Goal: Transaction & Acquisition: Purchase product/service

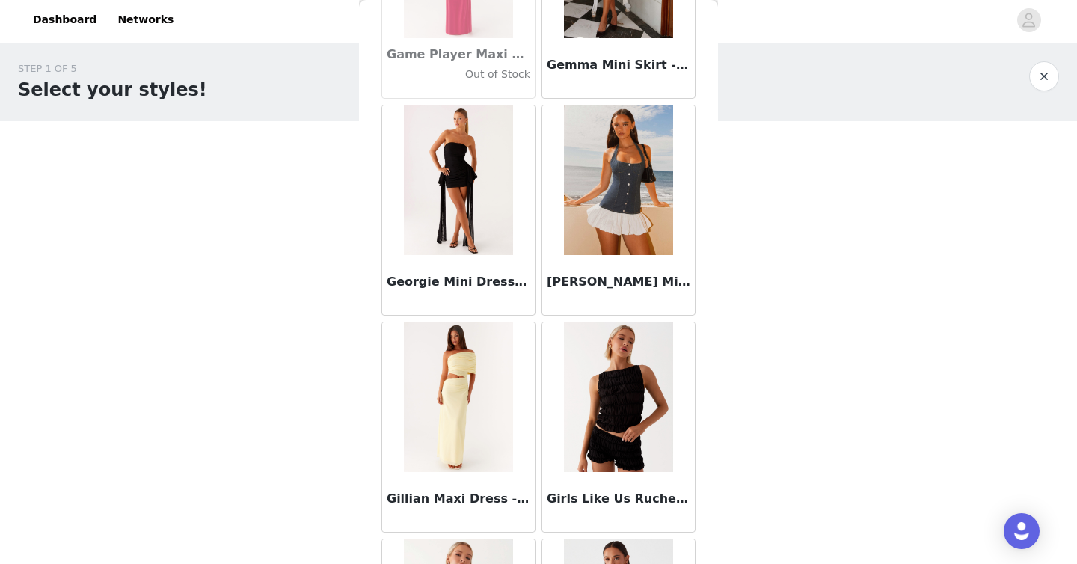
scroll to position [44016, 0]
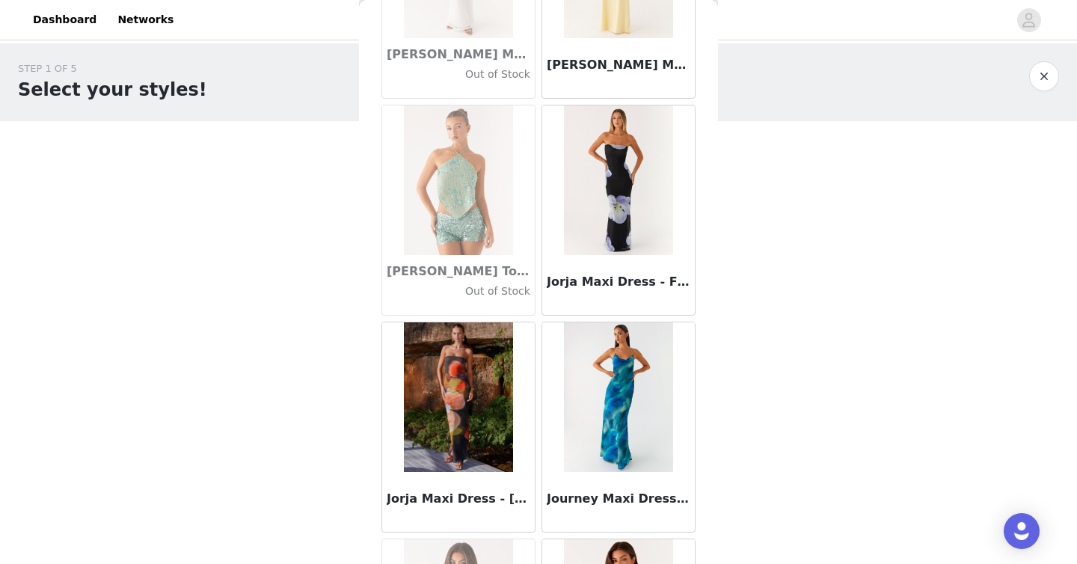
click at [438, 379] on img at bounding box center [458, 397] width 108 height 150
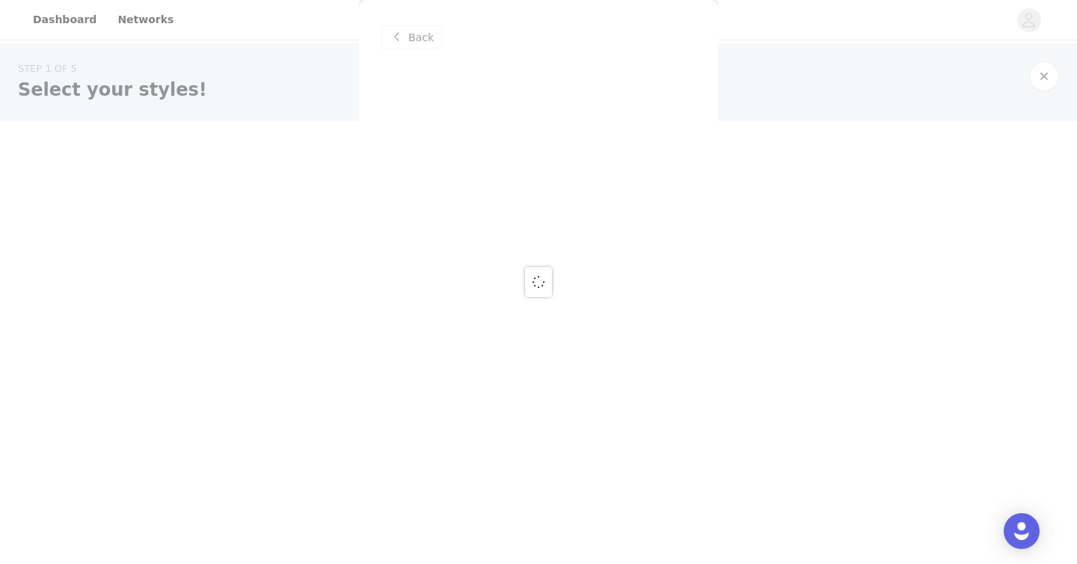
scroll to position [0, 0]
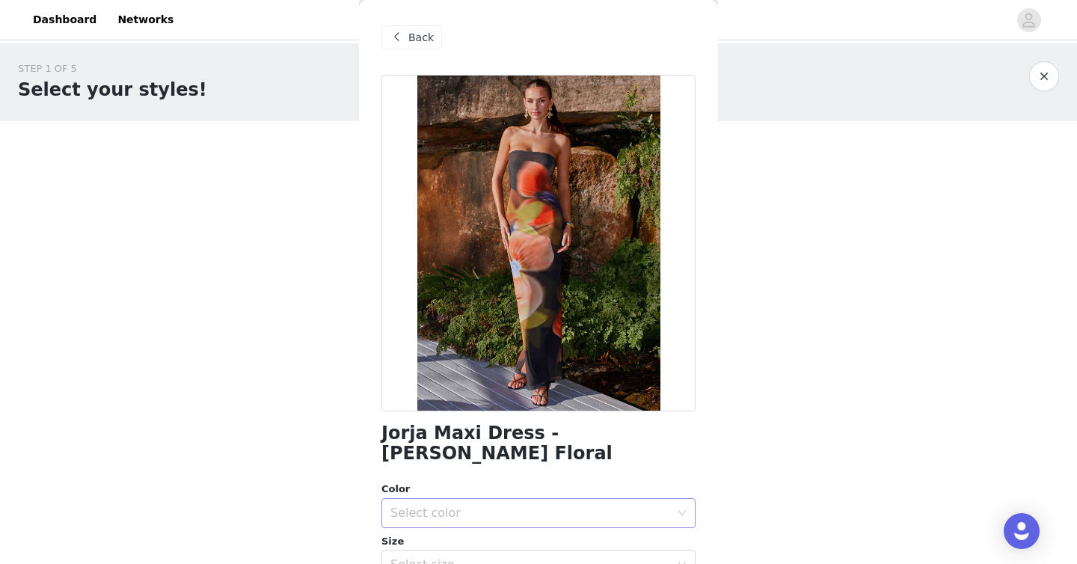
click at [538, 506] on div "Select color" at bounding box center [531, 513] width 280 height 15
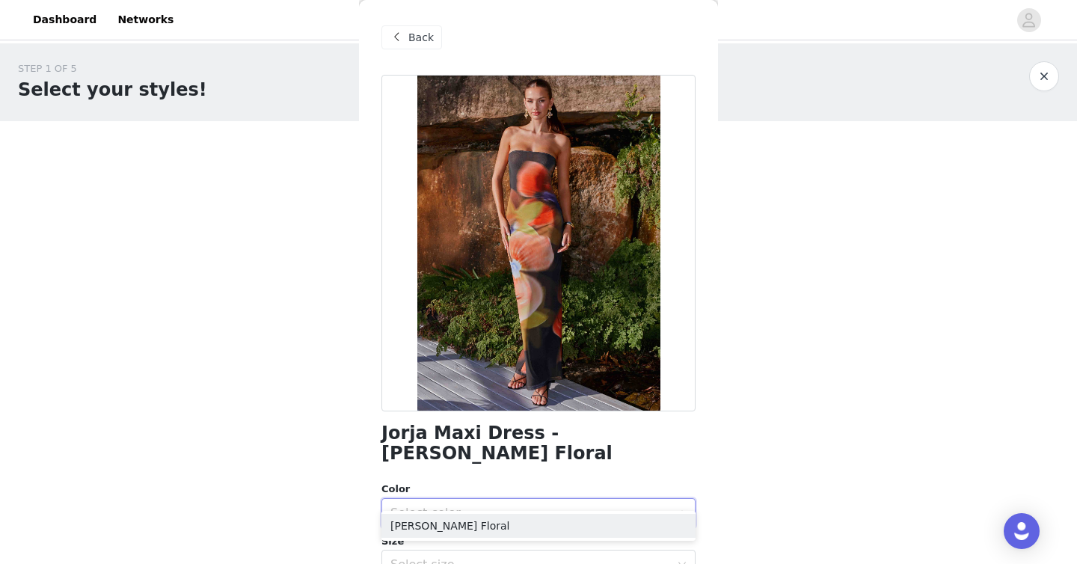
scroll to position [19, 0]
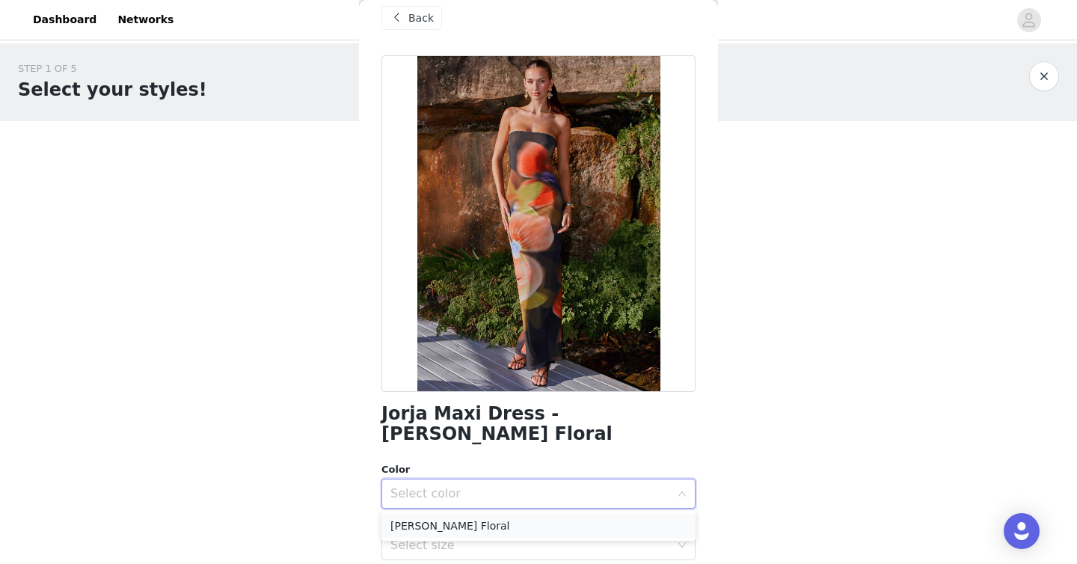
click at [538, 528] on li "[PERSON_NAME] Floral" at bounding box center [539, 526] width 314 height 24
click at [538, 337] on div "STEP 1 OF 5 Select your styles! Please note that the sizes are in AU Sizes 0/6 …" at bounding box center [538, 215] width 1077 height 345
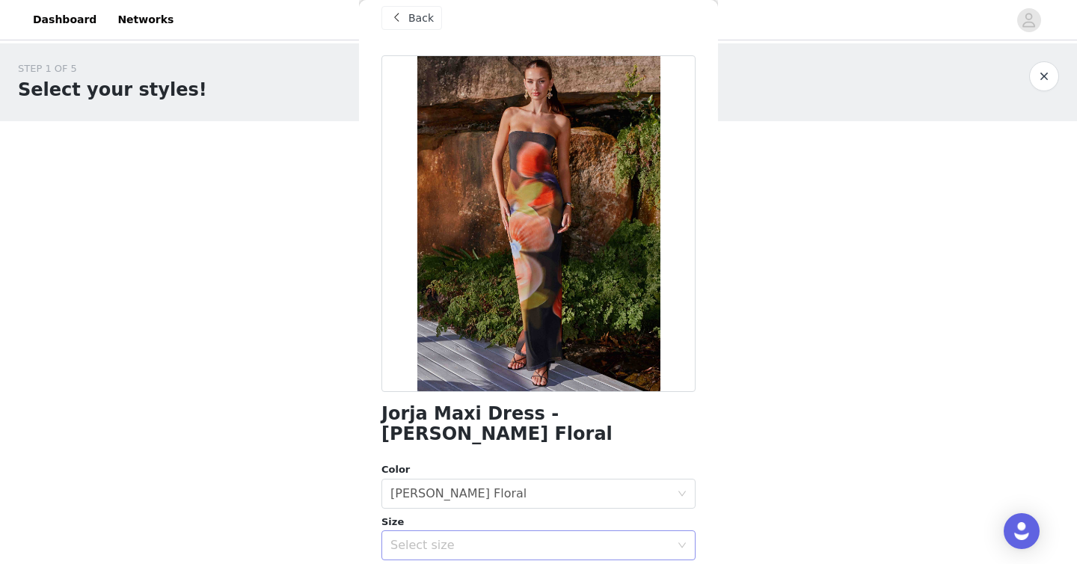
click at [538, 538] on div "Select size" at bounding box center [531, 545] width 280 height 15
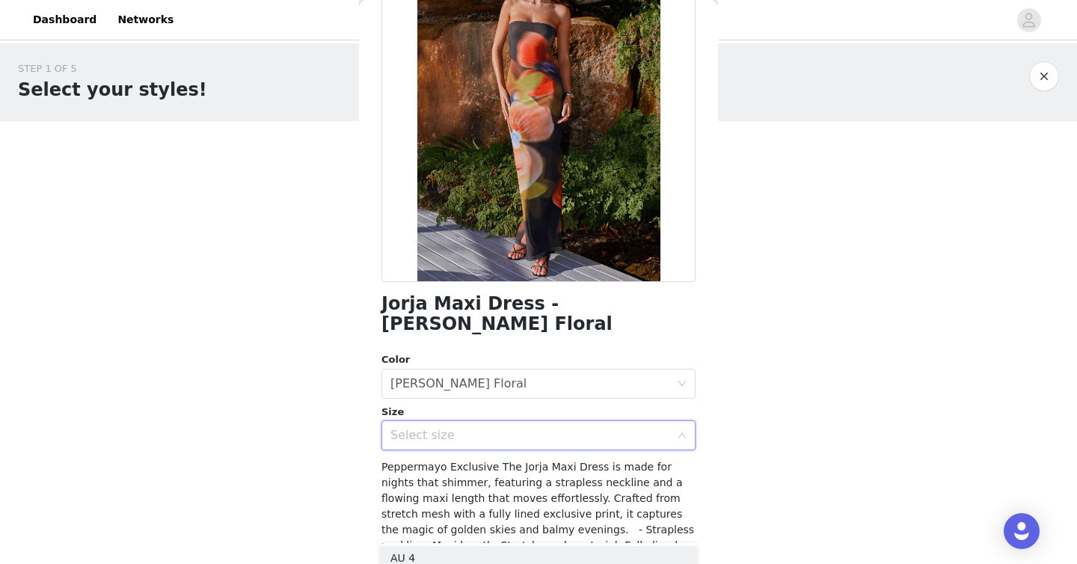
scroll to position [150, 0]
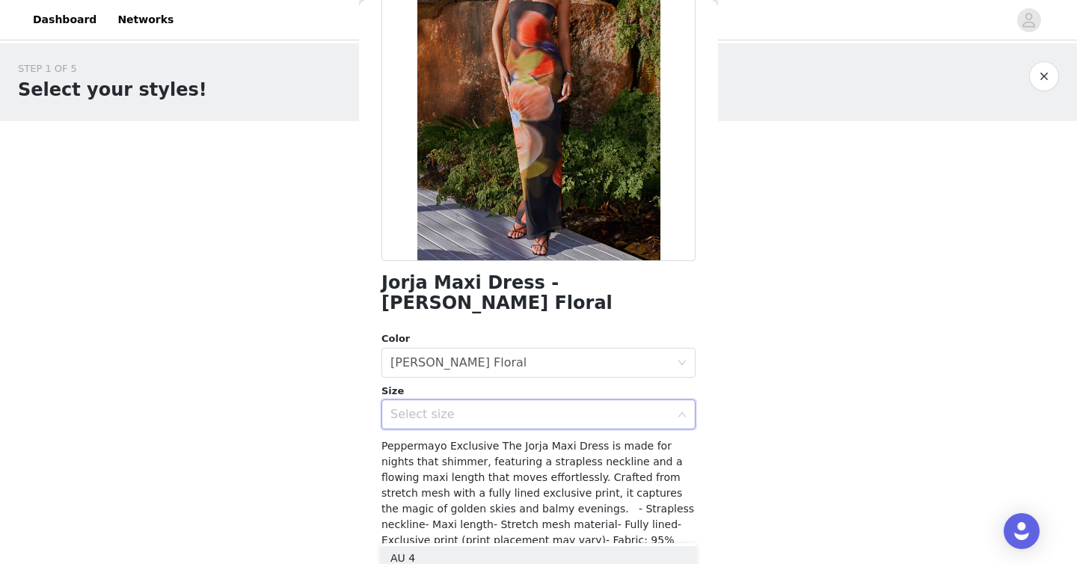
click at [538, 407] on div "Select size" at bounding box center [531, 414] width 280 height 15
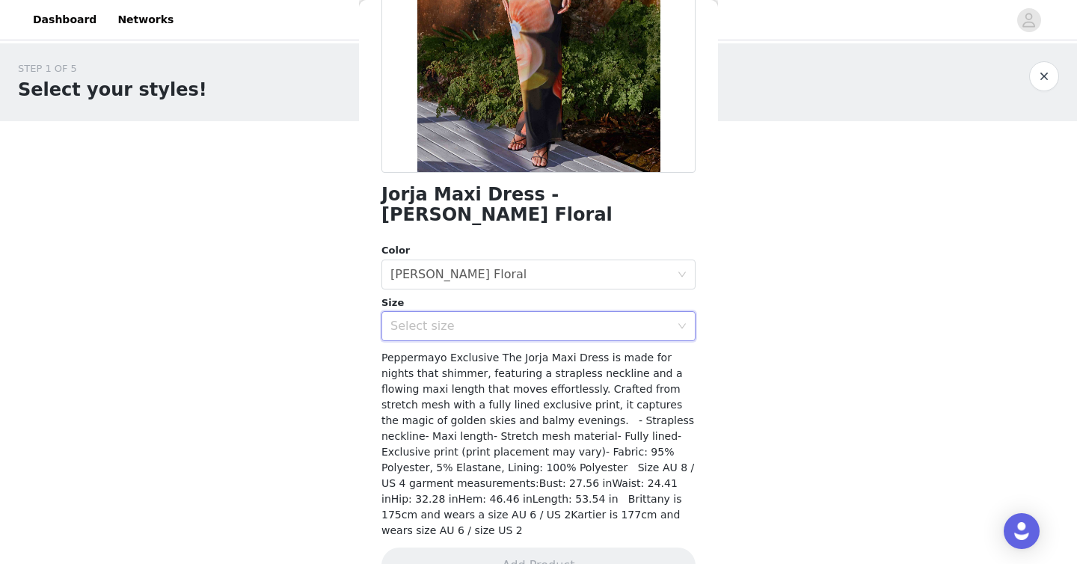
scroll to position [240, 0]
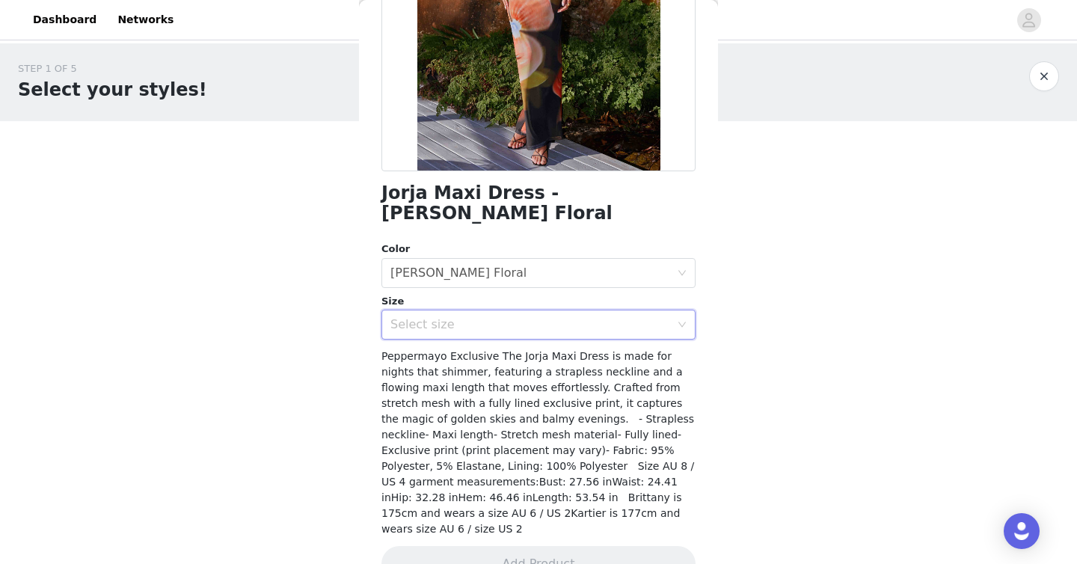
click at [538, 294] on div "Size" at bounding box center [539, 301] width 314 height 15
click at [538, 310] on div "Select size" at bounding box center [539, 325] width 314 height 30
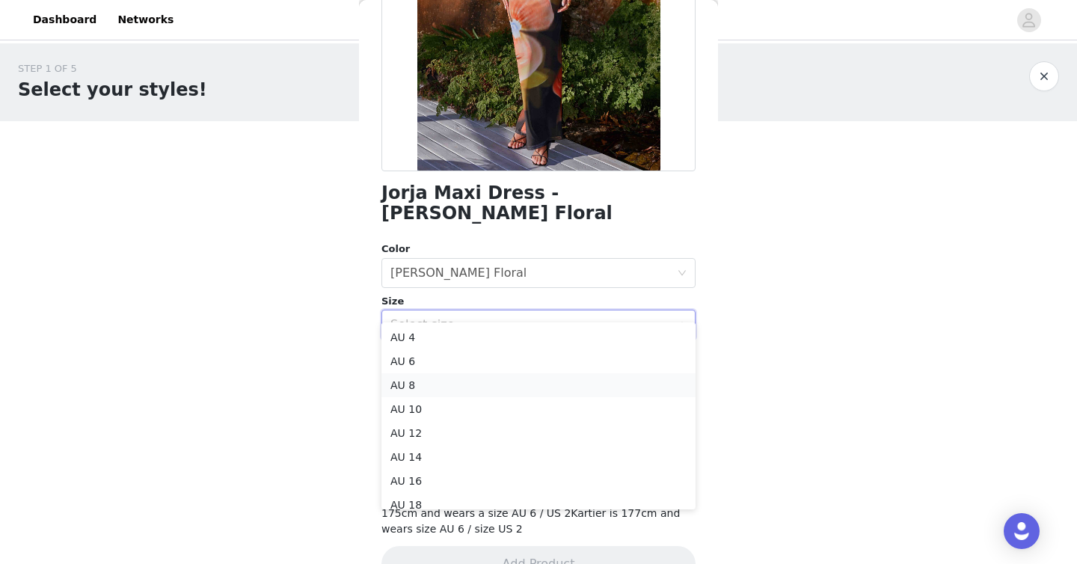
click at [538, 384] on li "AU 8" at bounding box center [539, 385] width 314 height 24
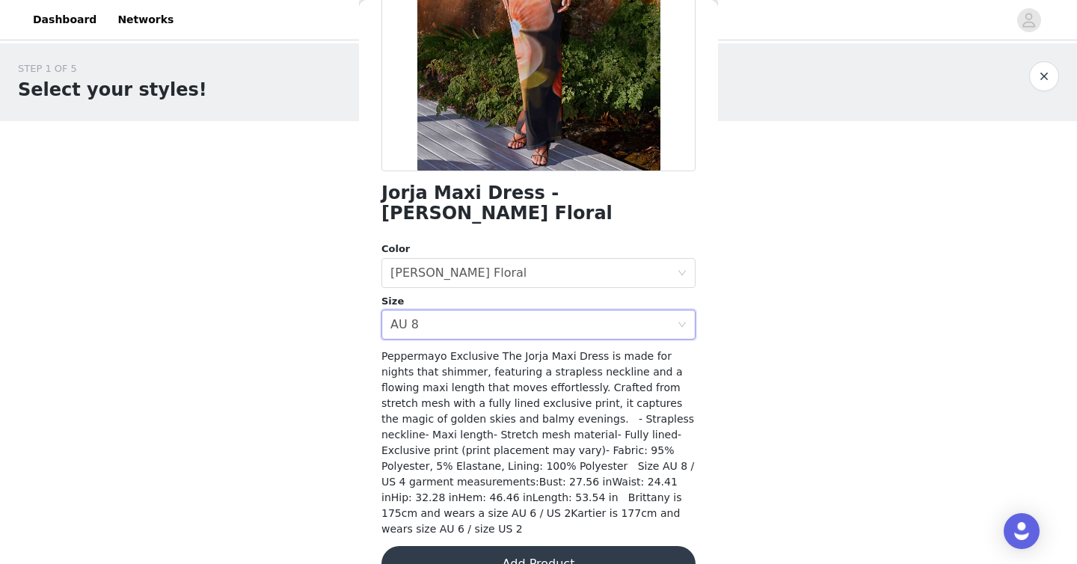
click at [538, 257] on div "STEP 1 OF 5 Select your styles! Please note that the sizes are in AU Sizes 0/6 …" at bounding box center [538, 161] width 1077 height 237
click at [538, 546] on button "Add Product" at bounding box center [539, 564] width 314 height 36
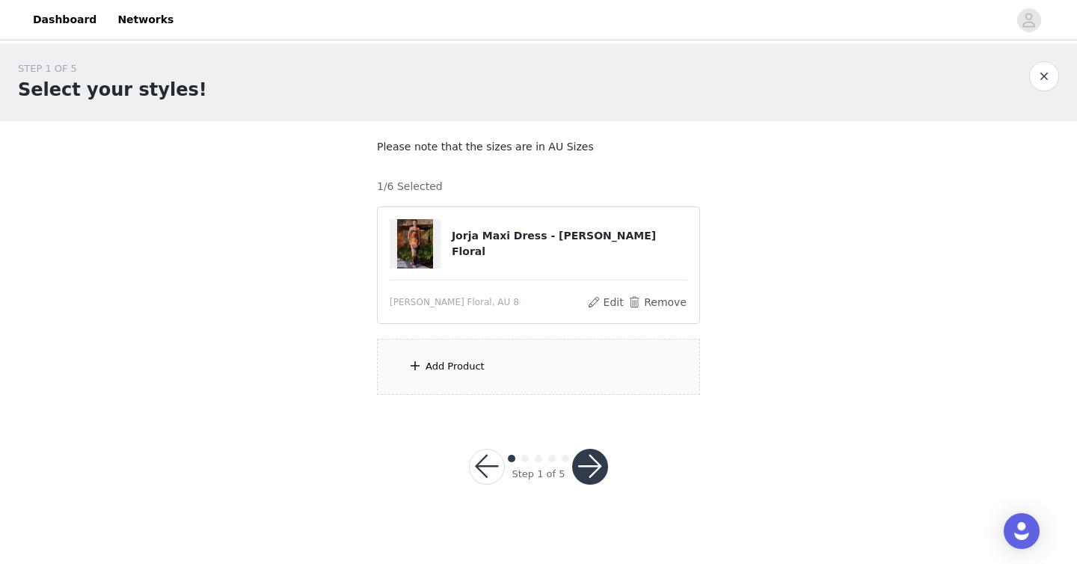
click at [430, 368] on div "Add Product" at bounding box center [455, 366] width 59 height 15
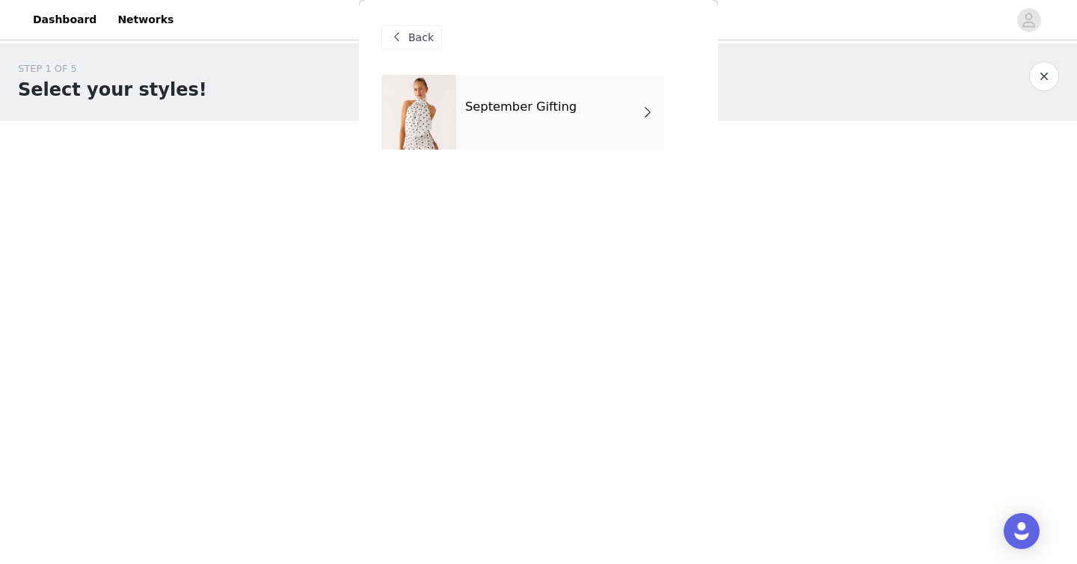
click at [538, 117] on div "September Gifting" at bounding box center [560, 112] width 208 height 75
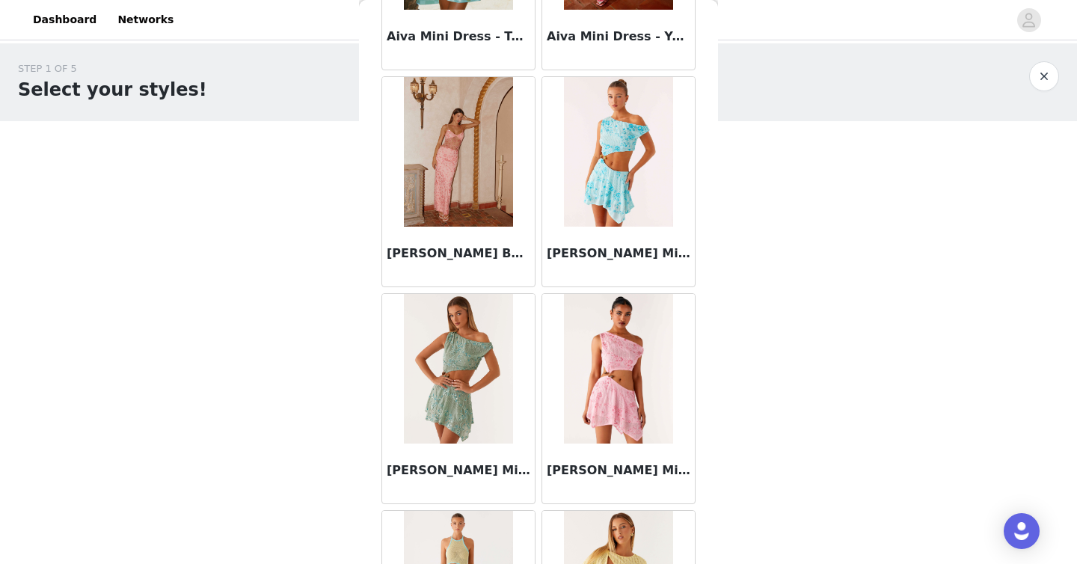
scroll to position [1725, 0]
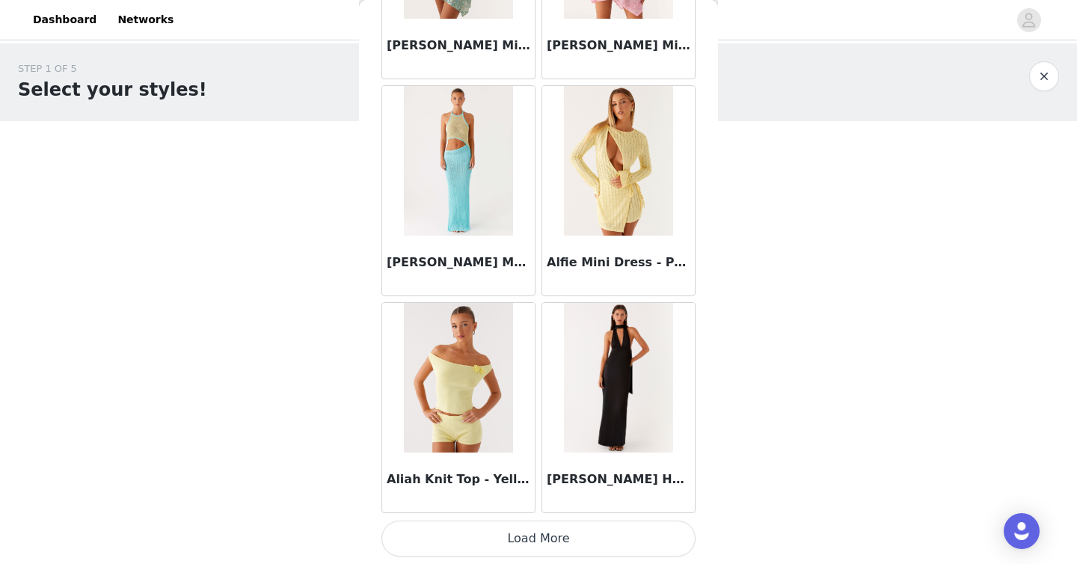
click at [538, 543] on button "Load More" at bounding box center [539, 539] width 314 height 36
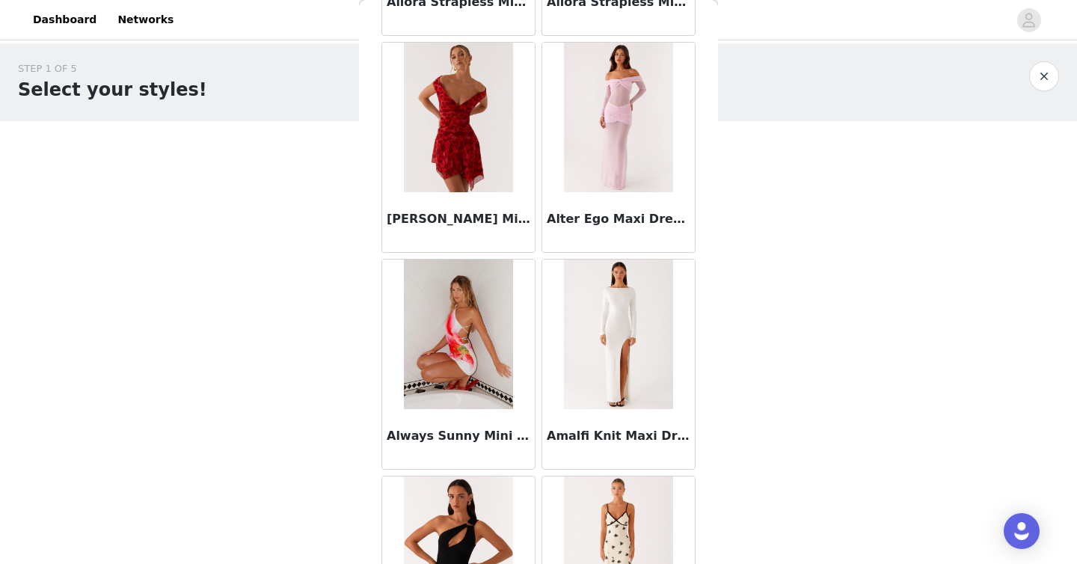
scroll to position [3895, 0]
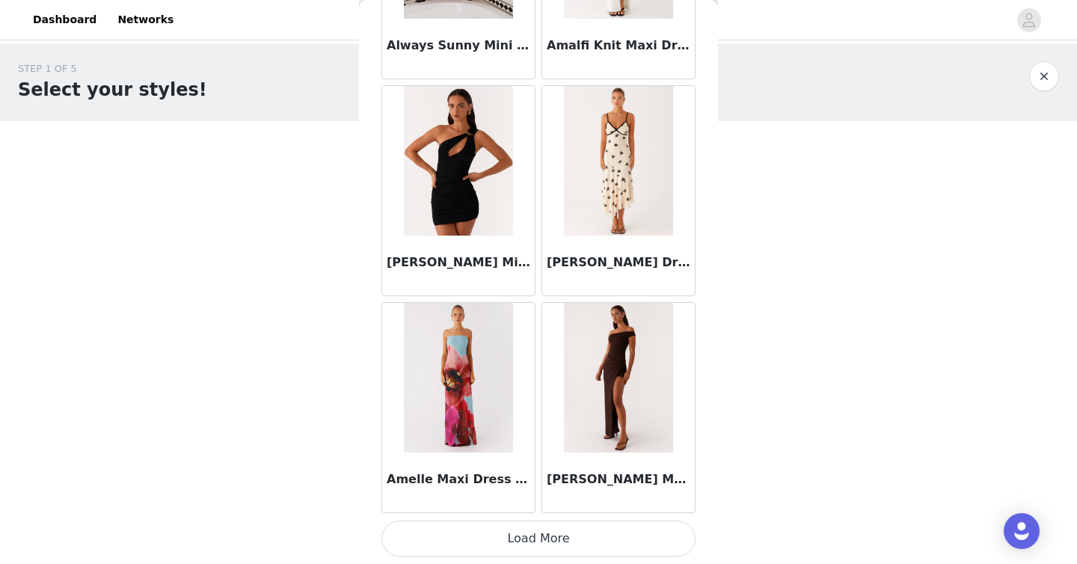
click at [538, 530] on button "Load More" at bounding box center [539, 539] width 314 height 36
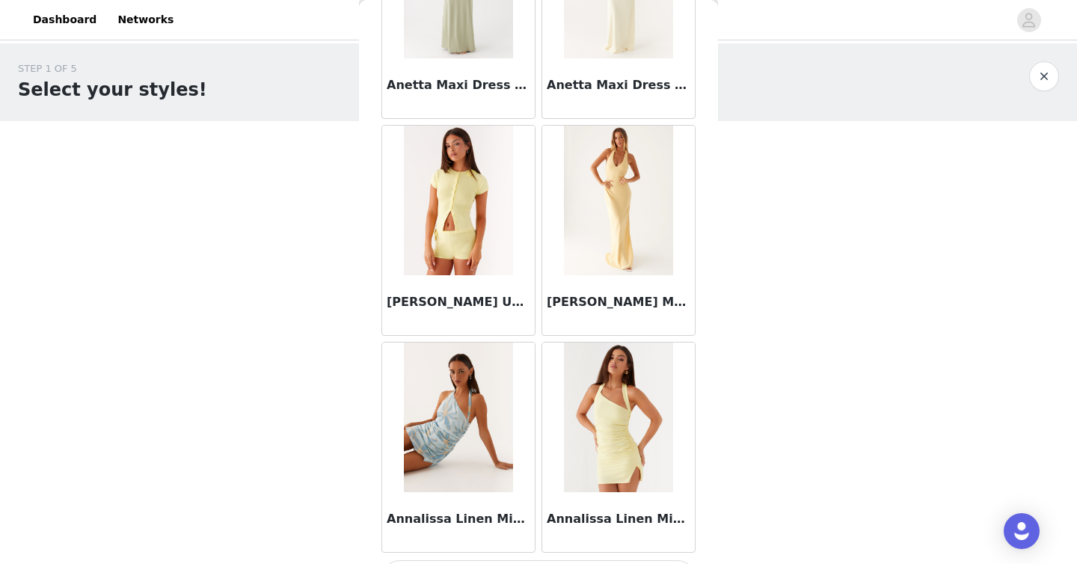
scroll to position [6065, 0]
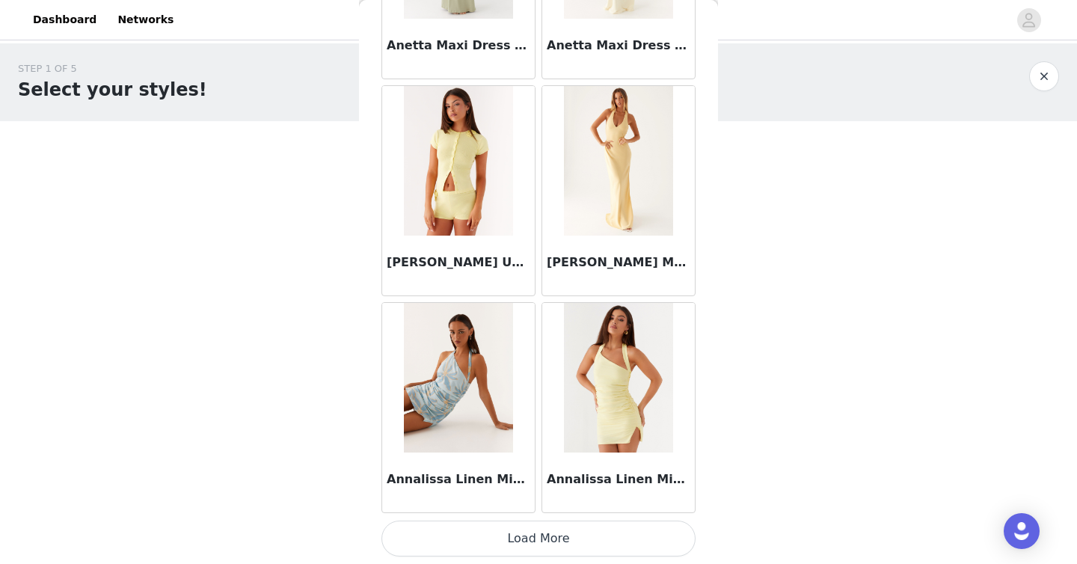
click at [535, 530] on button "Load More" at bounding box center [539, 539] width 314 height 36
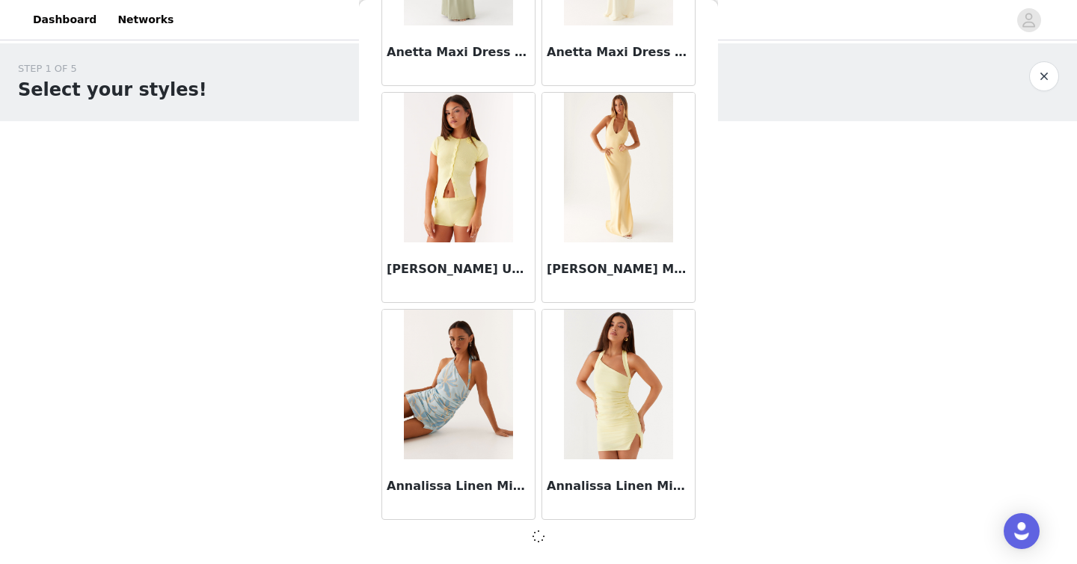
scroll to position [6058, 0]
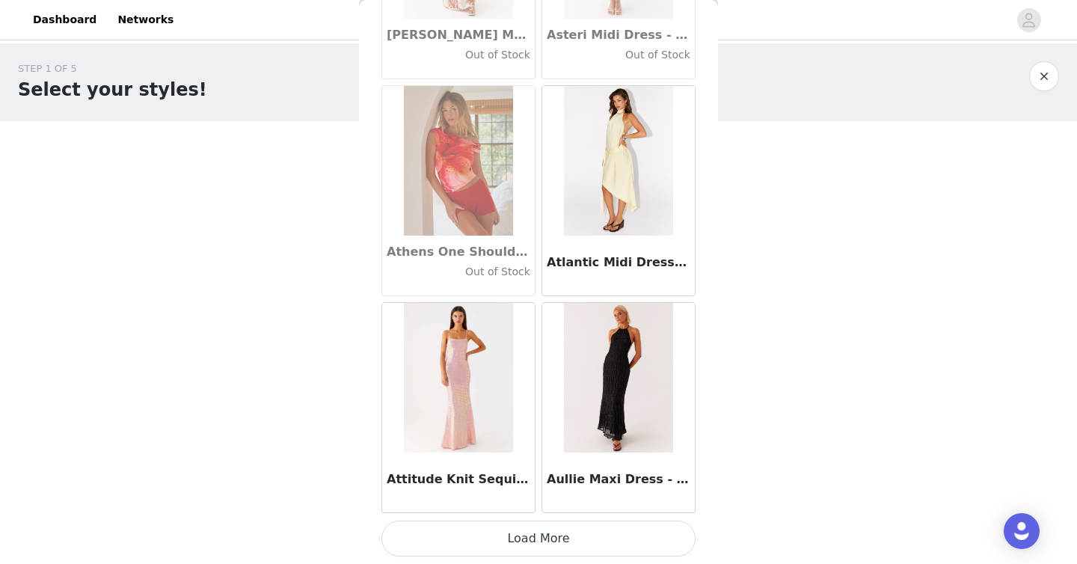
click at [532, 540] on button "Load More" at bounding box center [539, 539] width 314 height 36
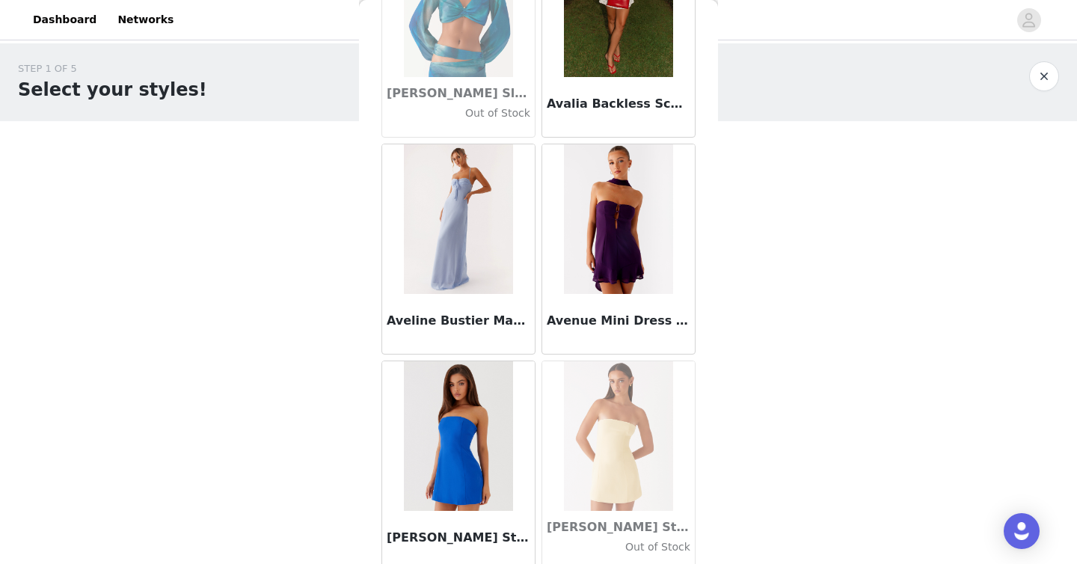
scroll to position [10404, 0]
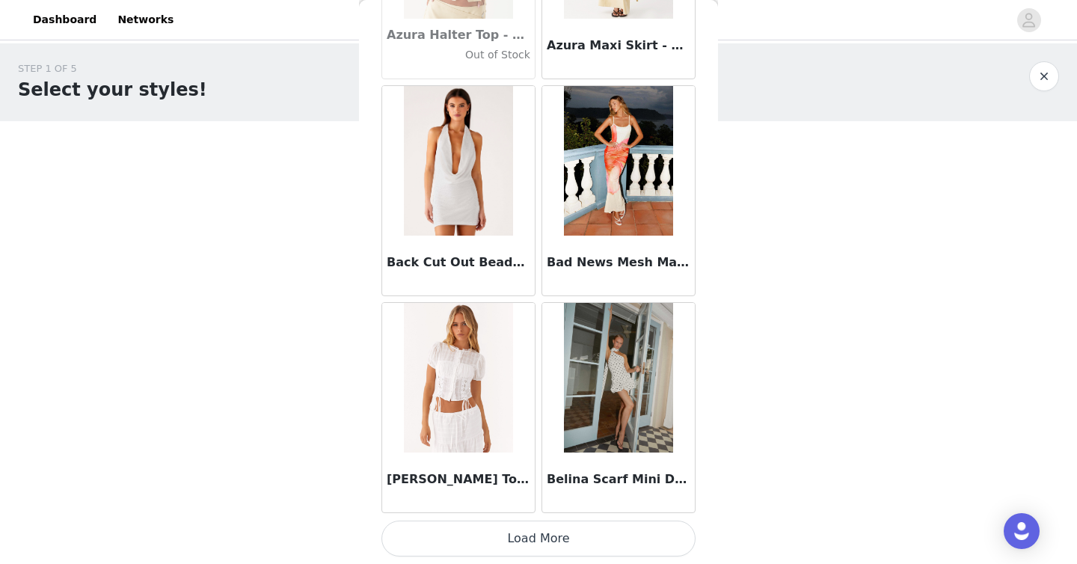
click at [518, 538] on button "Load More" at bounding box center [539, 539] width 314 height 36
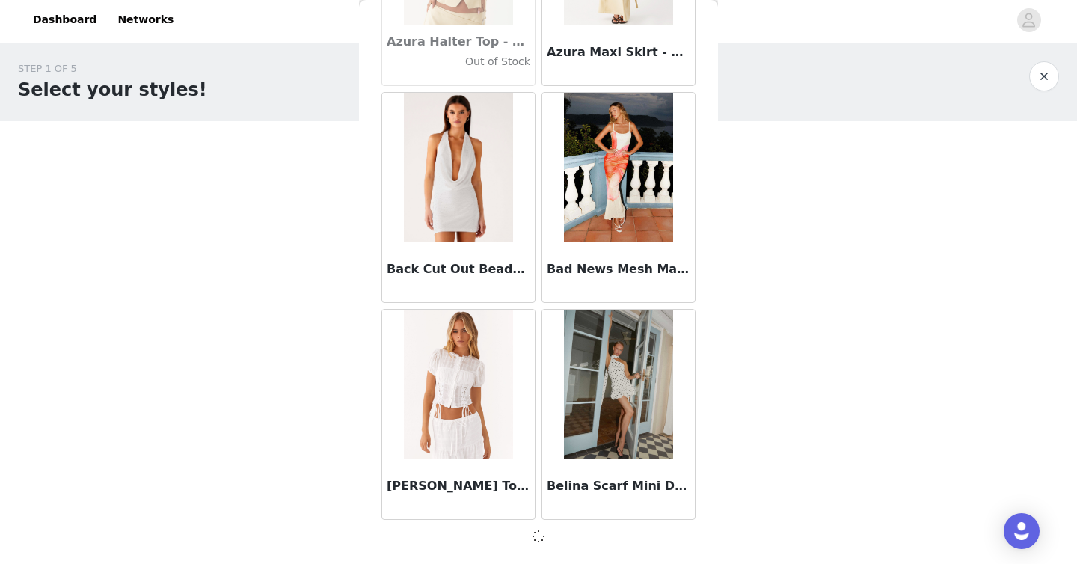
scroll to position [10397, 0]
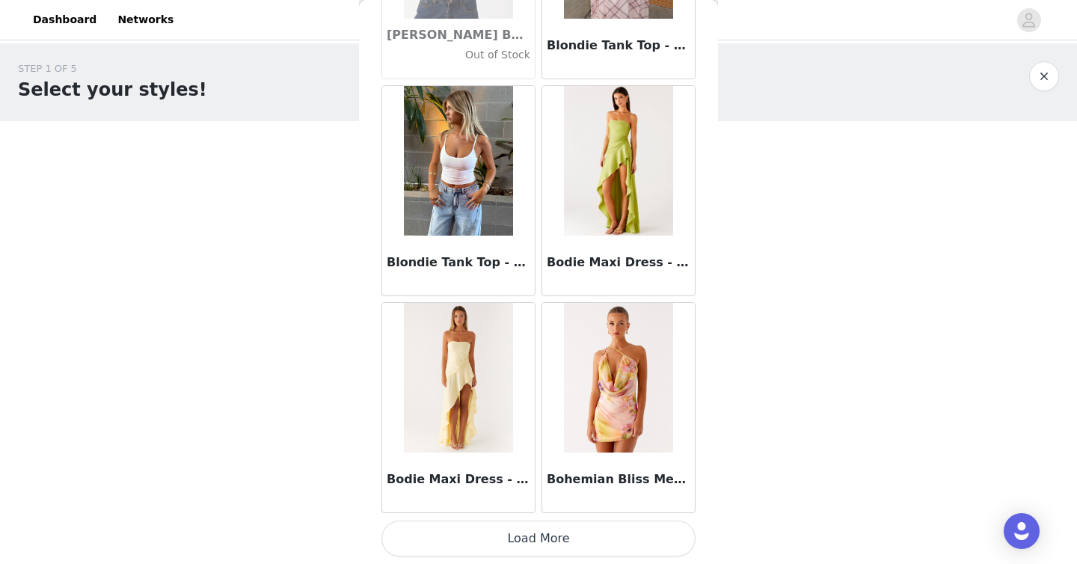
click at [518, 538] on button "Load More" at bounding box center [539, 539] width 314 height 36
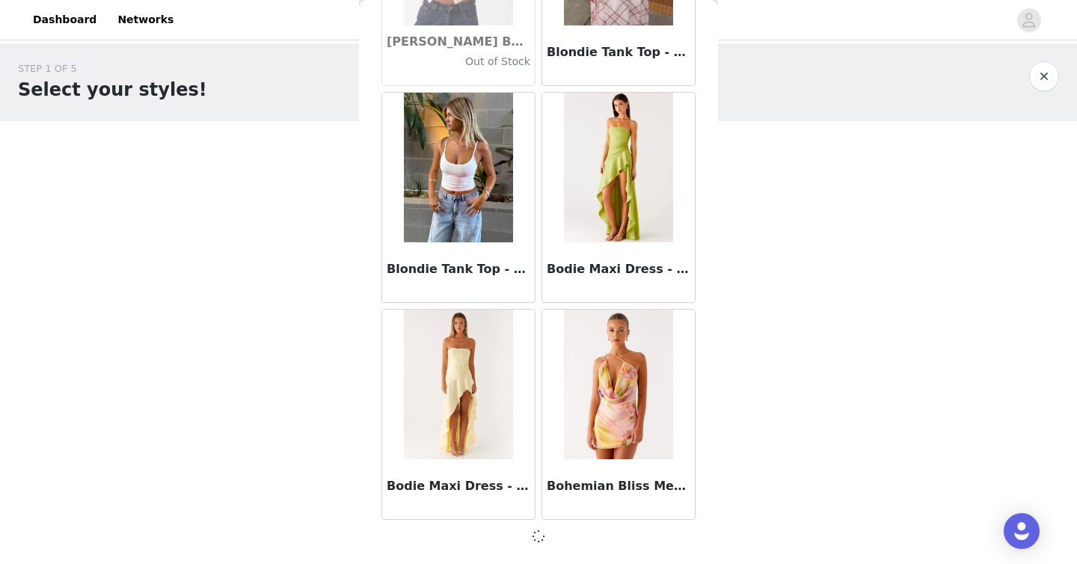
scroll to position [12567, 0]
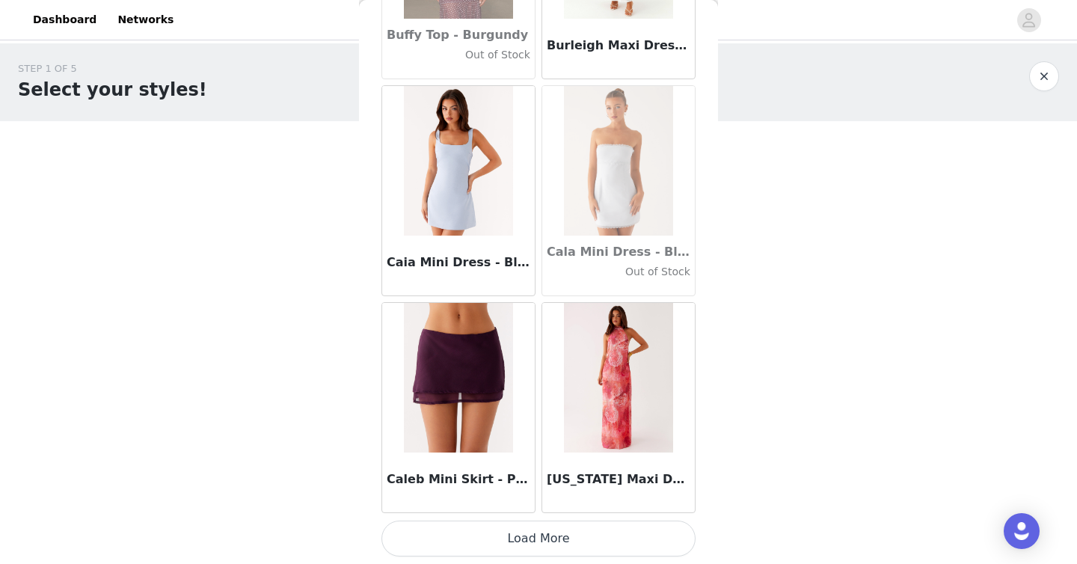
click at [518, 538] on button "Load More" at bounding box center [539, 539] width 314 height 36
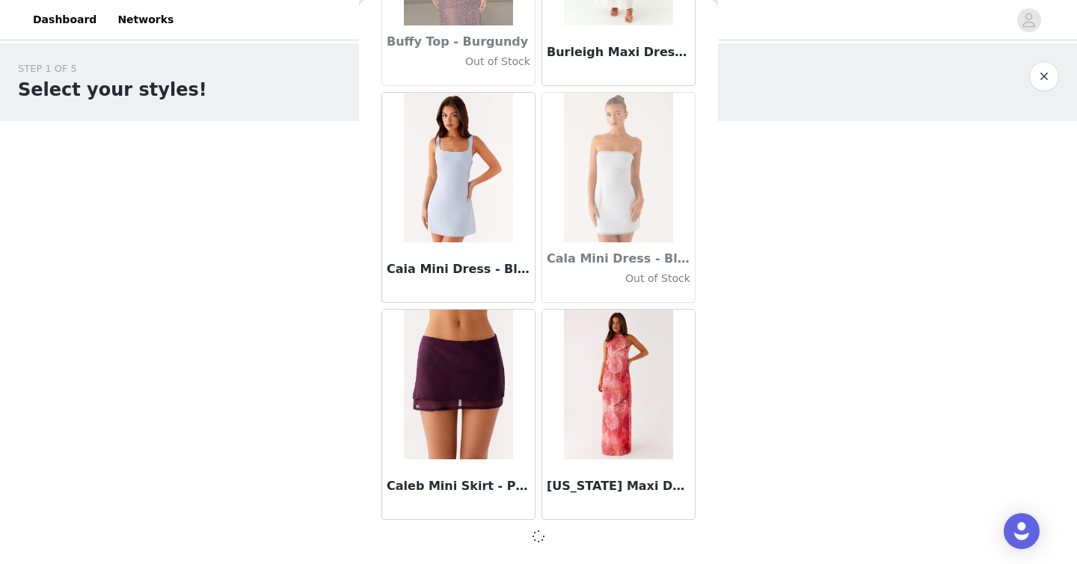
scroll to position [14737, 0]
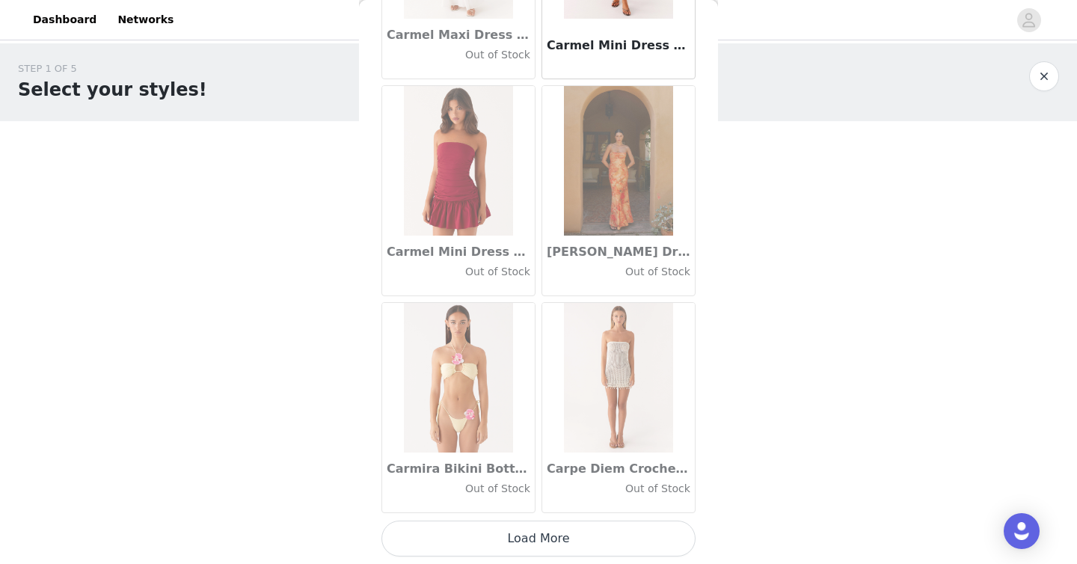
click at [518, 538] on button "Load More" at bounding box center [539, 539] width 314 height 36
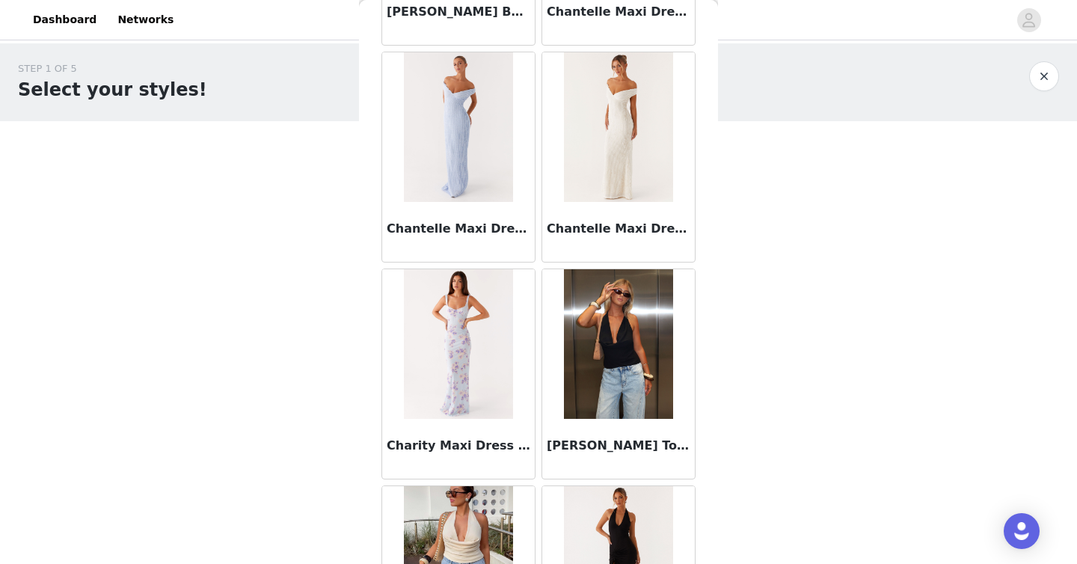
scroll to position [19083, 0]
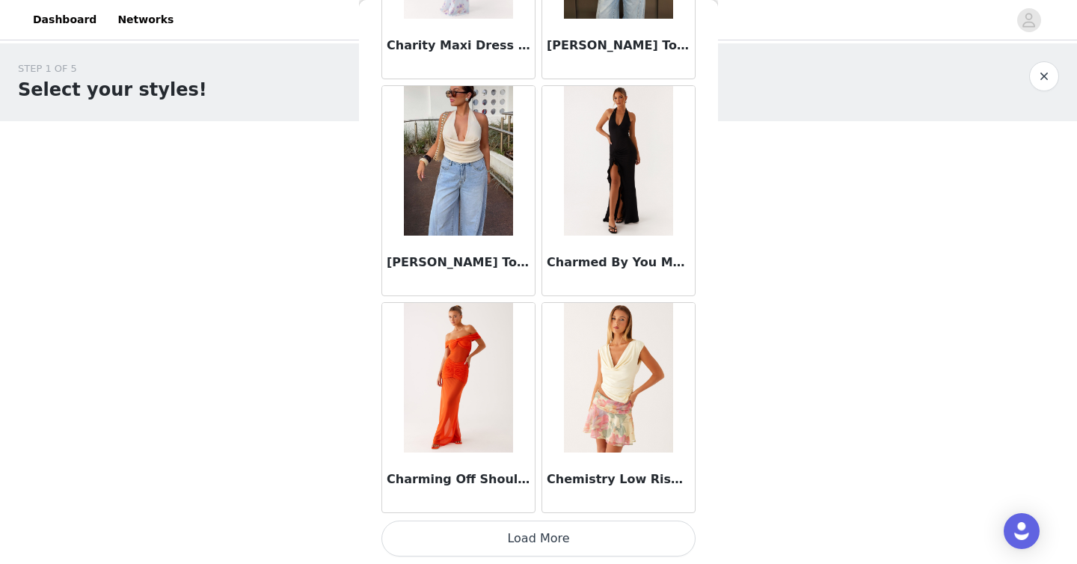
click at [495, 536] on button "Load More" at bounding box center [539, 539] width 314 height 36
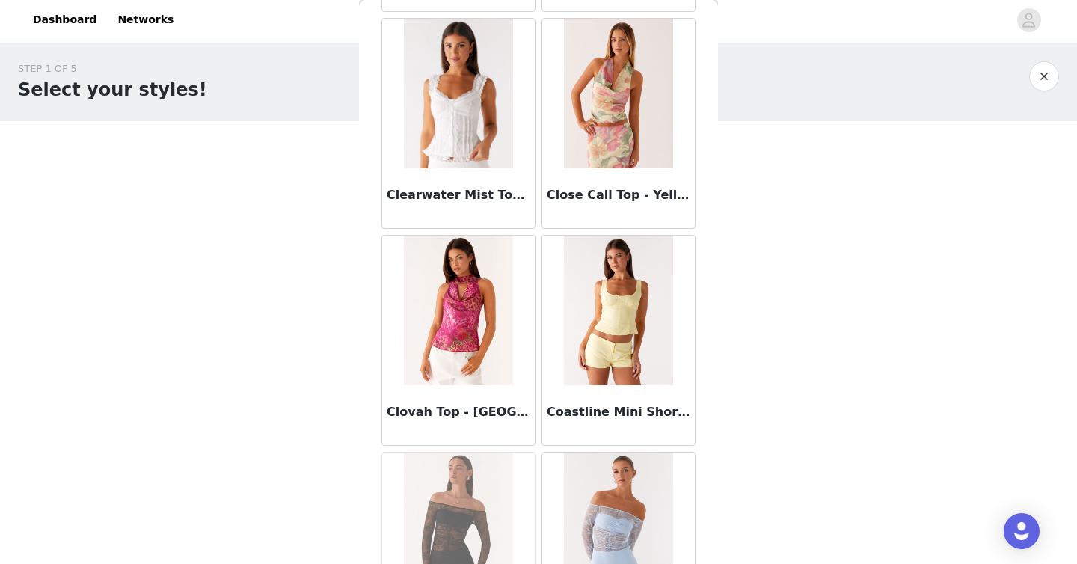
scroll to position [21253, 0]
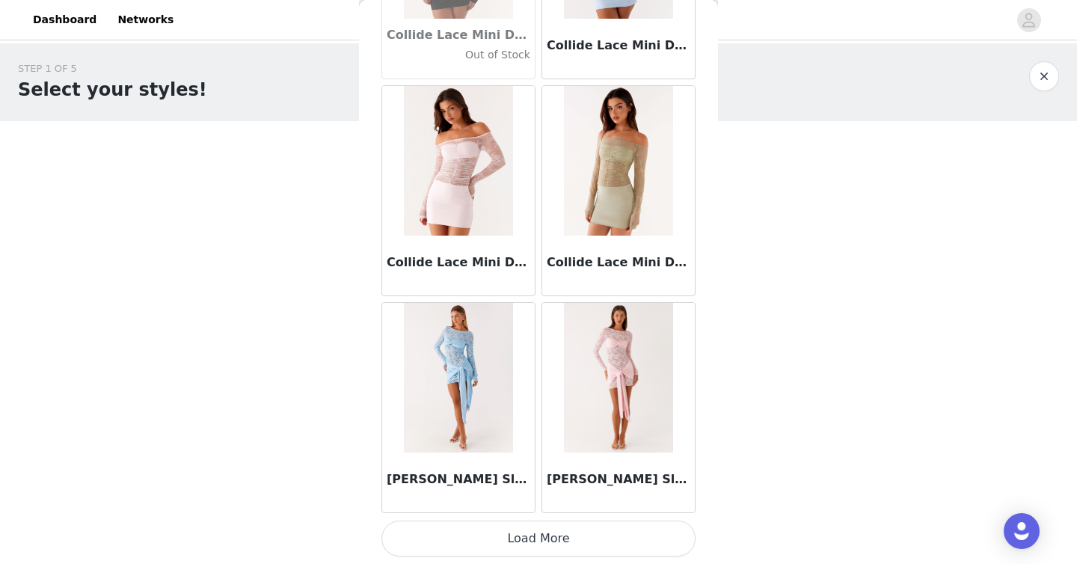
click at [538, 535] on button "Load More" at bounding box center [539, 539] width 314 height 36
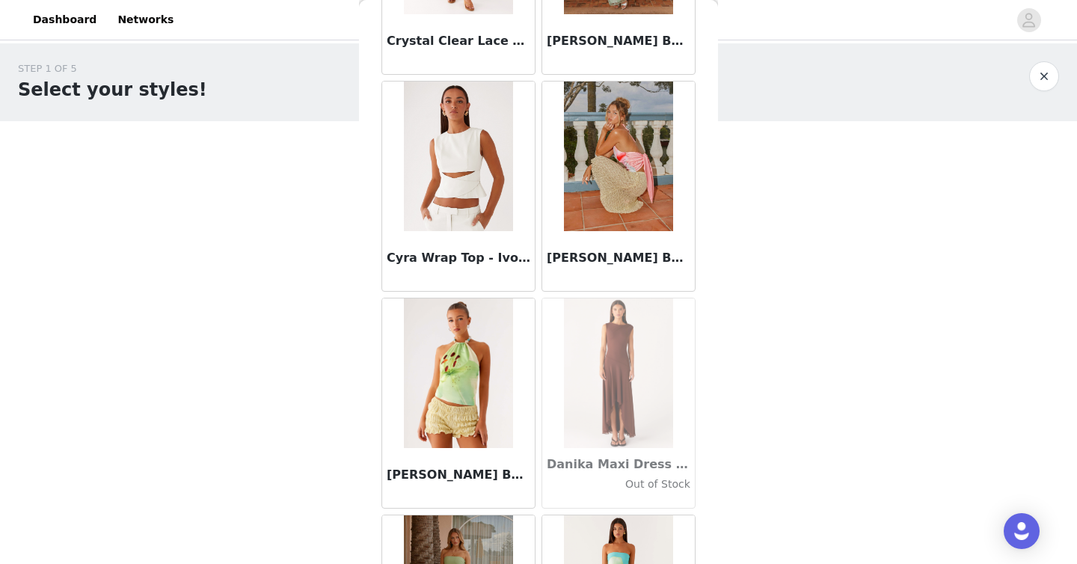
scroll to position [23423, 0]
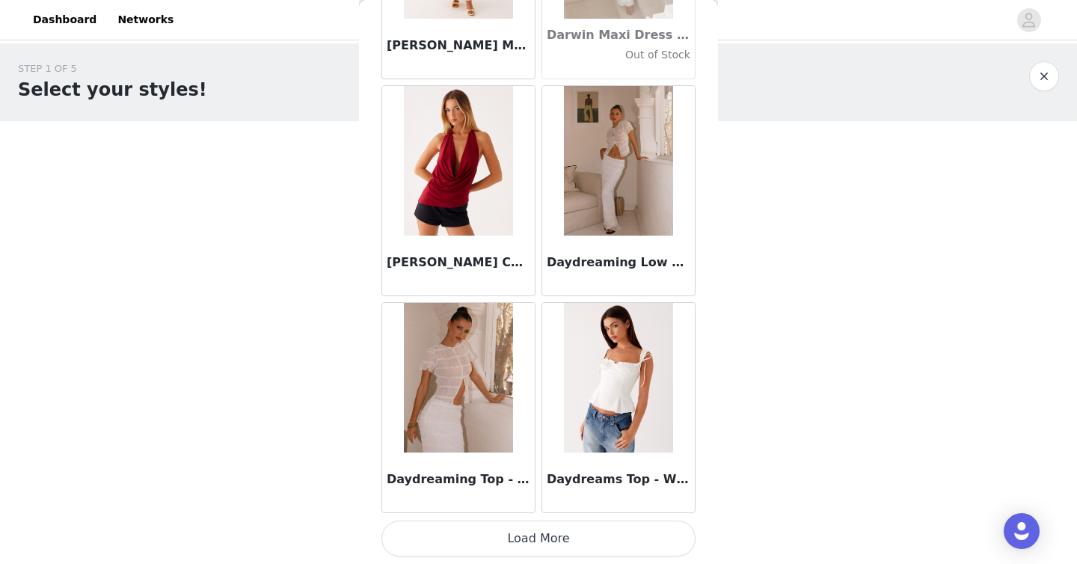
click at [521, 543] on button "Load More" at bounding box center [539, 539] width 314 height 36
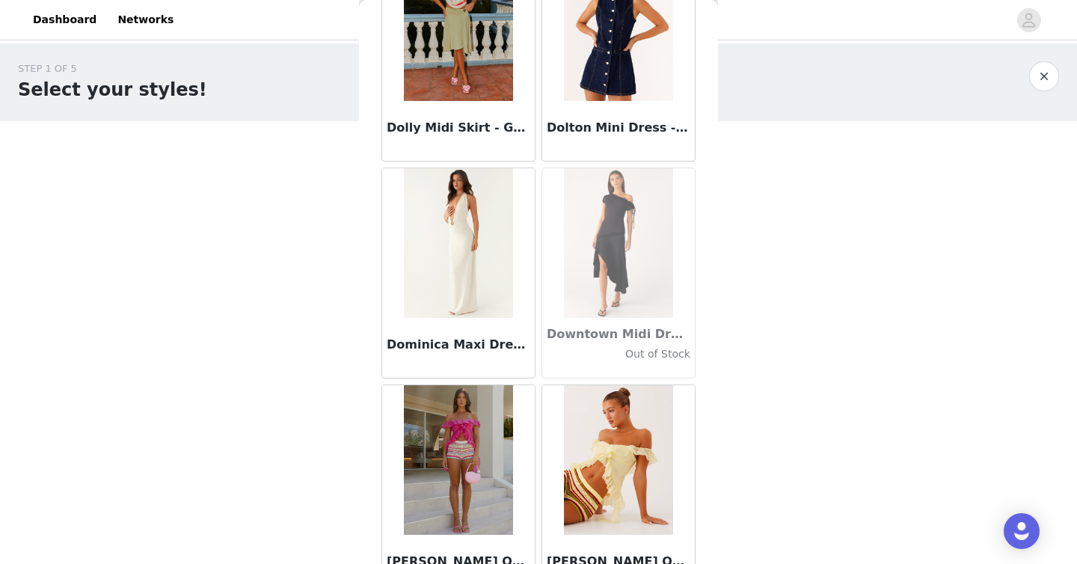
scroll to position [25592, 0]
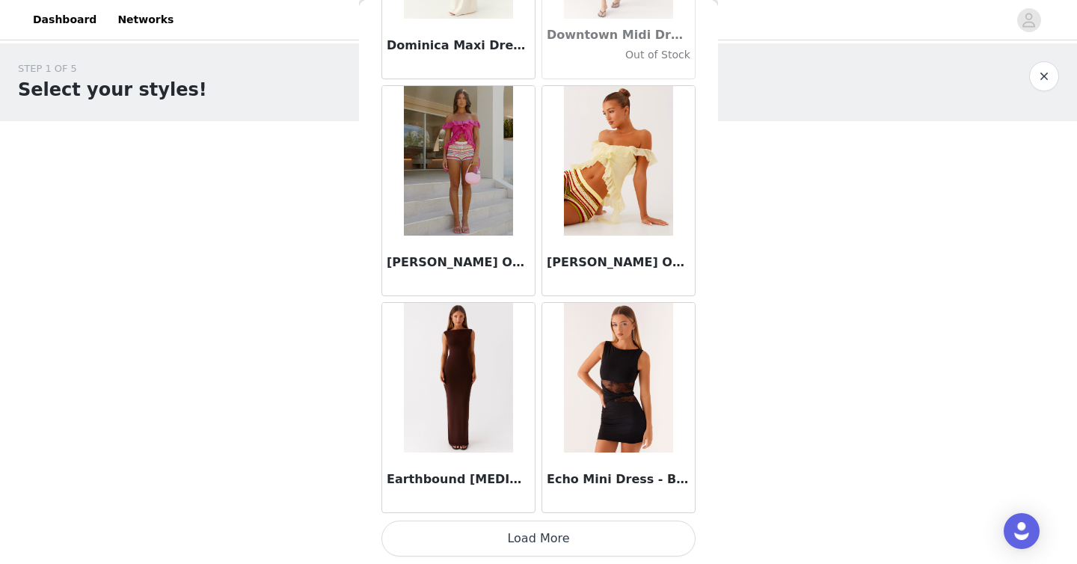
click at [529, 530] on button "Load More" at bounding box center [539, 539] width 314 height 36
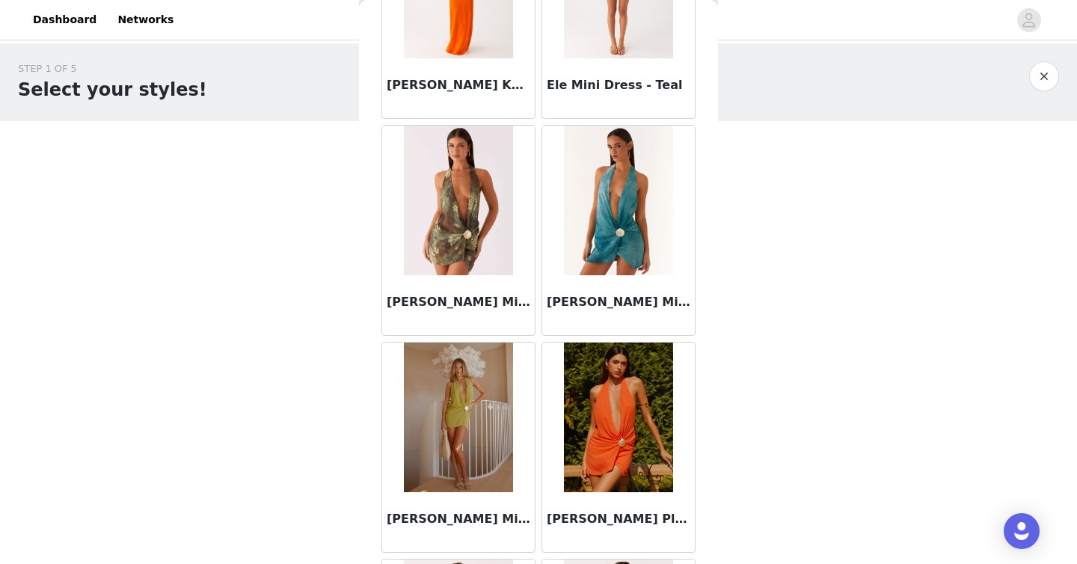
scroll to position [27762, 0]
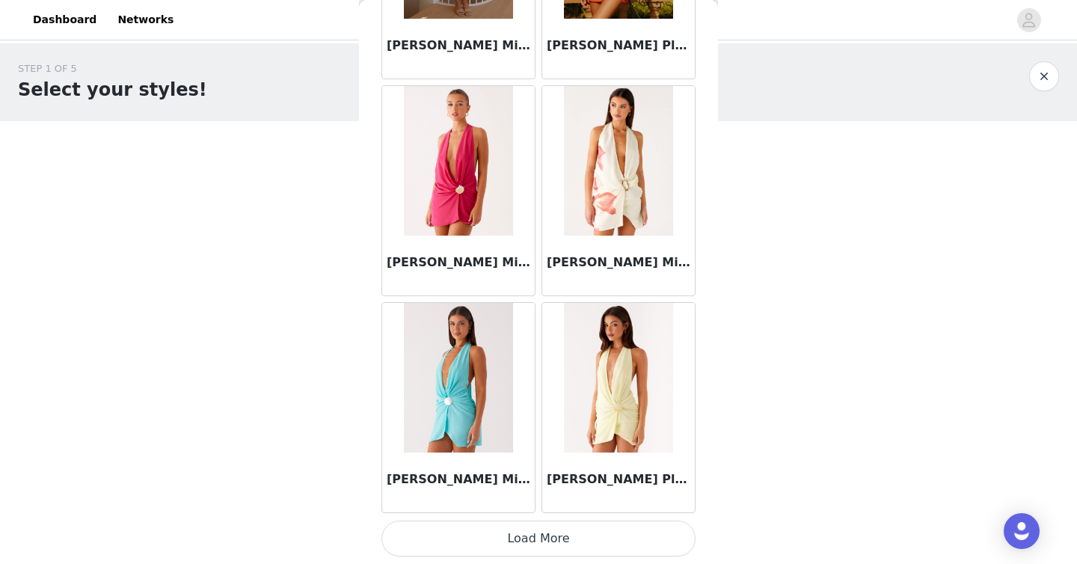
click at [522, 542] on button "Load More" at bounding box center [539, 539] width 314 height 36
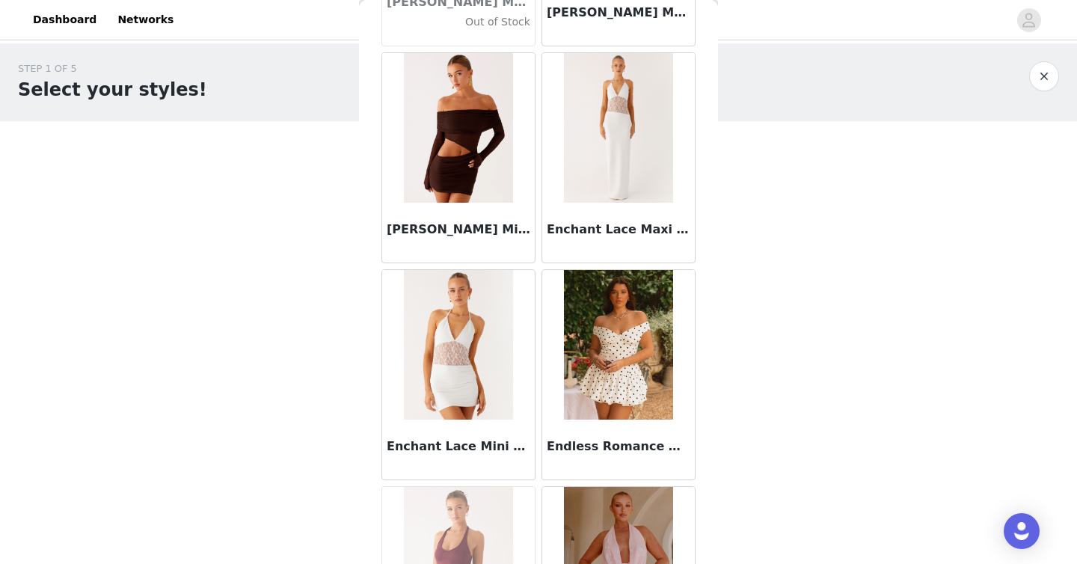
scroll to position [29932, 0]
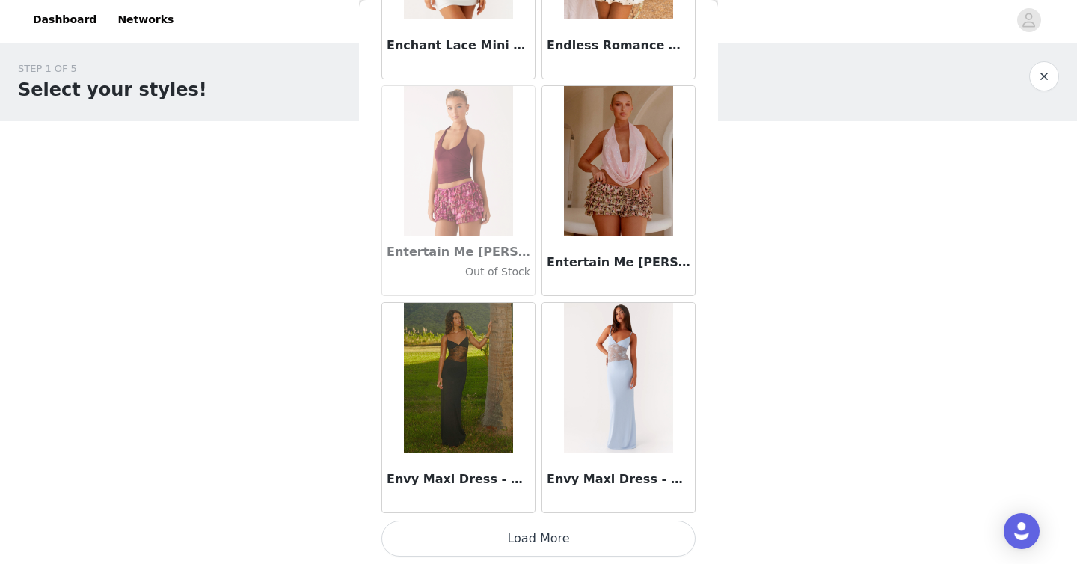
click at [525, 538] on button "Load More" at bounding box center [539, 539] width 314 height 36
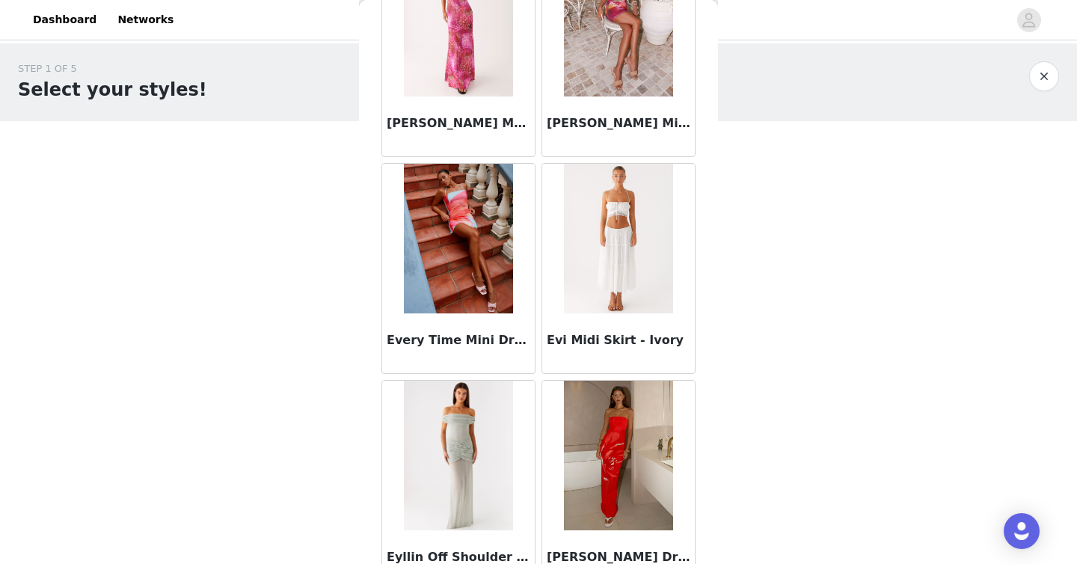
scroll to position [32101, 0]
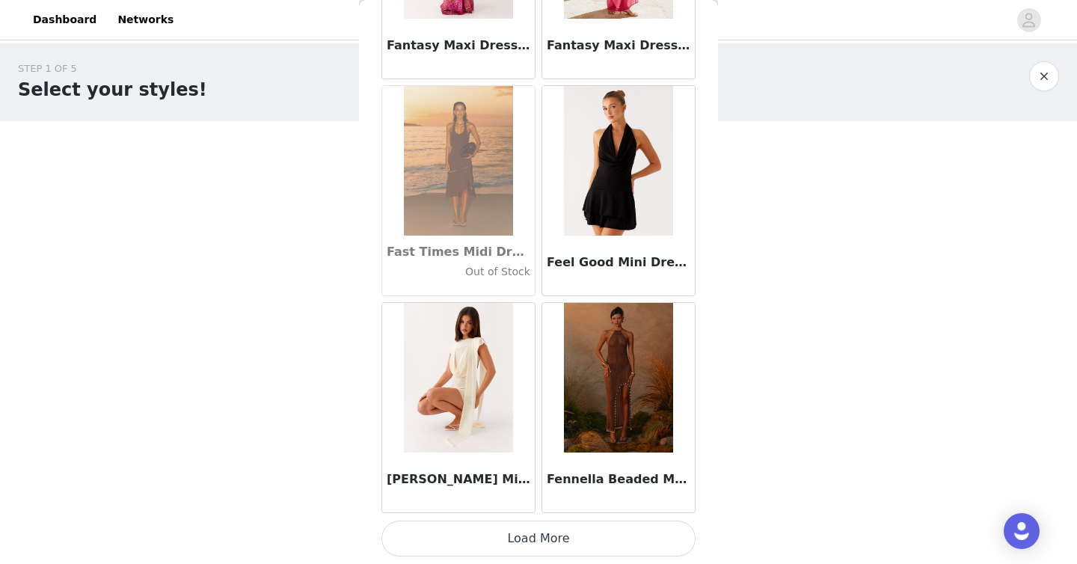
click at [529, 552] on button "Load More" at bounding box center [539, 539] width 314 height 36
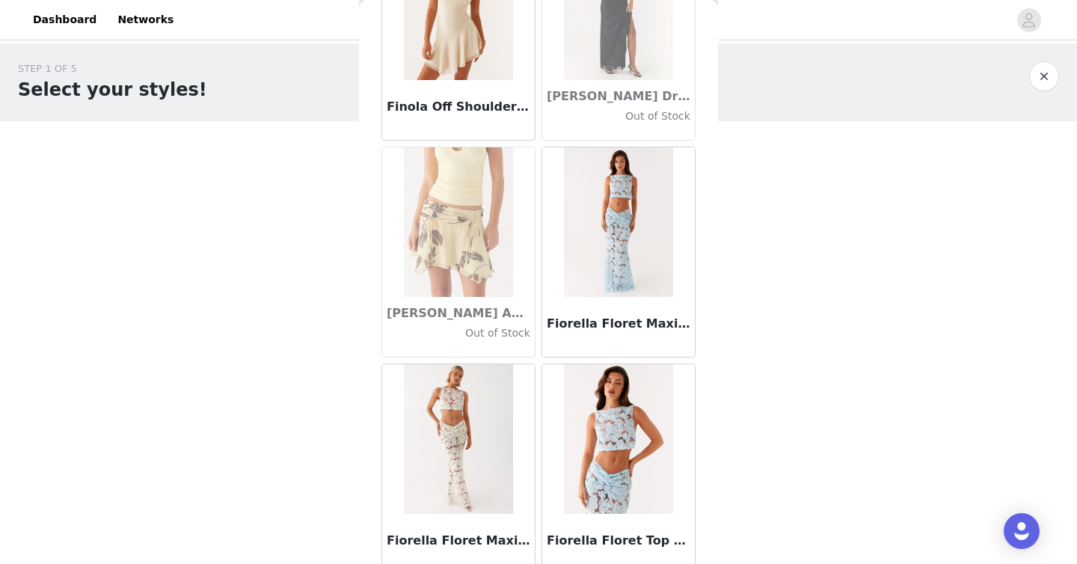
scroll to position [0, 0]
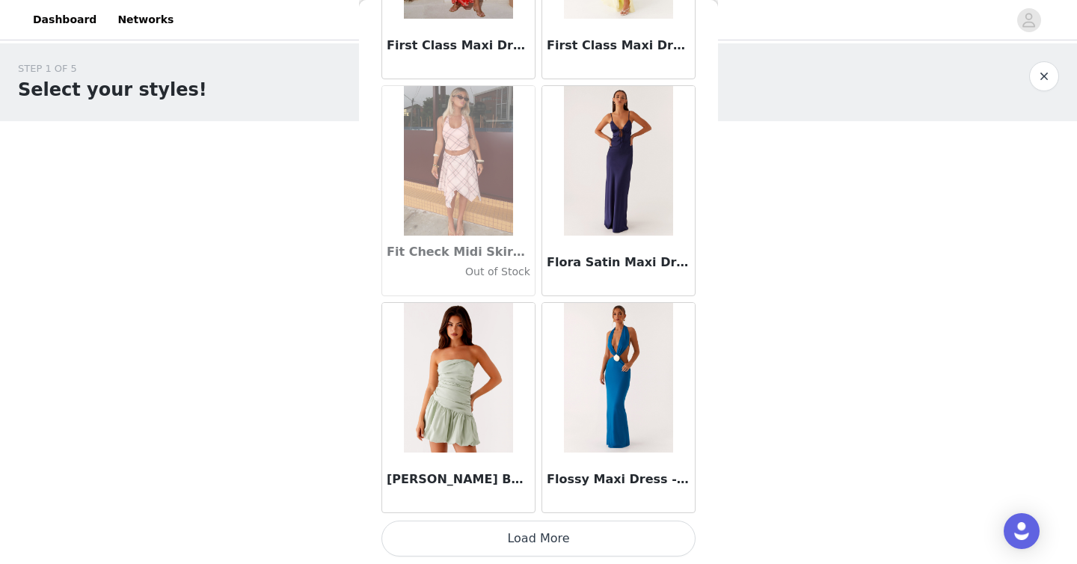
click at [538, 535] on button "Load More" at bounding box center [539, 539] width 314 height 36
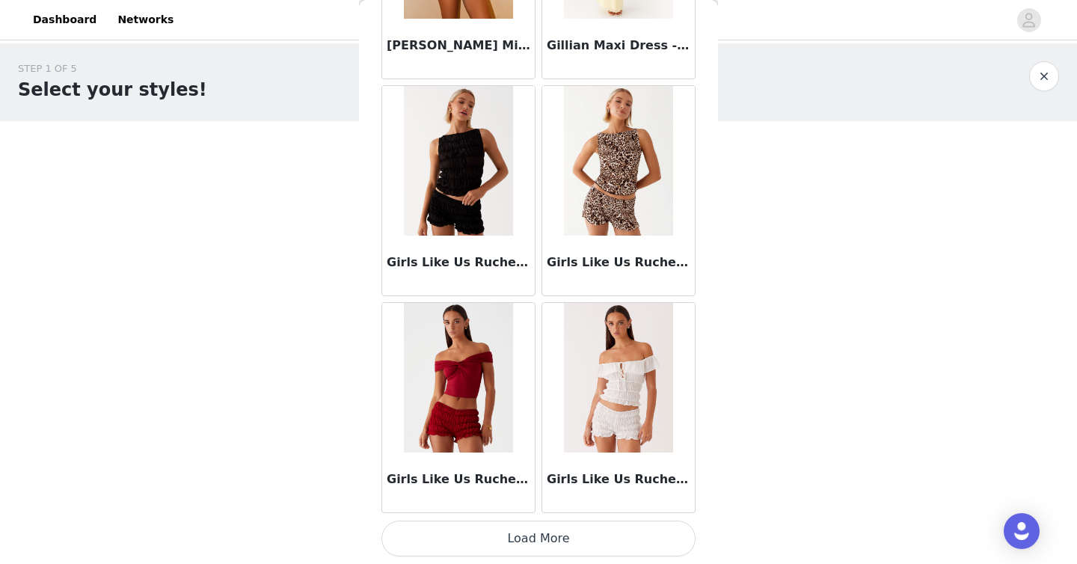
click at [538, 539] on button "Load More" at bounding box center [539, 539] width 314 height 36
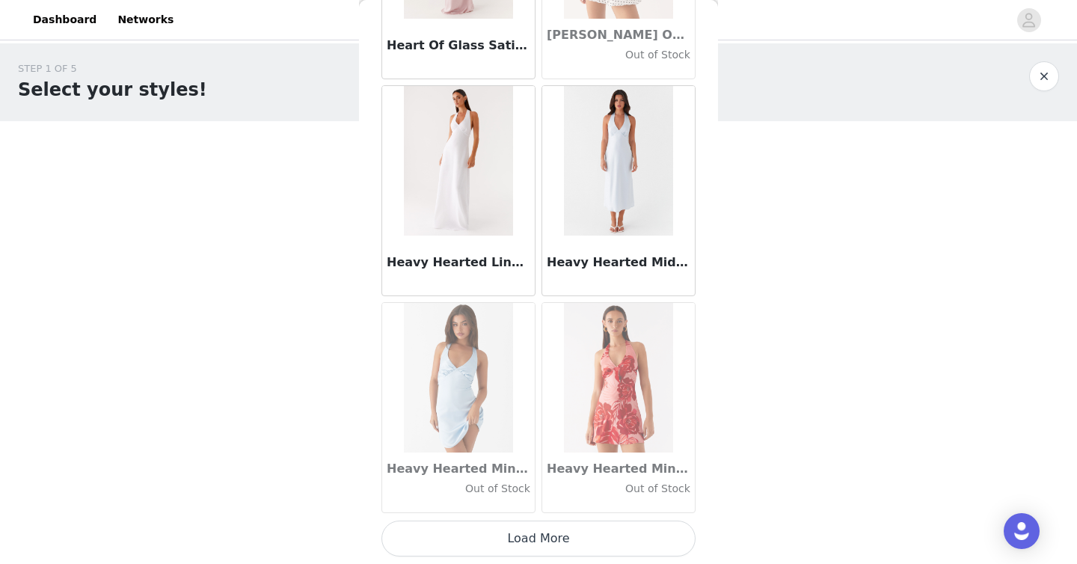
click at [538, 539] on button "Load More" at bounding box center [539, 539] width 314 height 36
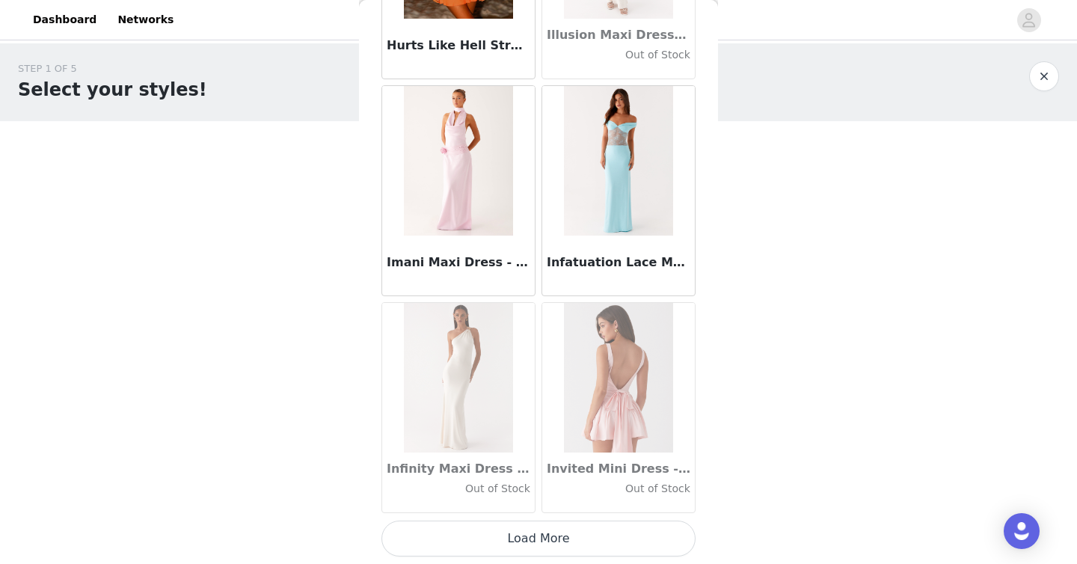
click at [538, 542] on button "Load More" at bounding box center [539, 539] width 314 height 36
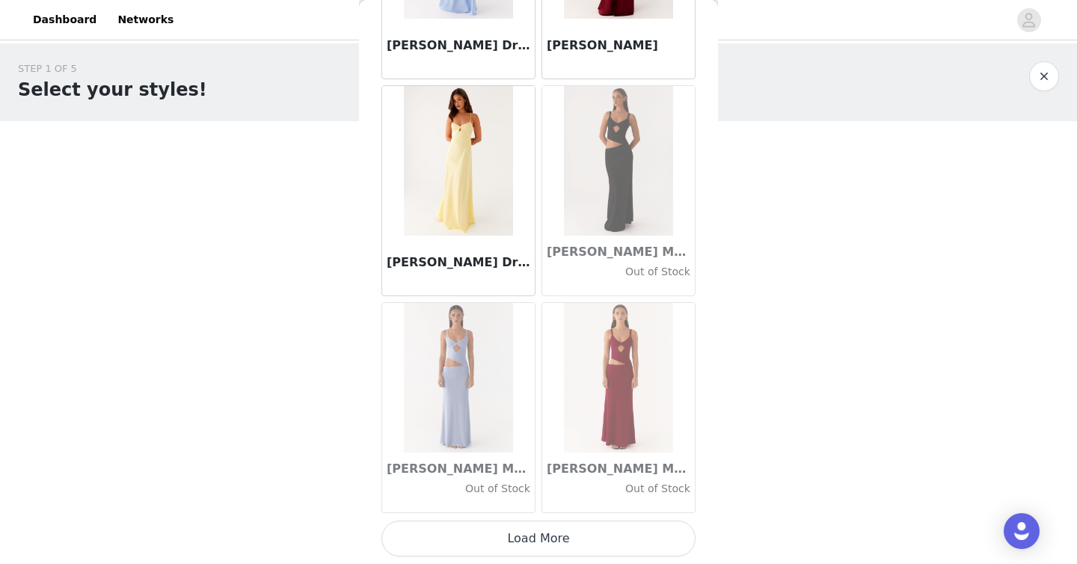
click at [538, 542] on button "Load More" at bounding box center [539, 539] width 314 height 36
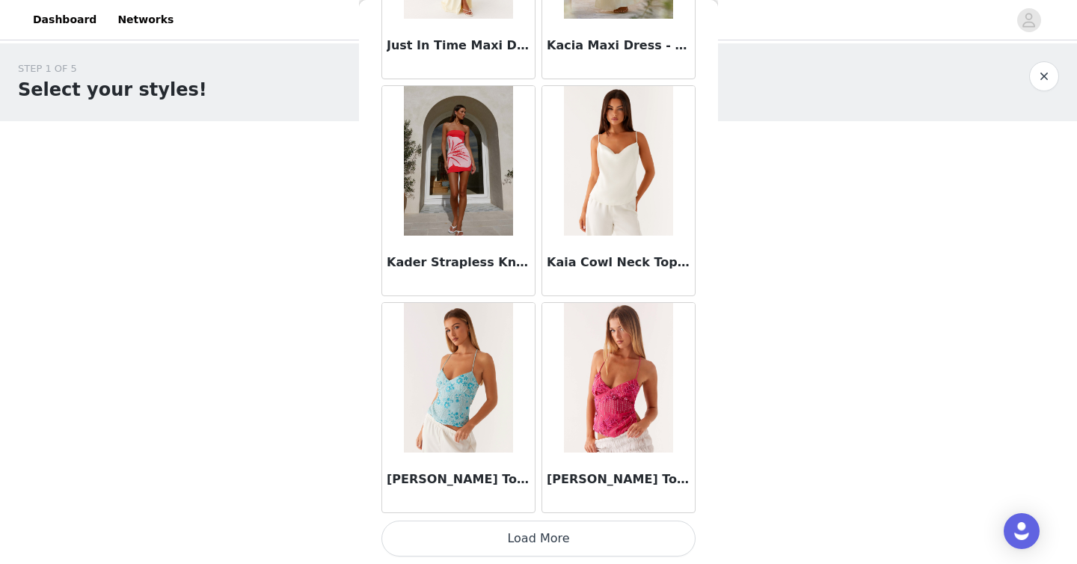
click at [538, 542] on button "Load More" at bounding box center [539, 539] width 314 height 36
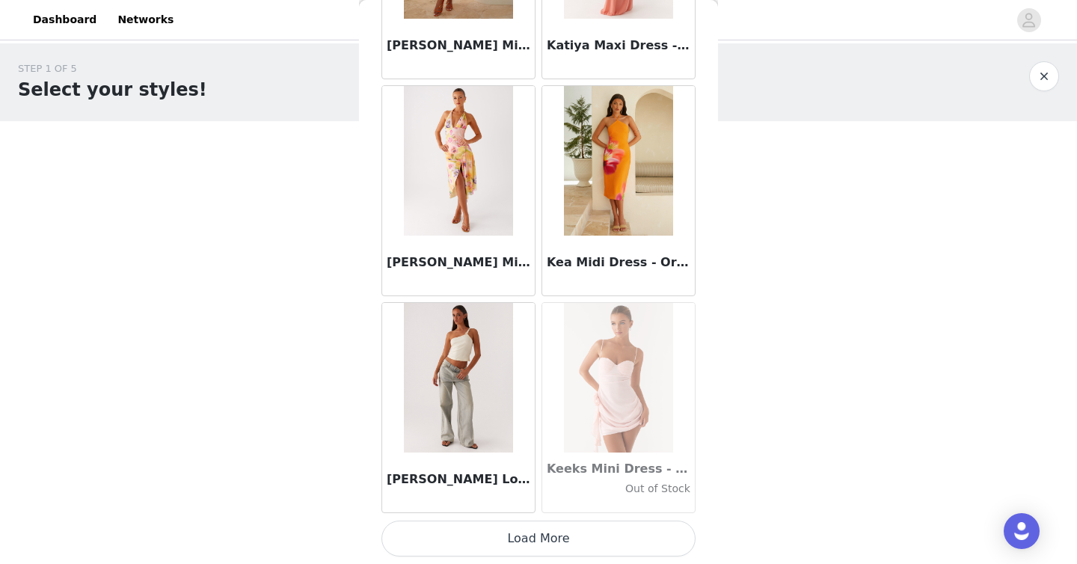
click at [538, 542] on button "Load More" at bounding box center [539, 539] width 314 height 36
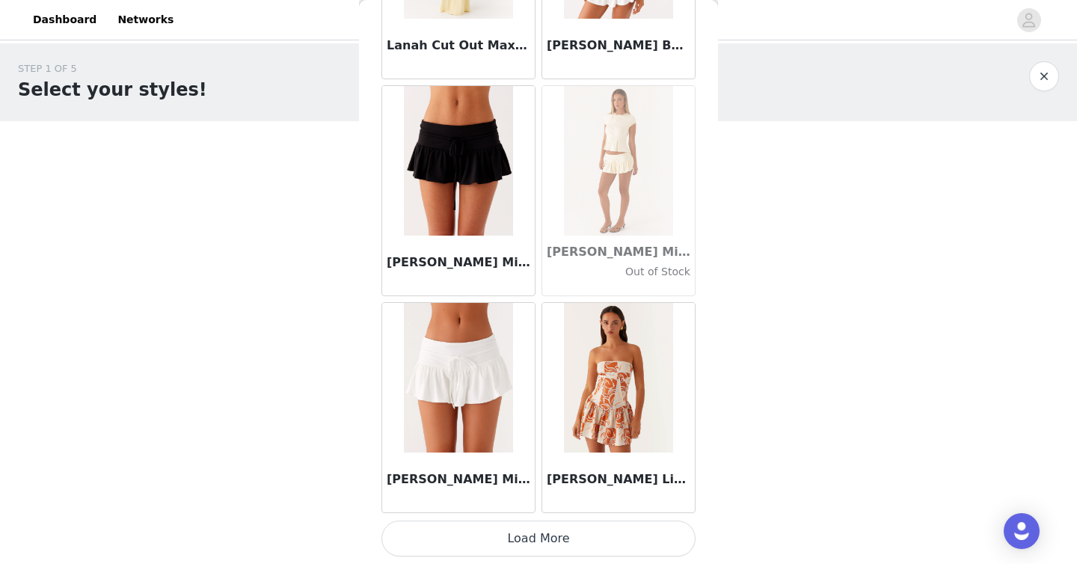
click at [538, 542] on button "Load More" at bounding box center [539, 539] width 314 height 36
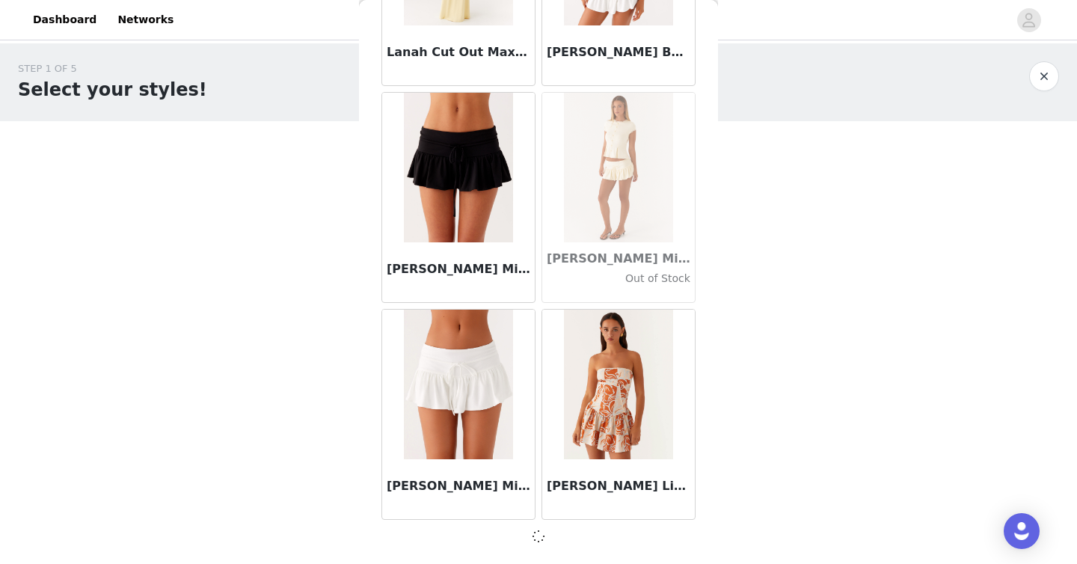
scroll to position [49453, 0]
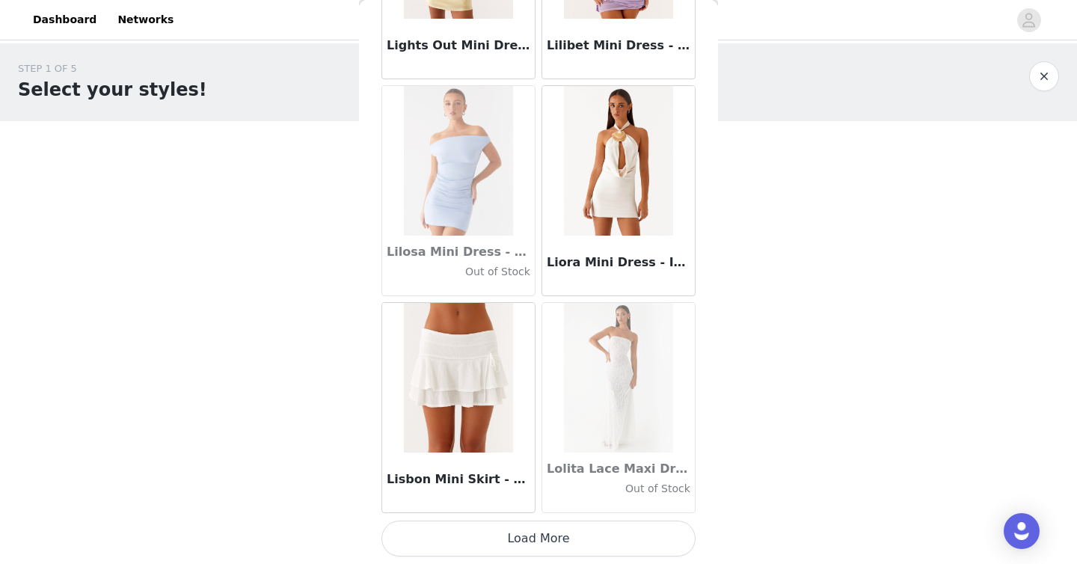
click at [538, 542] on button "Load More" at bounding box center [539, 539] width 314 height 36
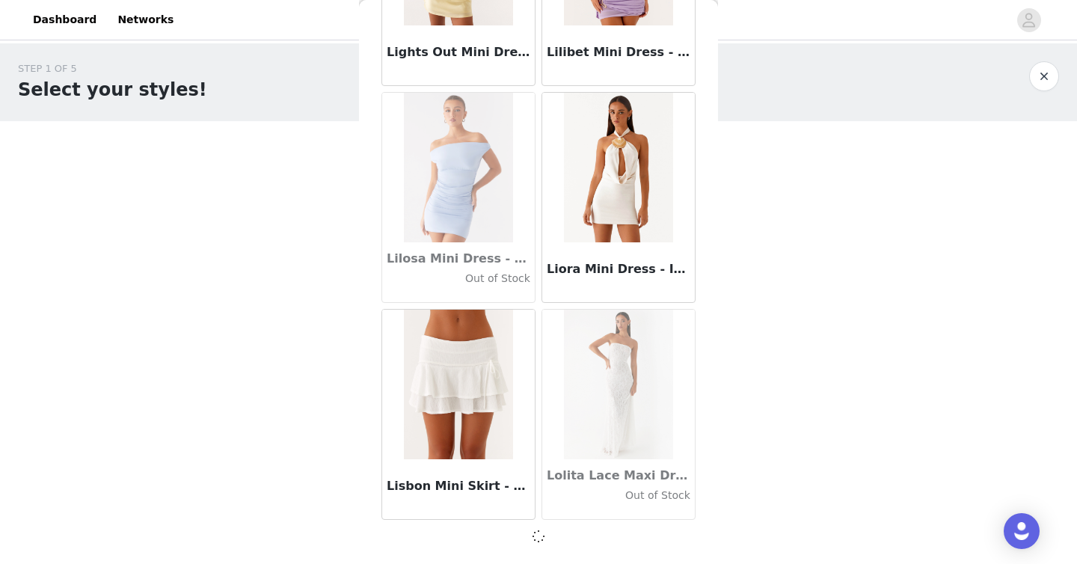
scroll to position [51622, 0]
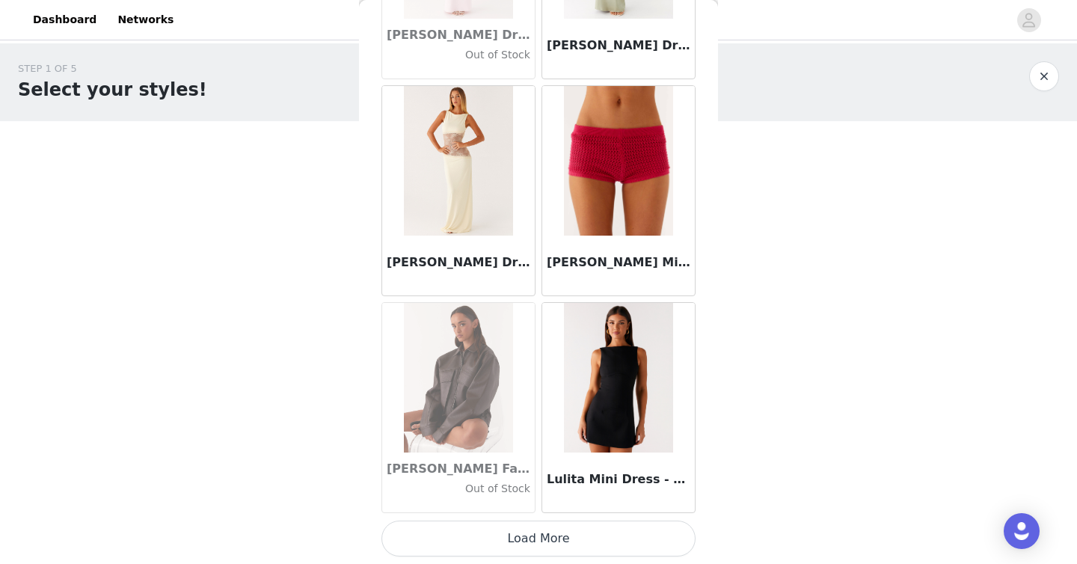
click at [538, 542] on button "Load More" at bounding box center [539, 539] width 314 height 36
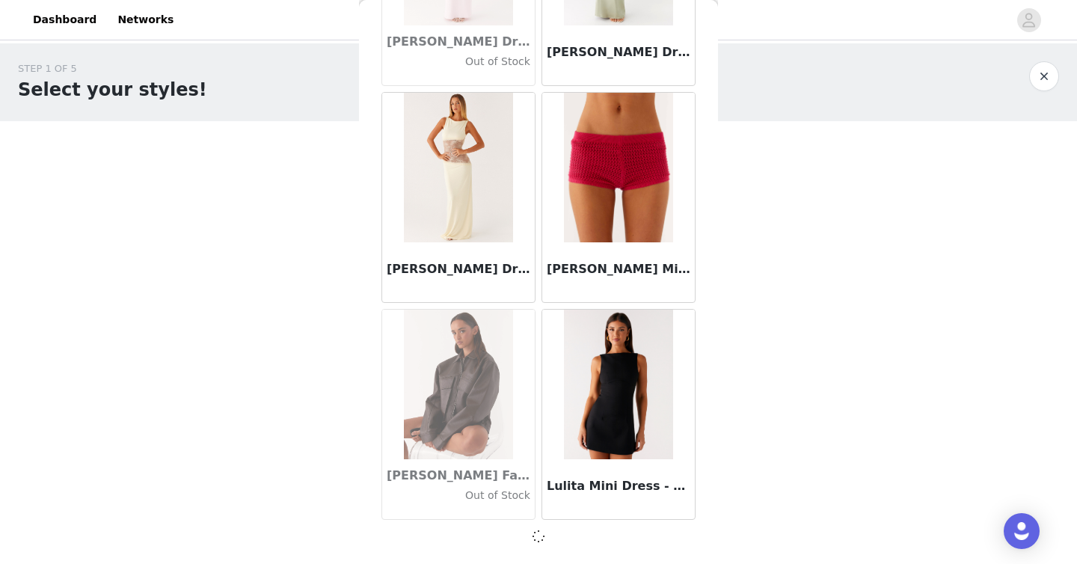
scroll to position [53792, 0]
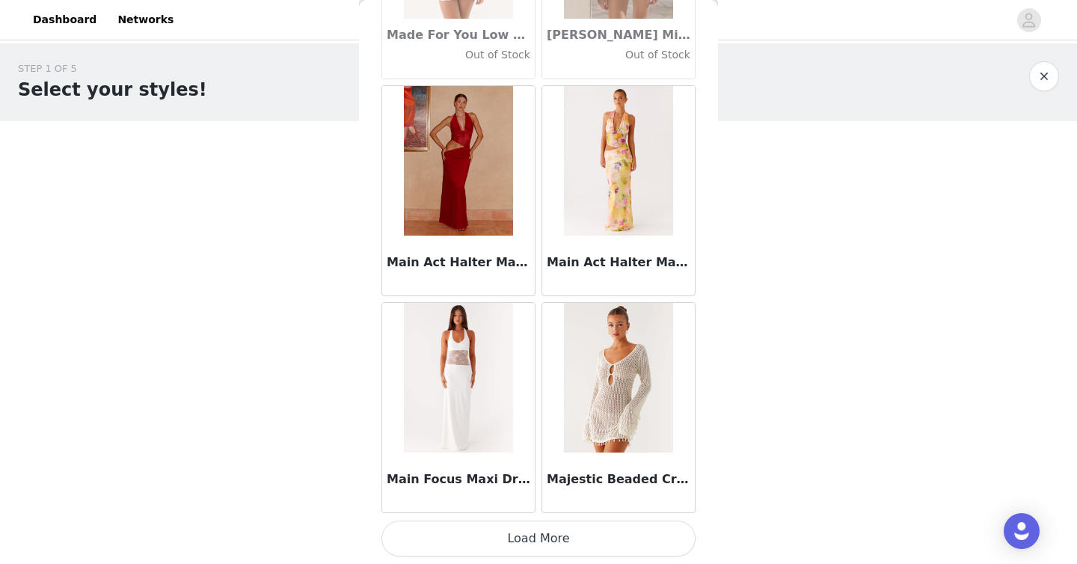
click at [538, 542] on button "Load More" at bounding box center [539, 539] width 314 height 36
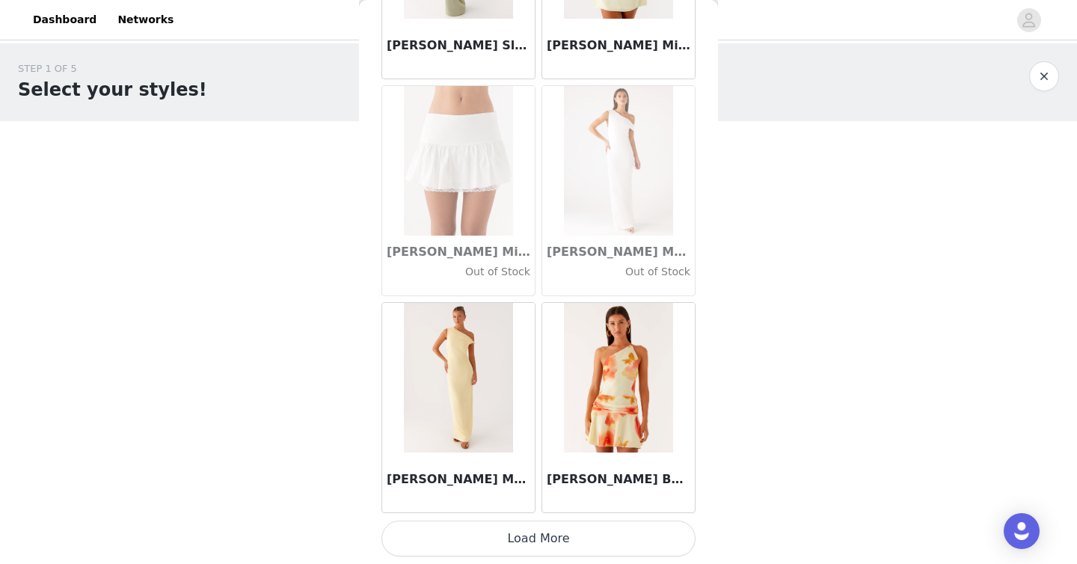
click at [538, 547] on button "Load More" at bounding box center [539, 539] width 314 height 36
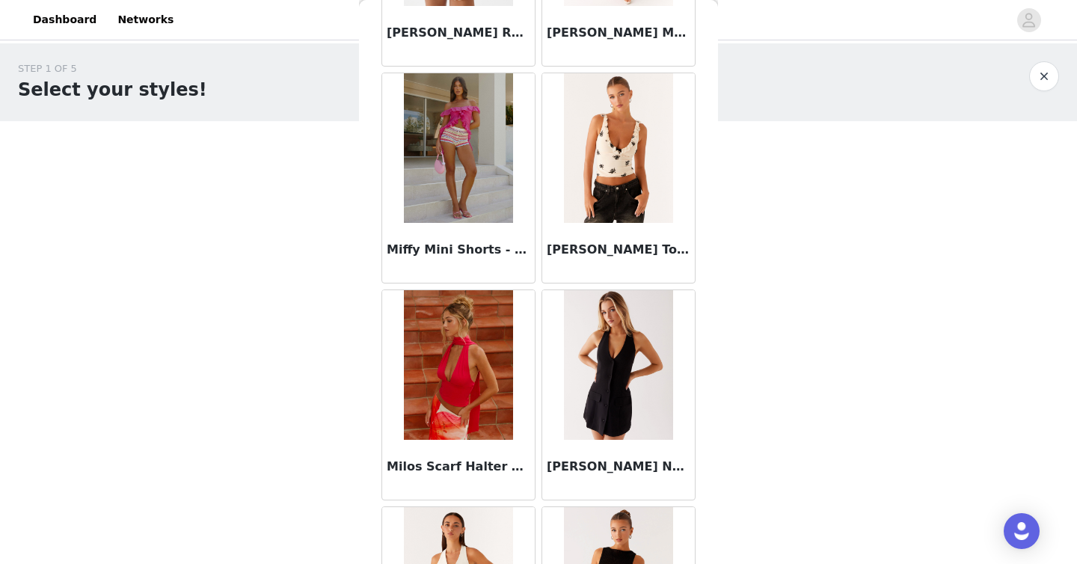
scroll to position [60308, 0]
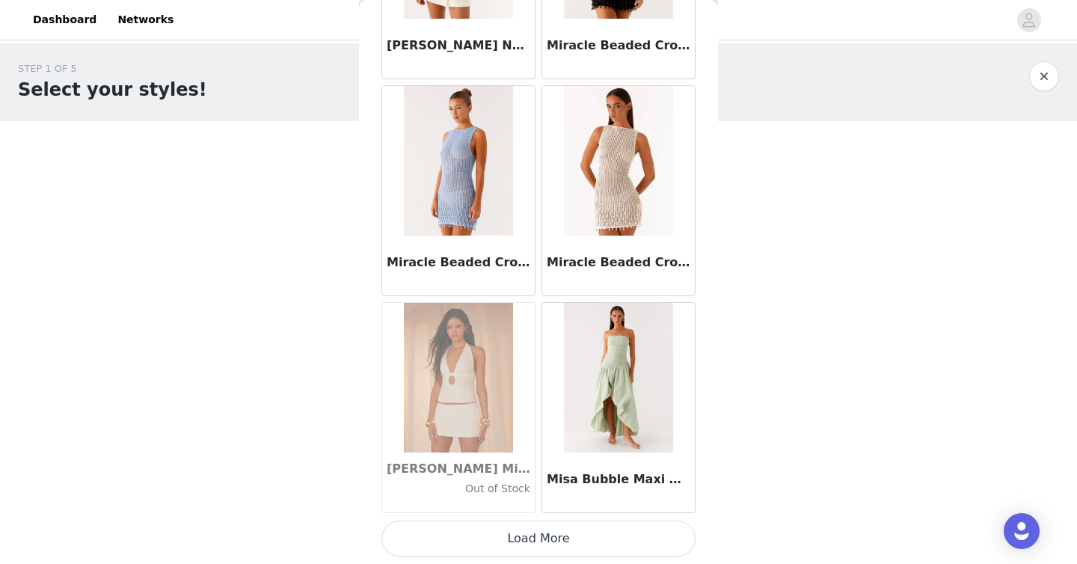
click at [534, 535] on button "Load More" at bounding box center [539, 539] width 314 height 36
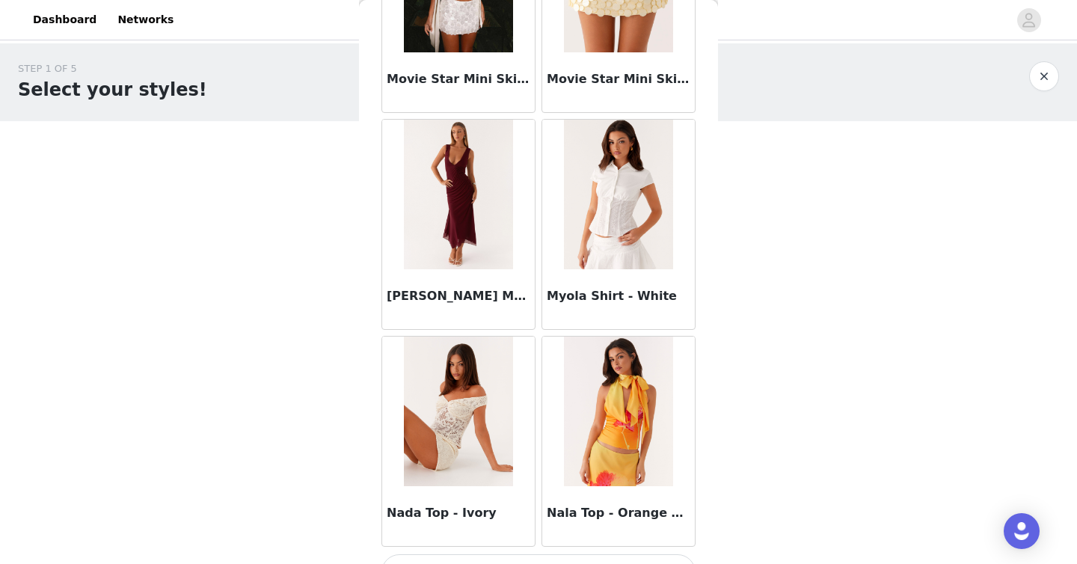
scroll to position [62478, 0]
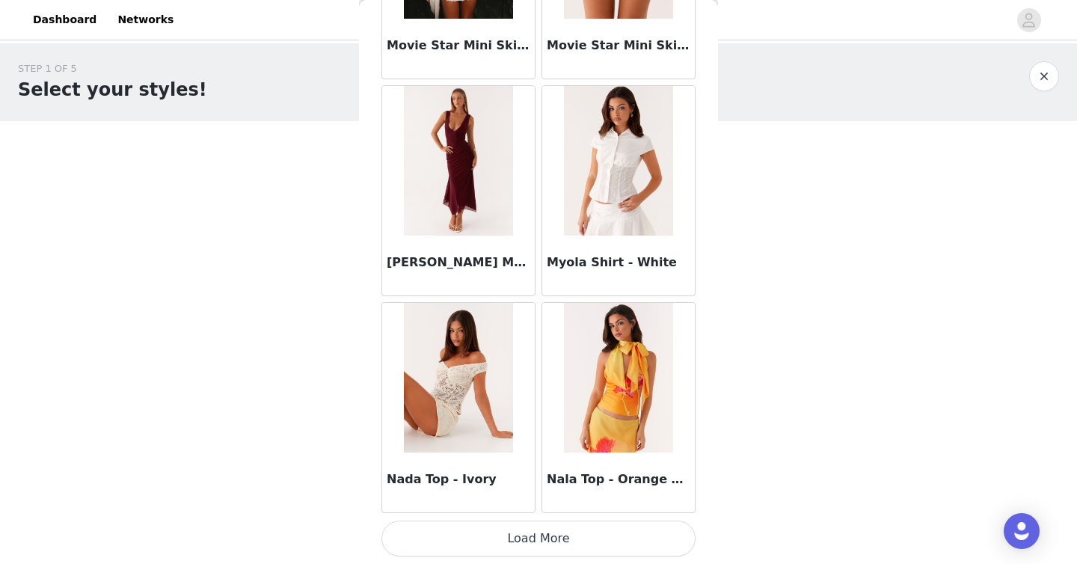
click at [534, 535] on button "Load More" at bounding box center [539, 539] width 314 height 36
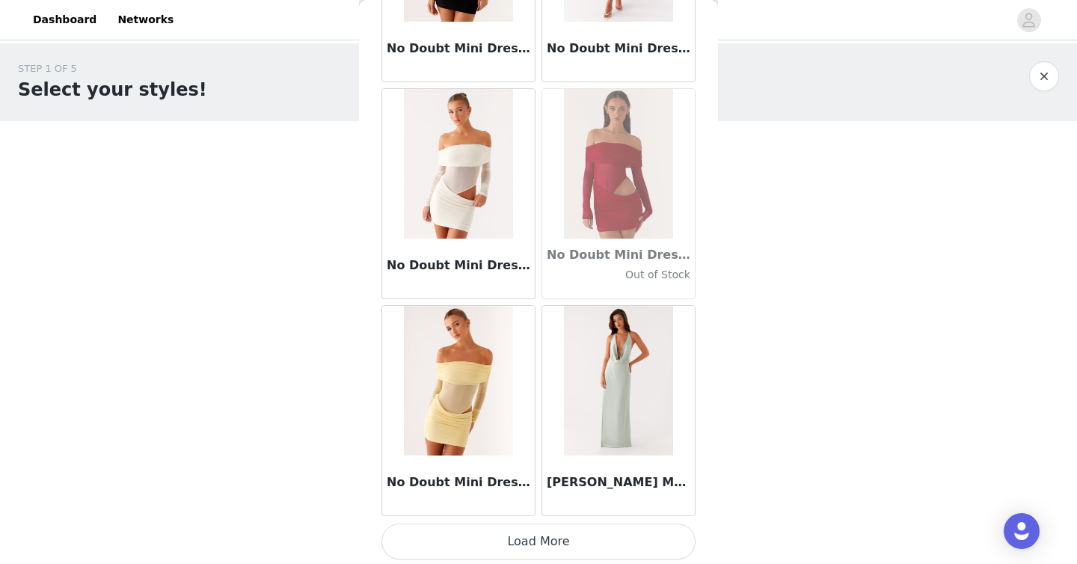
scroll to position [64647, 0]
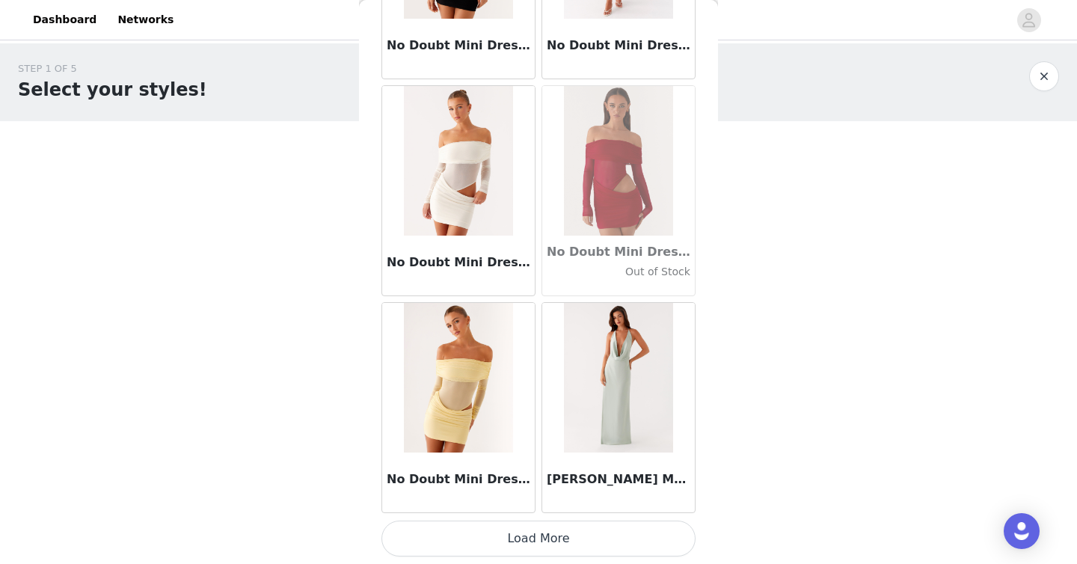
click at [483, 551] on button "Load More" at bounding box center [539, 539] width 314 height 36
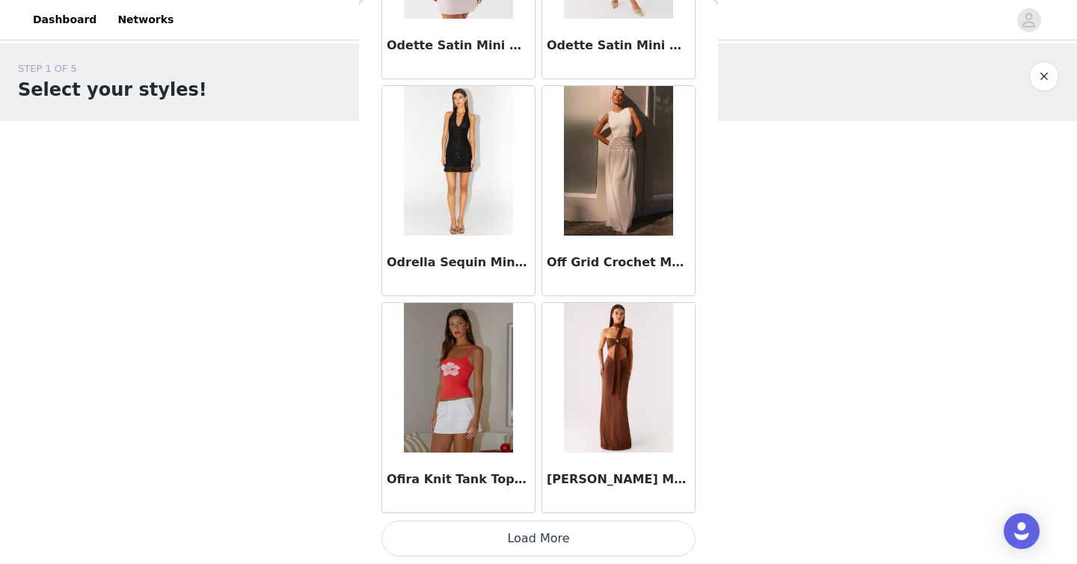
click at [489, 543] on button "Load More" at bounding box center [539, 539] width 314 height 36
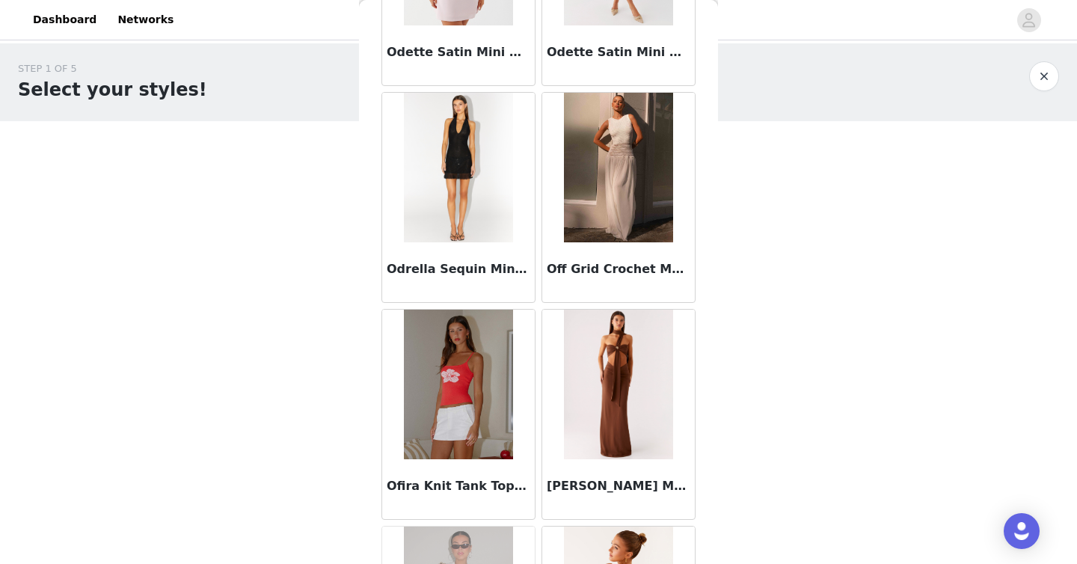
scroll to position [66817, 0]
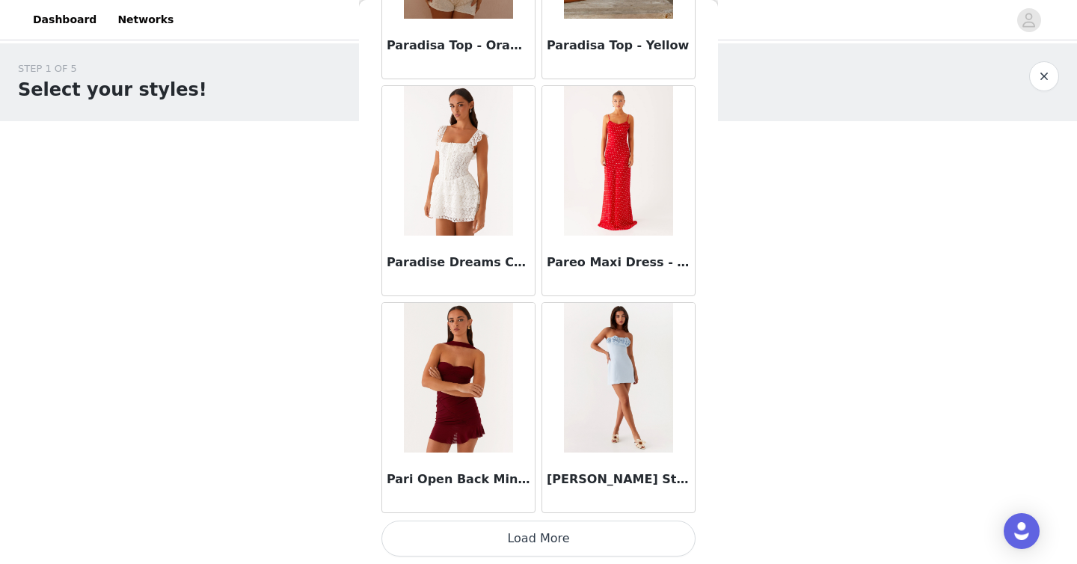
click at [489, 543] on button "Load More" at bounding box center [539, 539] width 314 height 36
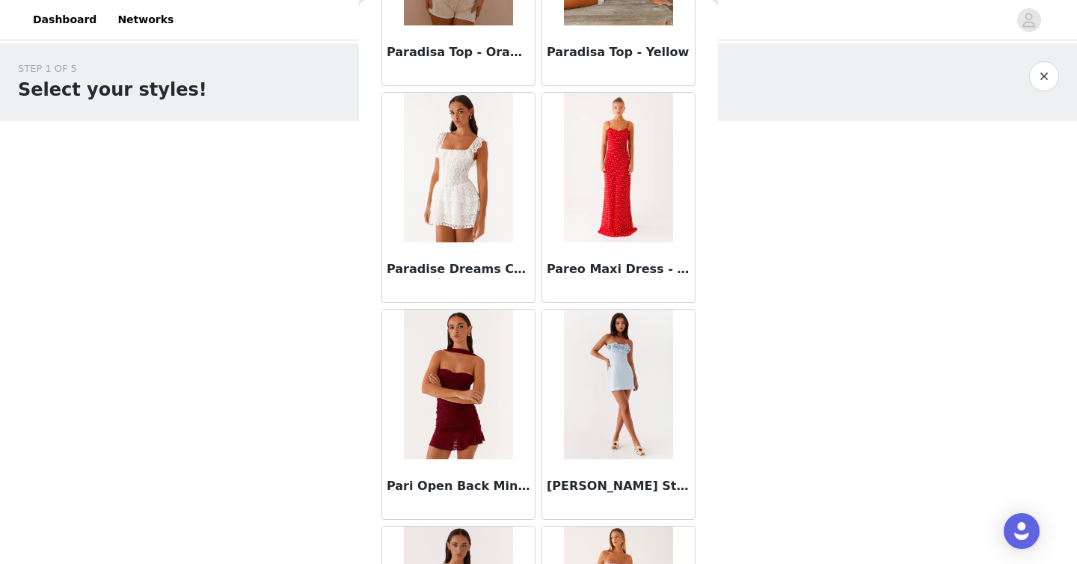
scroll to position [68987, 0]
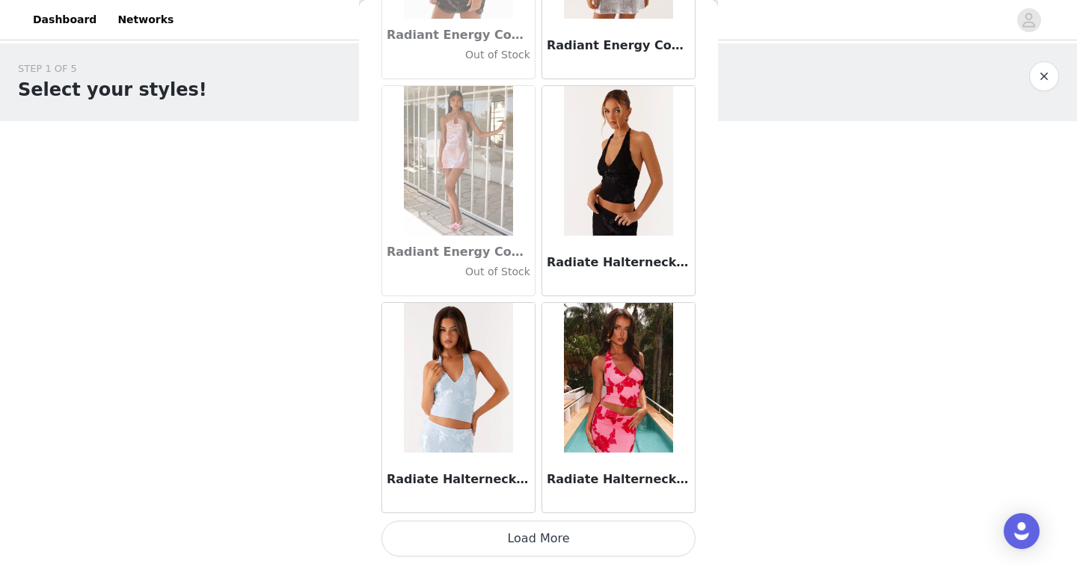
click at [489, 543] on button "Load More" at bounding box center [539, 539] width 314 height 36
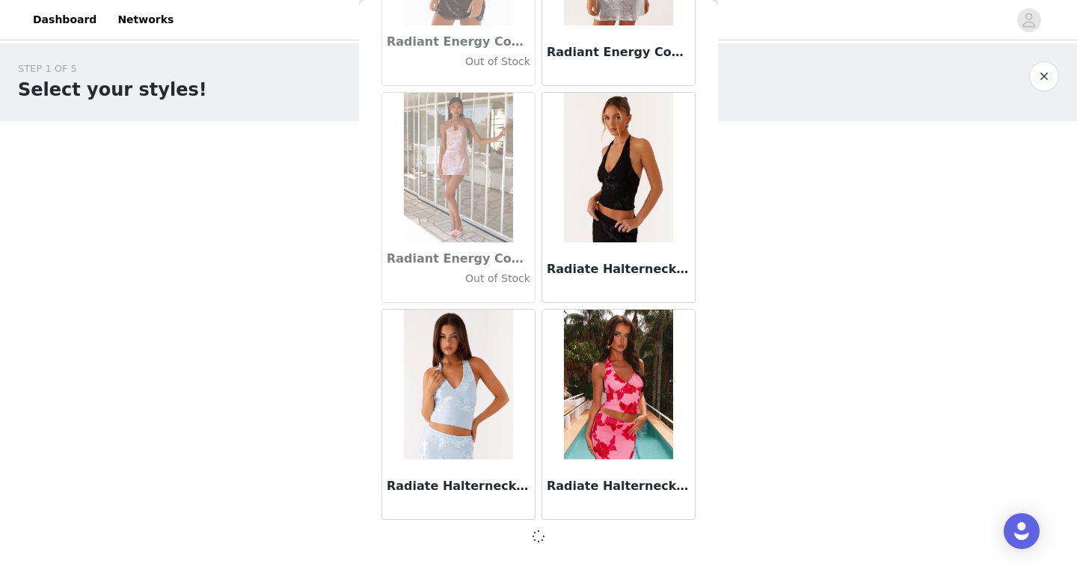
scroll to position [71150, 0]
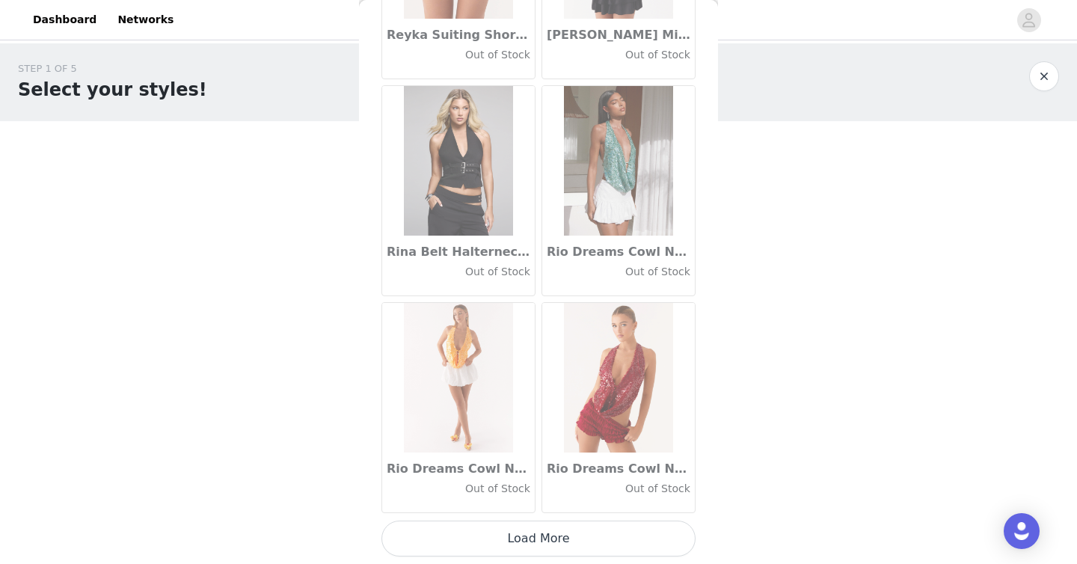
click at [489, 543] on button "Load More" at bounding box center [539, 539] width 314 height 36
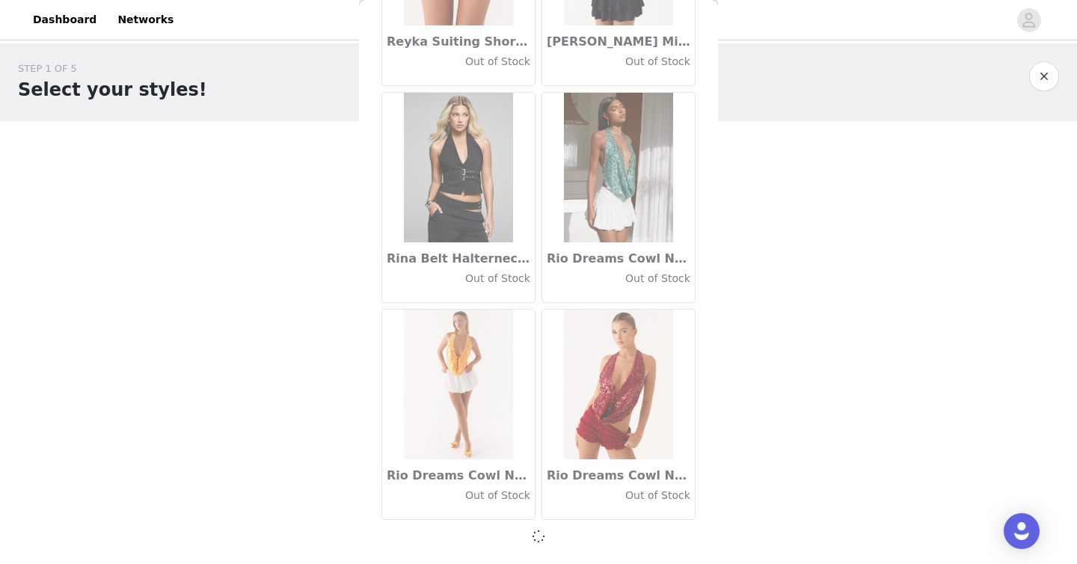
scroll to position [73320, 0]
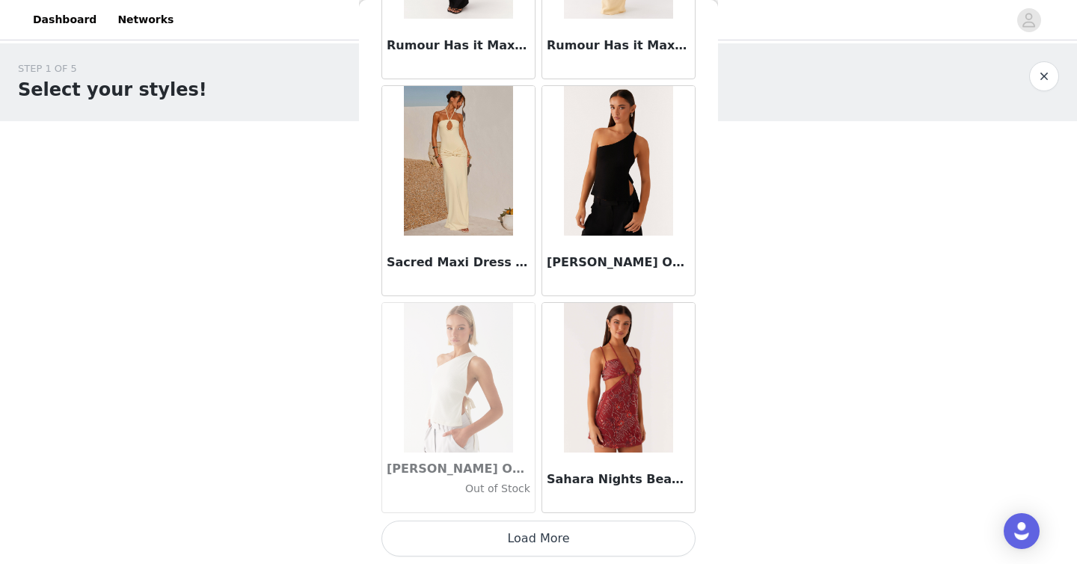
click at [489, 543] on button "Load More" at bounding box center [539, 539] width 314 height 36
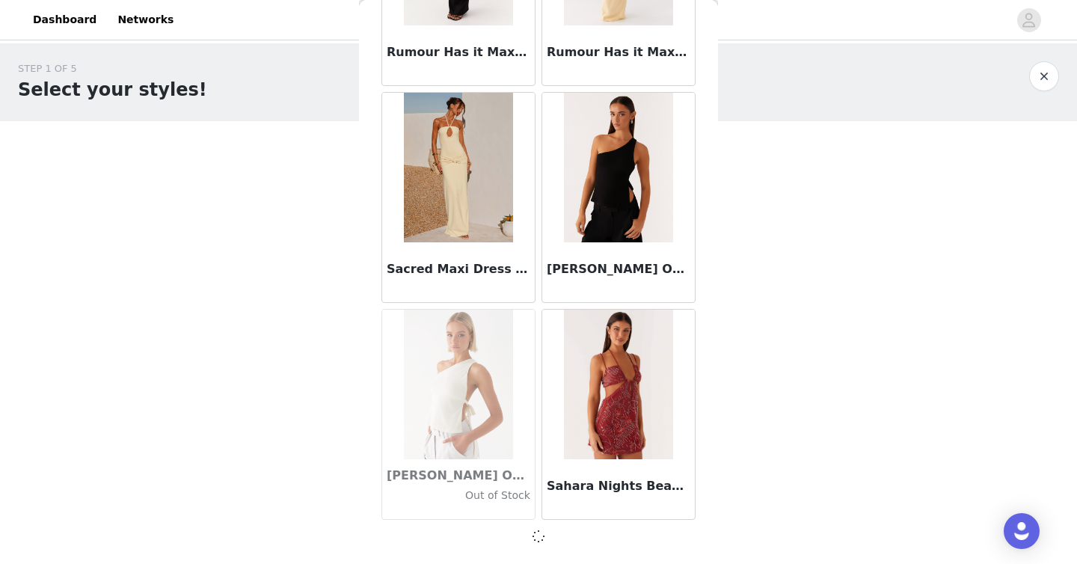
scroll to position [75489, 0]
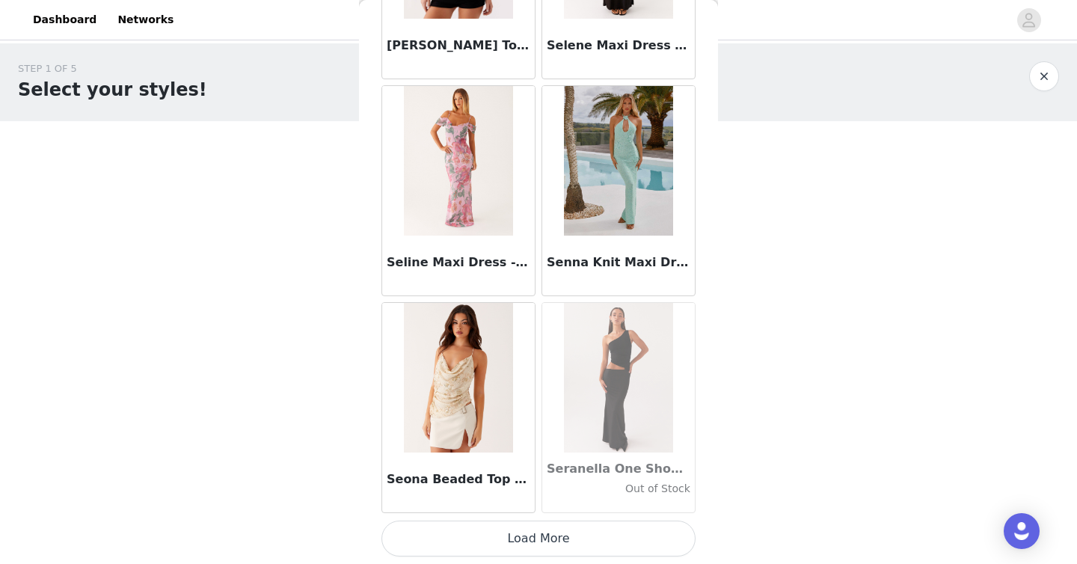
click at [489, 543] on button "Load More" at bounding box center [539, 539] width 314 height 36
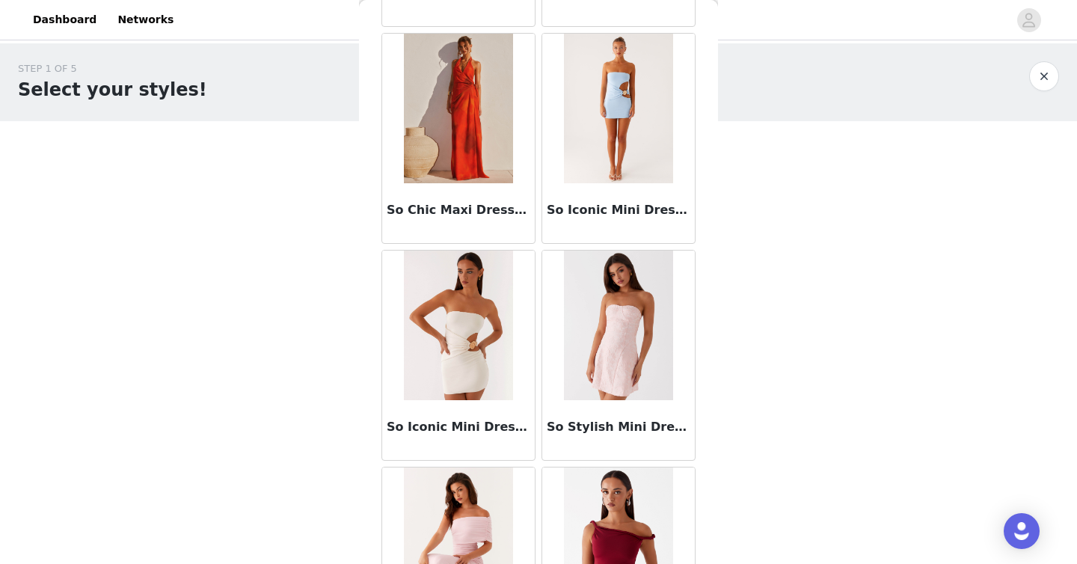
scroll to position [79835, 0]
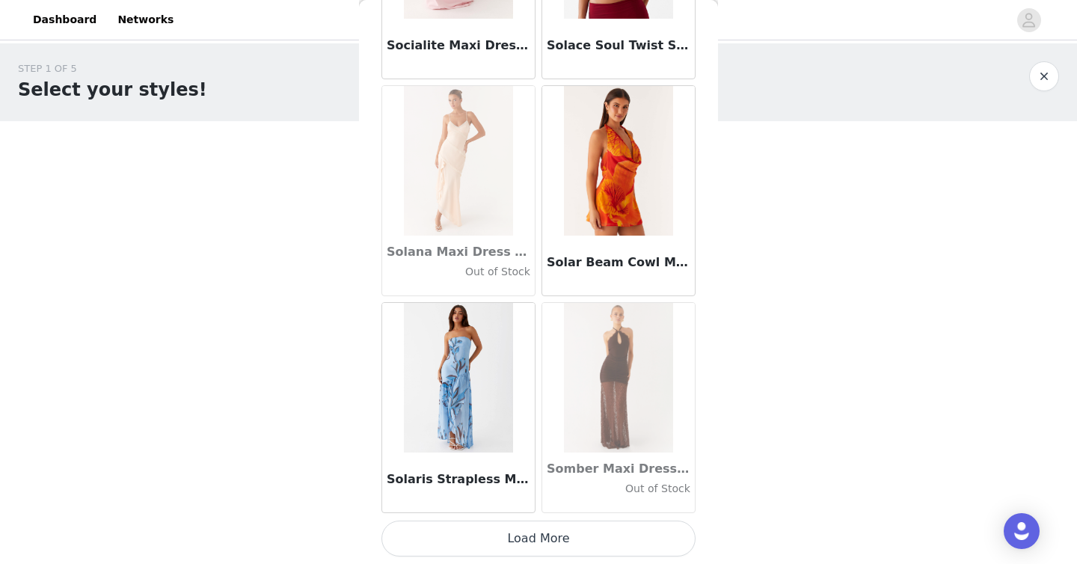
click at [498, 534] on button "Load More" at bounding box center [539, 539] width 314 height 36
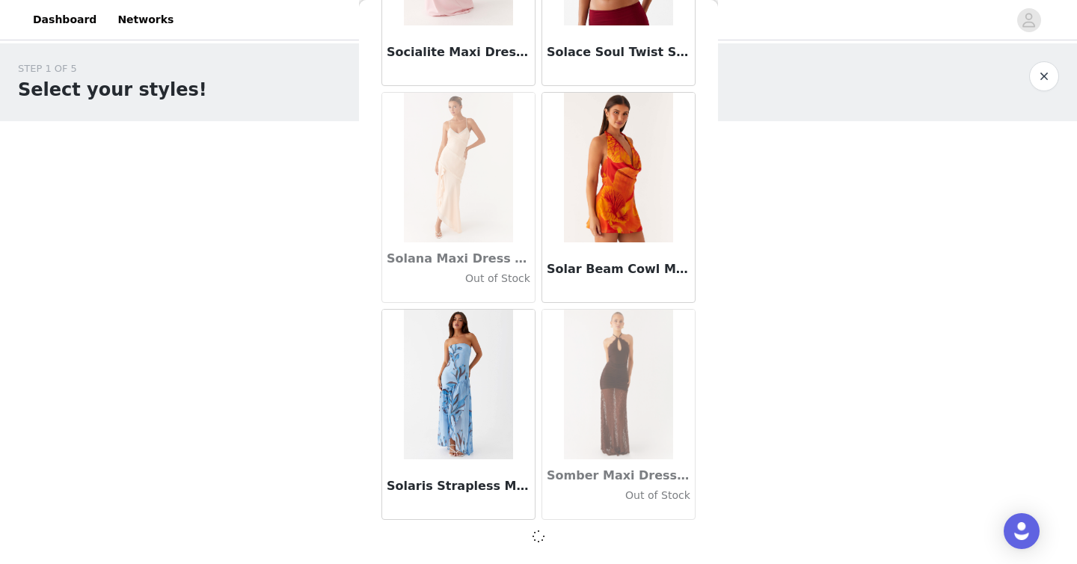
scroll to position [79829, 0]
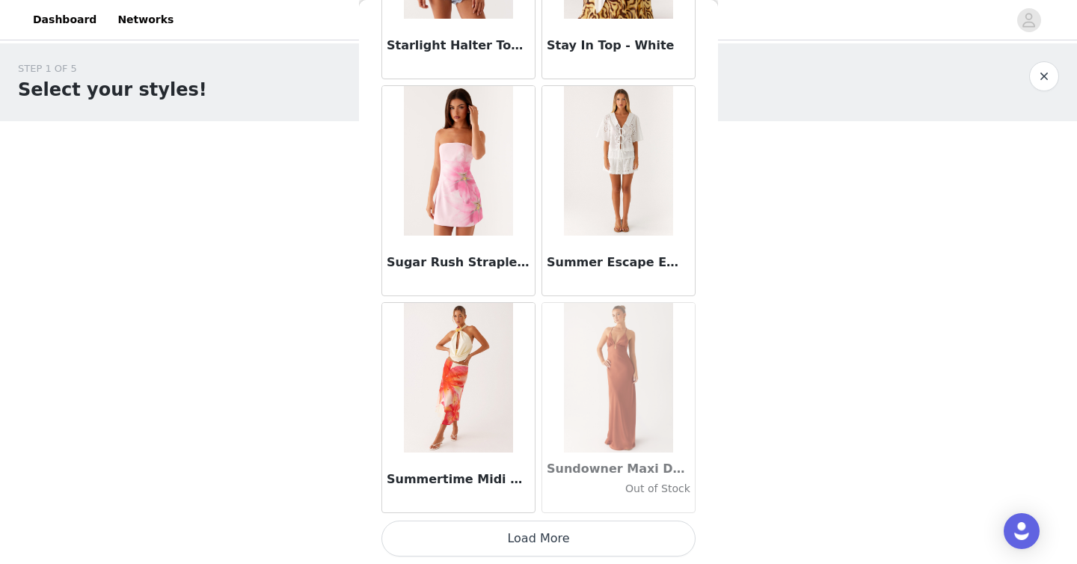
click at [497, 535] on button "Load More" at bounding box center [539, 539] width 314 height 36
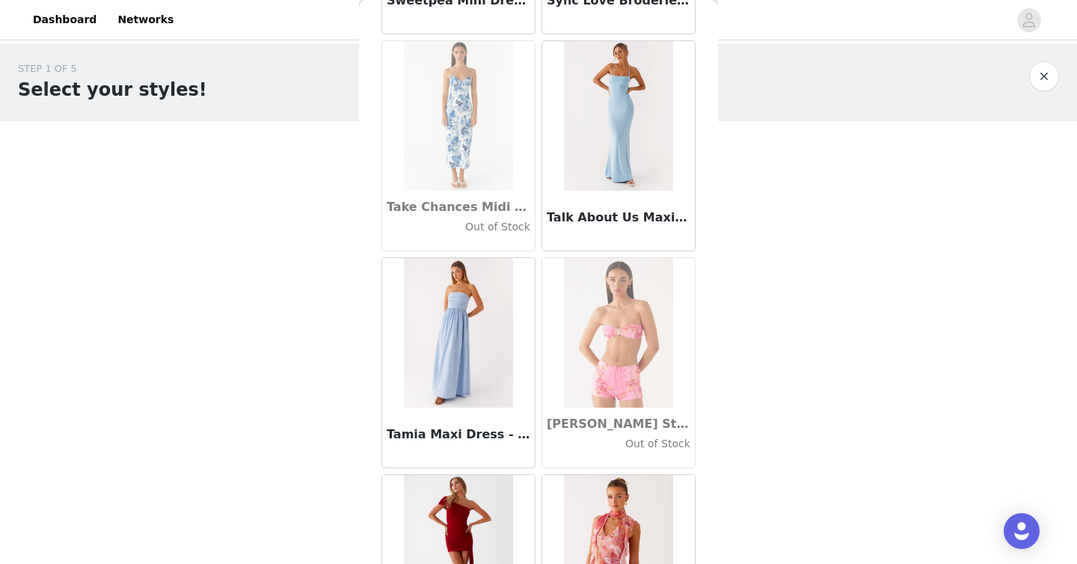
scroll to position [84175, 0]
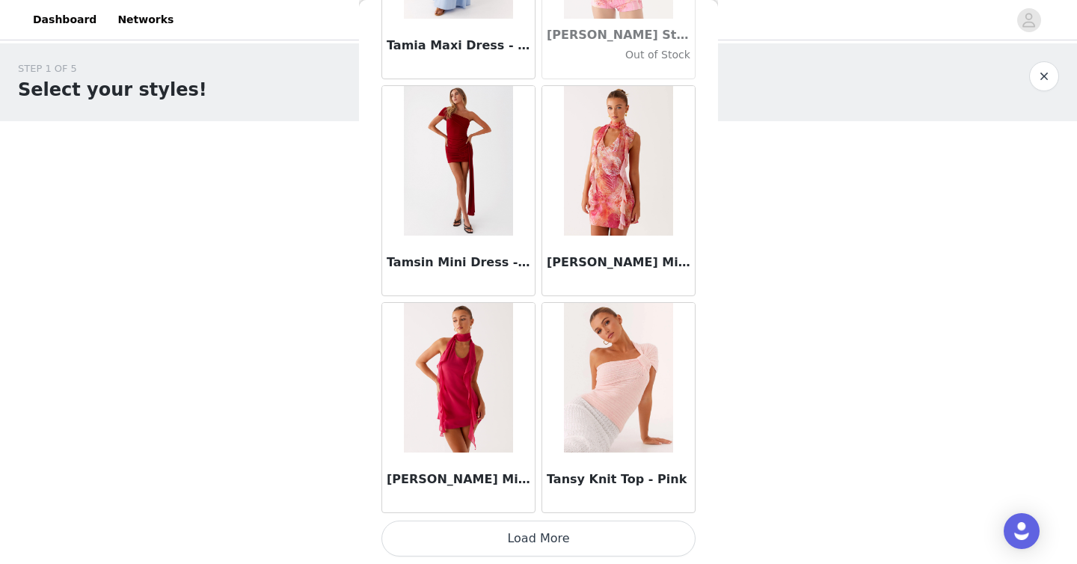
click at [497, 535] on button "Load More" at bounding box center [539, 539] width 314 height 36
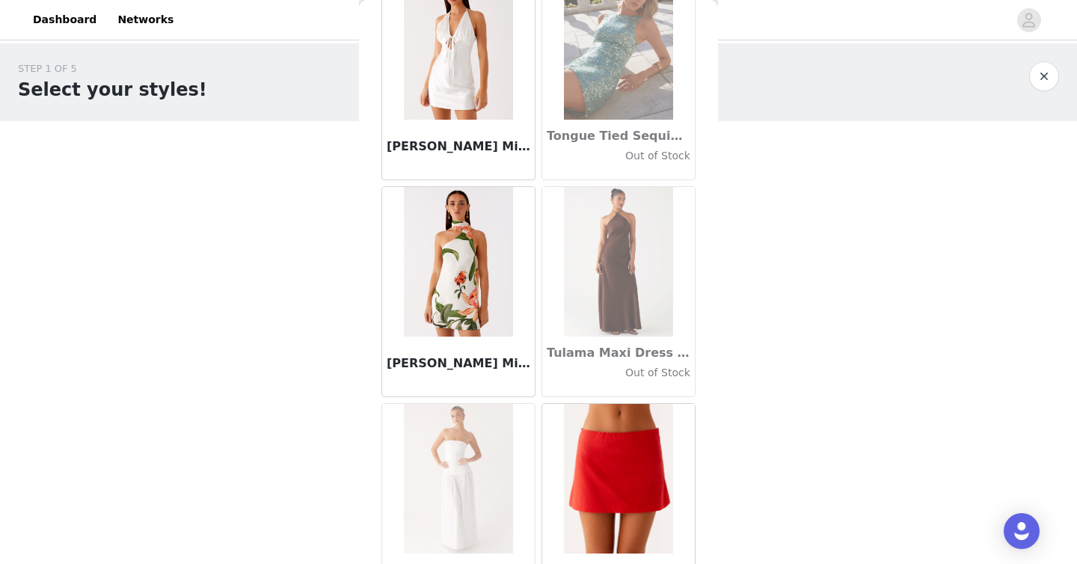
scroll to position [86345, 0]
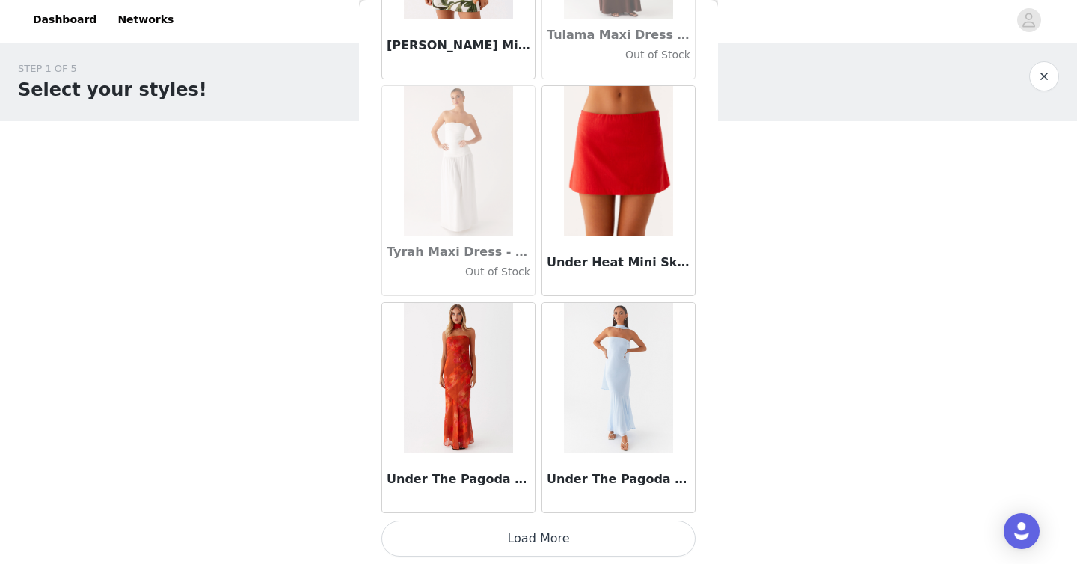
click at [518, 543] on button "Load More" at bounding box center [539, 539] width 314 height 36
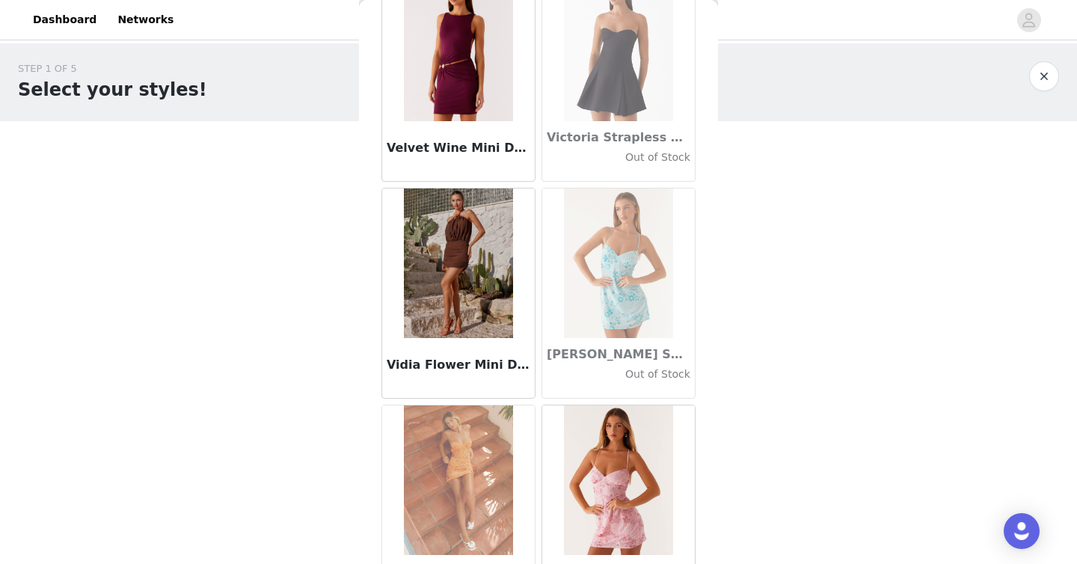
scroll to position [88514, 0]
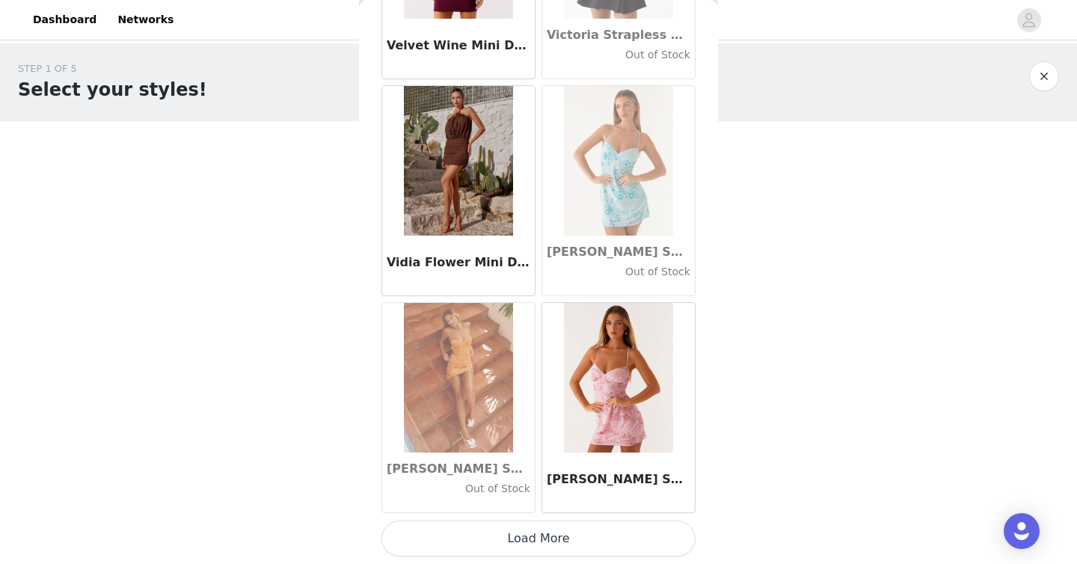
click at [531, 533] on button "Load More" at bounding box center [539, 539] width 314 height 36
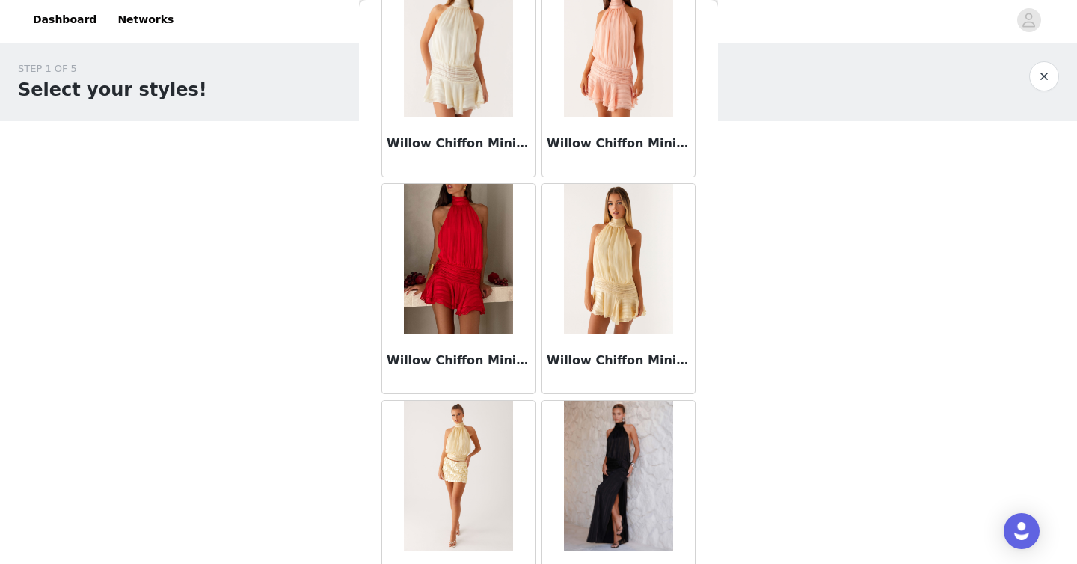
scroll to position [90684, 0]
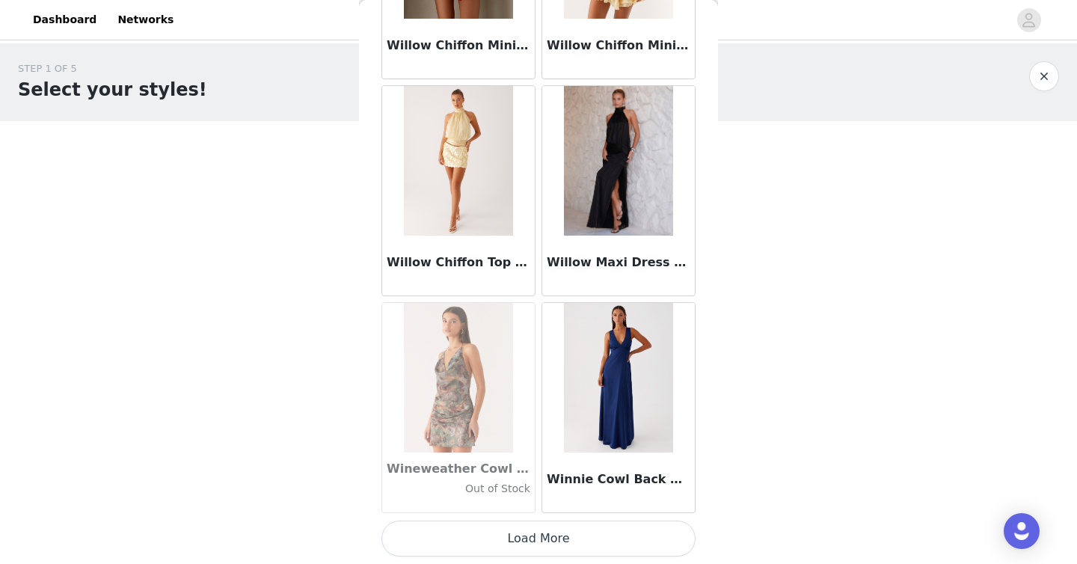
click at [525, 539] on button "Load More" at bounding box center [539, 539] width 314 height 36
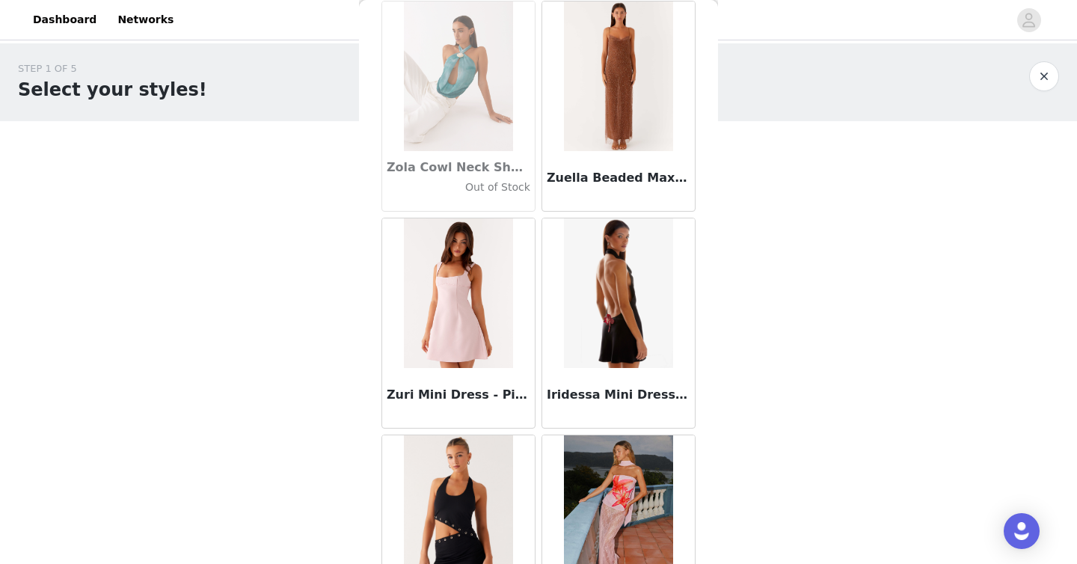
scroll to position [92854, 0]
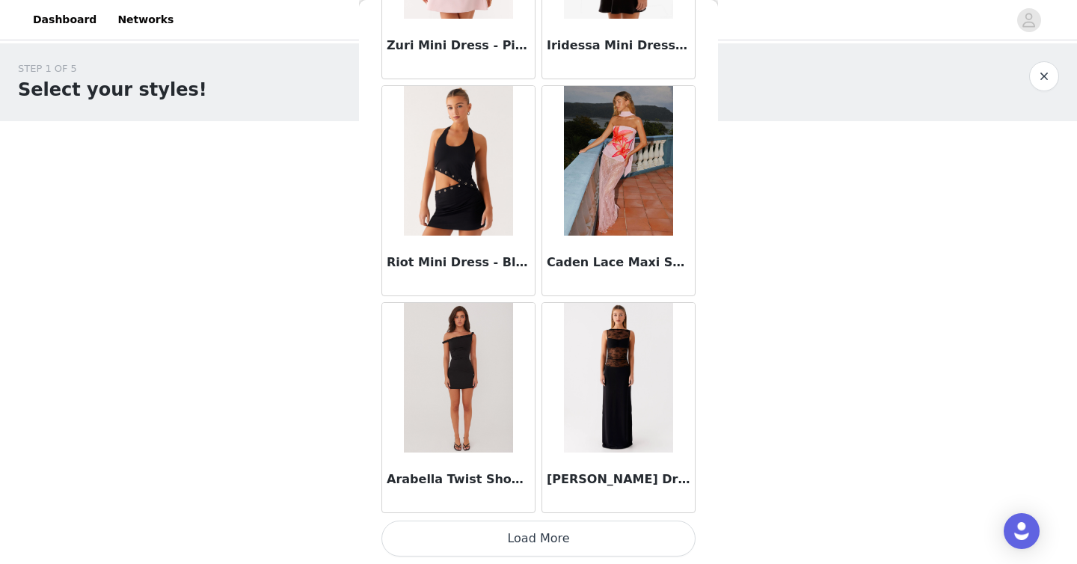
click at [508, 548] on button "Load More" at bounding box center [539, 539] width 314 height 36
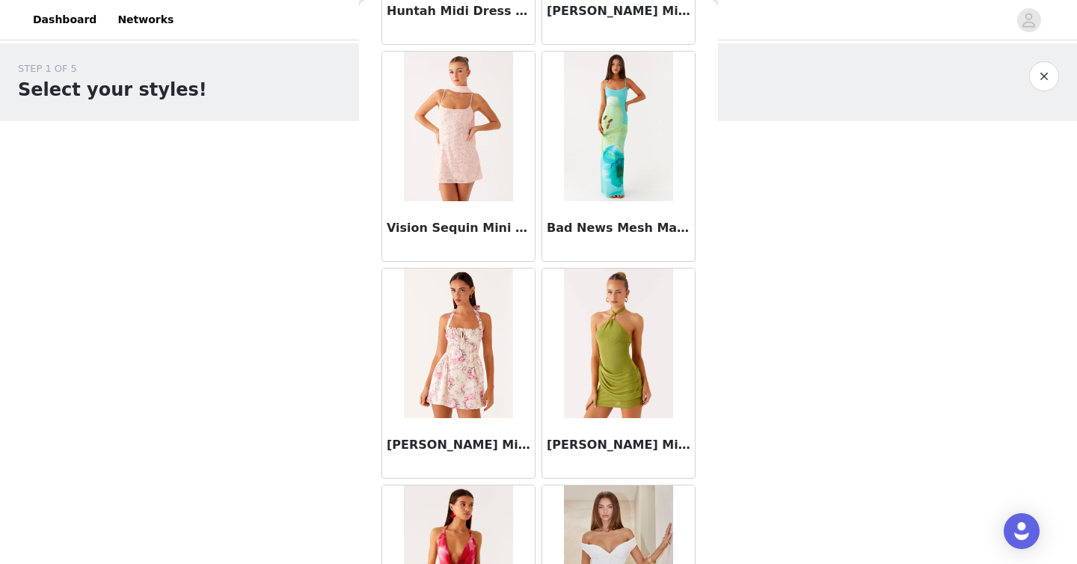
scroll to position [95024, 0]
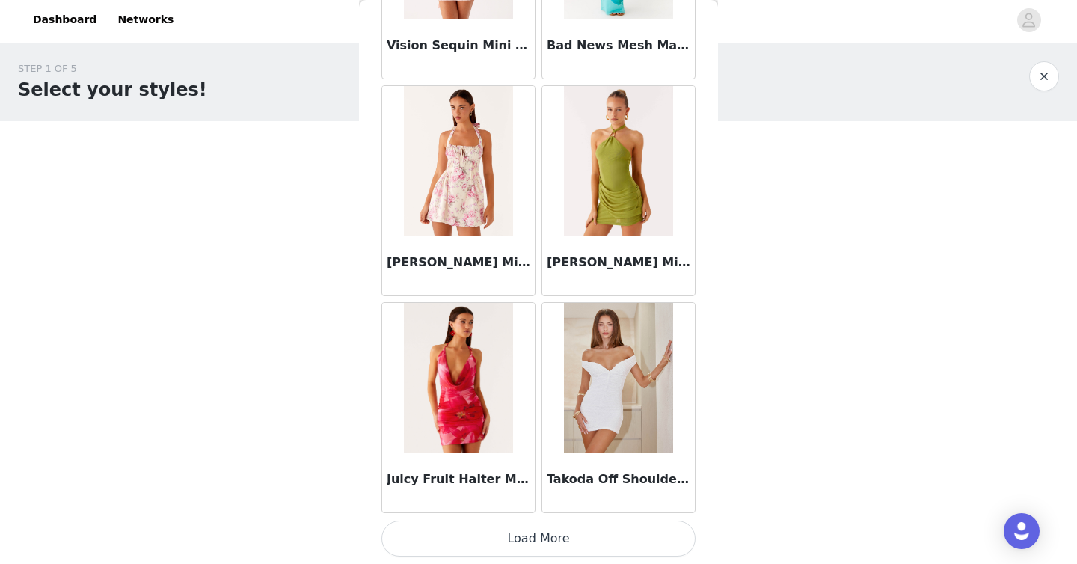
click at [519, 545] on button "Load More" at bounding box center [539, 539] width 314 height 36
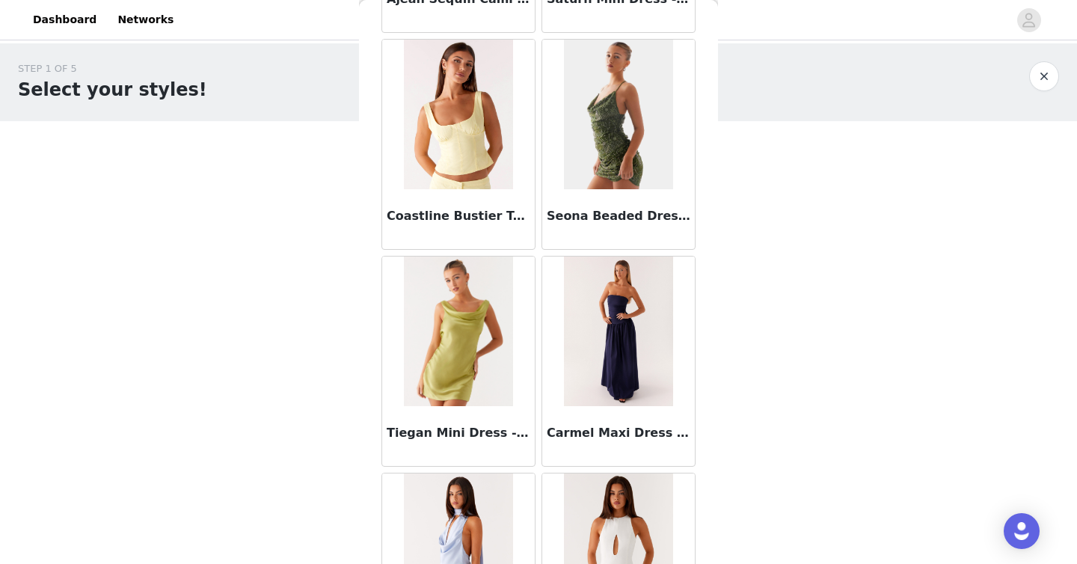
scroll to position [97193, 0]
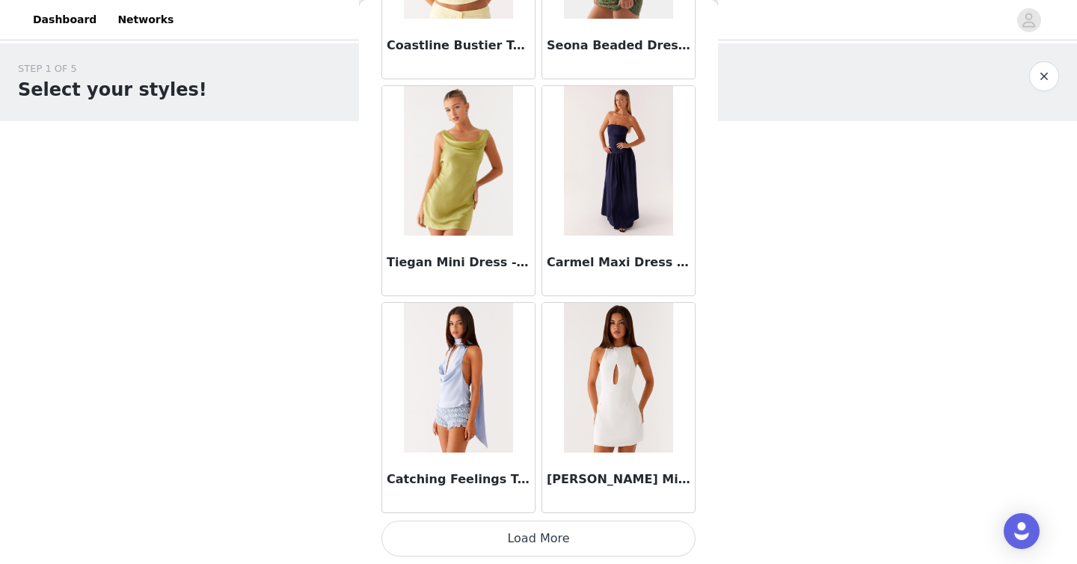
click at [504, 527] on button "Load More" at bounding box center [539, 539] width 314 height 36
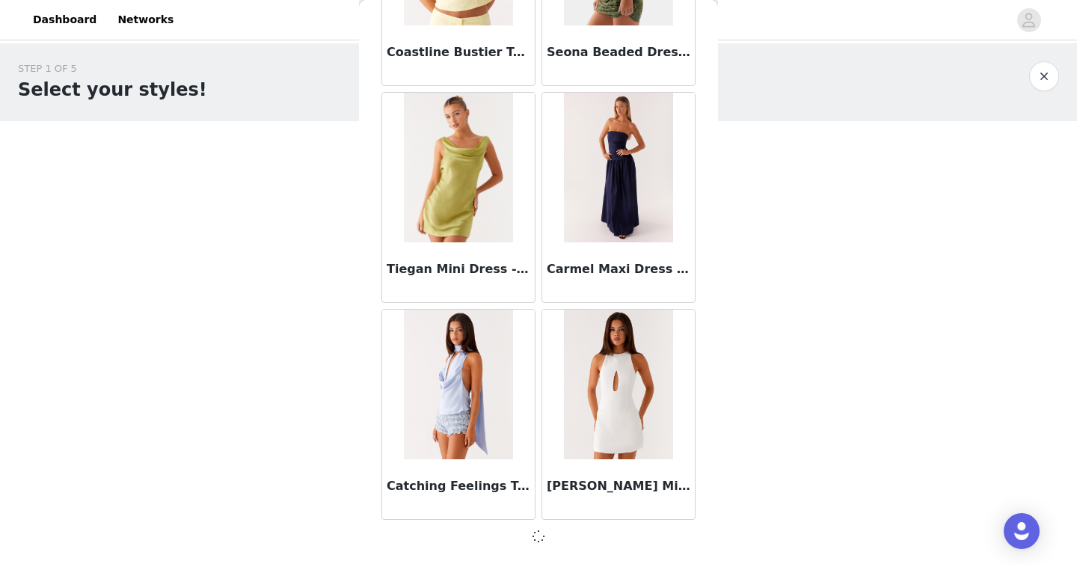
scroll to position [97187, 0]
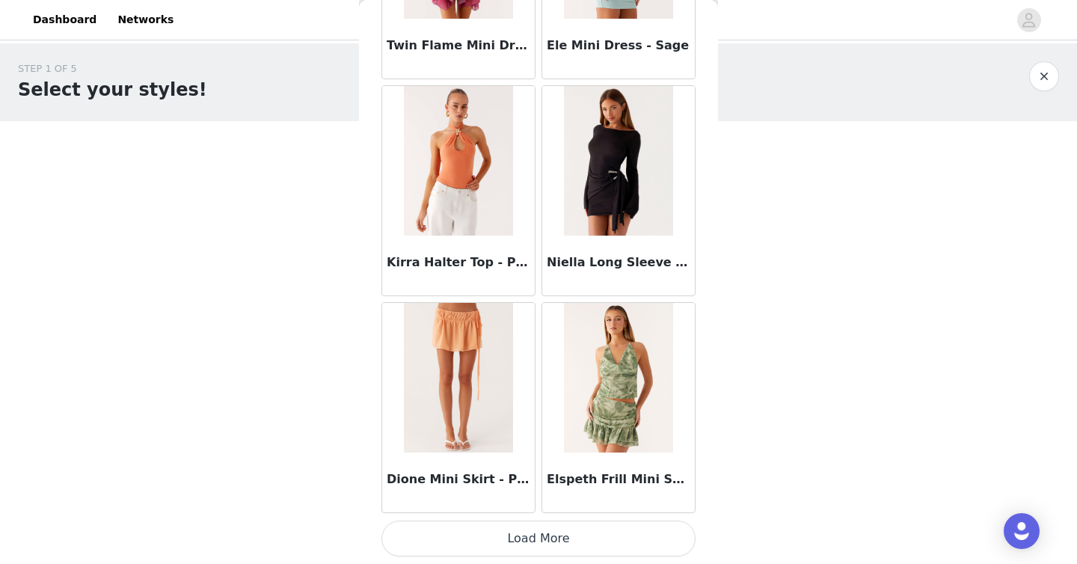
click at [504, 524] on button "Load More" at bounding box center [539, 539] width 314 height 36
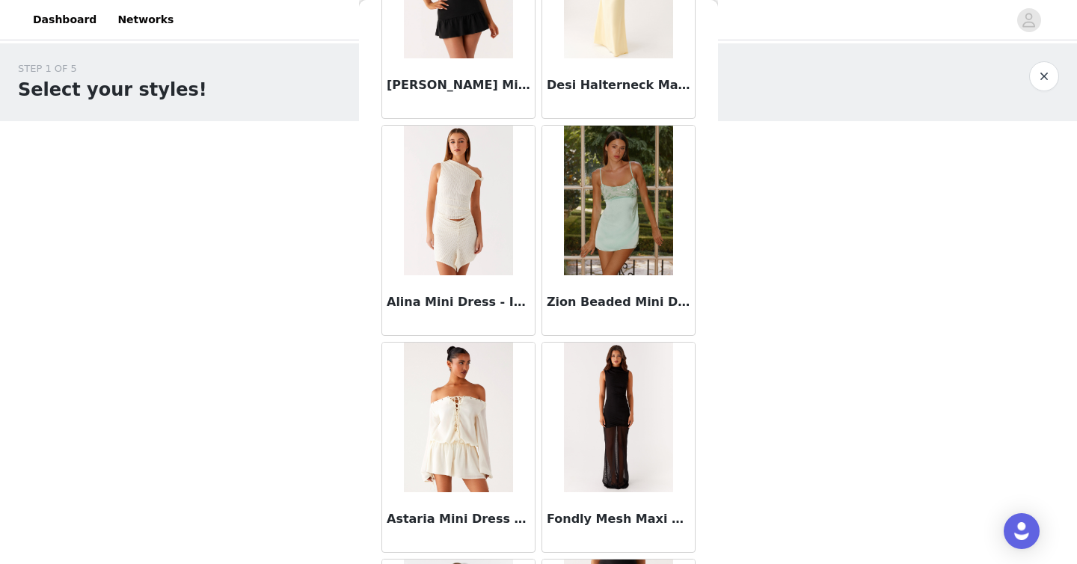
scroll to position [101533, 0]
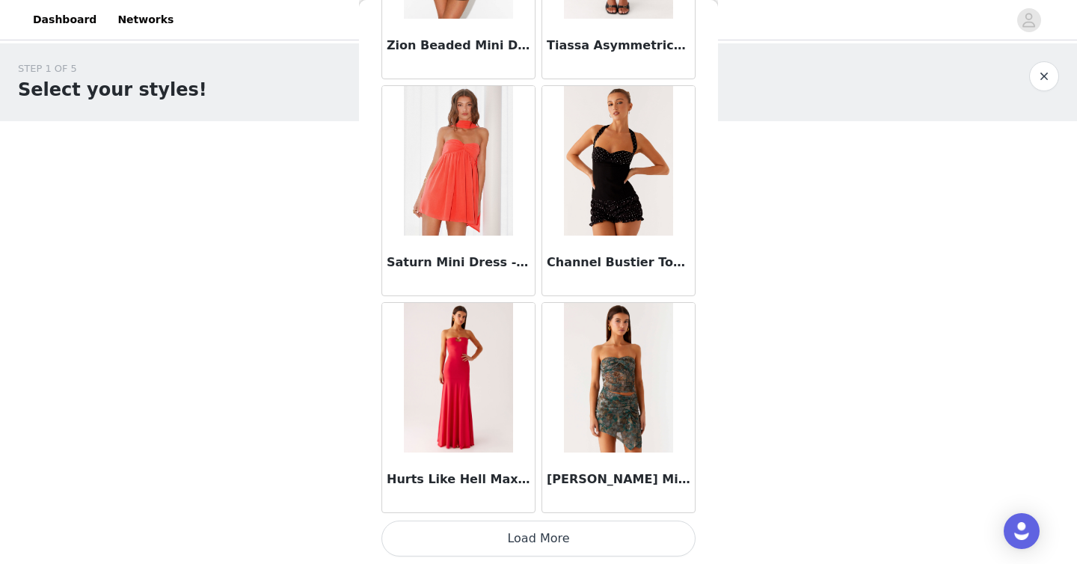
click at [522, 535] on button "Load More" at bounding box center [539, 539] width 314 height 36
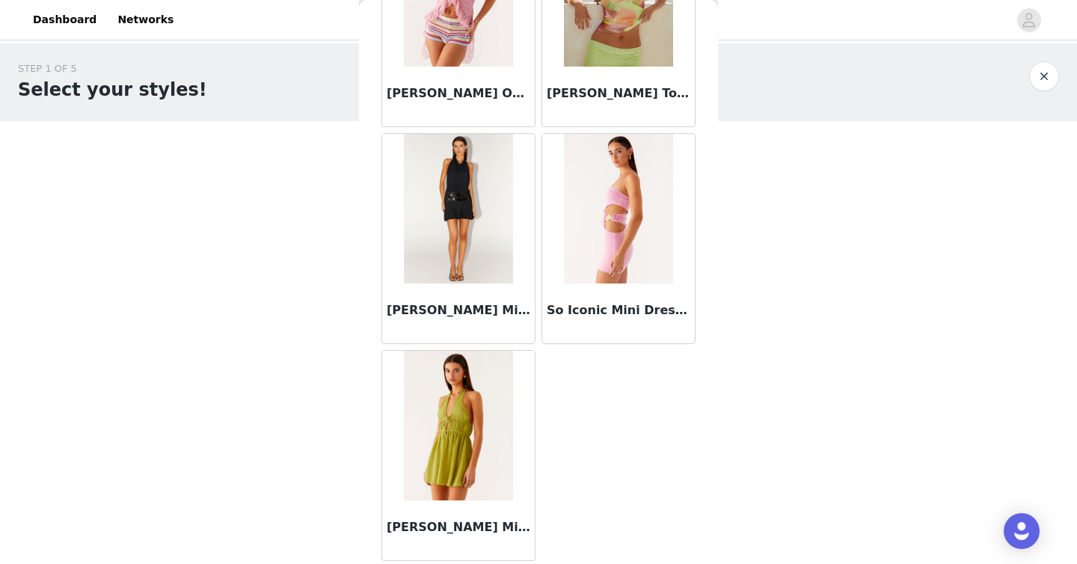
scroll to position [39893, 0]
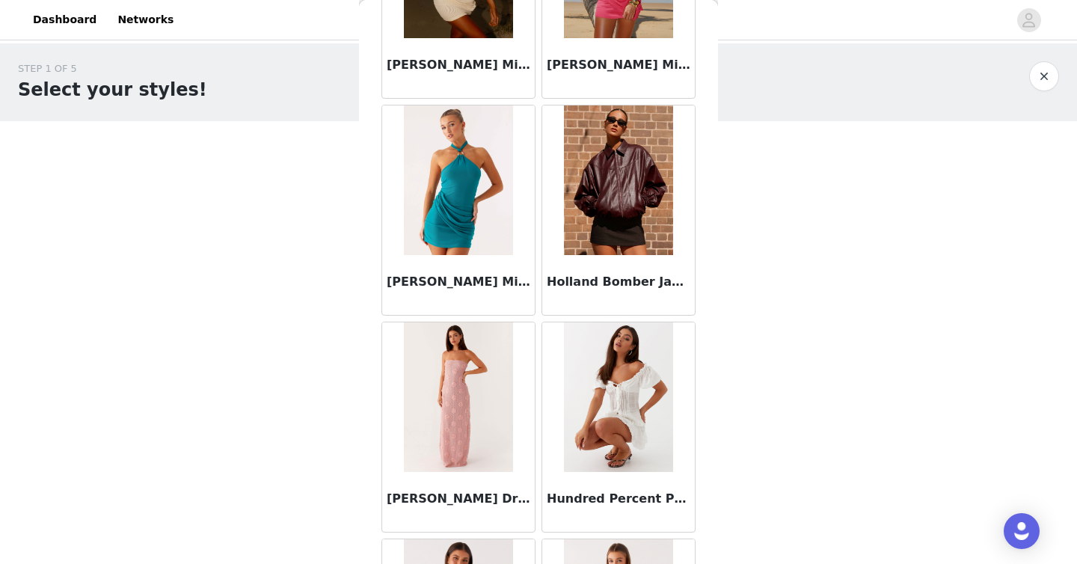
click at [538, 186] on img at bounding box center [618, 180] width 108 height 150
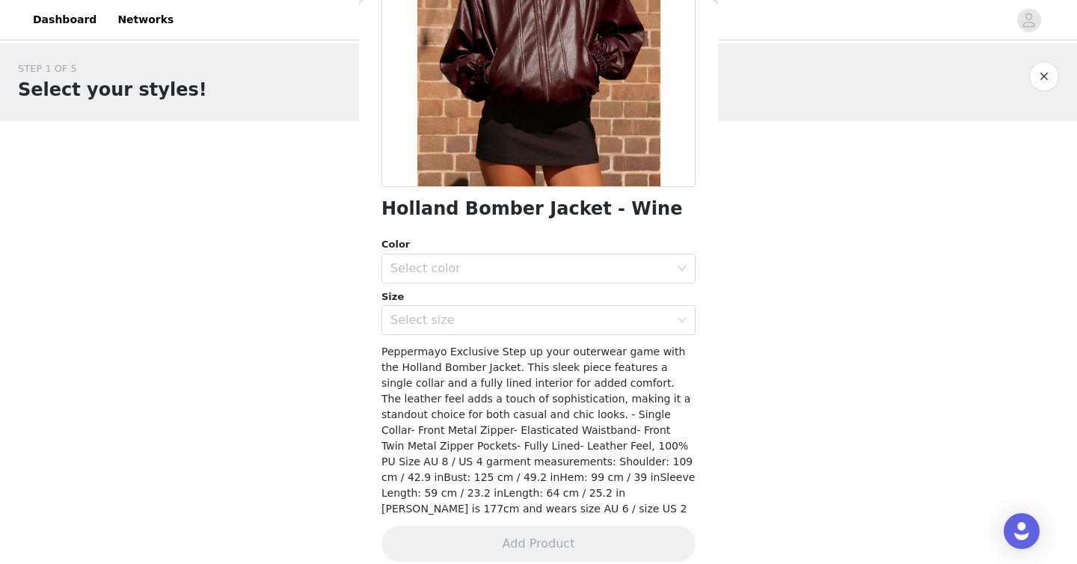
scroll to position [221, 0]
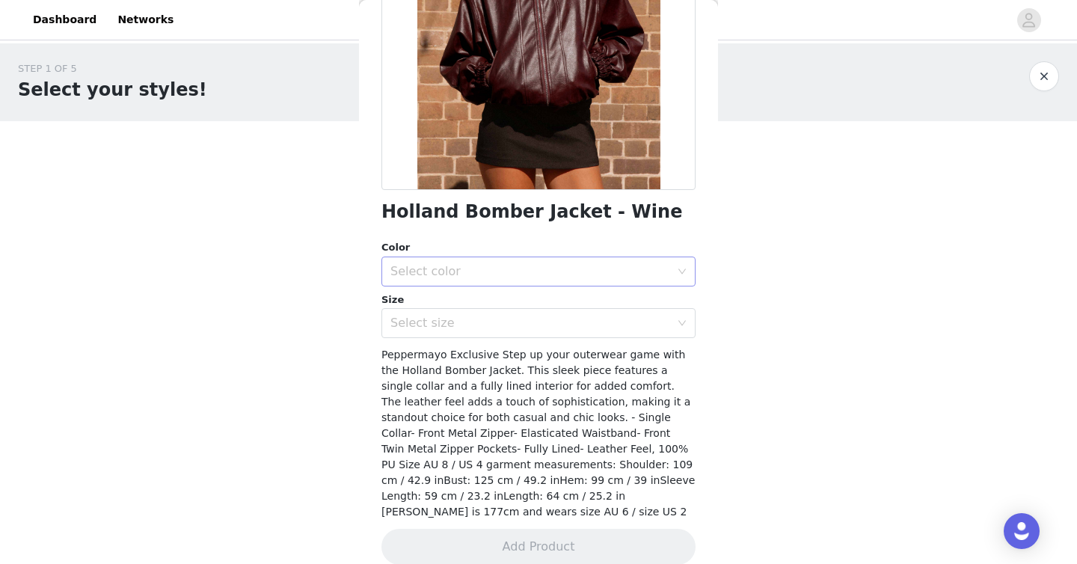
click at [538, 275] on div "Select color" at bounding box center [531, 271] width 280 height 15
click at [538, 310] on li "Wine" at bounding box center [539, 305] width 314 height 24
click at [538, 325] on div "Select size" at bounding box center [531, 323] width 280 height 15
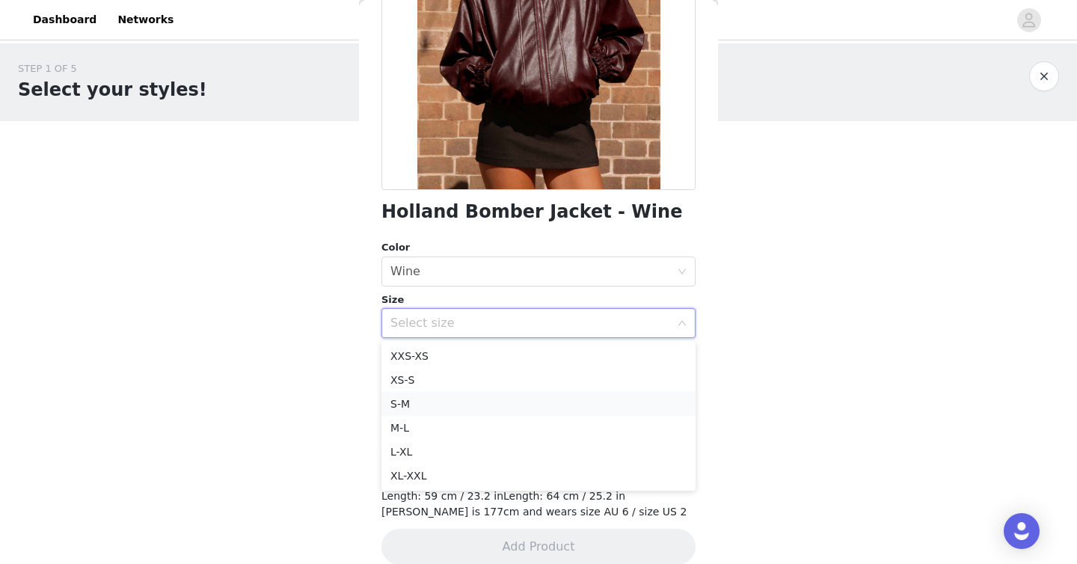
click at [527, 397] on li "S-M" at bounding box center [539, 404] width 314 height 24
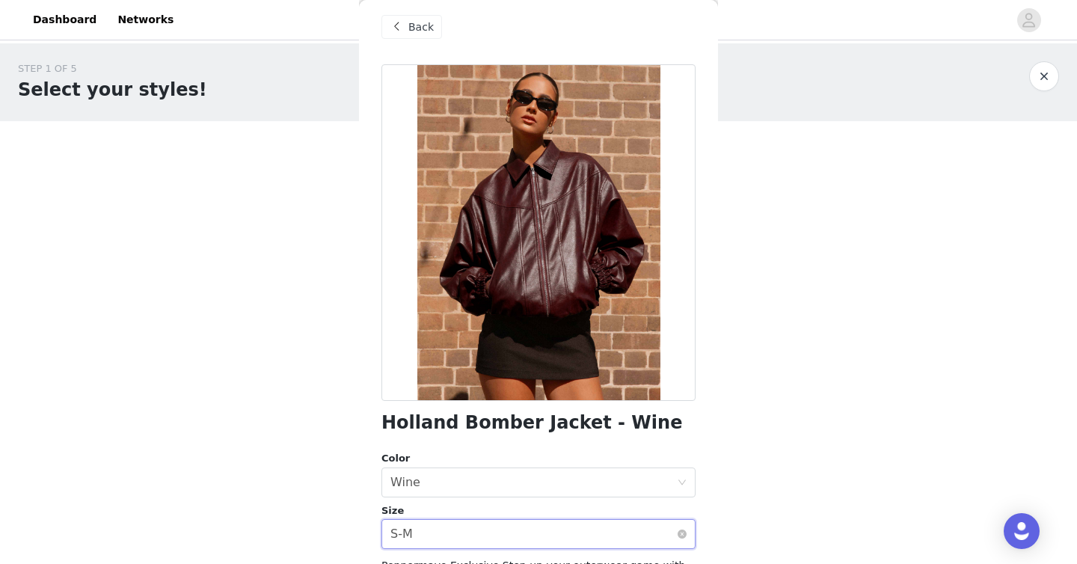
scroll to position [224, 0]
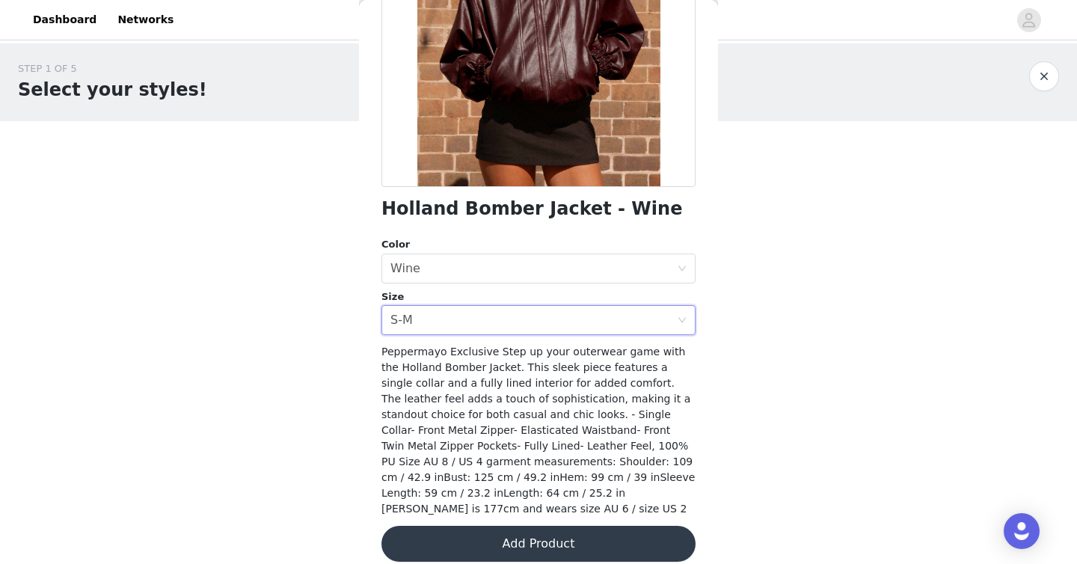
click at [538, 526] on button "Add Product" at bounding box center [539, 544] width 314 height 36
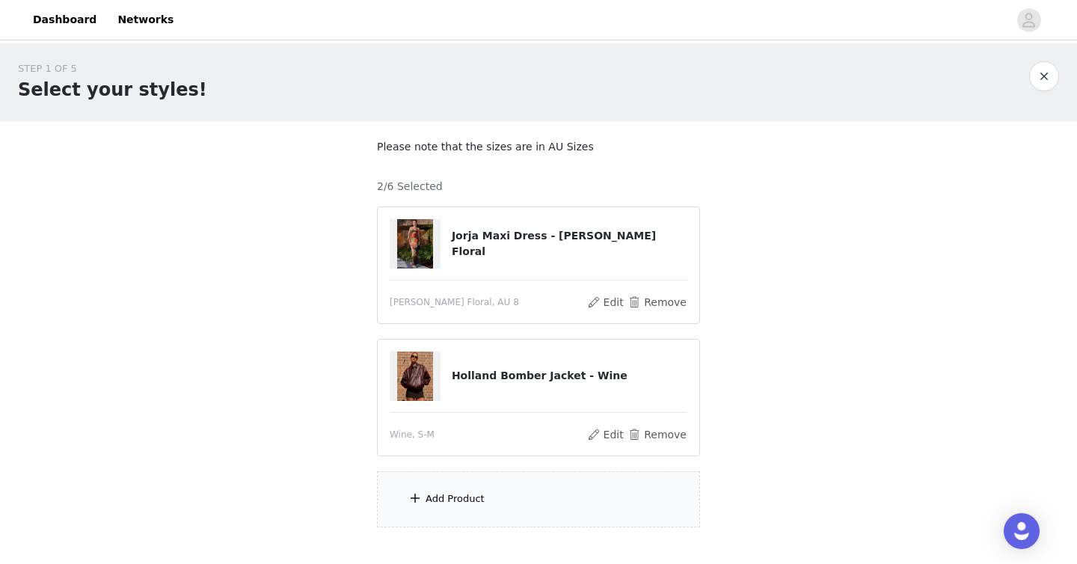
click at [438, 501] on div "Add Product" at bounding box center [455, 499] width 59 height 15
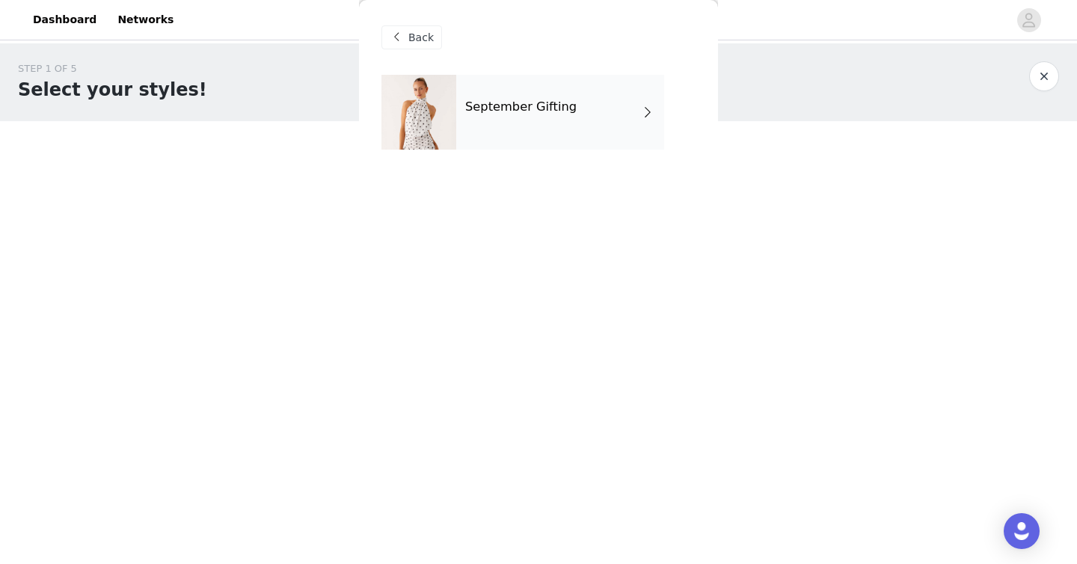
click at [538, 133] on div "September Gifting" at bounding box center [560, 112] width 208 height 75
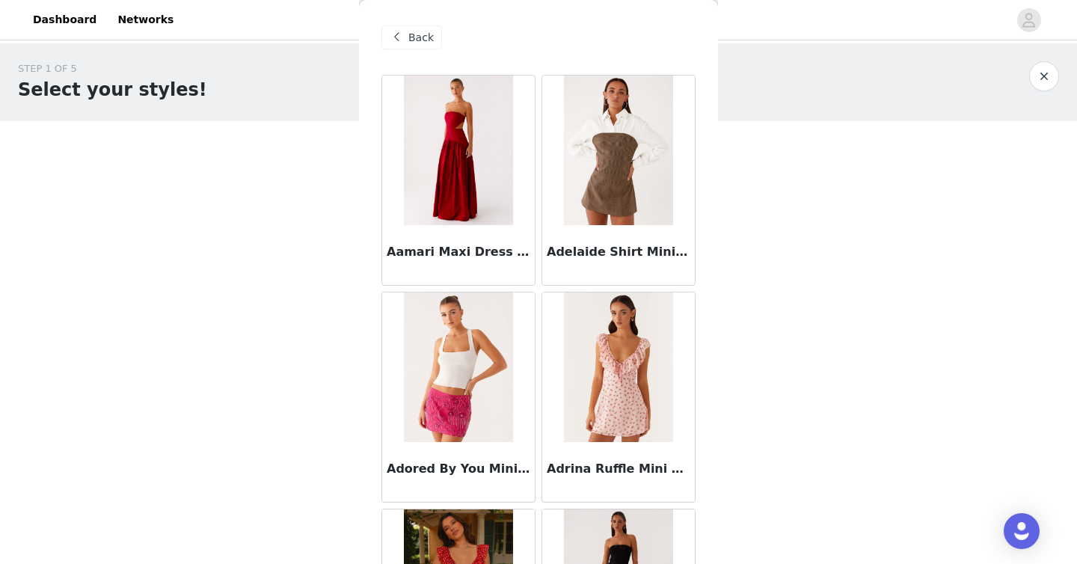
scroll to position [88, 0]
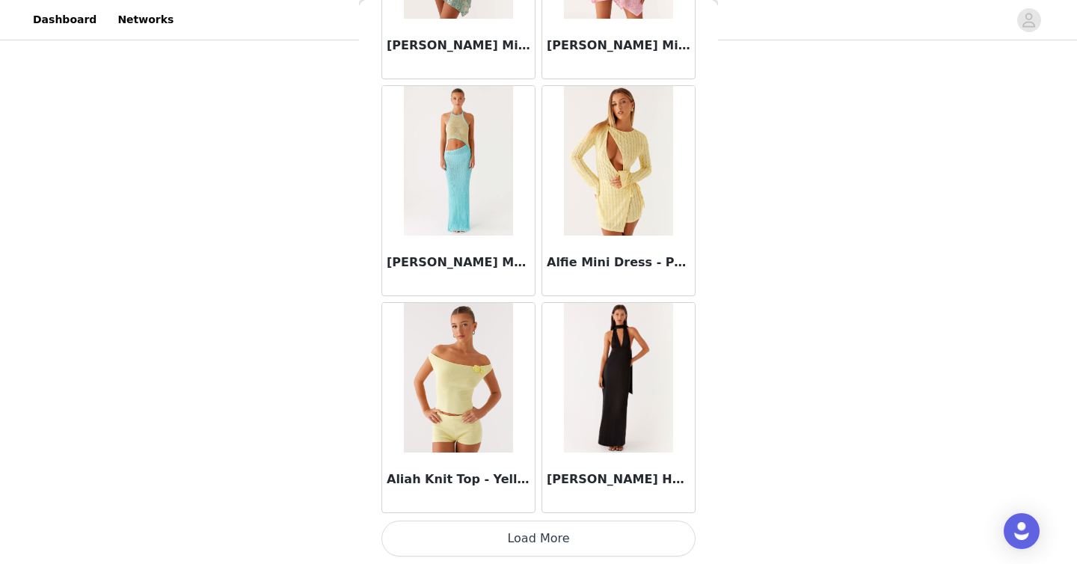
click at [533, 536] on button "Load More" at bounding box center [539, 539] width 314 height 36
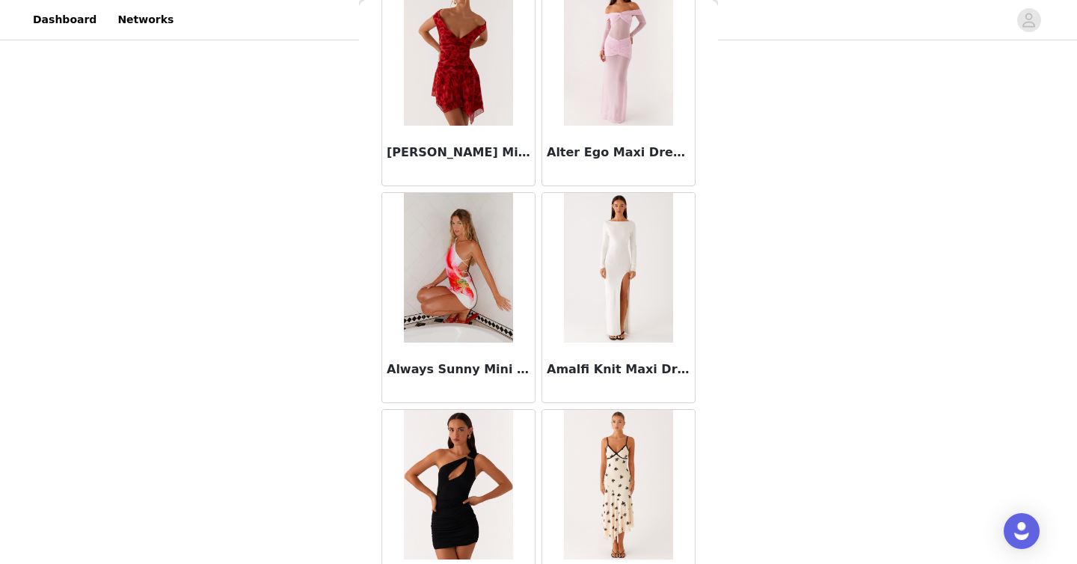
scroll to position [3895, 0]
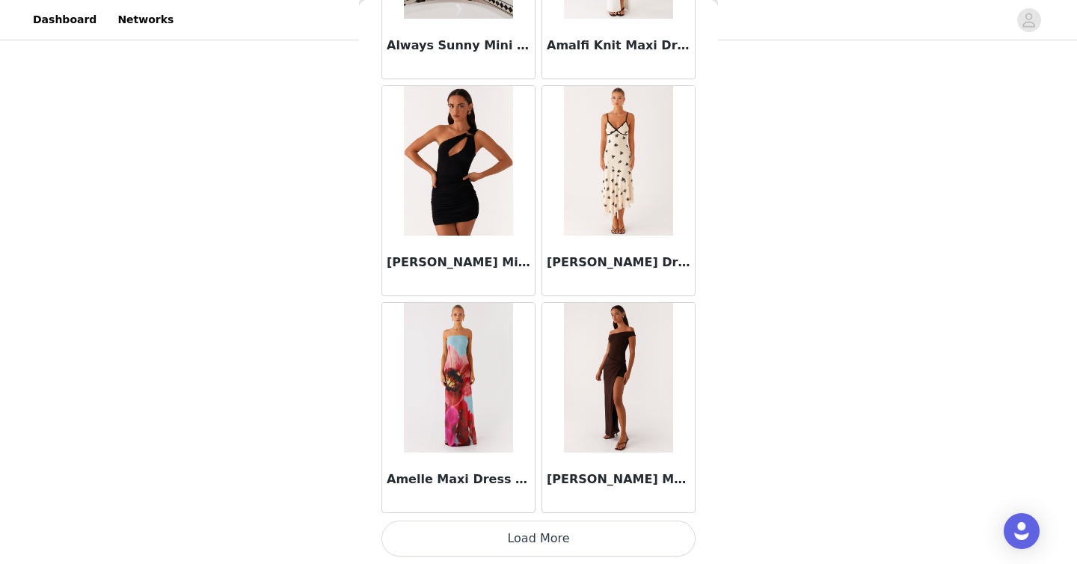
click at [519, 540] on button "Load More" at bounding box center [539, 539] width 314 height 36
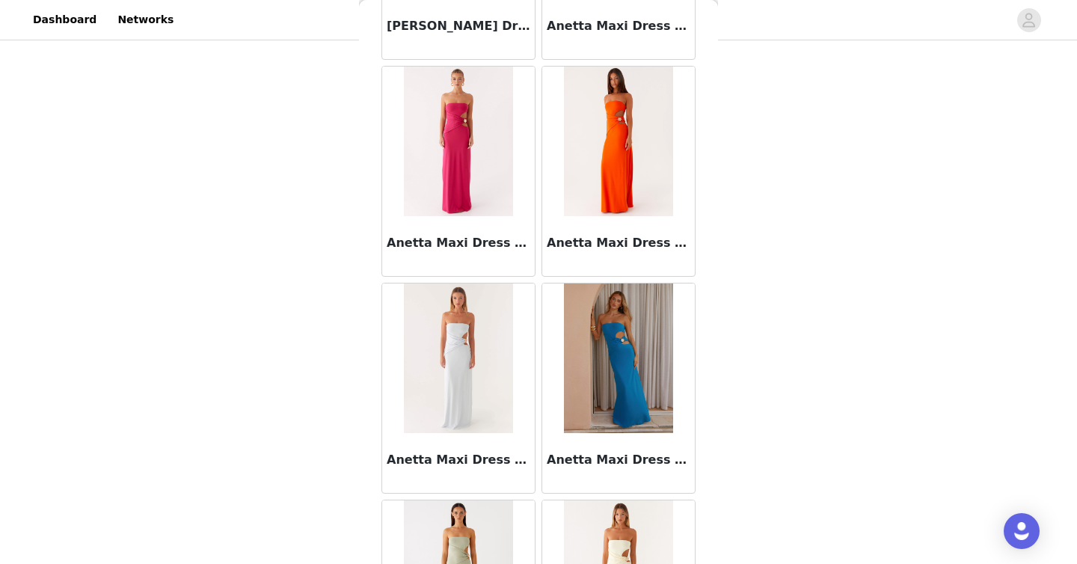
scroll to position [6065, 0]
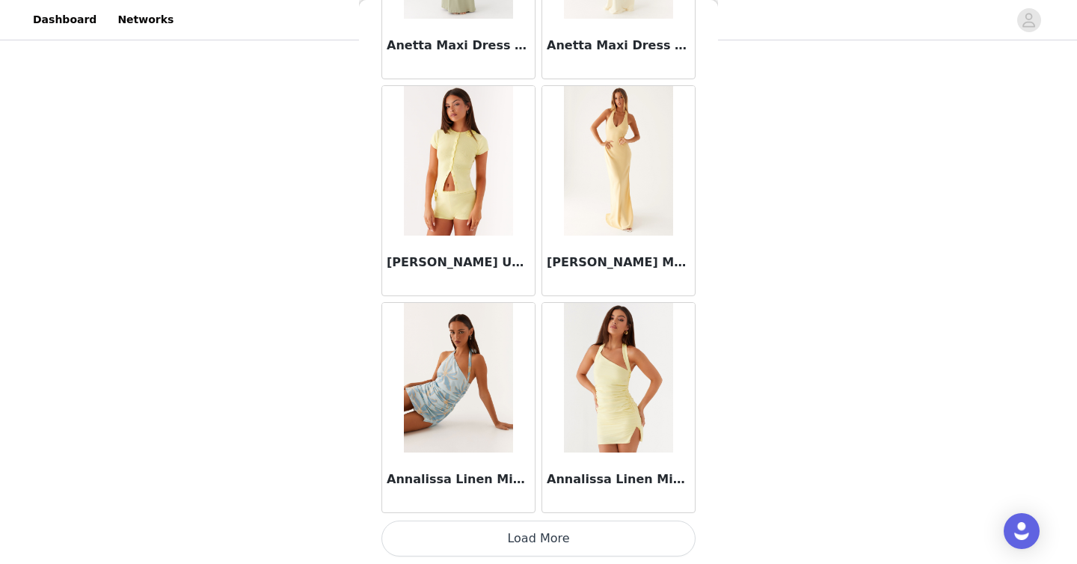
click at [529, 553] on button "Load More" at bounding box center [539, 539] width 314 height 36
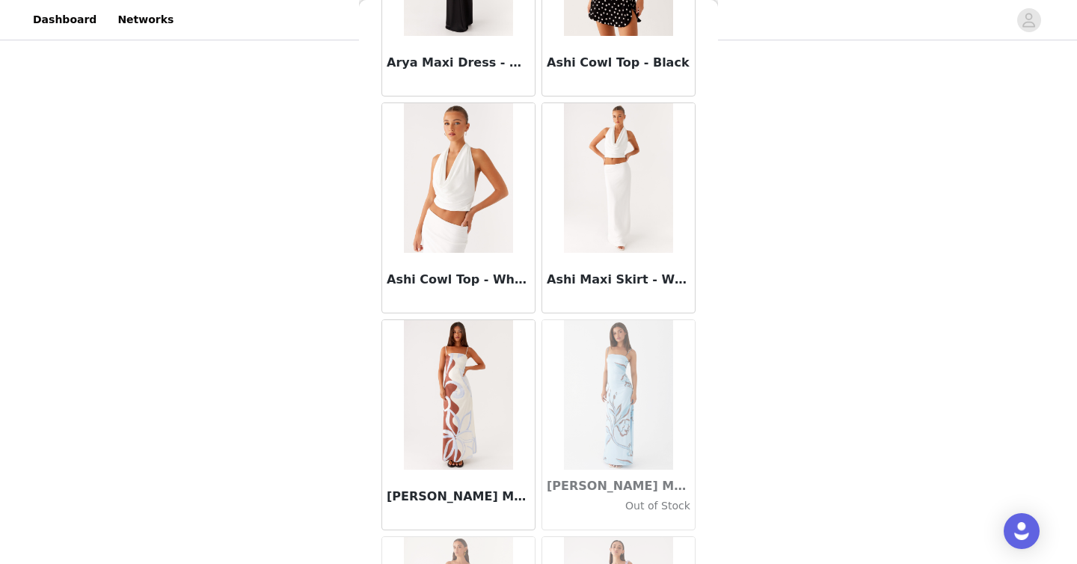
scroll to position [8234, 0]
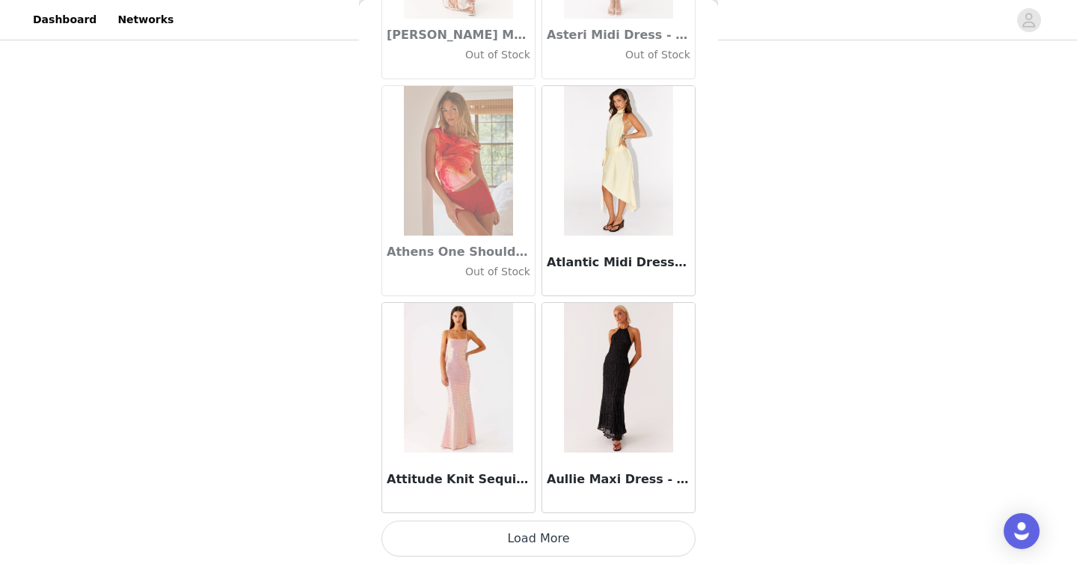
click at [504, 536] on button "Load More" at bounding box center [539, 539] width 314 height 36
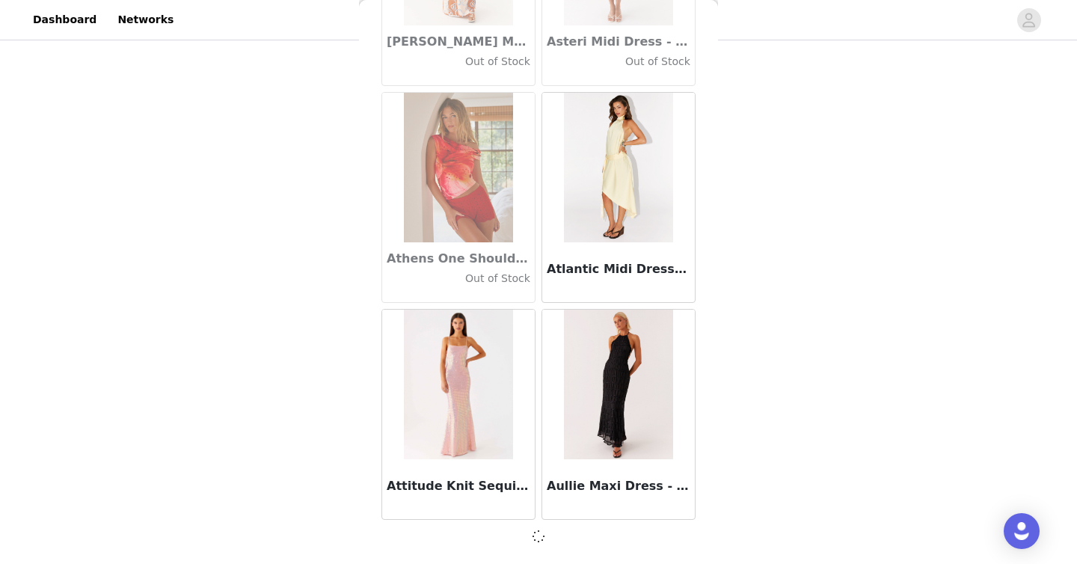
scroll to position [8228, 0]
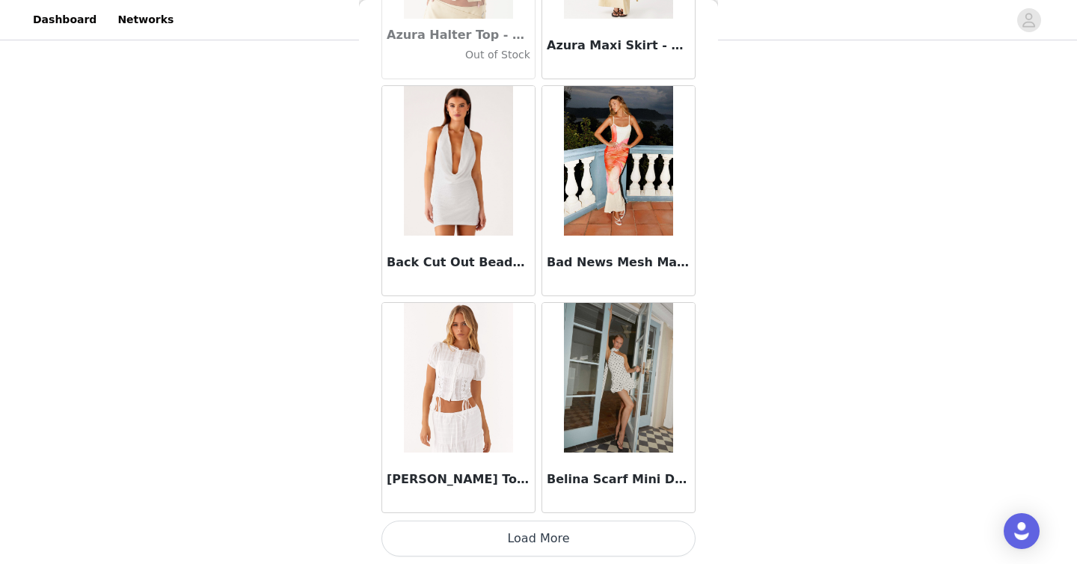
click at [538, 535] on button "Load More" at bounding box center [539, 539] width 314 height 36
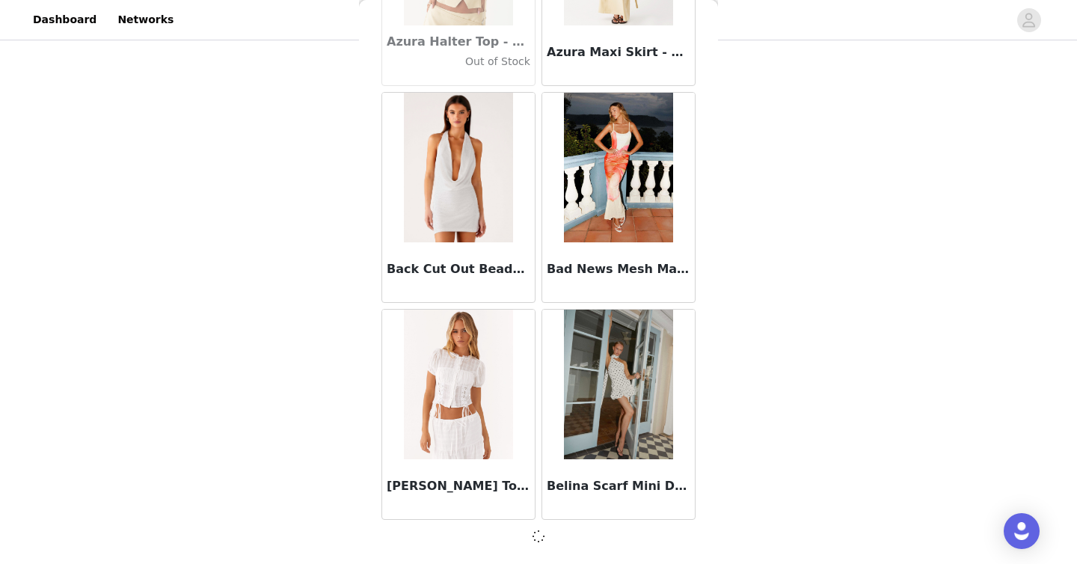
scroll to position [10397, 0]
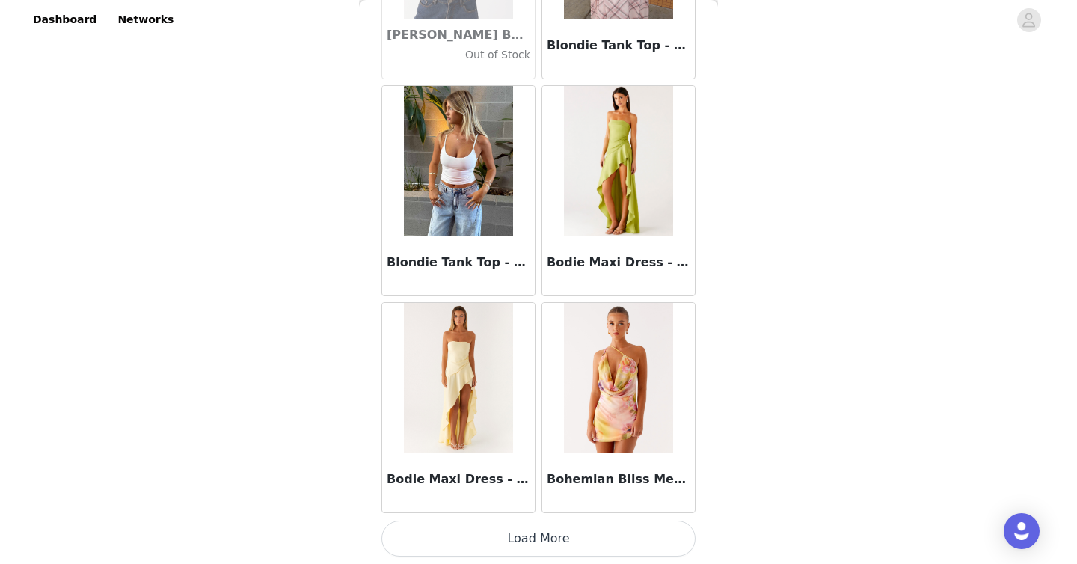
click at [514, 531] on button "Load More" at bounding box center [539, 539] width 314 height 36
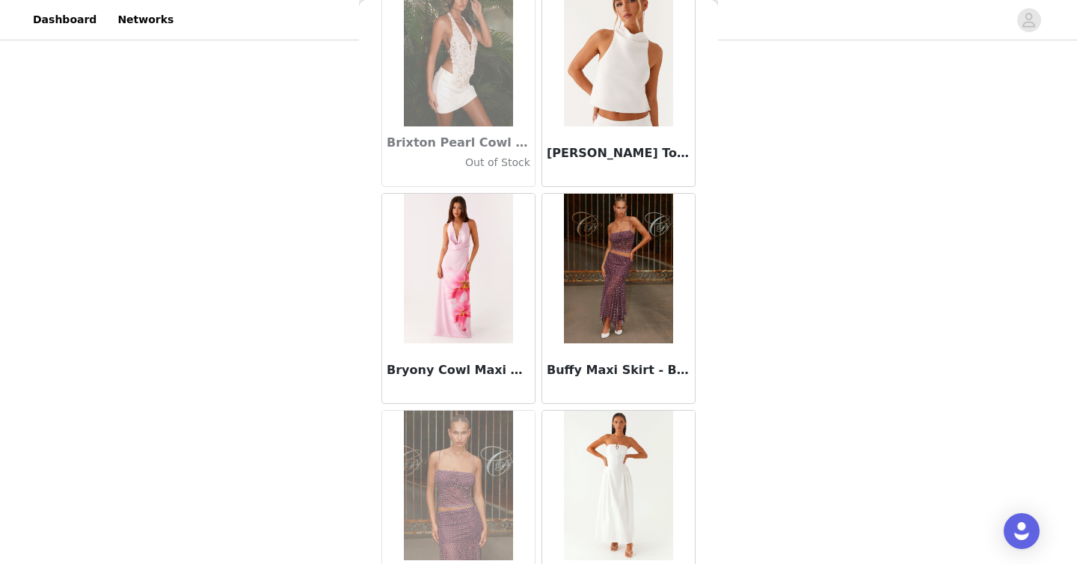
scroll to position [14744, 0]
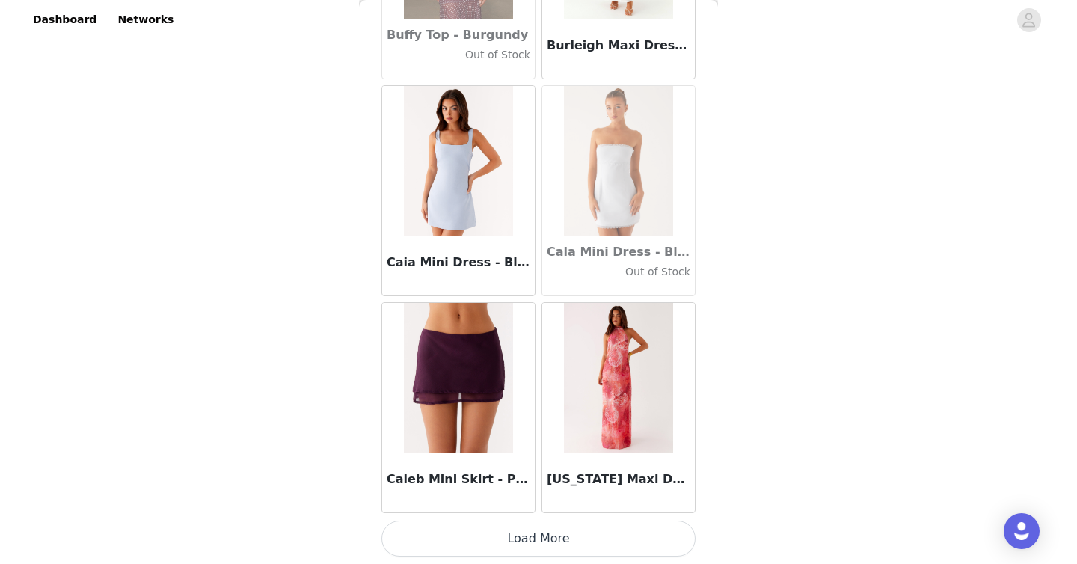
click at [535, 545] on button "Load More" at bounding box center [539, 539] width 314 height 36
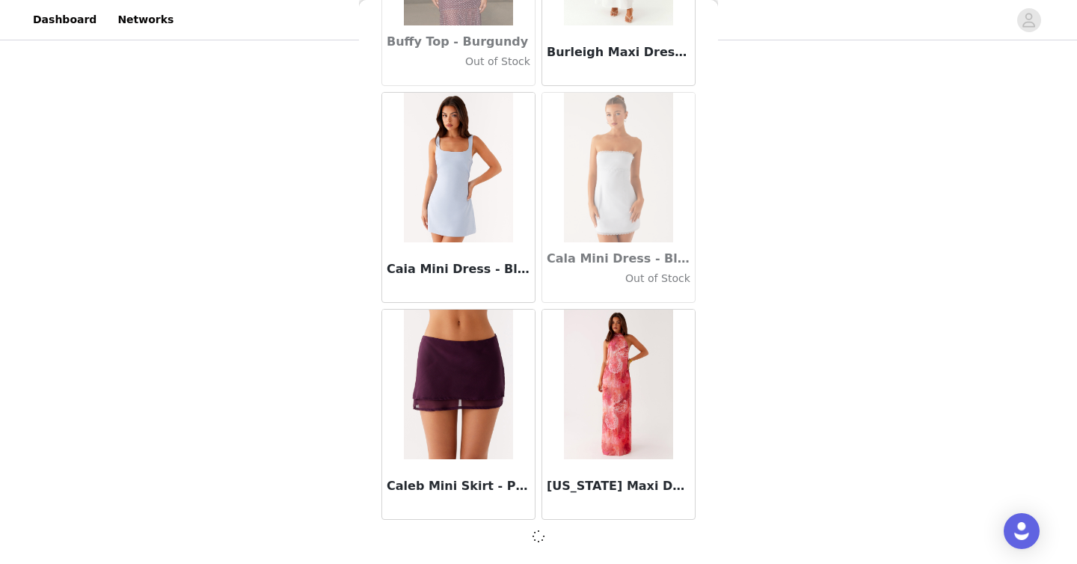
scroll to position [14737, 0]
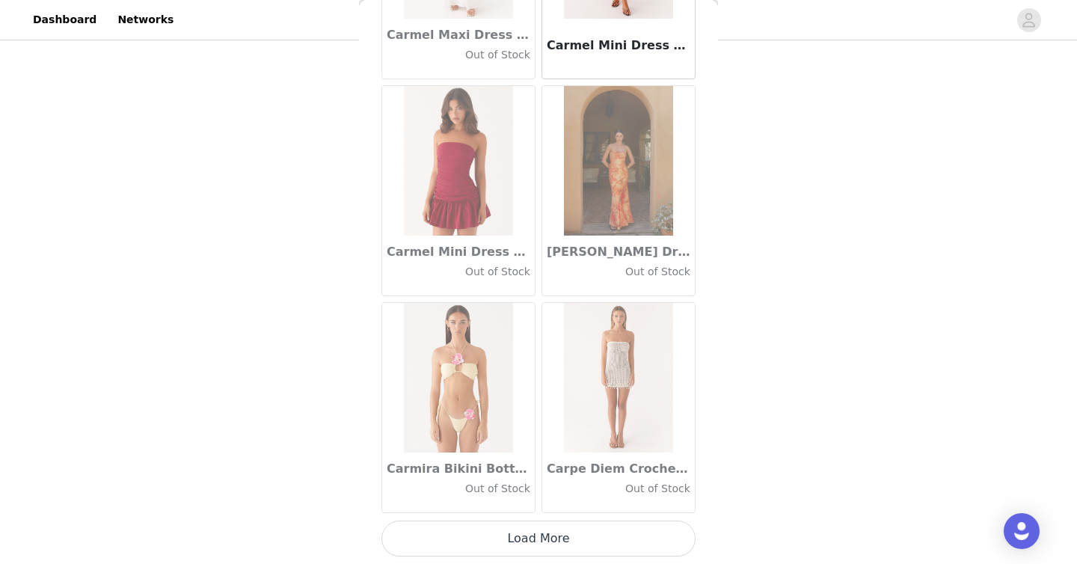
click at [533, 538] on button "Load More" at bounding box center [539, 539] width 314 height 36
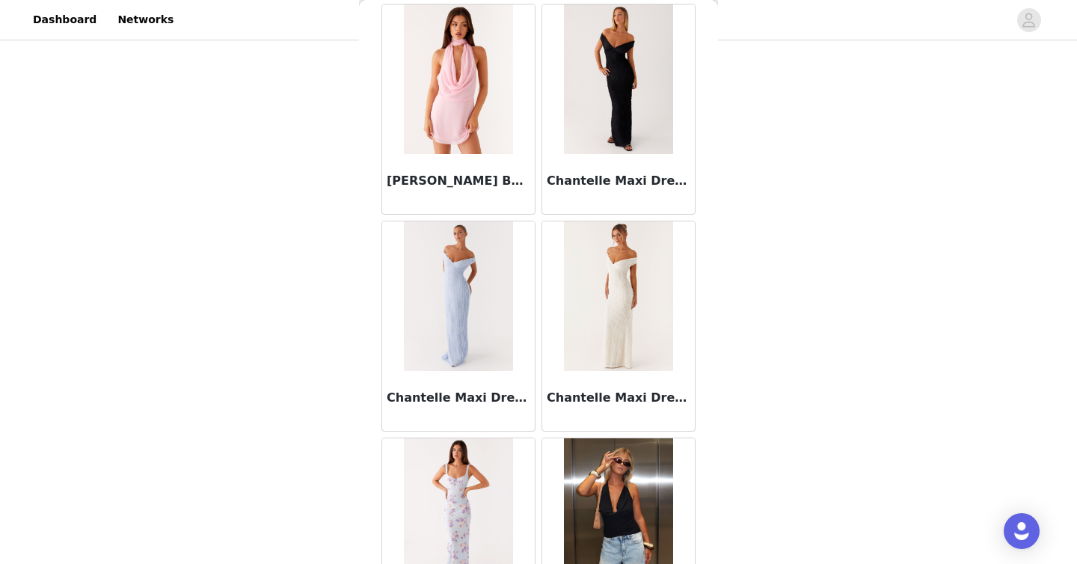
scroll to position [19083, 0]
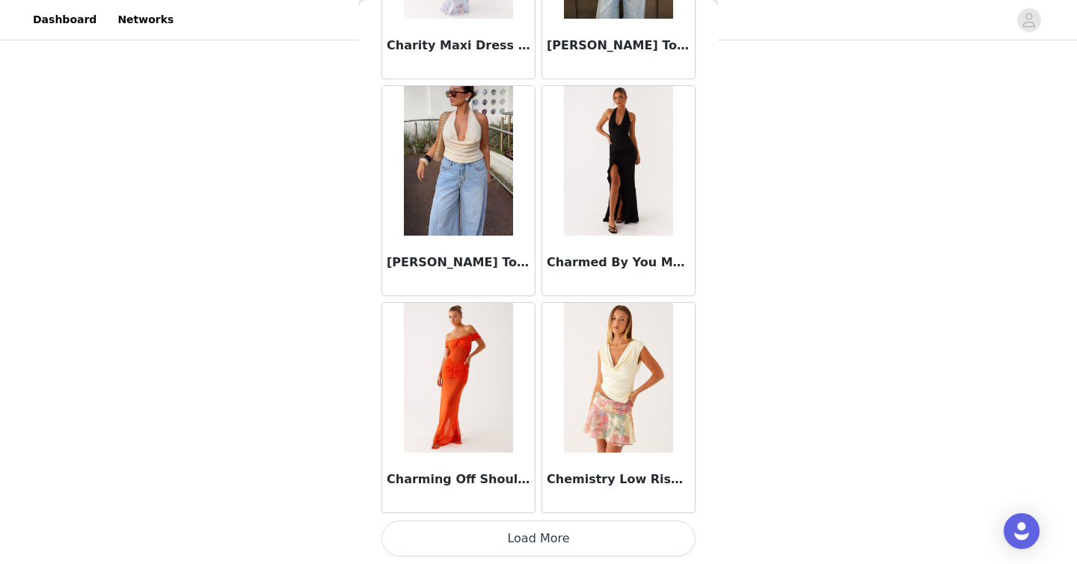
click at [504, 549] on button "Load More" at bounding box center [539, 539] width 314 height 36
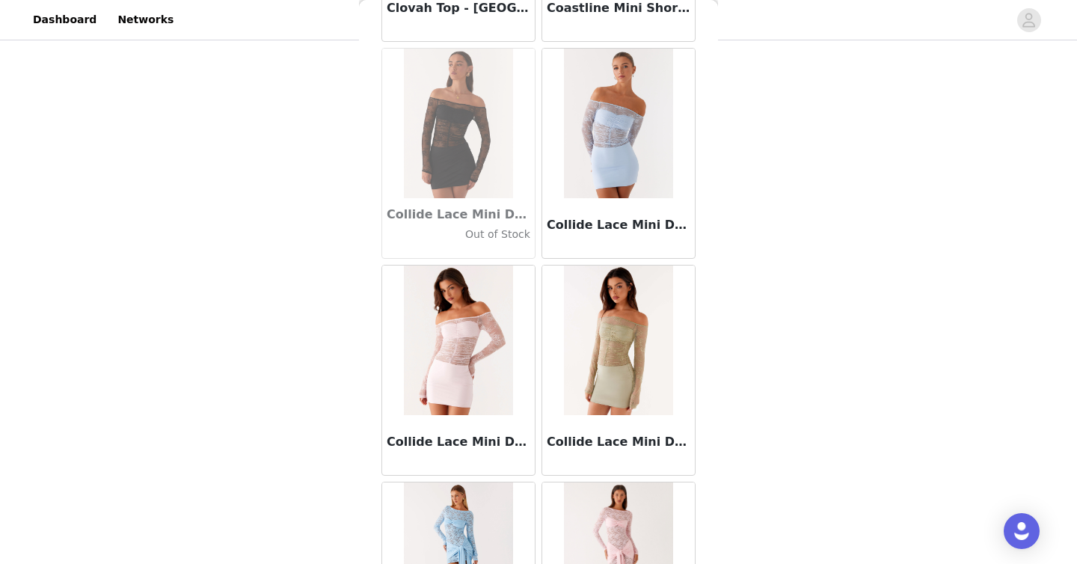
scroll to position [21253, 0]
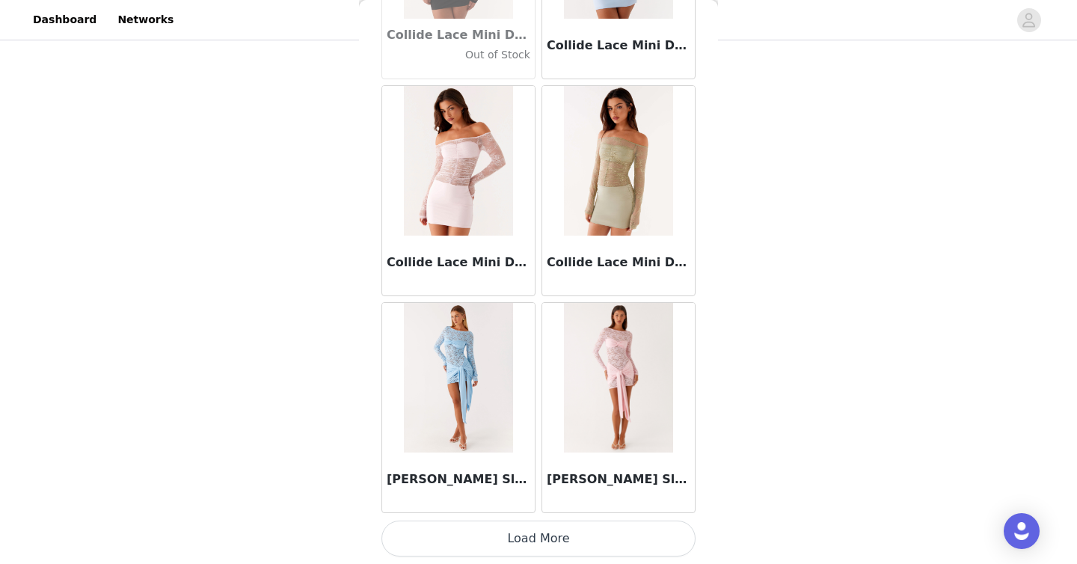
click at [528, 545] on button "Load More" at bounding box center [539, 539] width 314 height 36
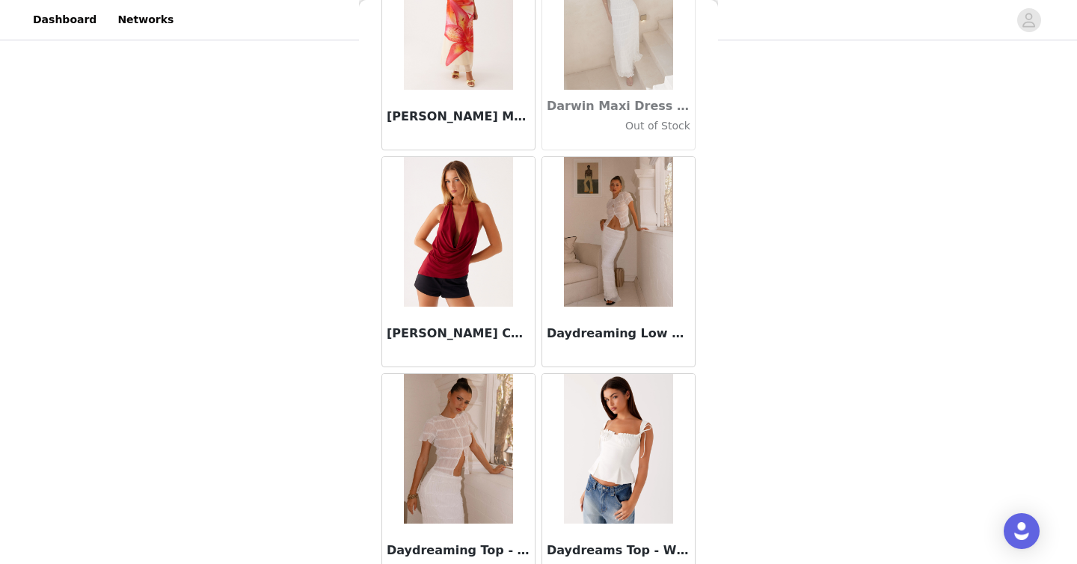
scroll to position [23423, 0]
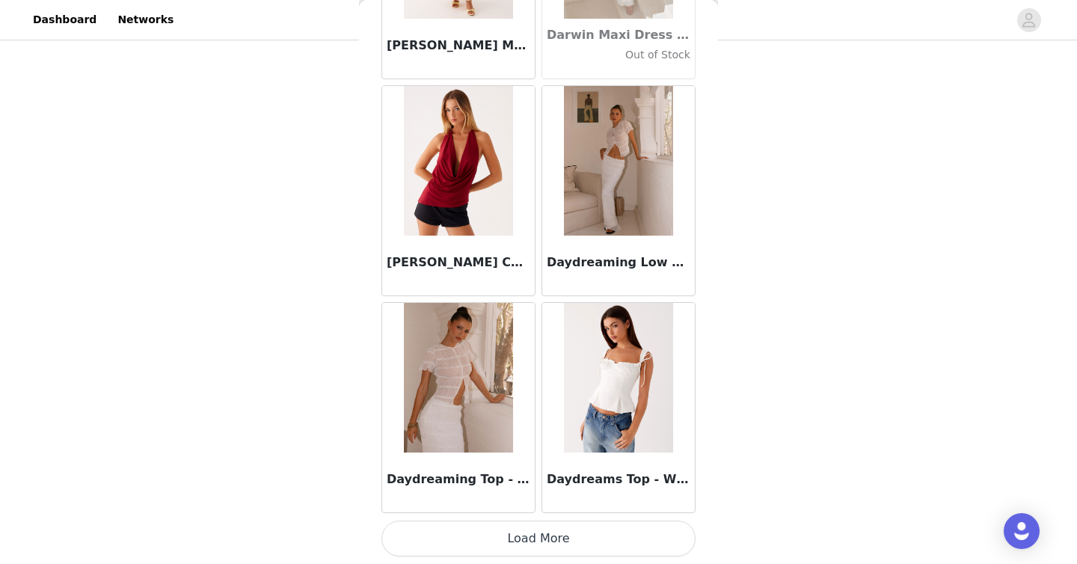
click at [538, 538] on button "Load More" at bounding box center [539, 539] width 314 height 36
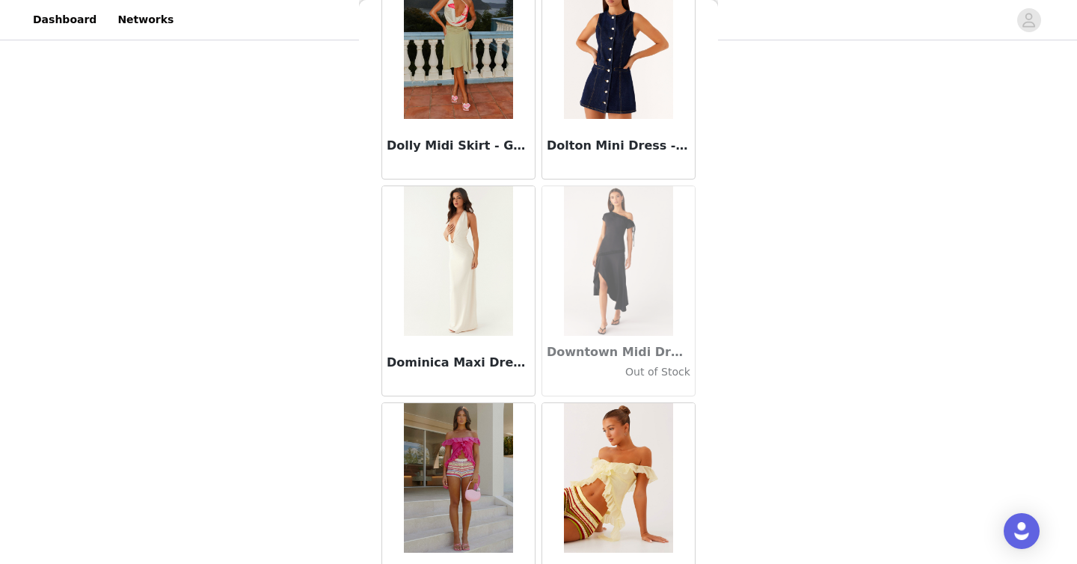
scroll to position [25592, 0]
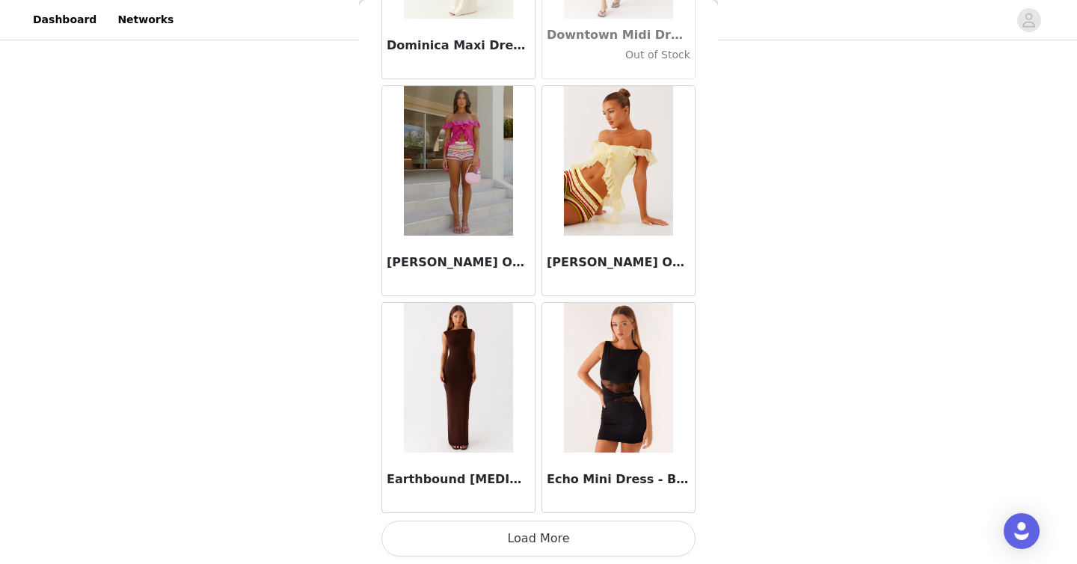
click at [537, 533] on button "Load More" at bounding box center [539, 539] width 314 height 36
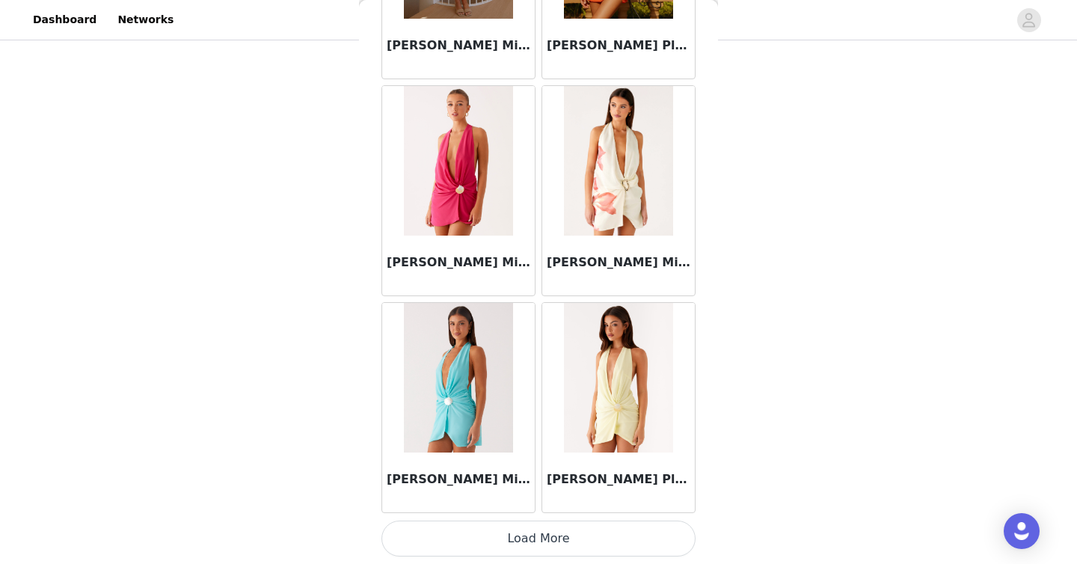
click at [538, 539] on button "Load More" at bounding box center [539, 539] width 314 height 36
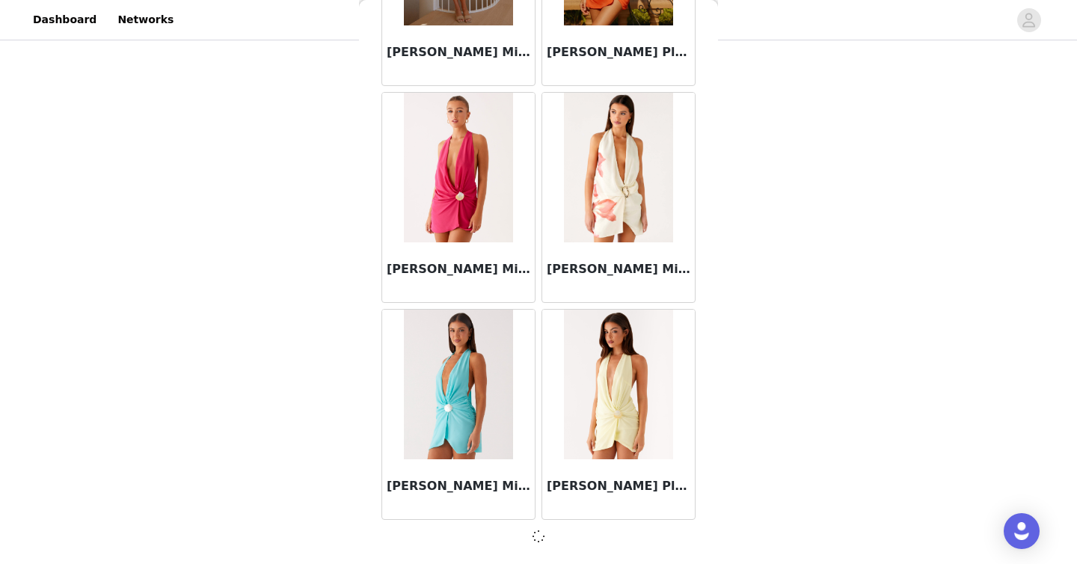
scroll to position [27755, 0]
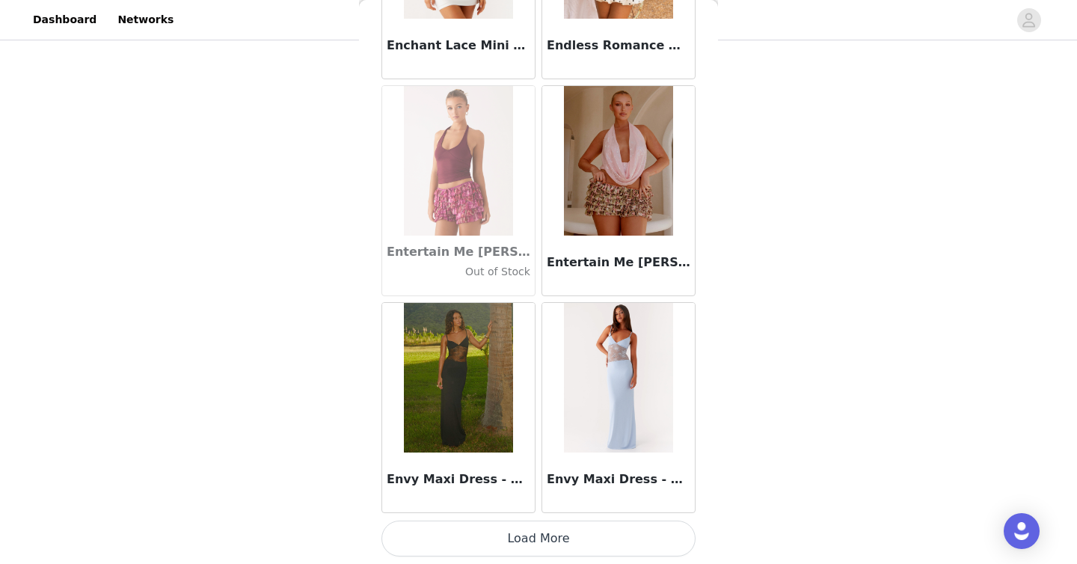
click at [524, 539] on button "Load More" at bounding box center [539, 539] width 314 height 36
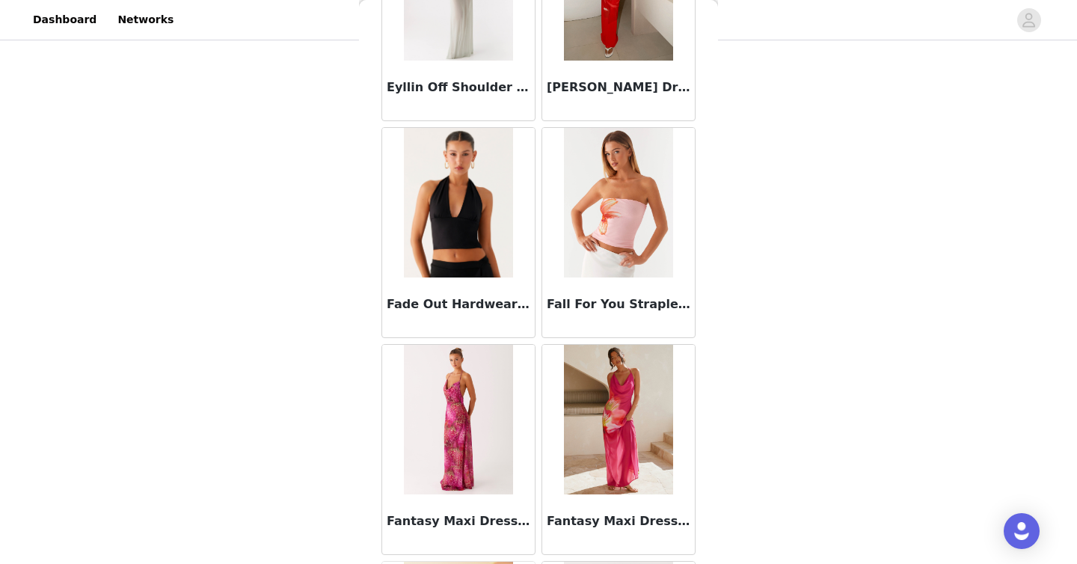
scroll to position [32101, 0]
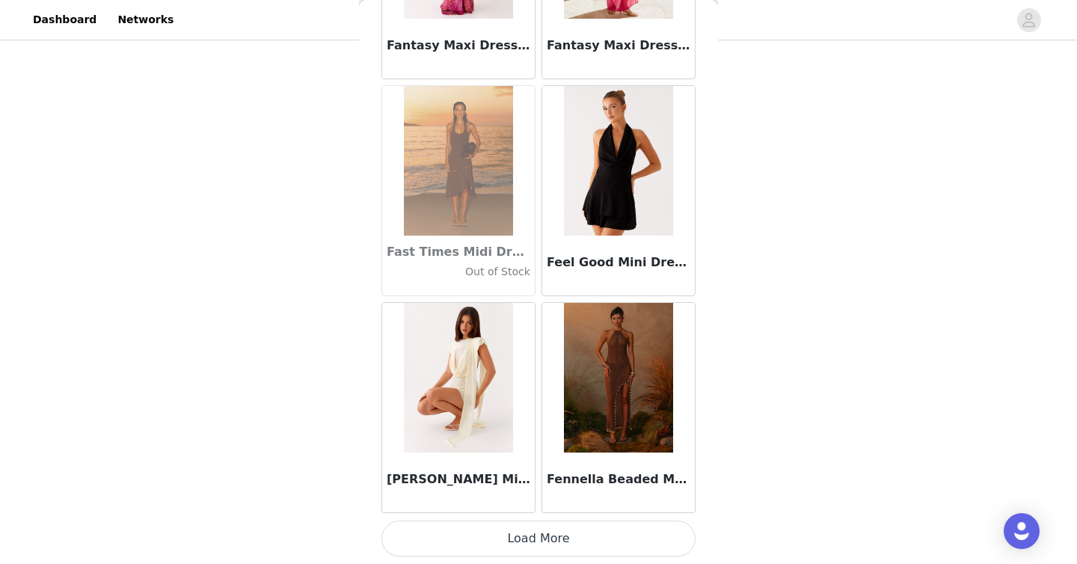
click at [515, 551] on button "Load More" at bounding box center [539, 539] width 314 height 36
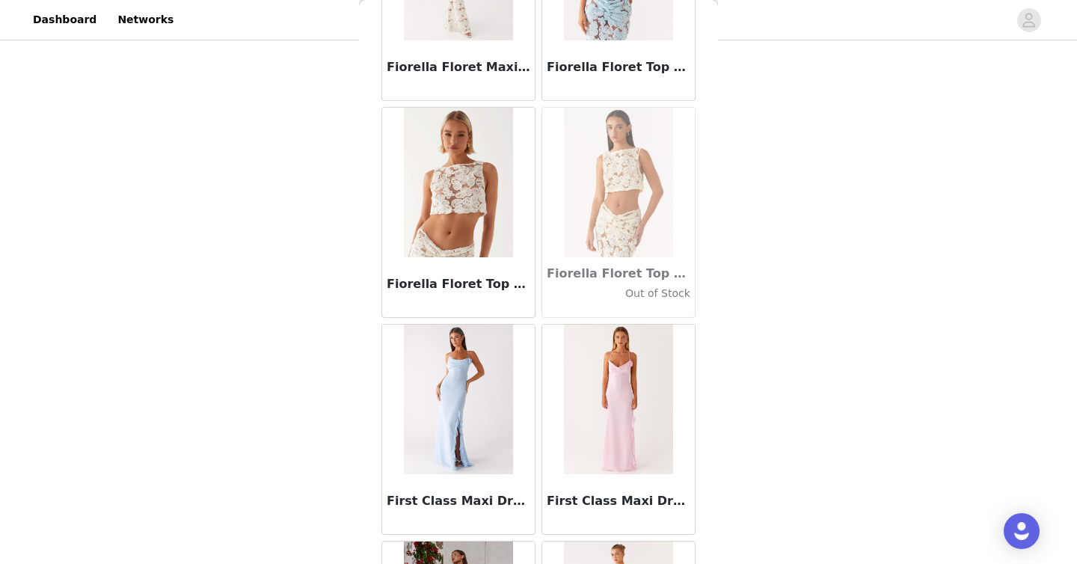
scroll to position [34271, 0]
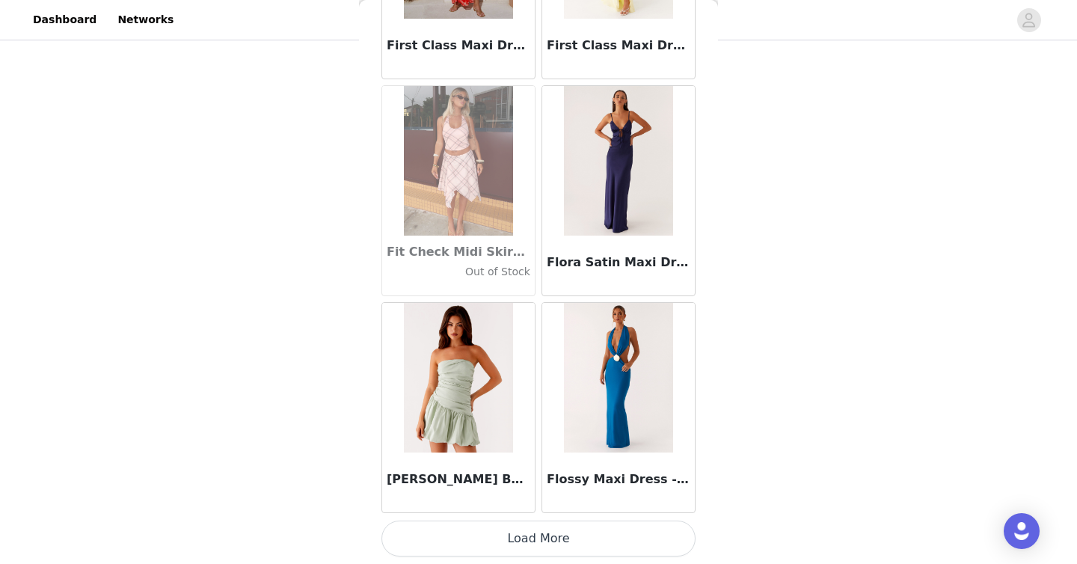
click at [511, 538] on button "Load More" at bounding box center [539, 539] width 314 height 36
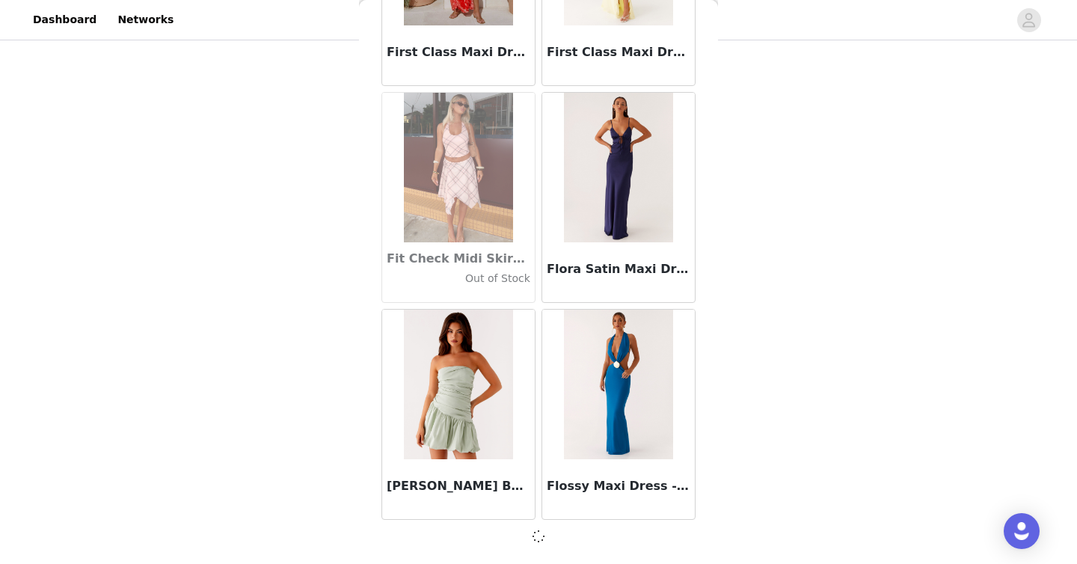
scroll to position [34264, 0]
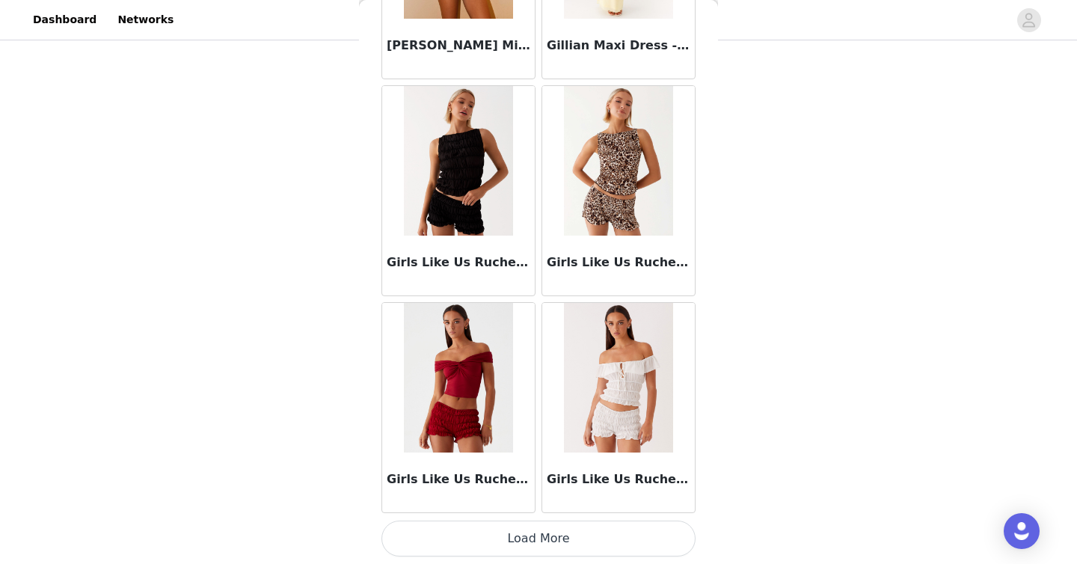
click at [510, 530] on button "Load More" at bounding box center [539, 539] width 314 height 36
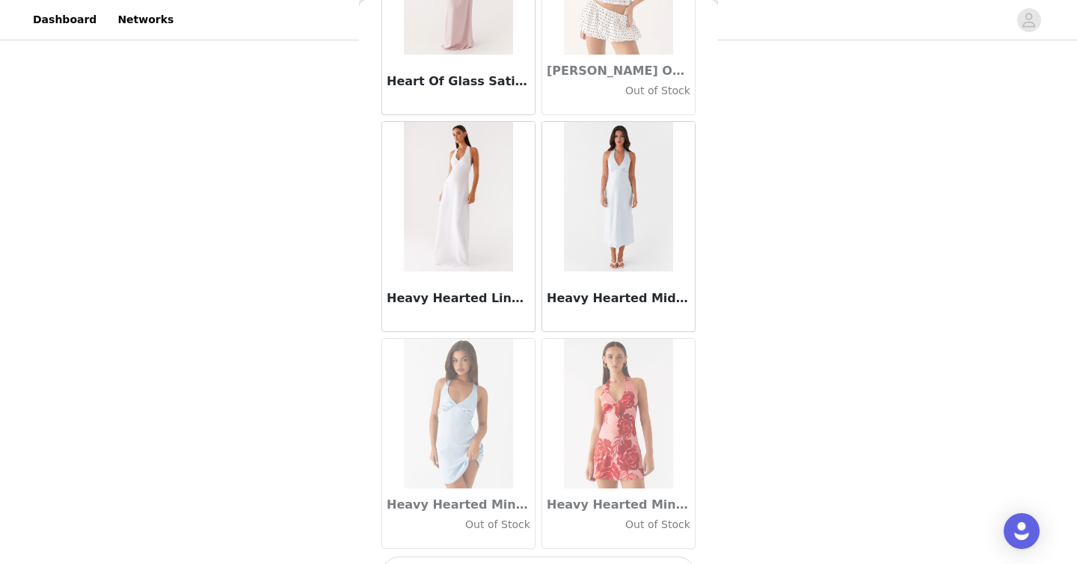
scroll to position [38611, 0]
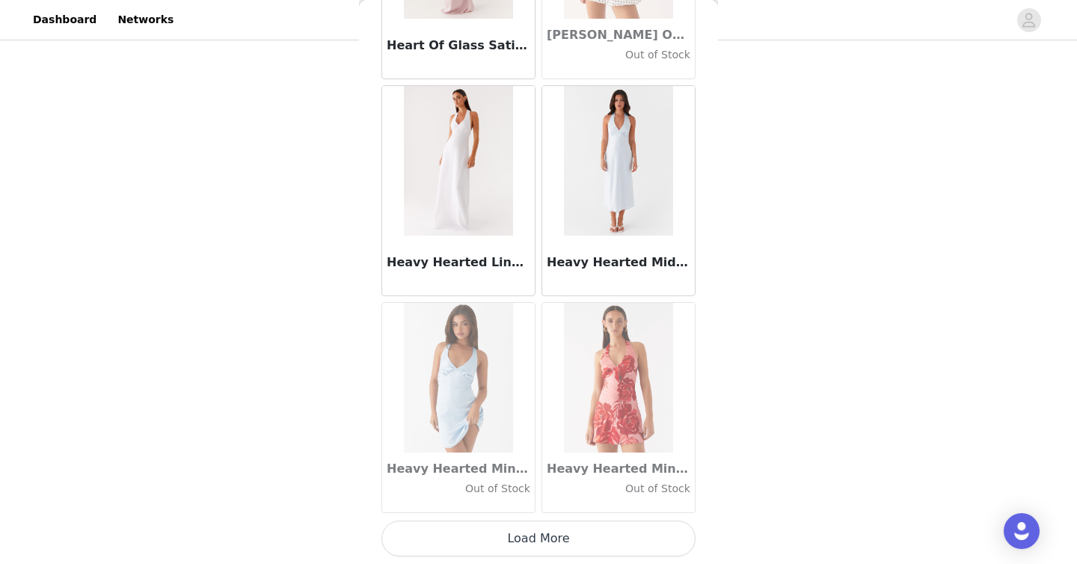
click at [522, 527] on button "Load More" at bounding box center [539, 539] width 314 height 36
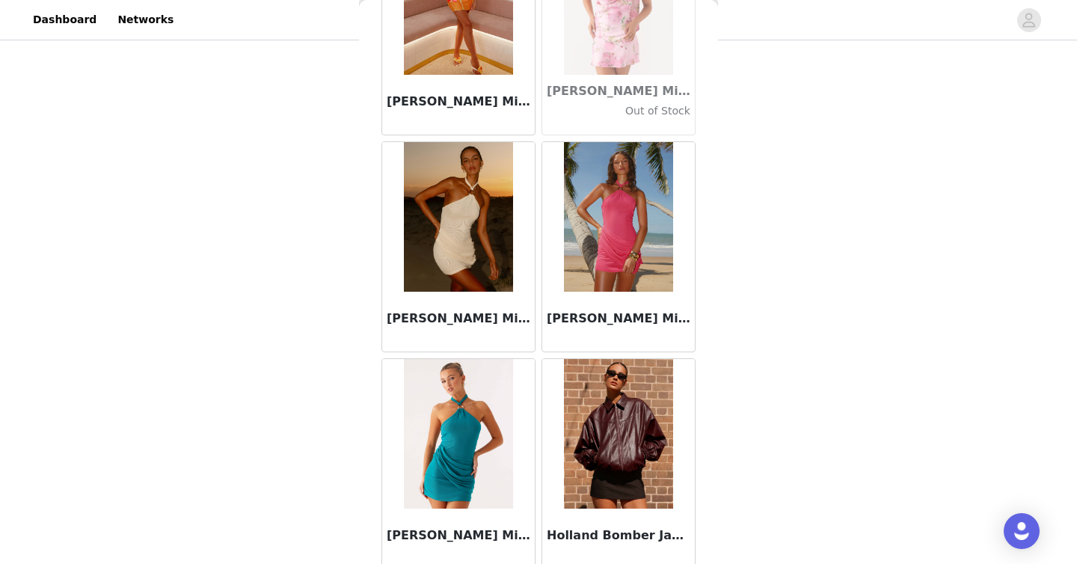
scroll to position [40780, 0]
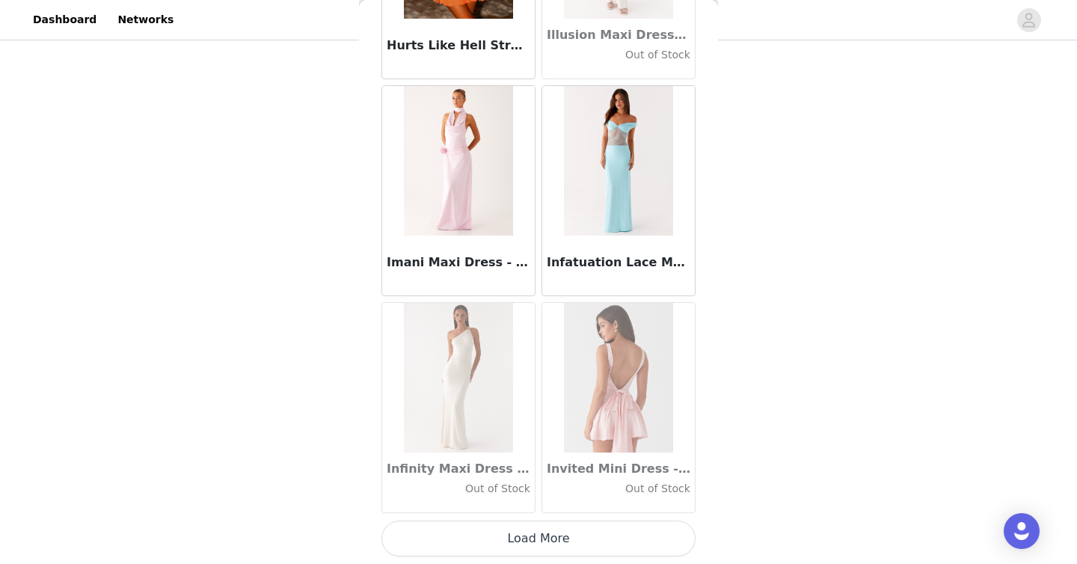
click at [511, 534] on button "Load More" at bounding box center [539, 539] width 314 height 36
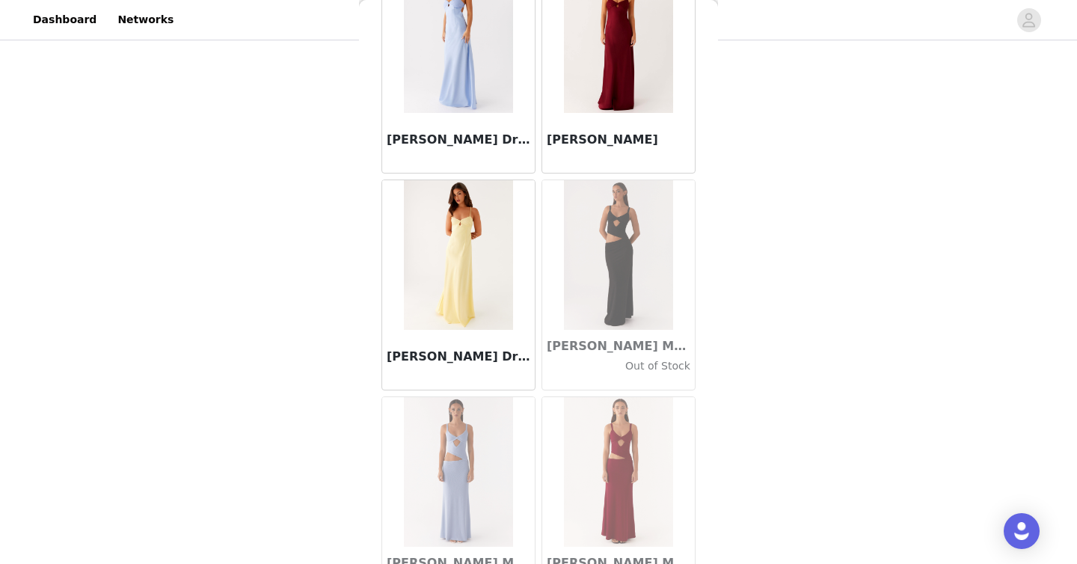
scroll to position [42950, 0]
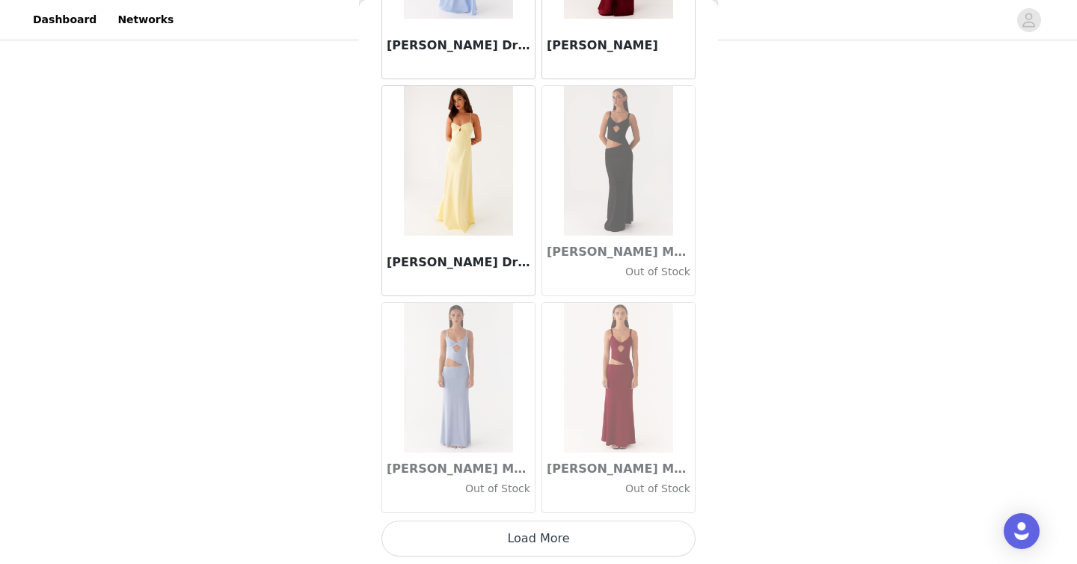
click at [521, 545] on button "Load More" at bounding box center [539, 539] width 314 height 36
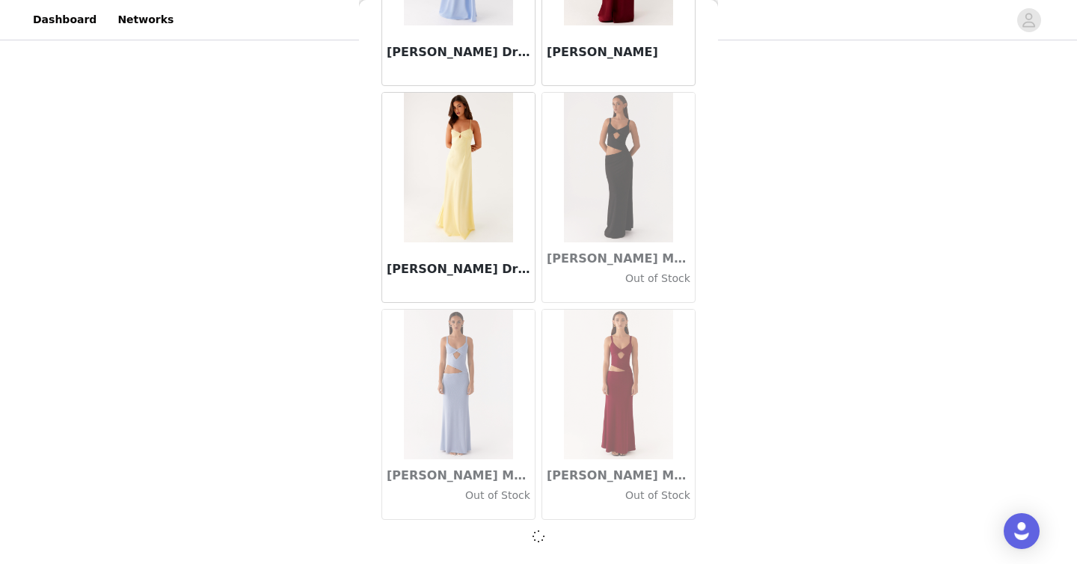
scroll to position [42943, 0]
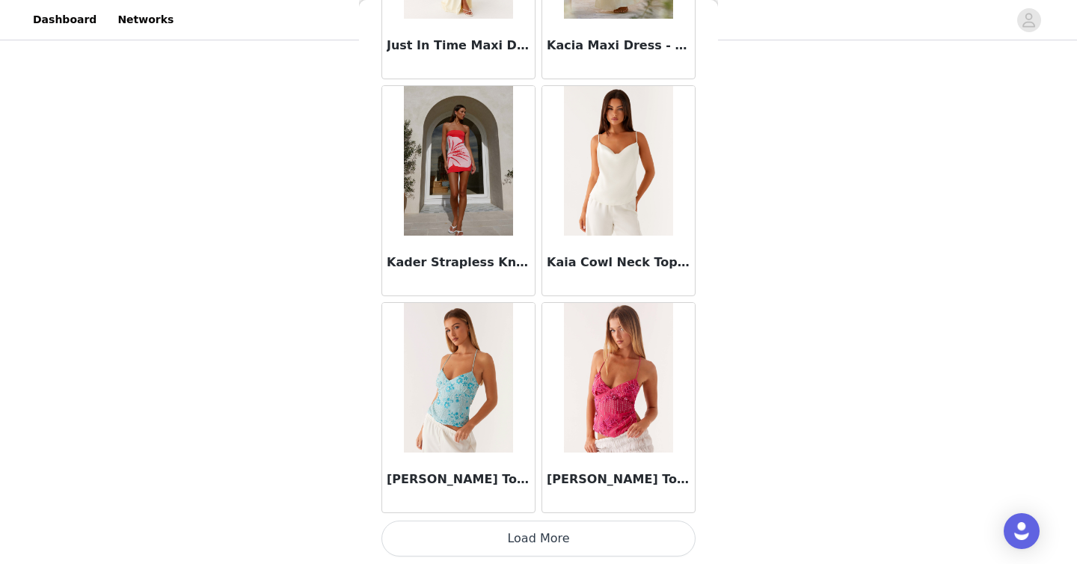
click at [519, 538] on button "Load More" at bounding box center [539, 539] width 314 height 36
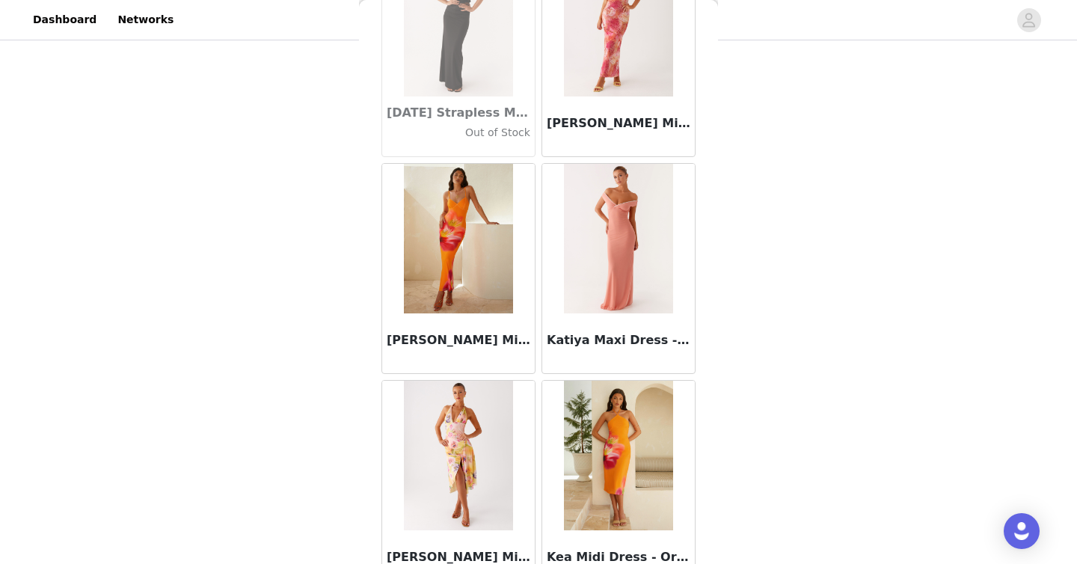
scroll to position [47290, 0]
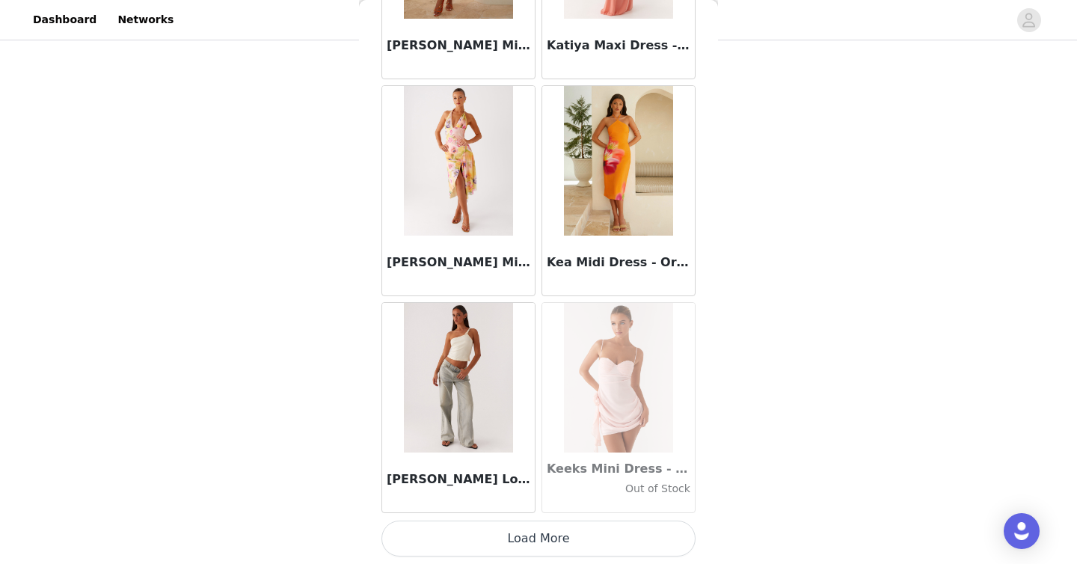
click at [462, 396] on img at bounding box center [458, 378] width 108 height 150
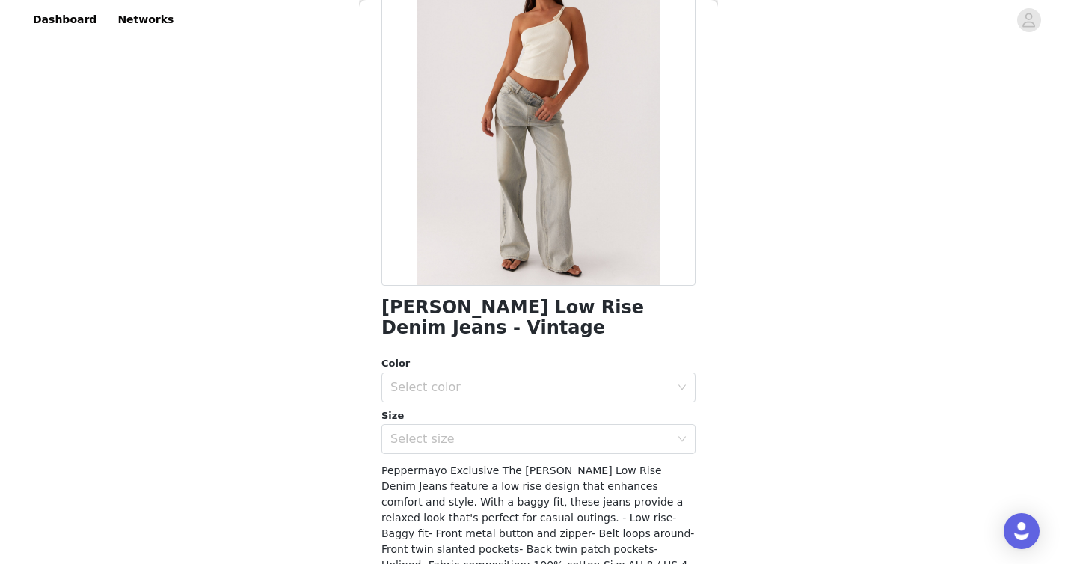
scroll to position [227, 0]
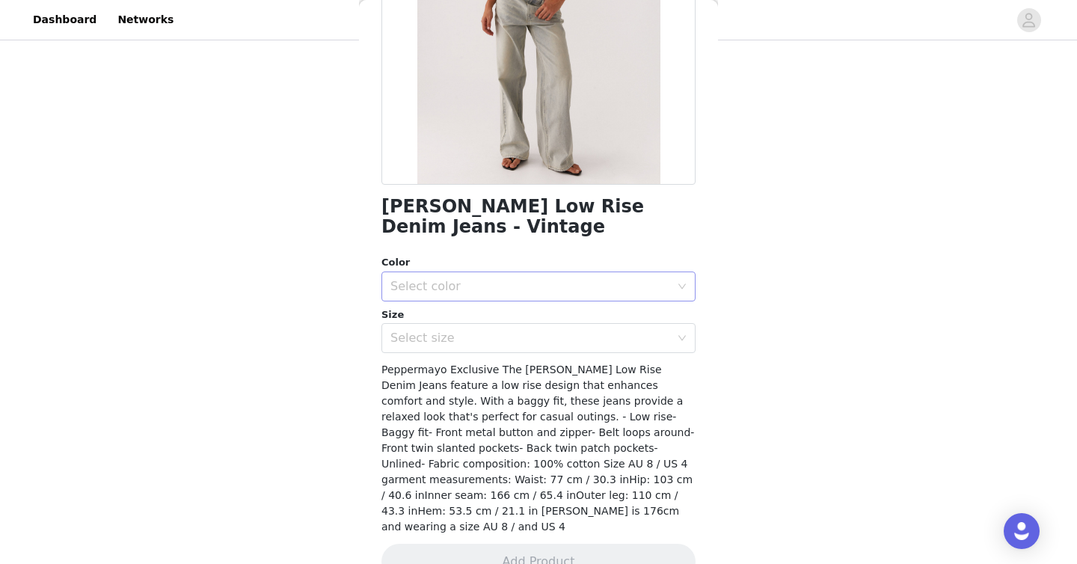
click at [538, 275] on div "Select color" at bounding box center [534, 286] width 287 height 28
click at [537, 328] on li "Vintage" at bounding box center [539, 320] width 314 height 24
click at [521, 346] on div "Select size" at bounding box center [534, 338] width 287 height 28
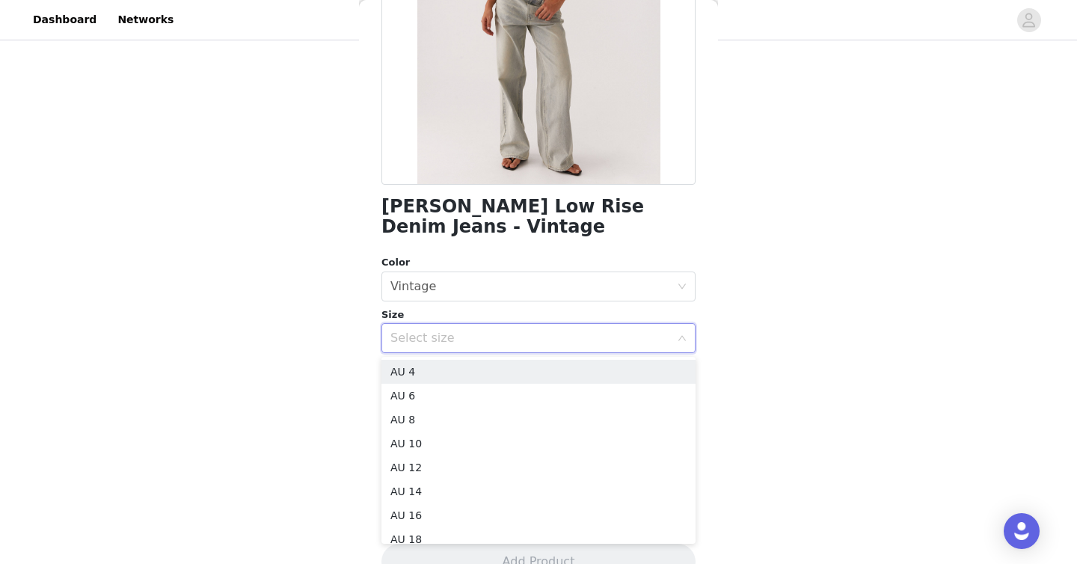
click at [521, 346] on div "Select size" at bounding box center [534, 338] width 287 height 28
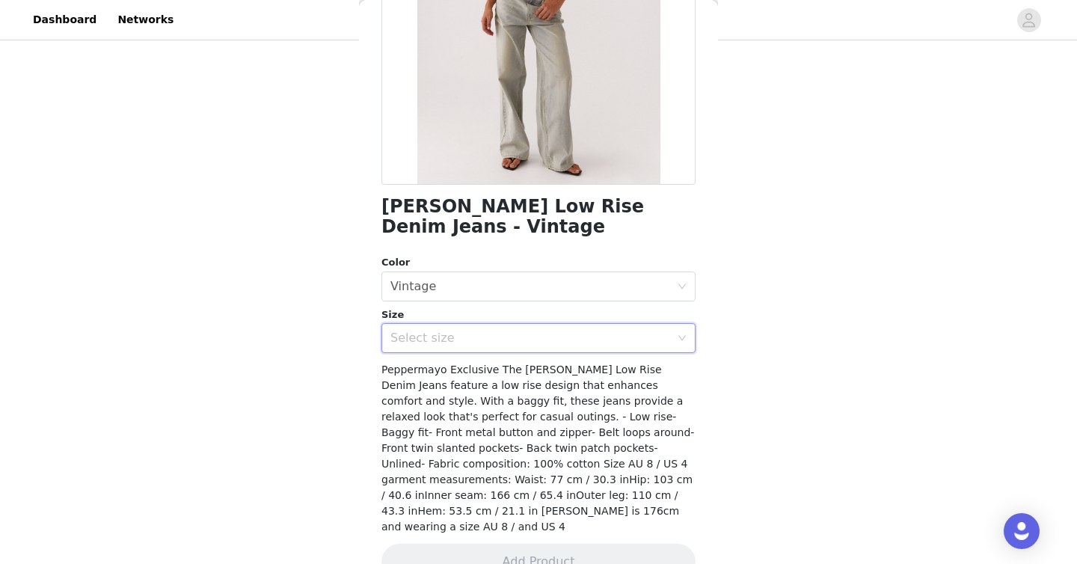
click at [484, 331] on div "Select size" at bounding box center [531, 338] width 280 height 15
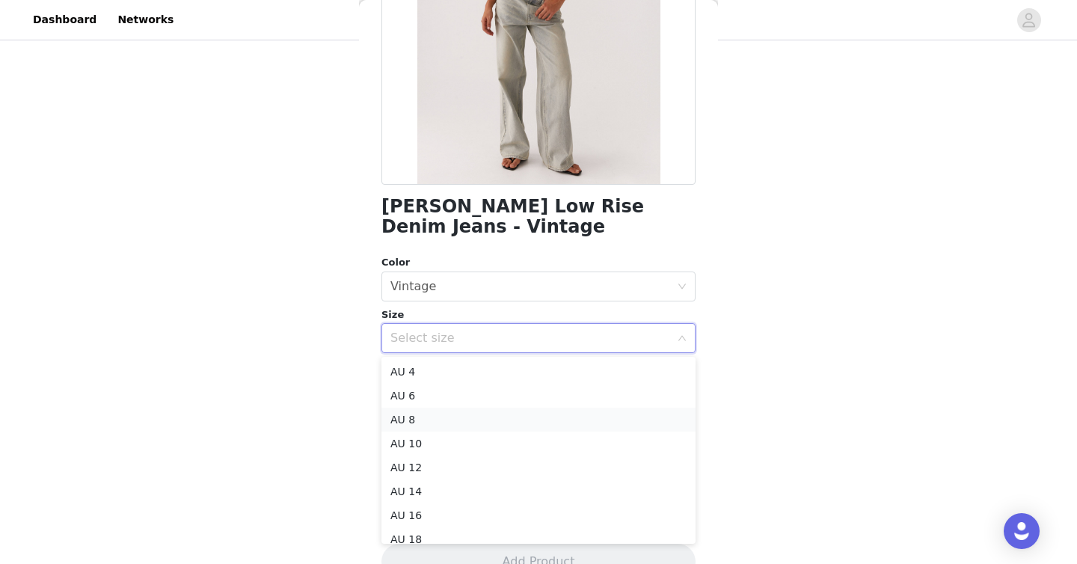
click at [492, 414] on li "AU 8" at bounding box center [539, 420] width 314 height 24
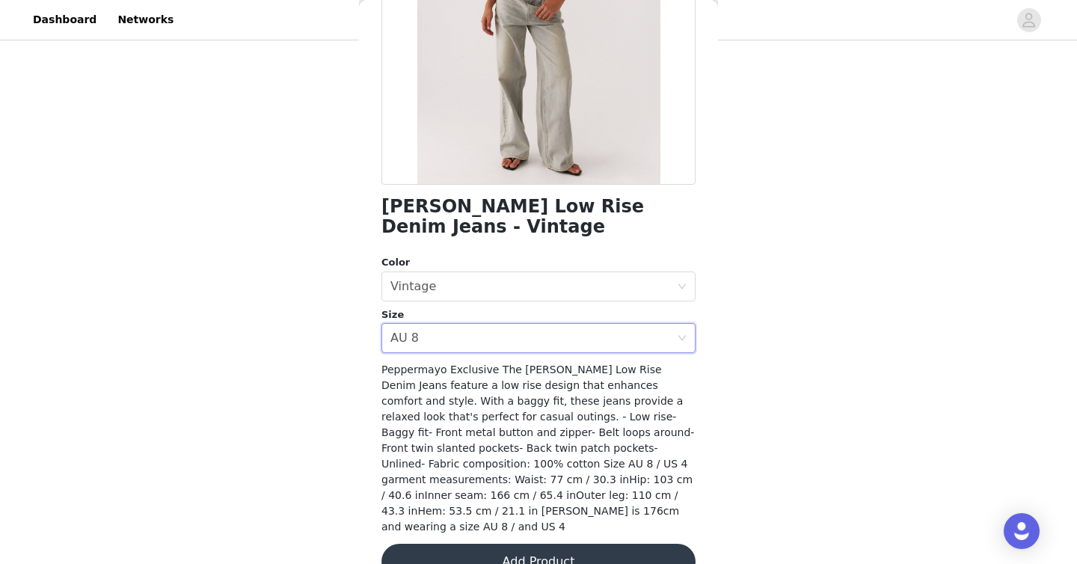
click at [538, 331] on div "STEP 1 OF 5 Select your styles! Please note that the sizes are in AU Sizes 2/6 …" at bounding box center [538, 206] width 1077 height 502
click at [538, 544] on button "Add Product" at bounding box center [539, 562] width 314 height 36
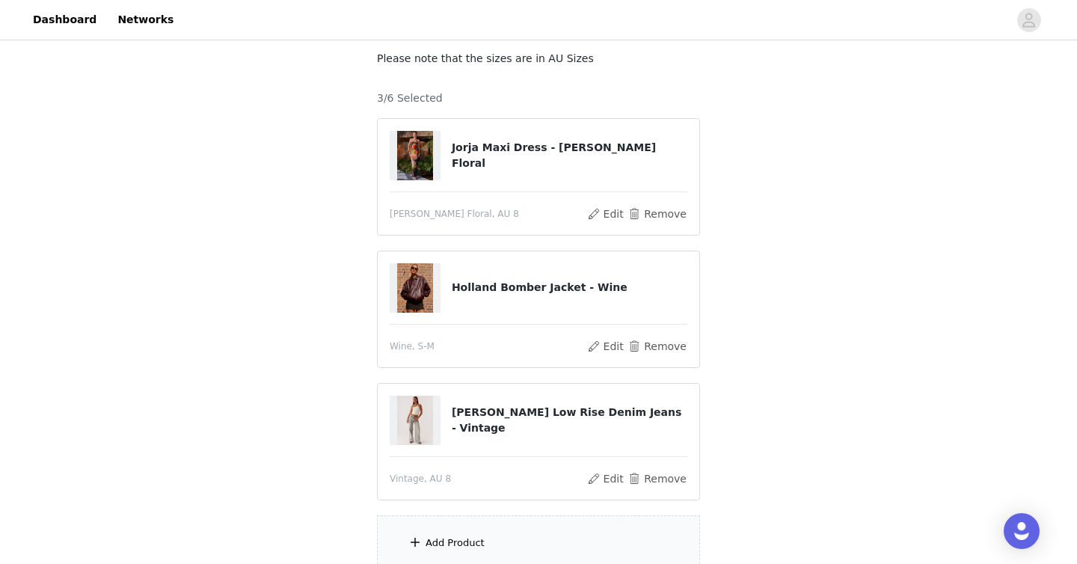
click at [533, 528] on div "Add Product" at bounding box center [538, 543] width 323 height 56
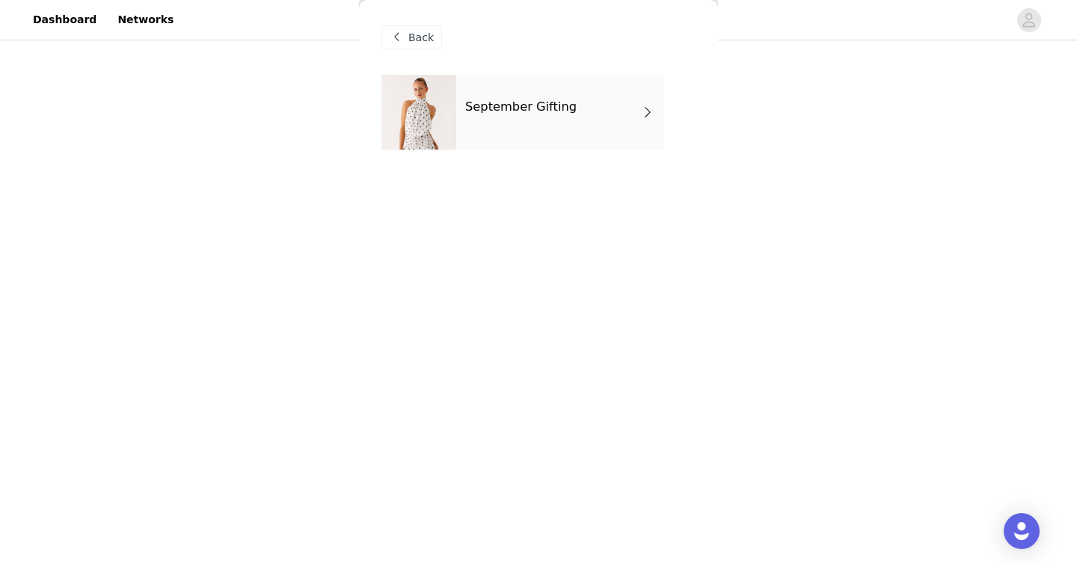
click at [538, 105] on h4 "September Gifting" at bounding box center [520, 106] width 111 height 13
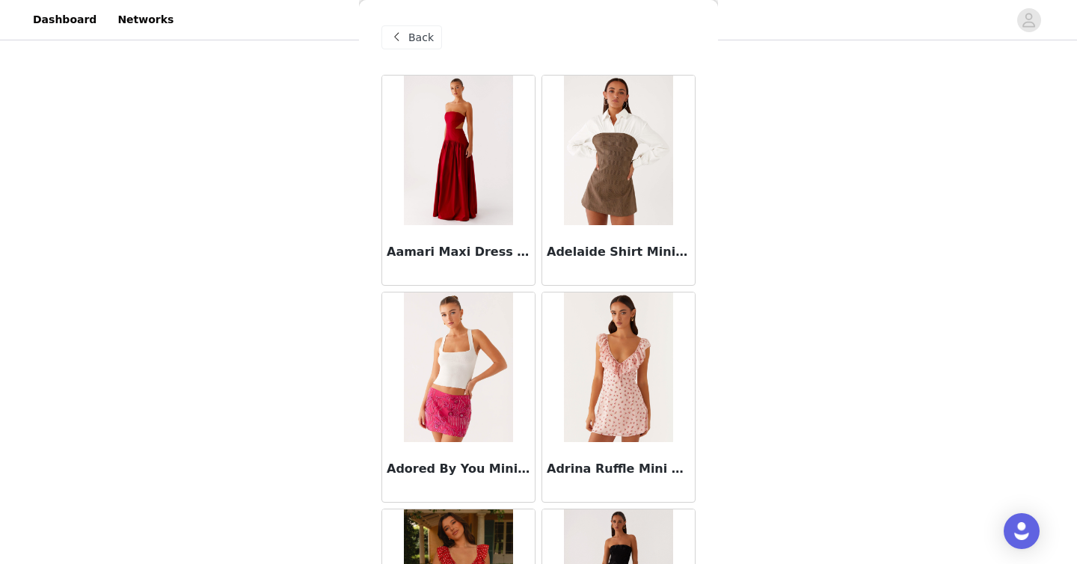
click at [538, 184] on div "STEP 1 OF 5 Select your styles! Please note that the sizes are in AU Sizes 3/6 …" at bounding box center [538, 272] width 1077 height 634
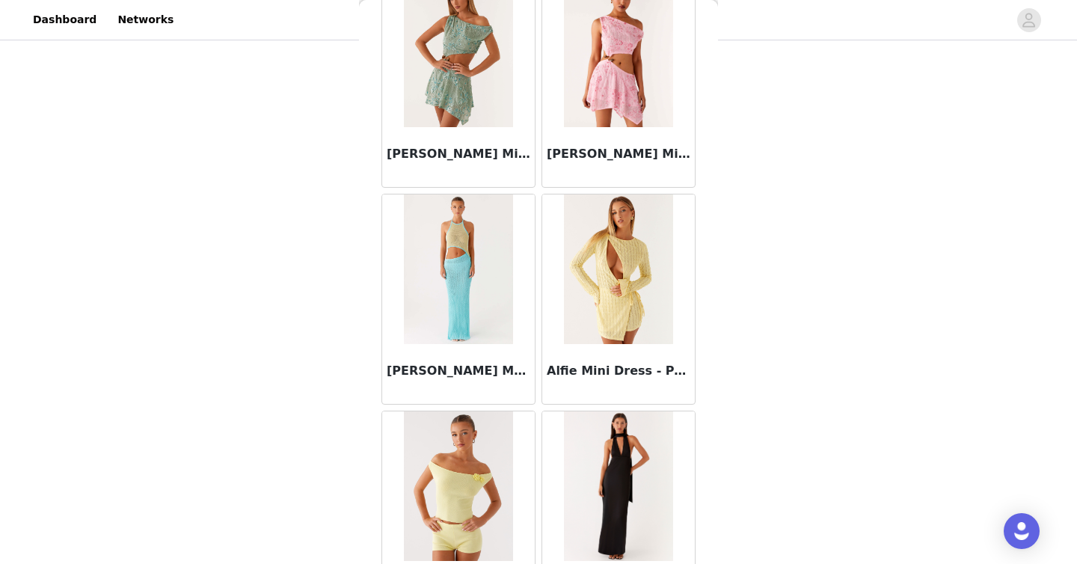
scroll to position [1725, 0]
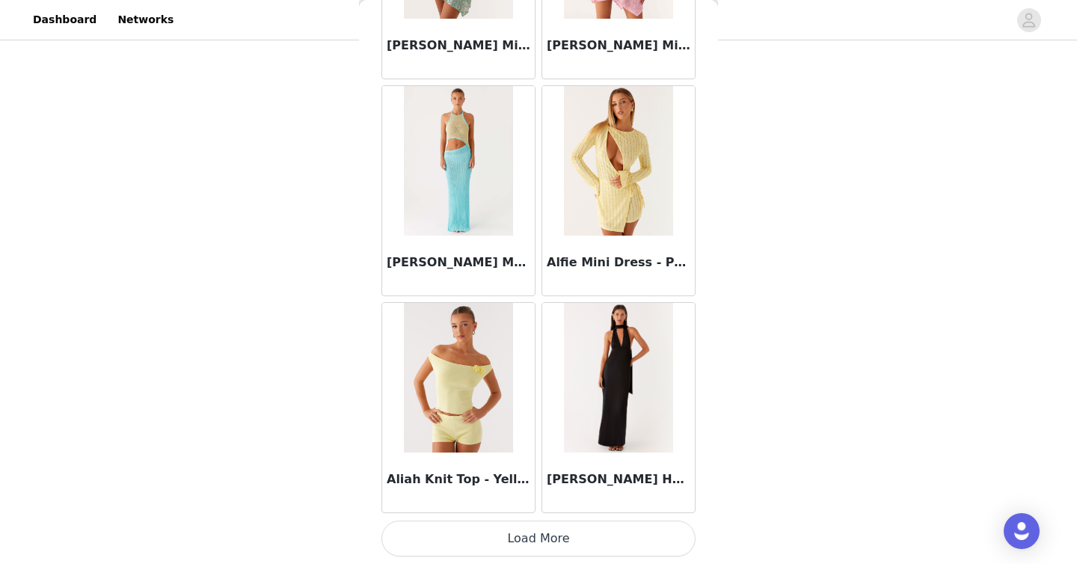
click at [527, 536] on button "Load More" at bounding box center [539, 539] width 314 height 36
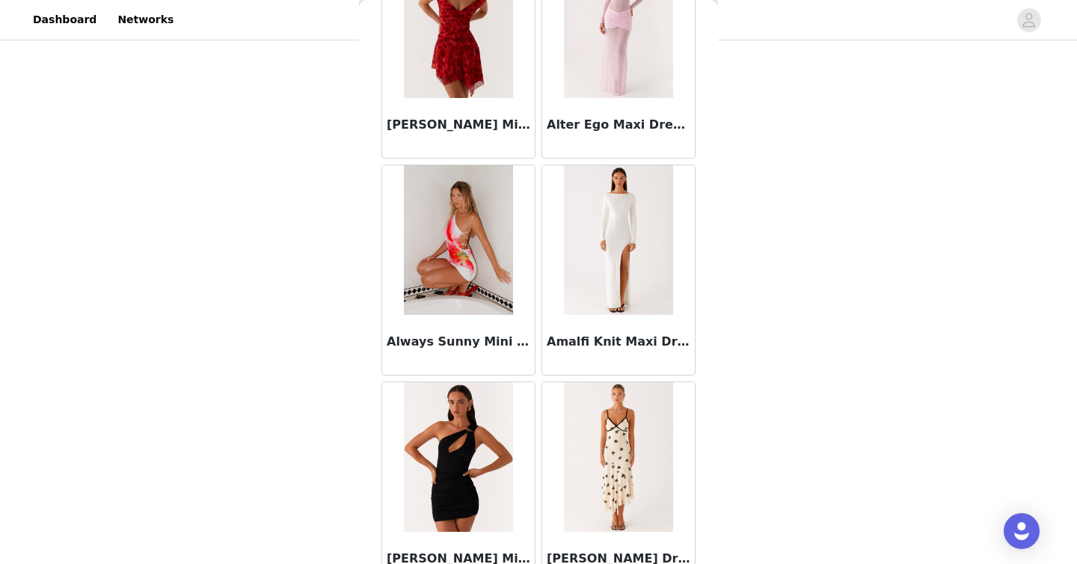
scroll to position [3895, 0]
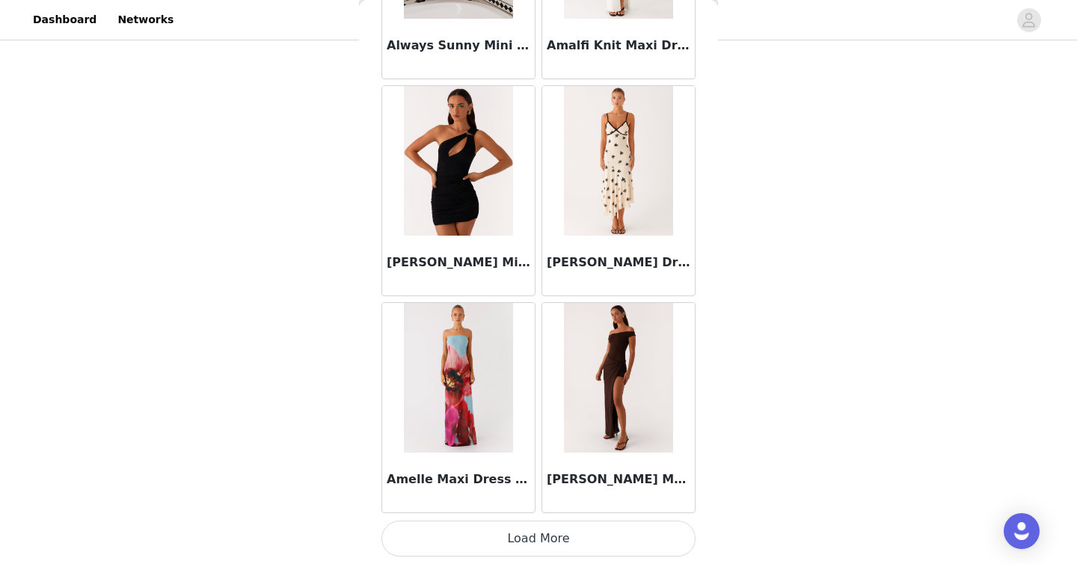
click at [491, 524] on button "Load More" at bounding box center [539, 539] width 314 height 36
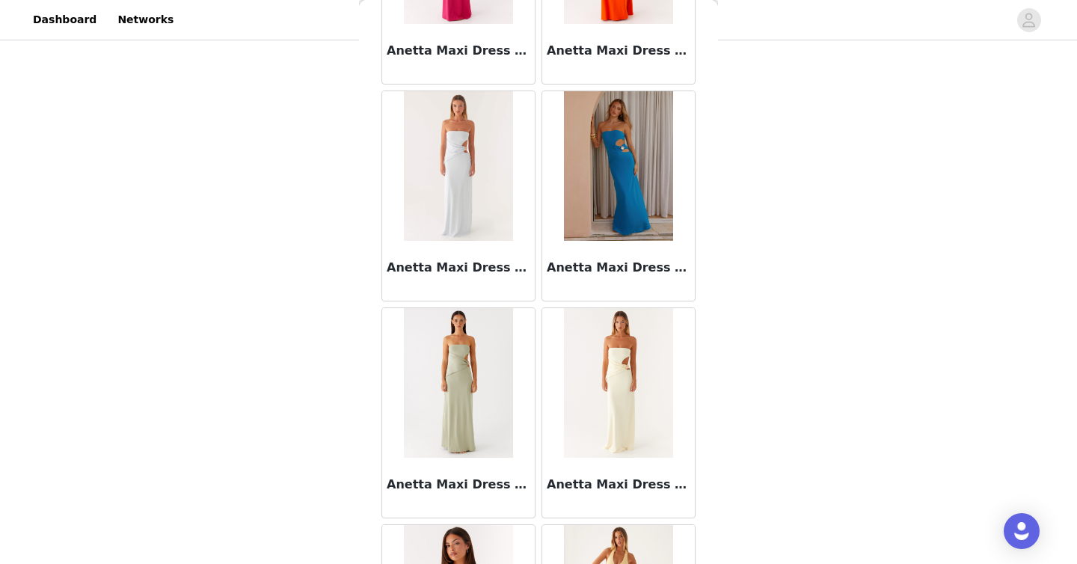
scroll to position [6065, 0]
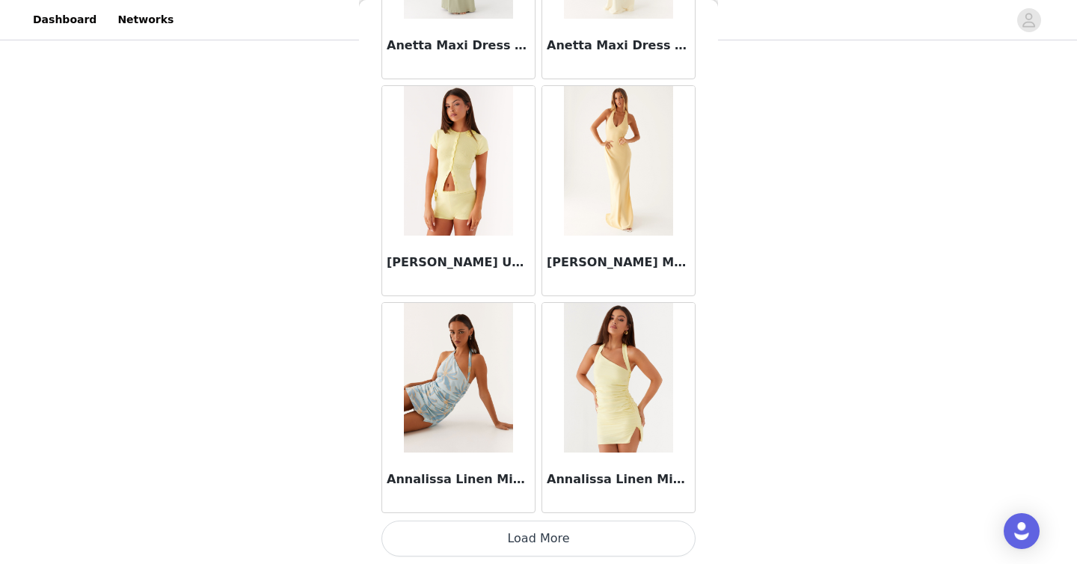
click at [536, 539] on button "Load More" at bounding box center [539, 539] width 314 height 36
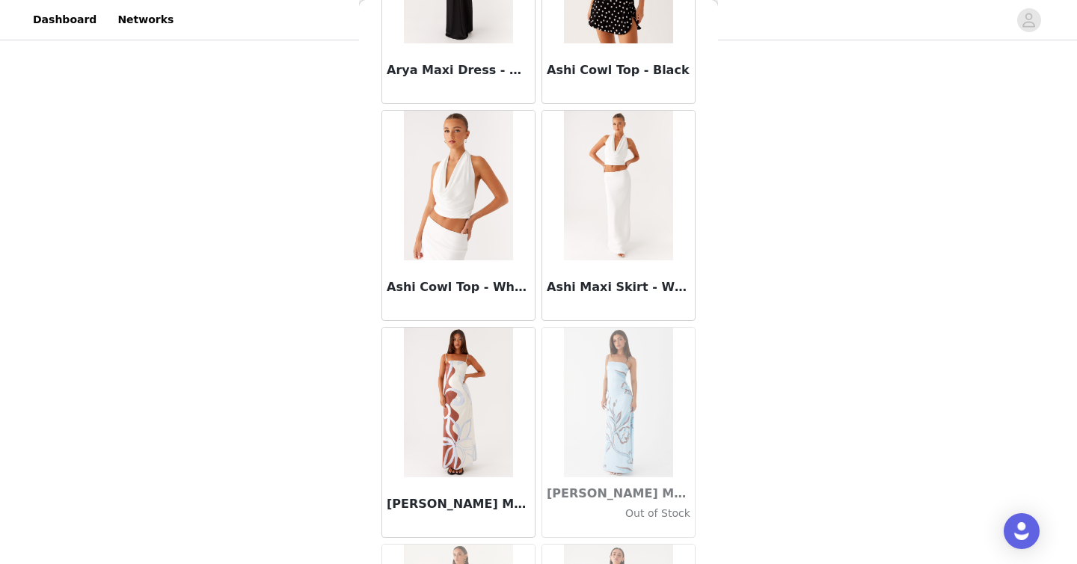
scroll to position [8234, 0]
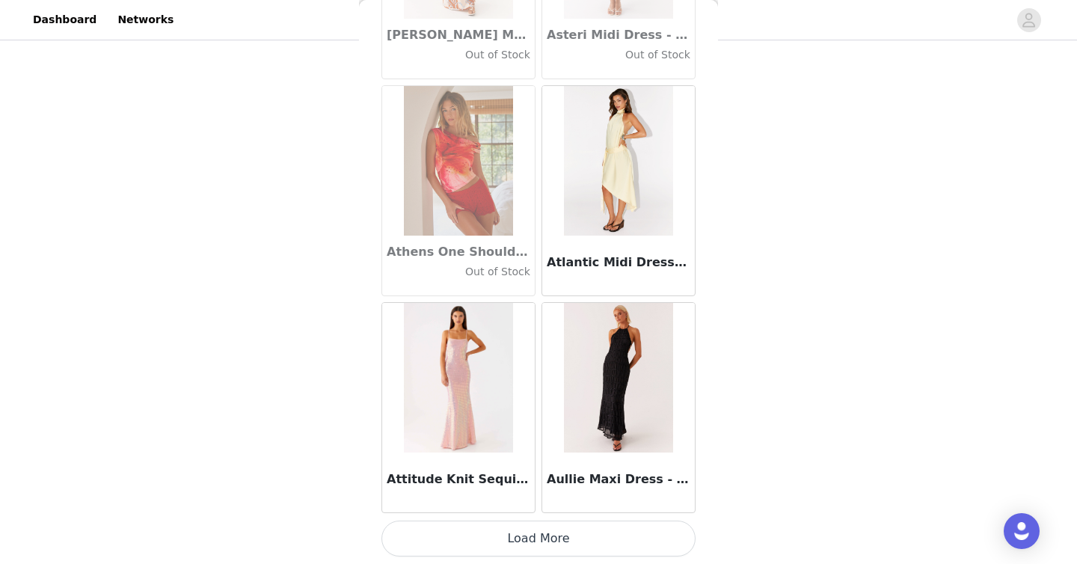
click at [533, 528] on button "Load More" at bounding box center [539, 539] width 314 height 36
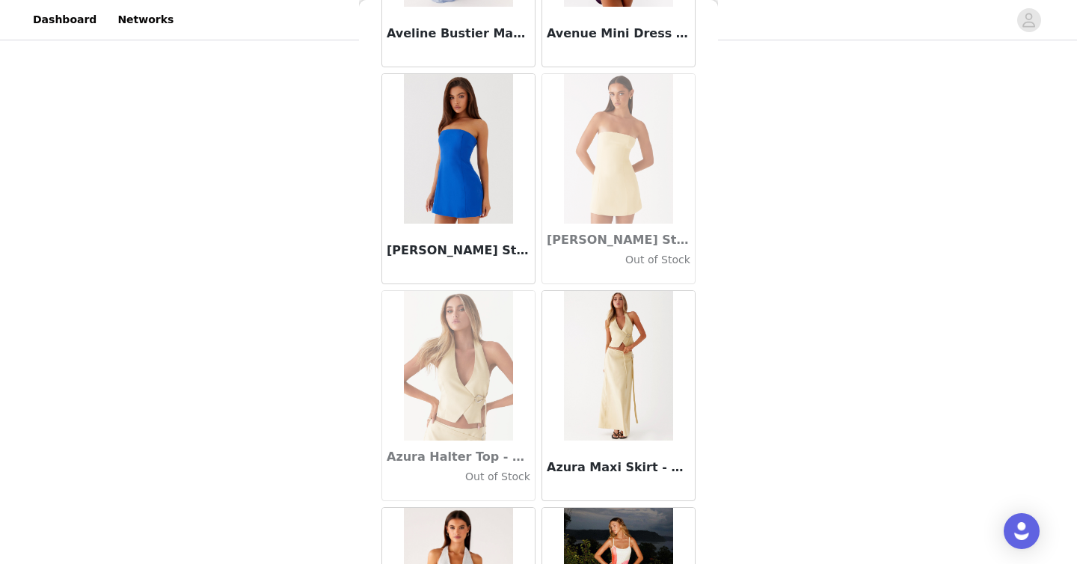
scroll to position [10404, 0]
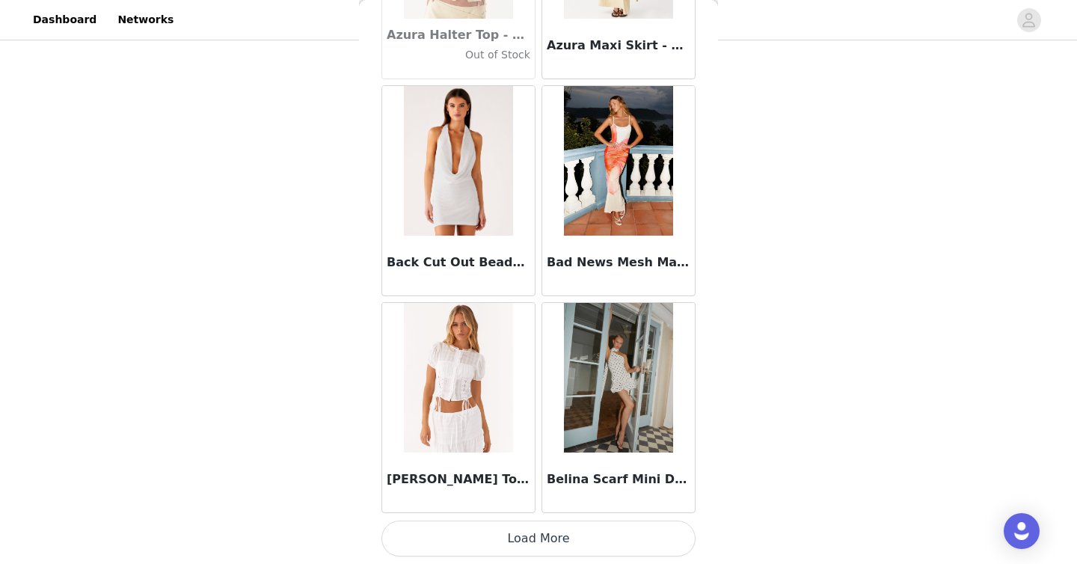
click at [527, 533] on button "Load More" at bounding box center [539, 539] width 314 height 36
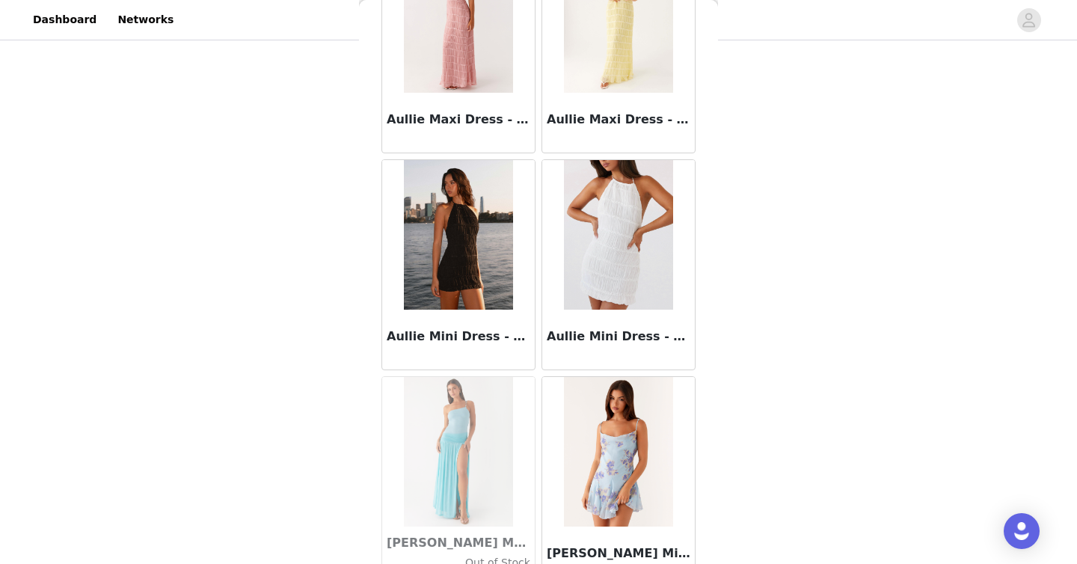
scroll to position [8432, 0]
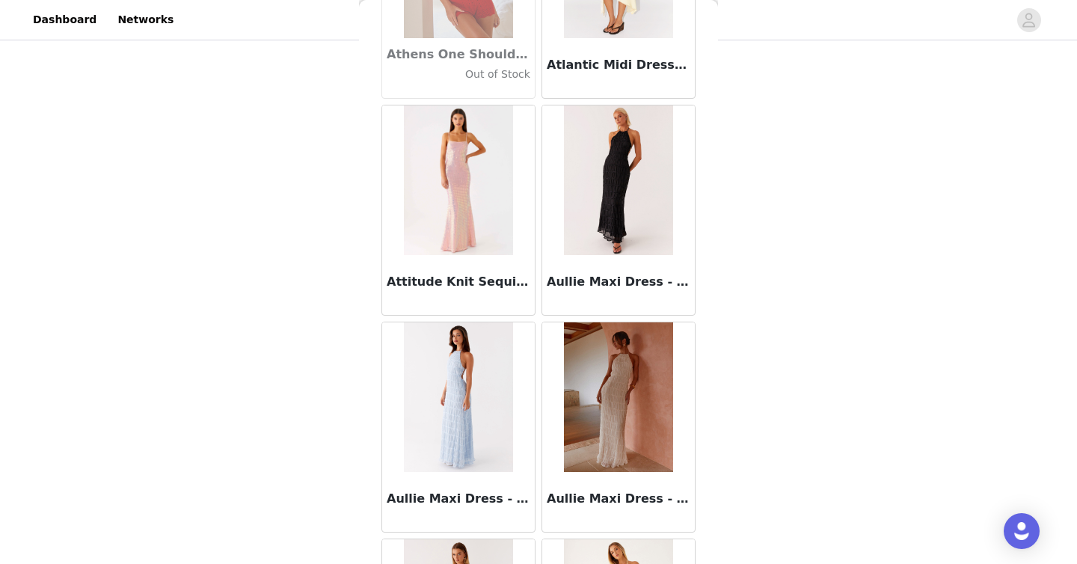
click at [538, 407] on img at bounding box center [618, 397] width 108 height 150
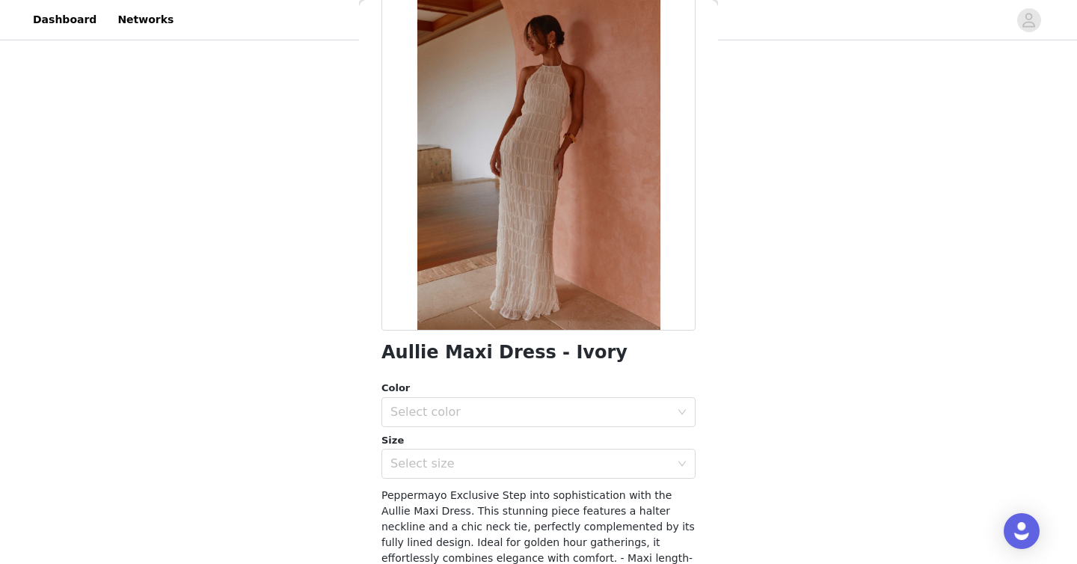
scroll to position [82, 0]
click at [538, 409] on div "Select color" at bounding box center [531, 410] width 280 height 15
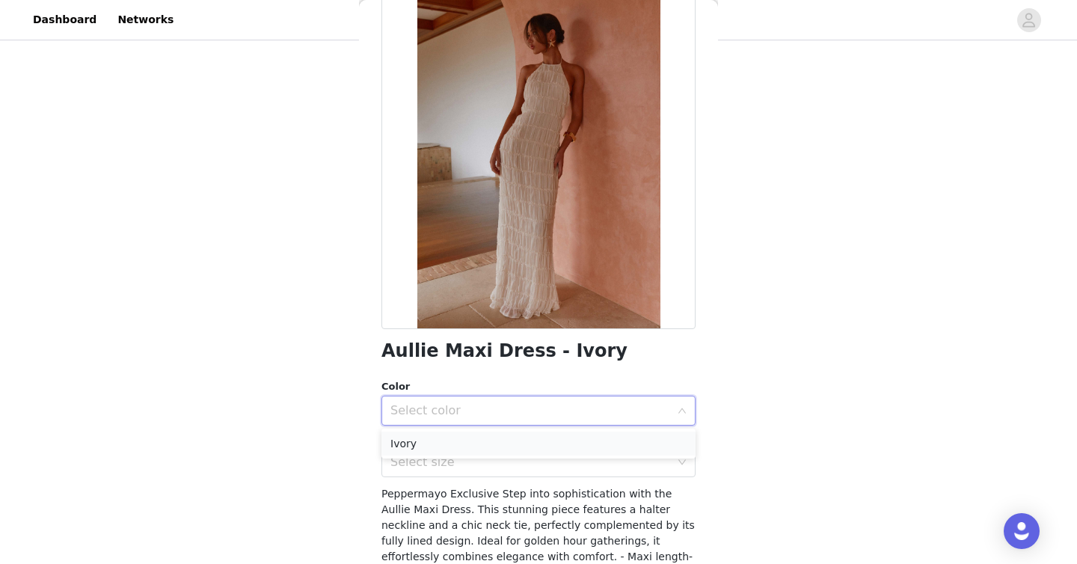
click at [522, 439] on li "Ivory" at bounding box center [539, 444] width 314 height 24
click at [517, 453] on div "Select size" at bounding box center [534, 462] width 287 height 28
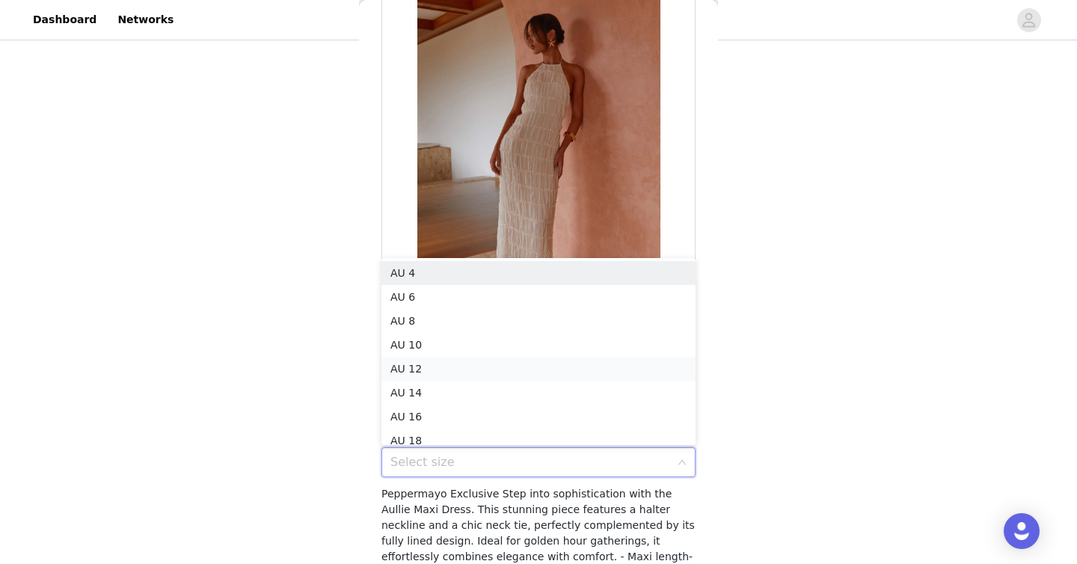
scroll to position [7, 0]
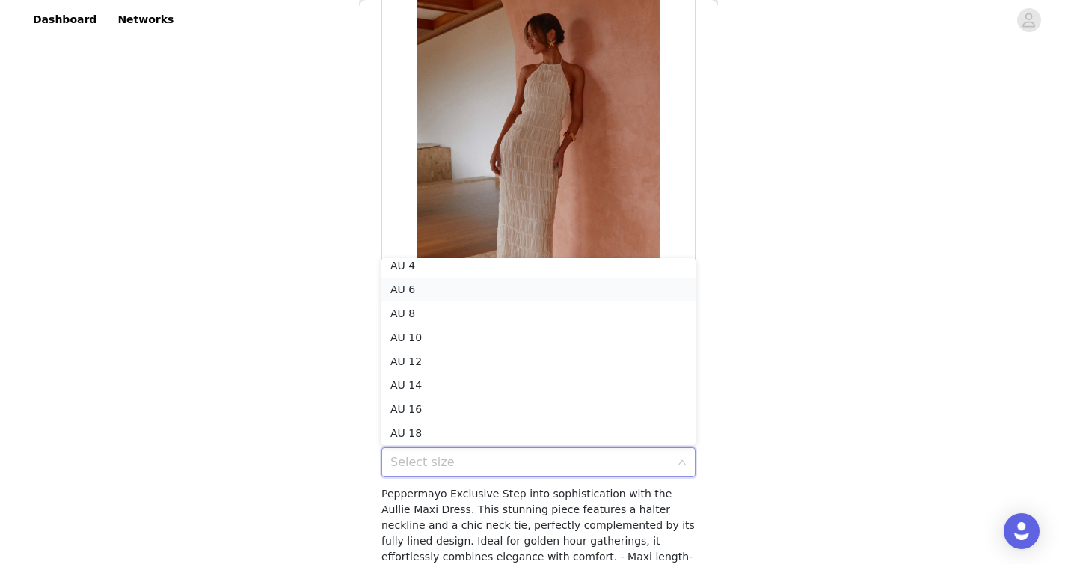
click at [521, 290] on li "AU 6" at bounding box center [539, 290] width 314 height 24
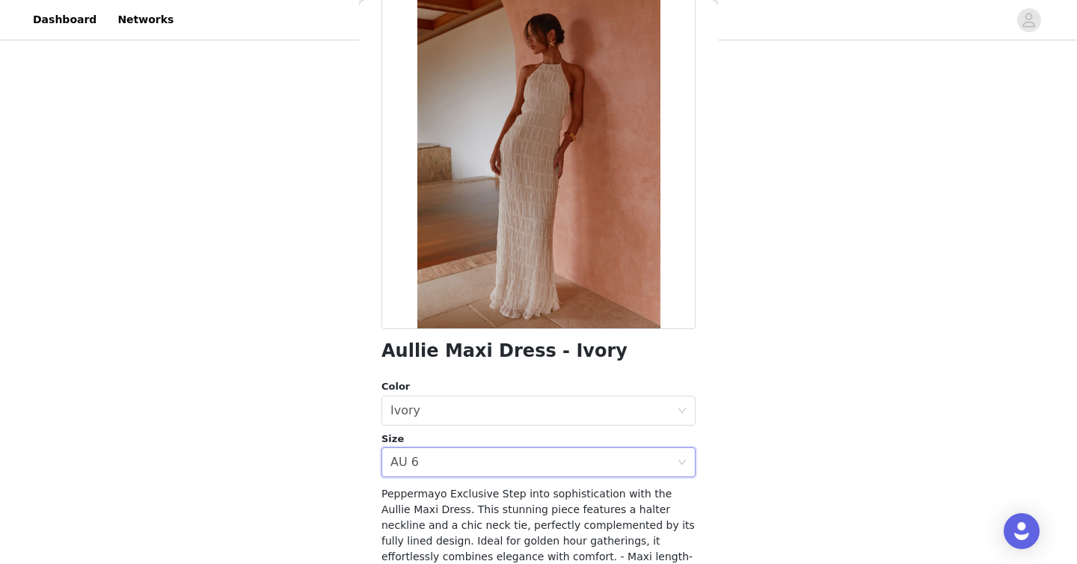
click at [538, 291] on div "STEP 1 OF 5 Select your styles! Please note that the sizes are in AU Sizes 3/6 …" at bounding box center [538, 140] width 1077 height 634
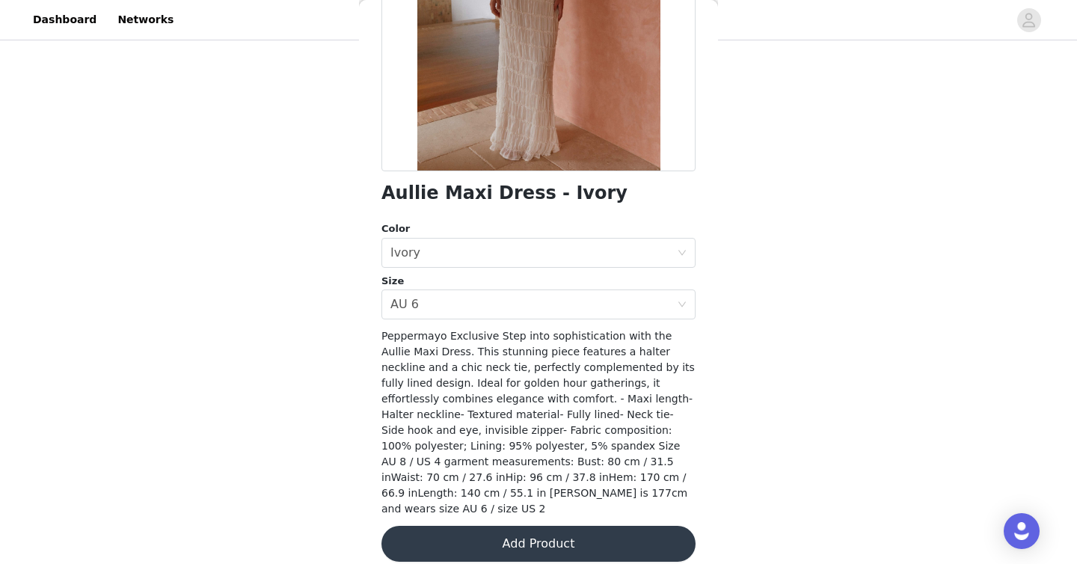
click at [538, 533] on button "Add Product" at bounding box center [539, 544] width 314 height 36
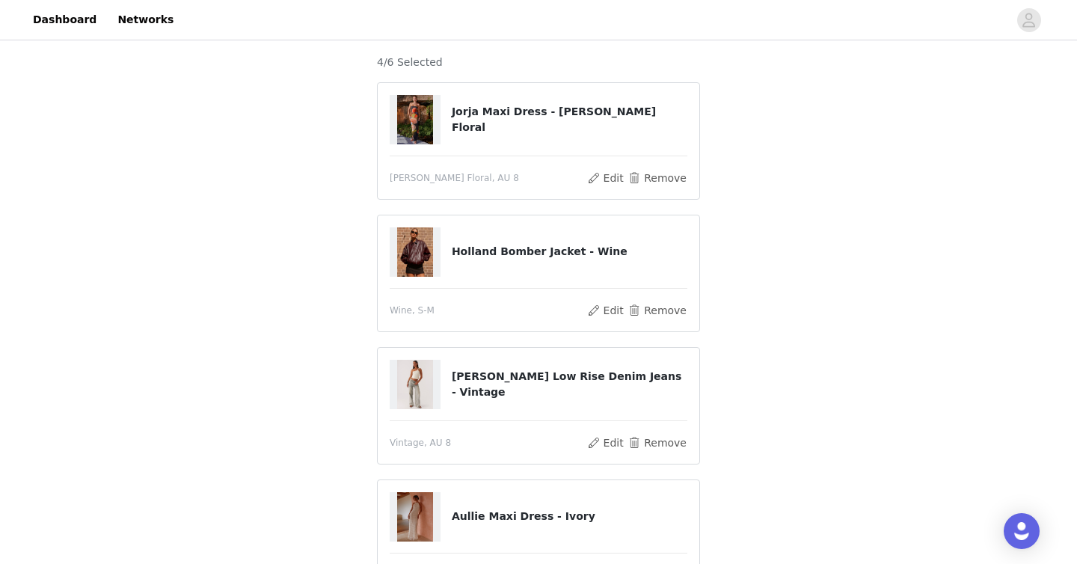
scroll to position [112, 0]
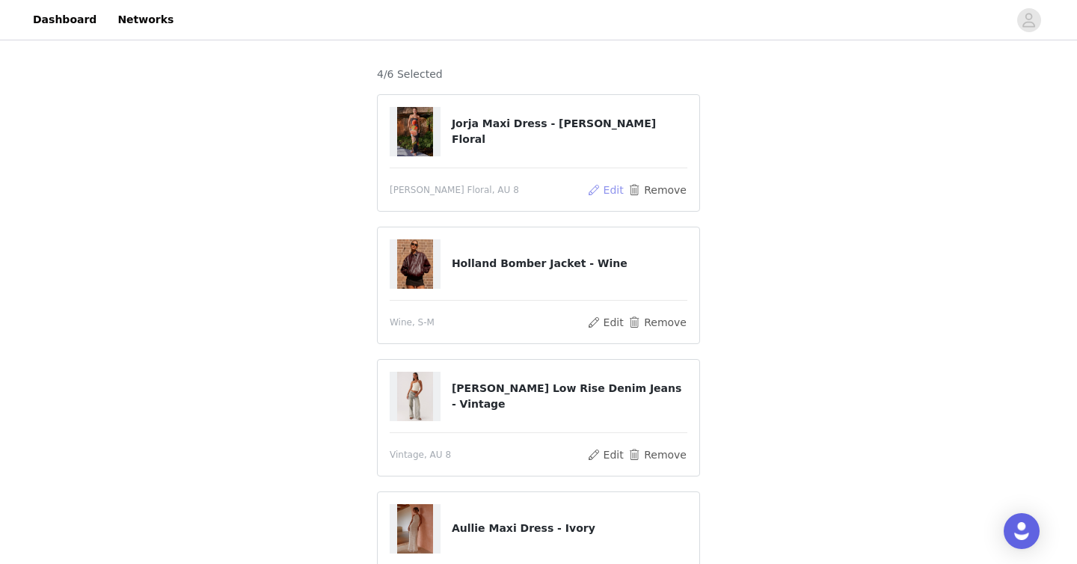
click at [538, 188] on button "Edit" at bounding box center [606, 190] width 38 height 18
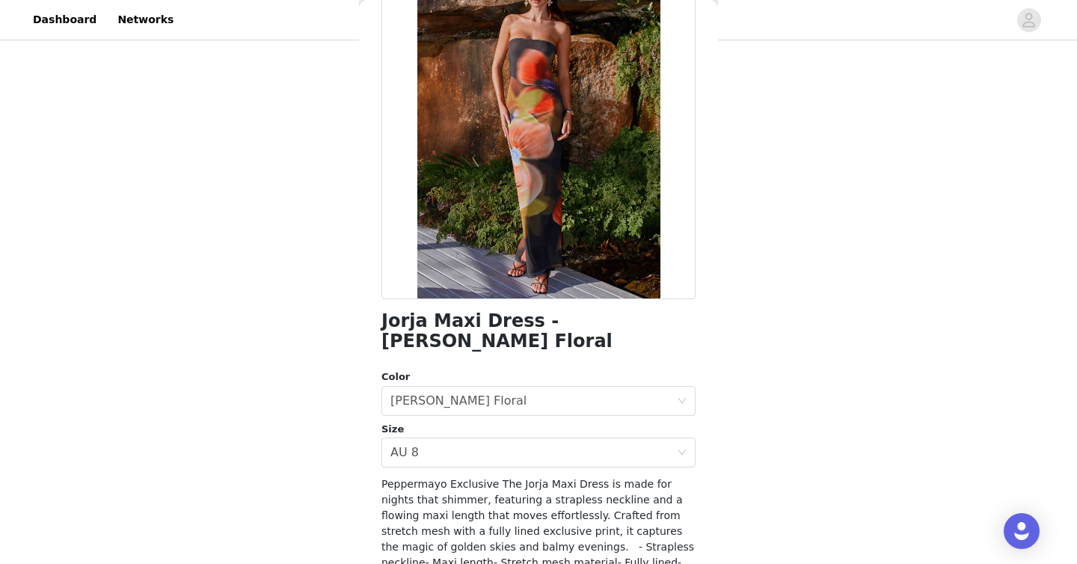
scroll to position [138, 0]
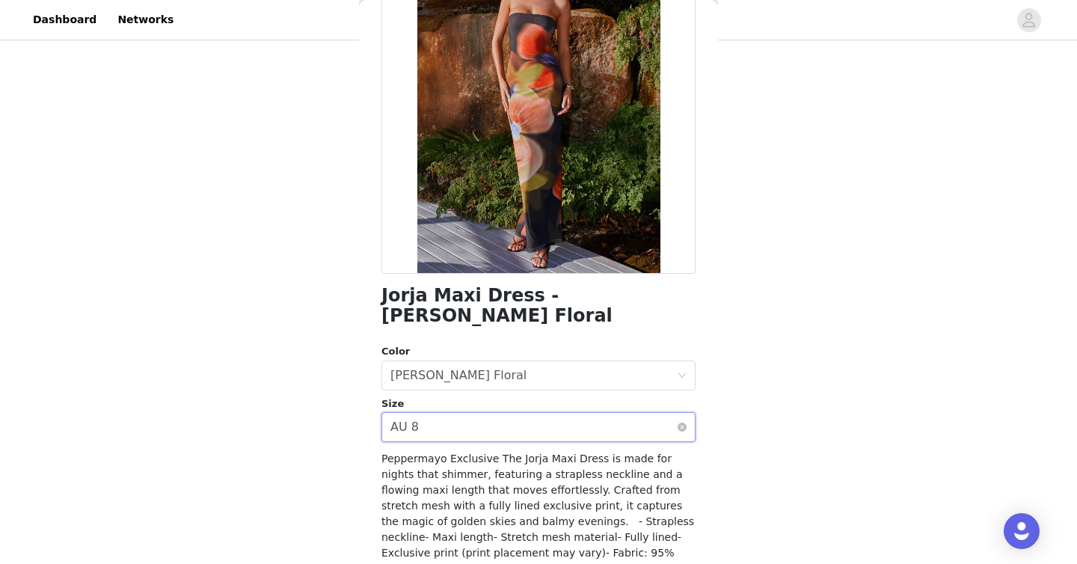
click at [506, 413] on div "Select size AU 8" at bounding box center [534, 427] width 287 height 28
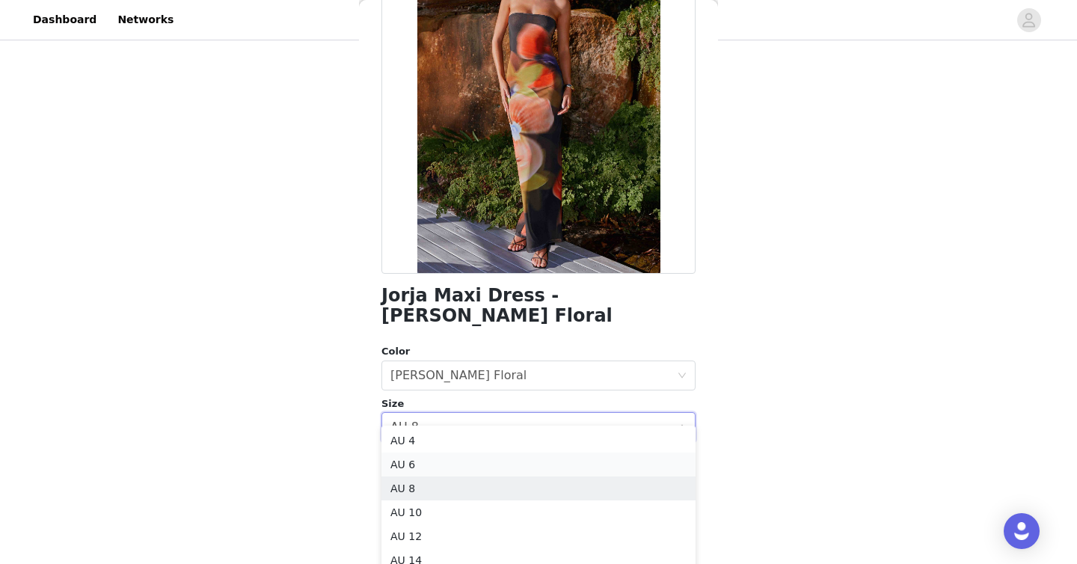
click at [467, 467] on li "AU 6" at bounding box center [539, 465] width 314 height 24
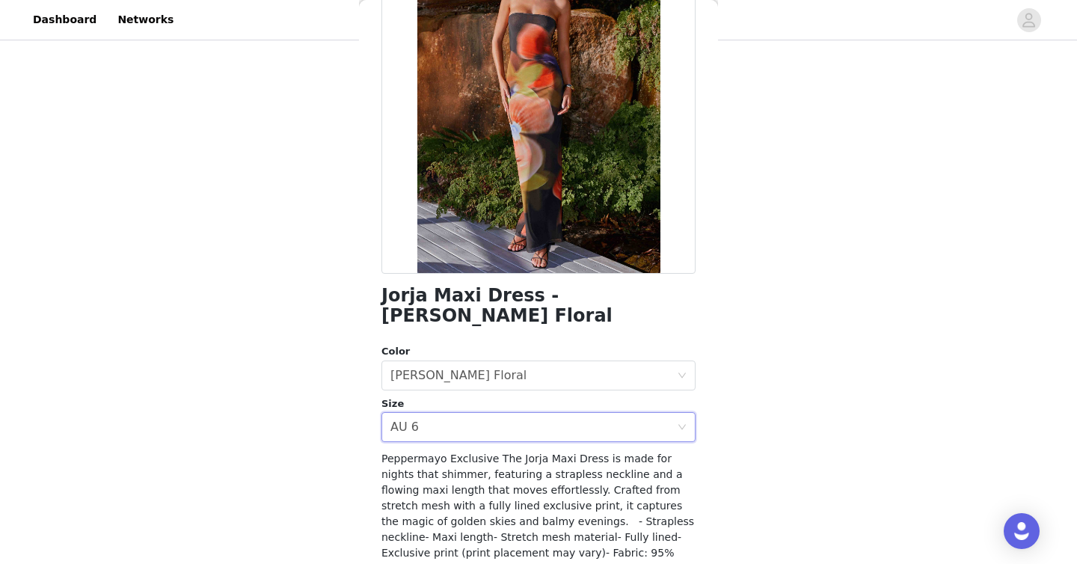
click at [538, 397] on div "STEP 1 OF 5 Select your styles! Please note that the sizes are in AU Sizes 4/6 …" at bounding box center [538, 314] width 1077 height 767
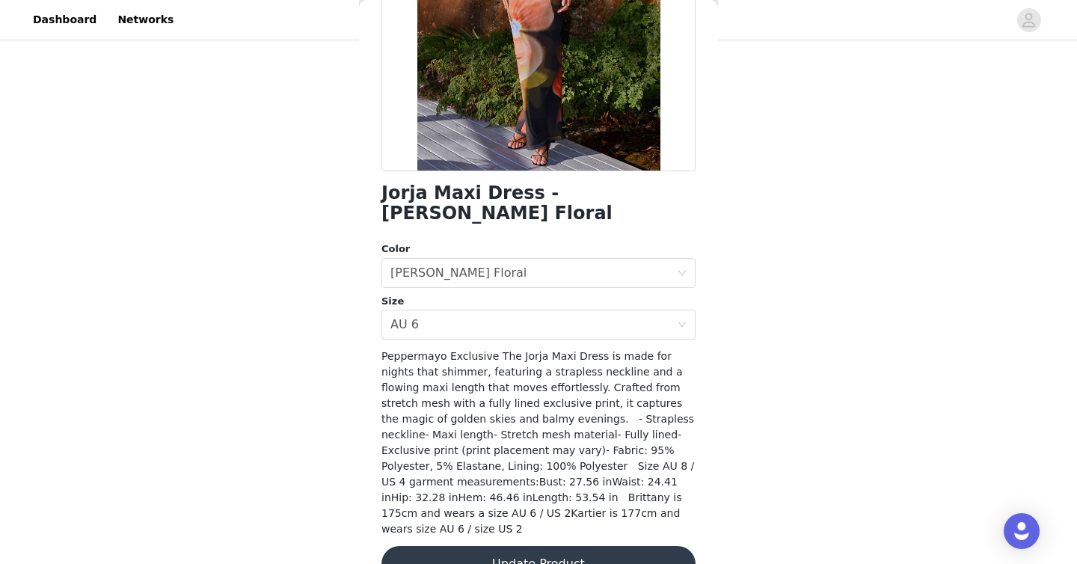
click at [538, 546] on button "Update Product" at bounding box center [539, 564] width 314 height 36
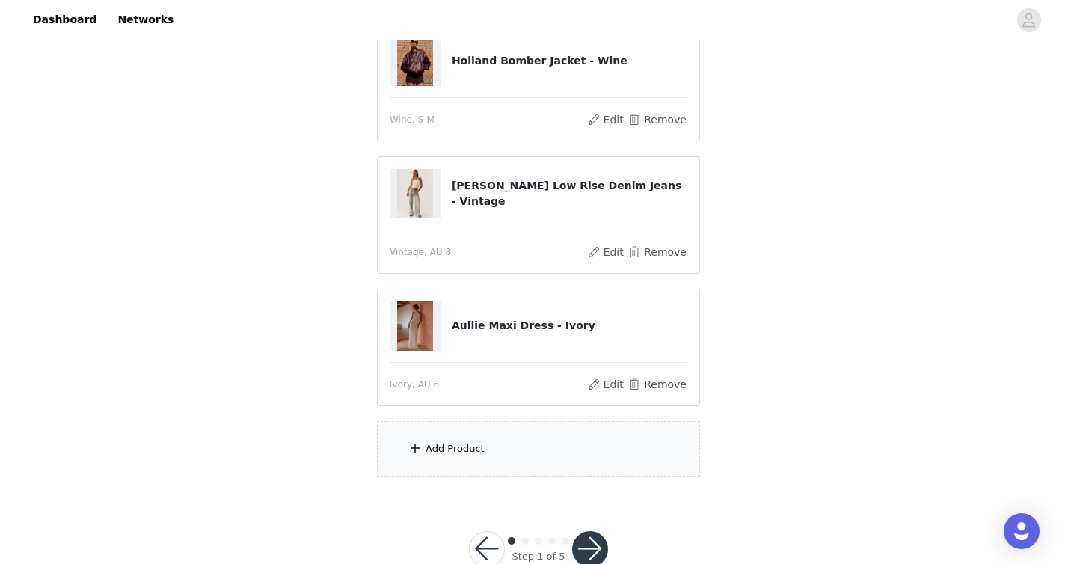
scroll to position [353, 0]
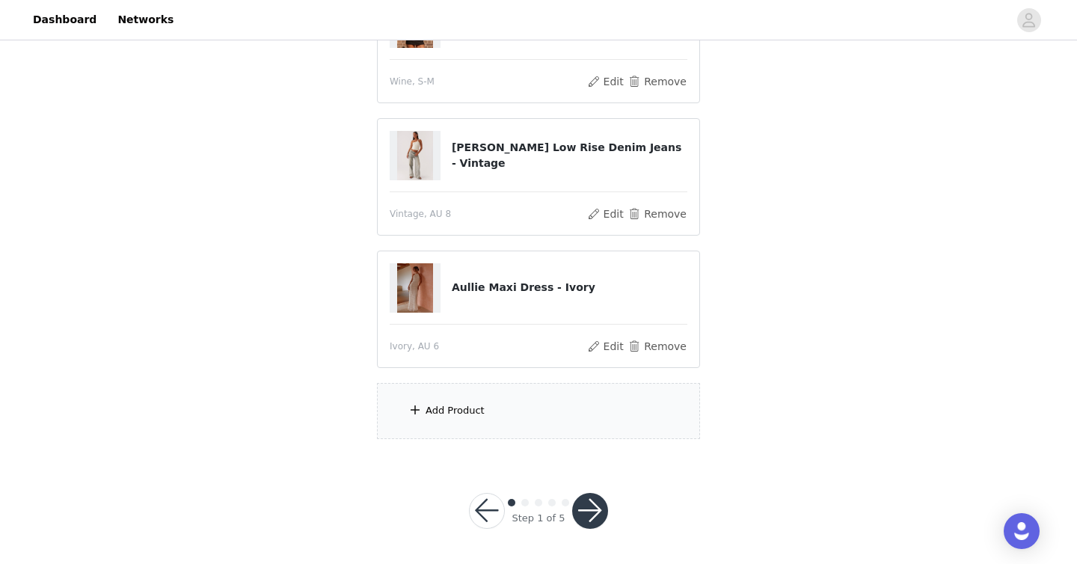
click at [465, 409] on div "Add Product" at bounding box center [455, 410] width 59 height 15
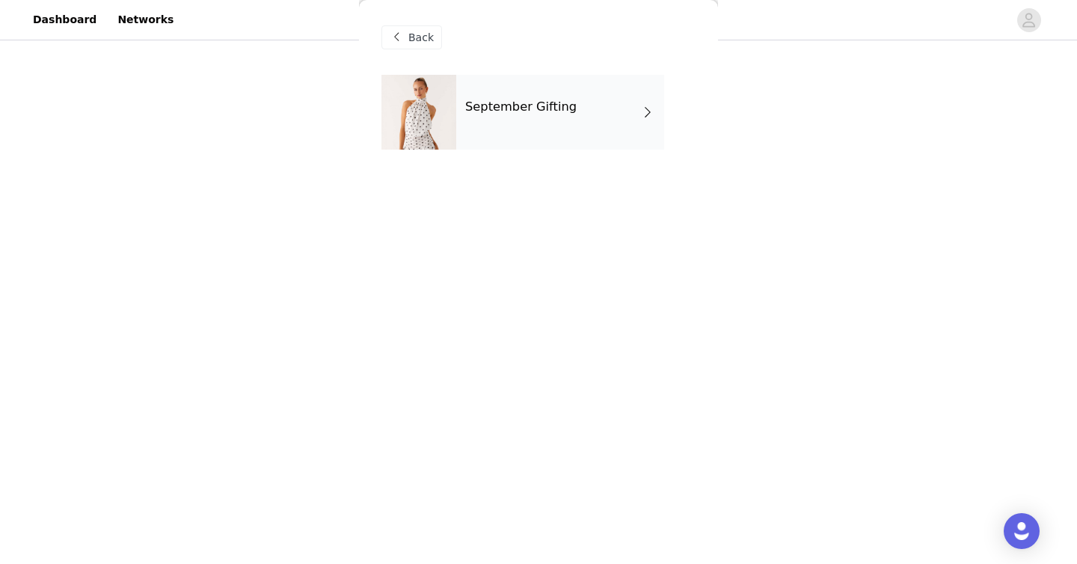
click at [538, 126] on div "September Gifting" at bounding box center [560, 112] width 208 height 75
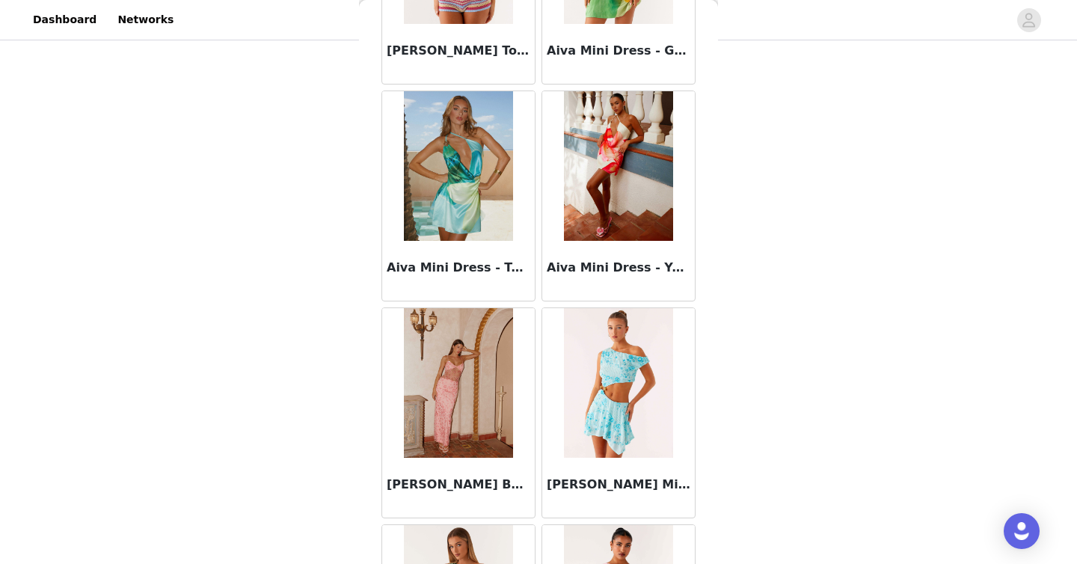
scroll to position [1725, 0]
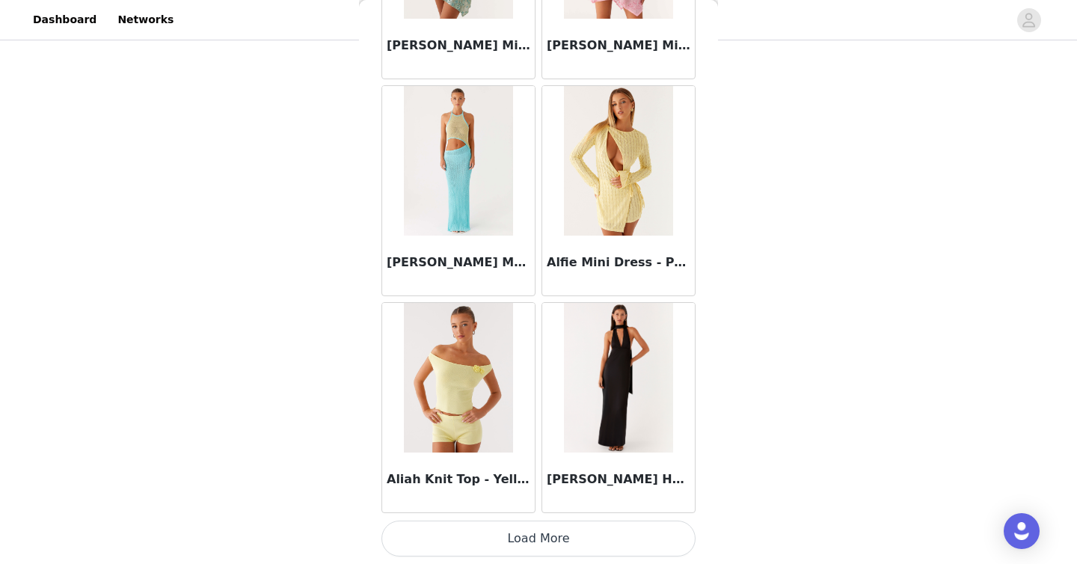
click at [538, 536] on button "Load More" at bounding box center [539, 539] width 314 height 36
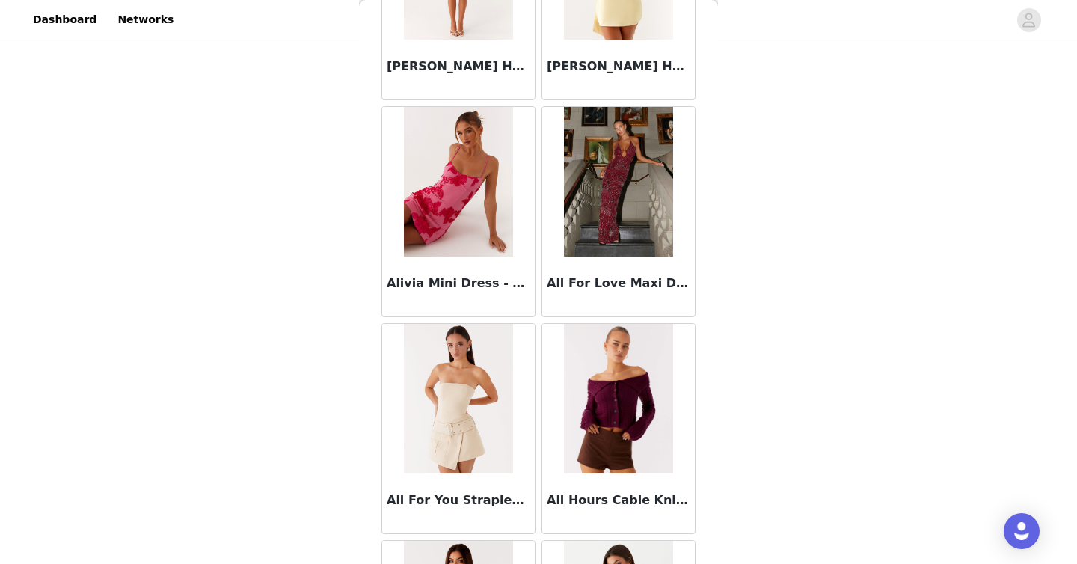
scroll to position [3895, 0]
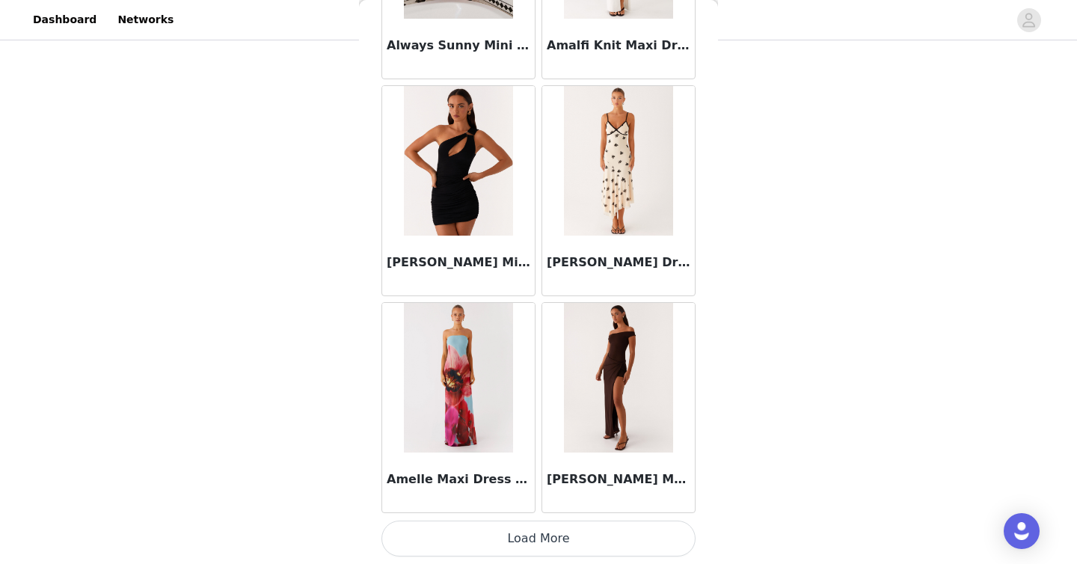
click at [505, 537] on button "Load More" at bounding box center [539, 539] width 314 height 36
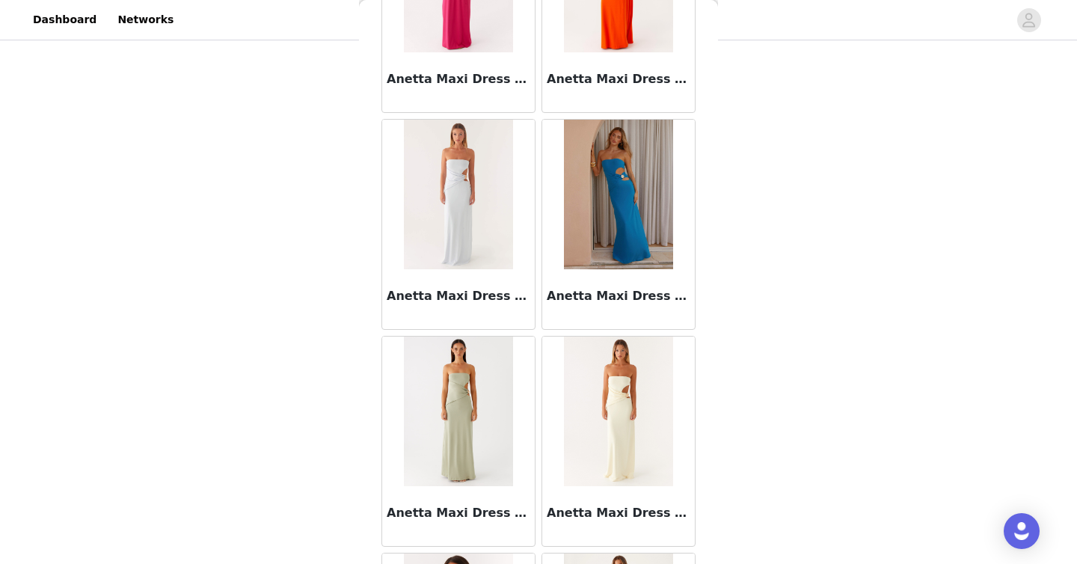
scroll to position [6065, 0]
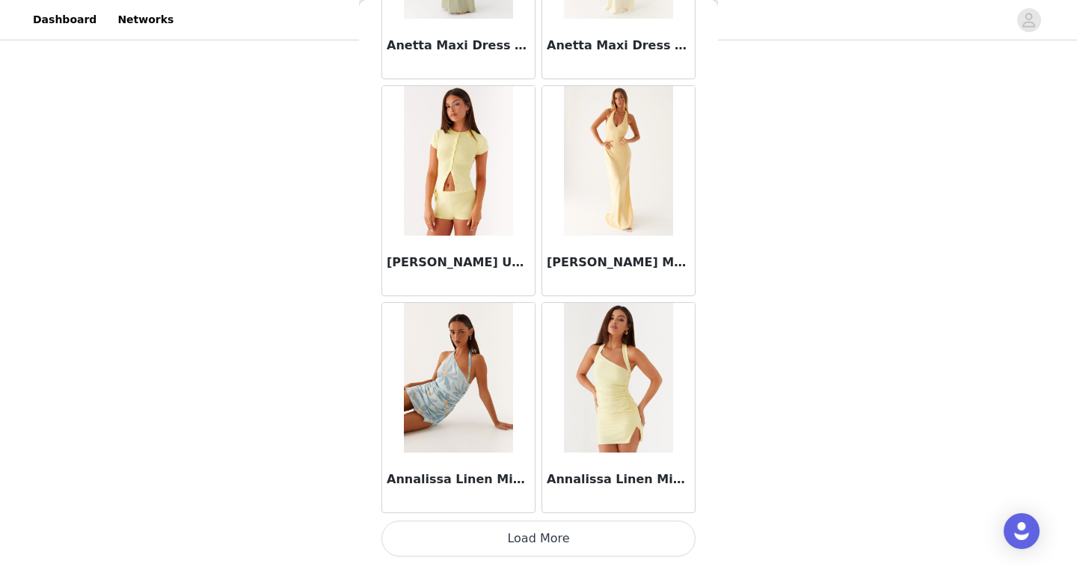
click at [536, 534] on button "Load More" at bounding box center [539, 539] width 314 height 36
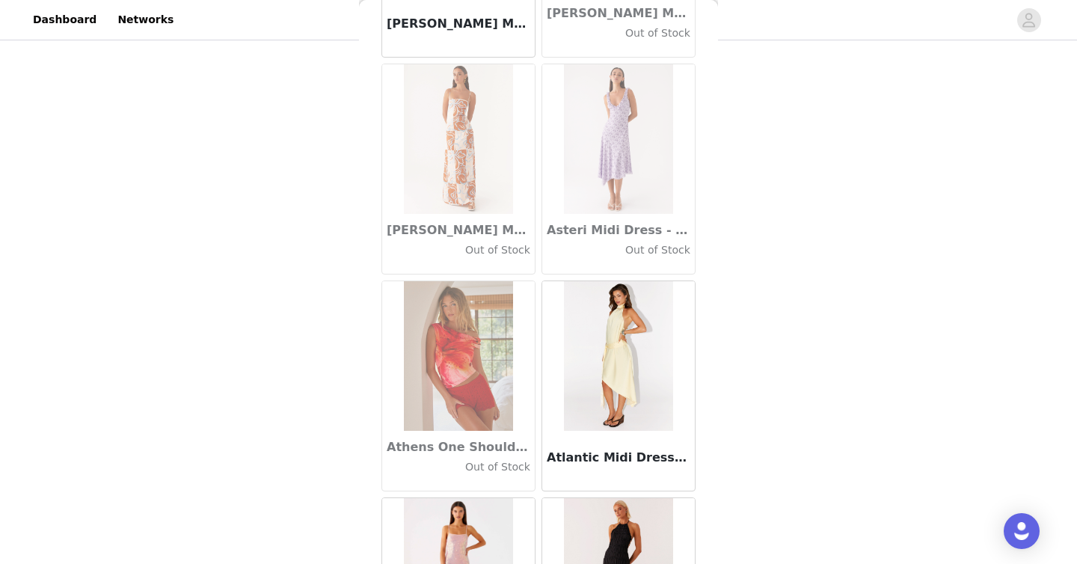
scroll to position [8234, 0]
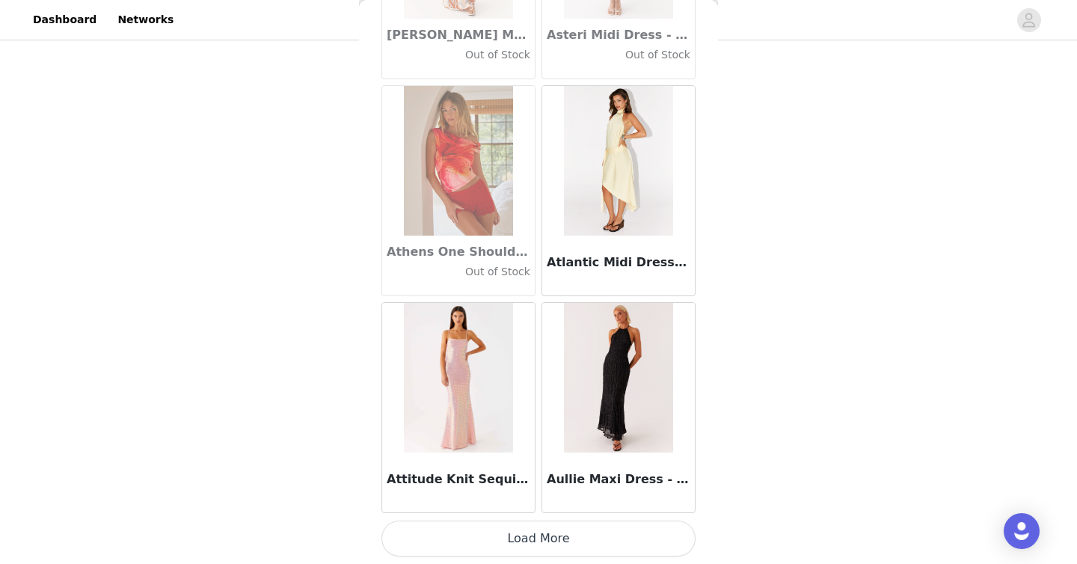
click at [538, 529] on button "Load More" at bounding box center [539, 539] width 314 height 36
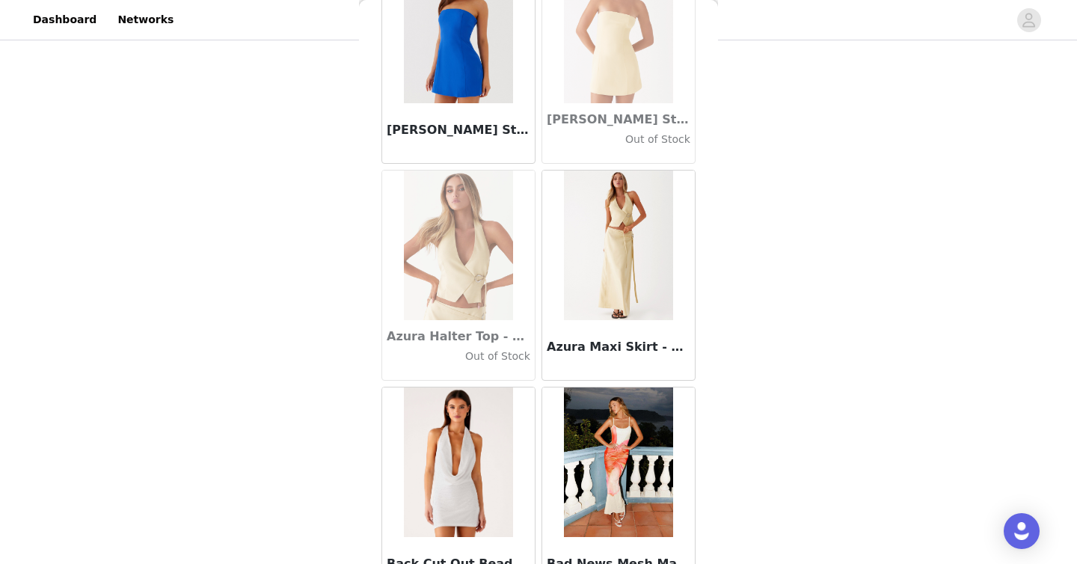
scroll to position [10404, 0]
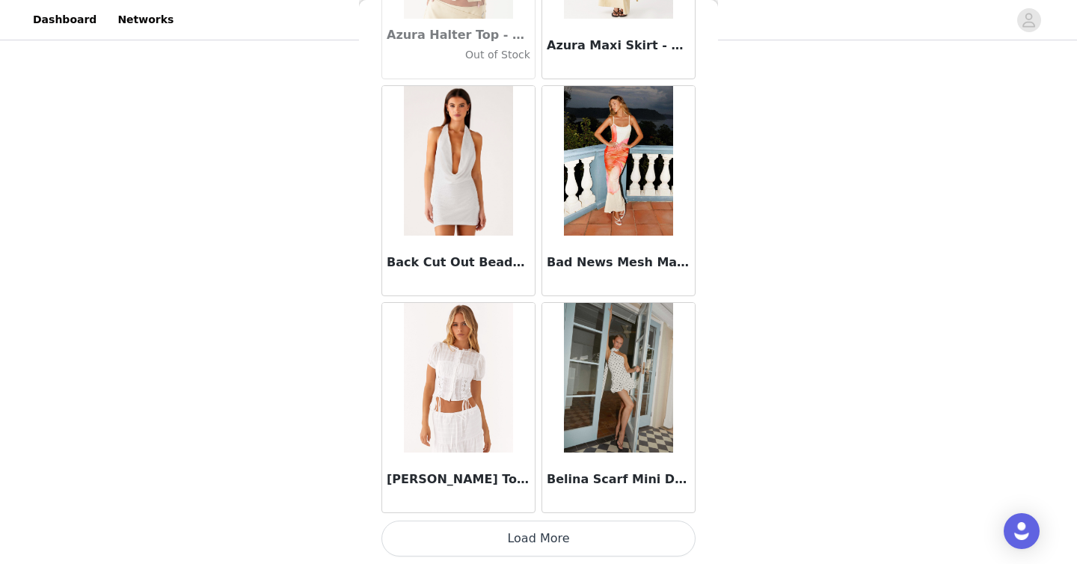
click at [538, 534] on button "Load More" at bounding box center [539, 539] width 314 height 36
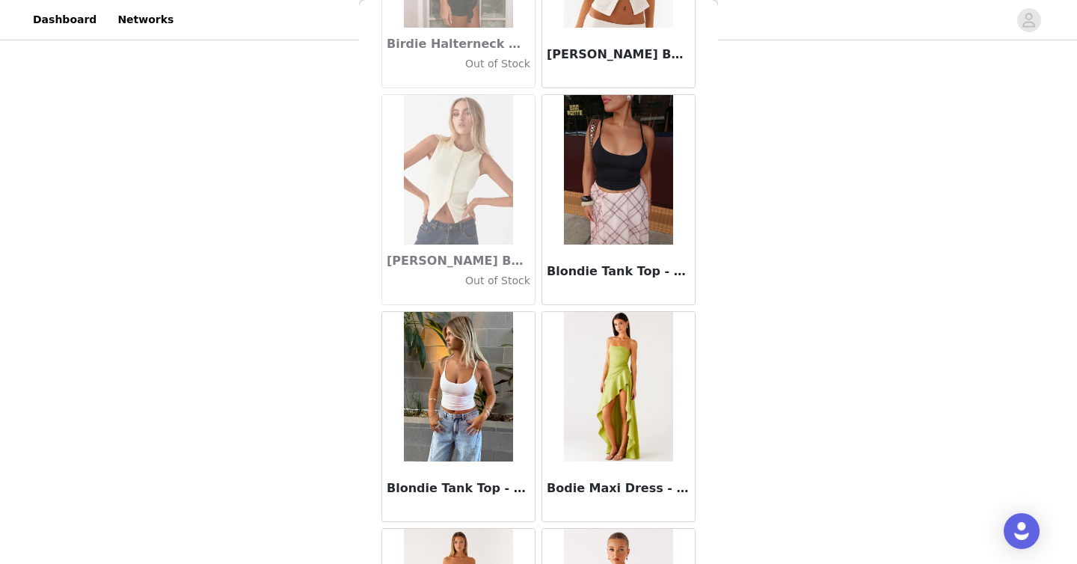
scroll to position [12574, 0]
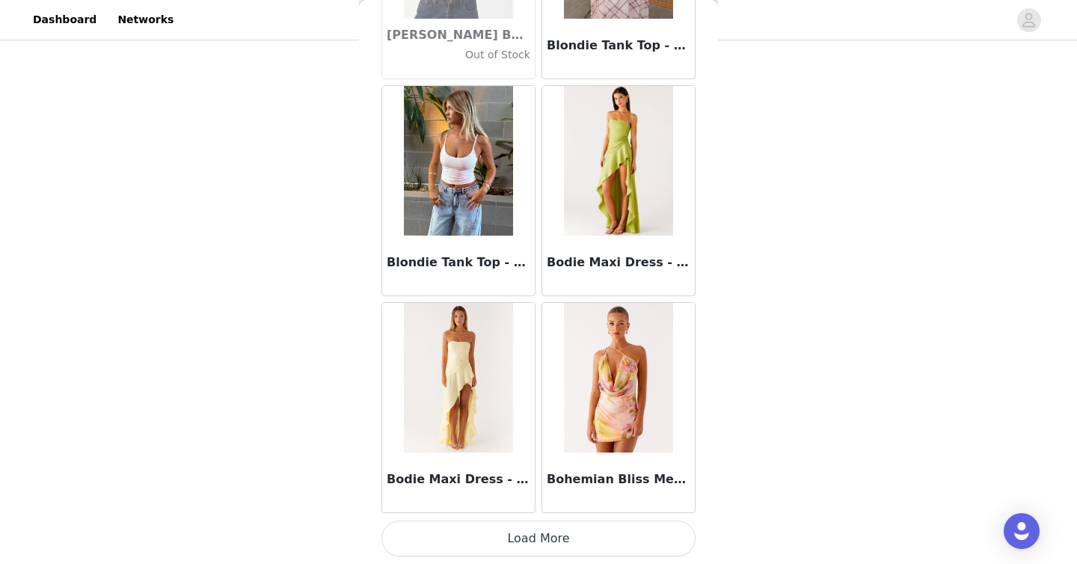
click at [512, 531] on button "Load More" at bounding box center [539, 539] width 314 height 36
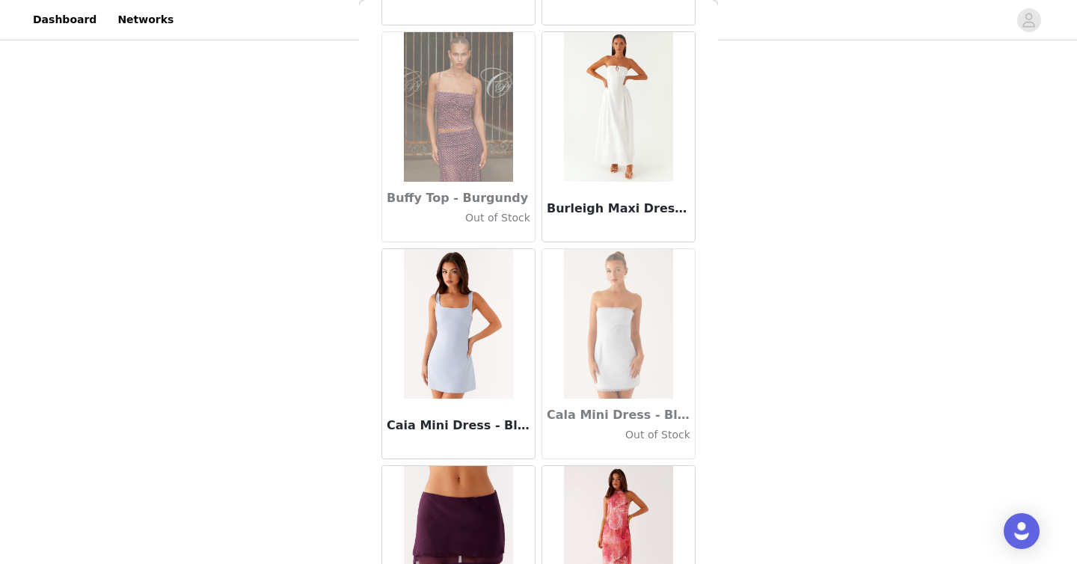
scroll to position [14744, 0]
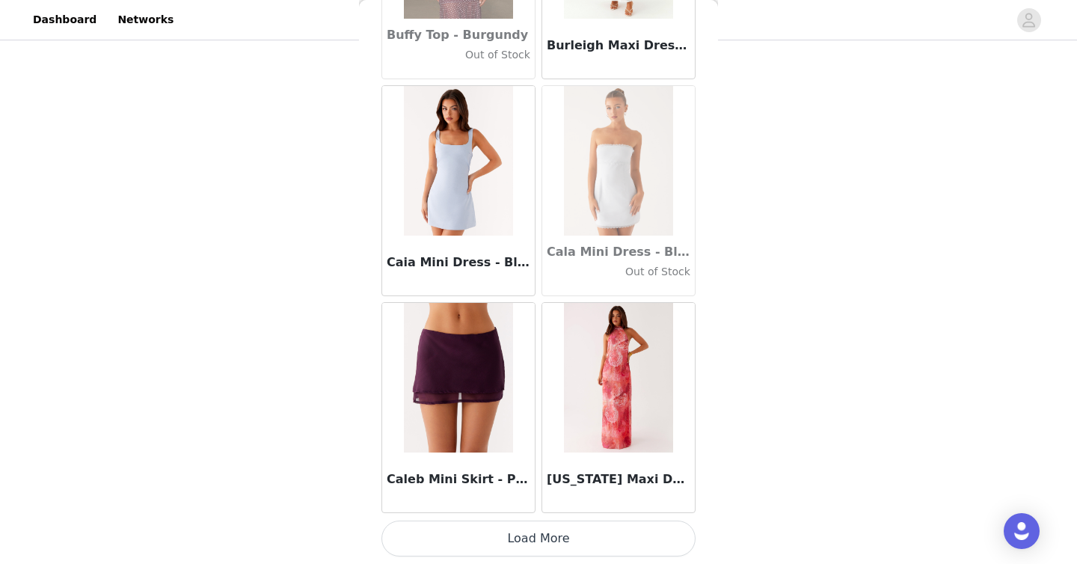
click at [506, 541] on button "Load More" at bounding box center [539, 539] width 314 height 36
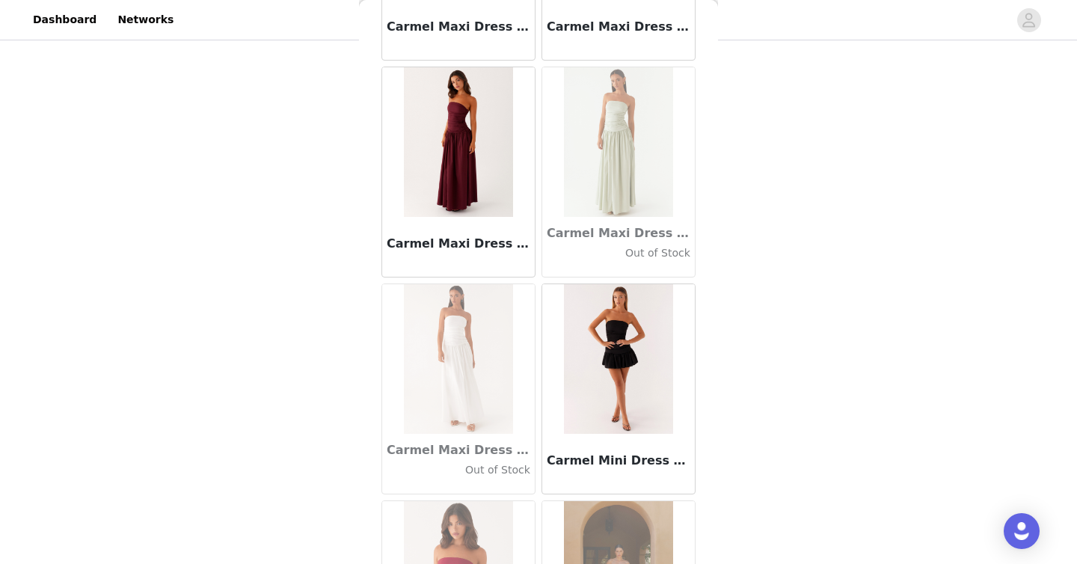
scroll to position [16913, 0]
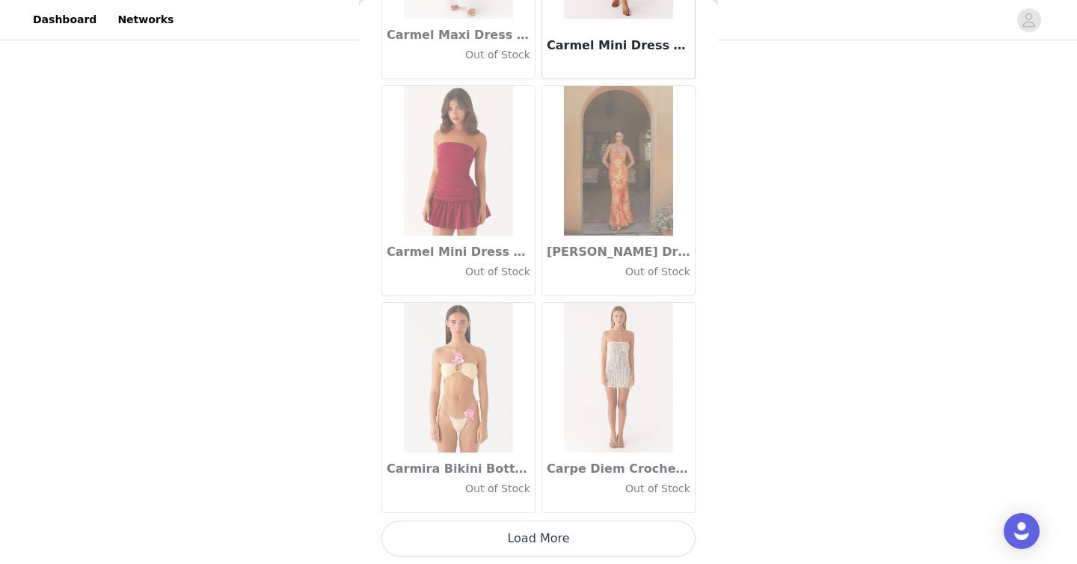
click at [538, 538] on button "Load More" at bounding box center [539, 539] width 314 height 36
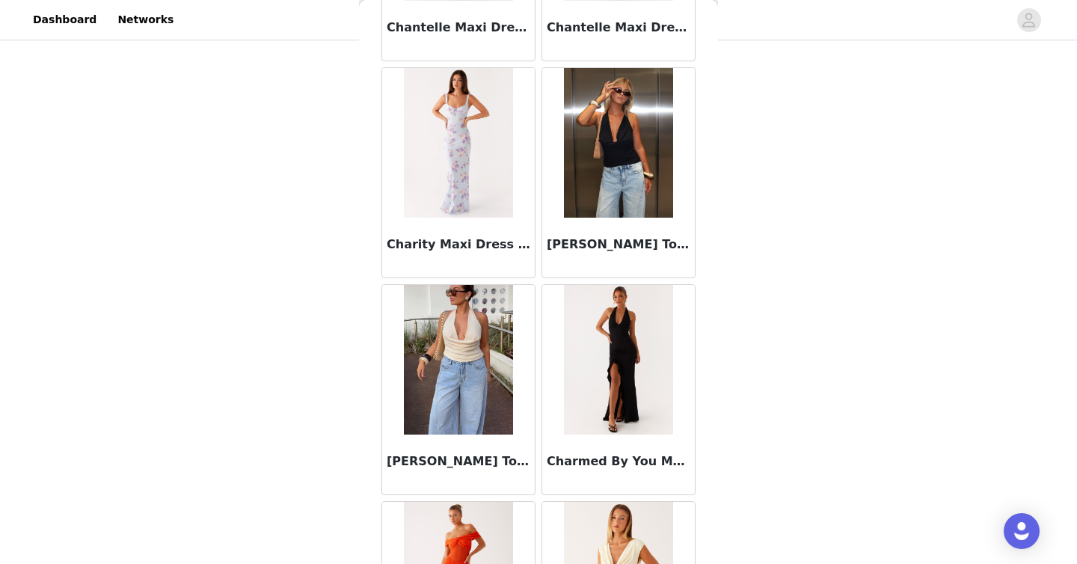
scroll to position [19083, 0]
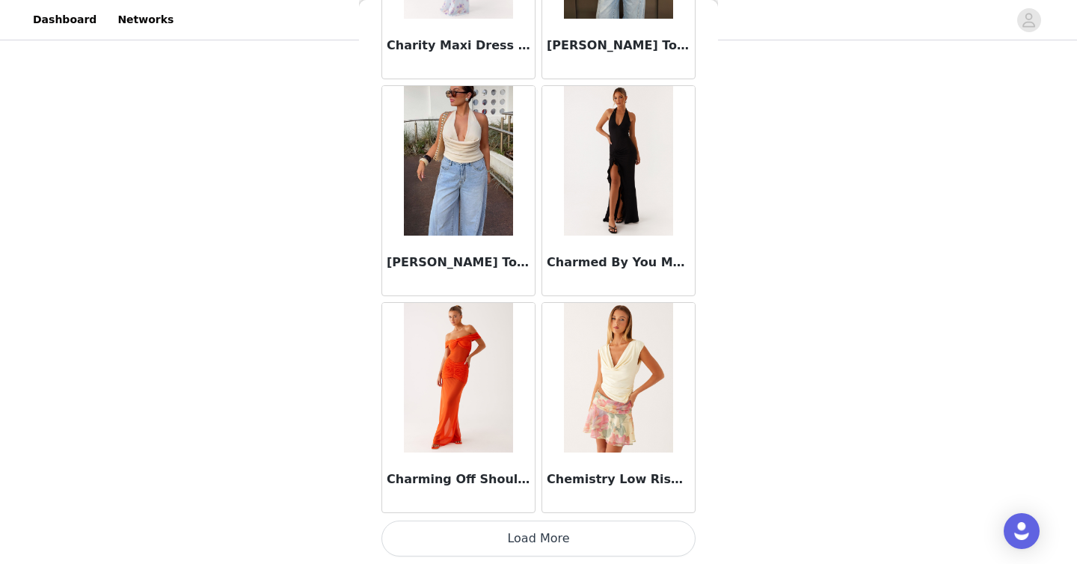
click at [530, 539] on button "Load More" at bounding box center [539, 539] width 314 height 36
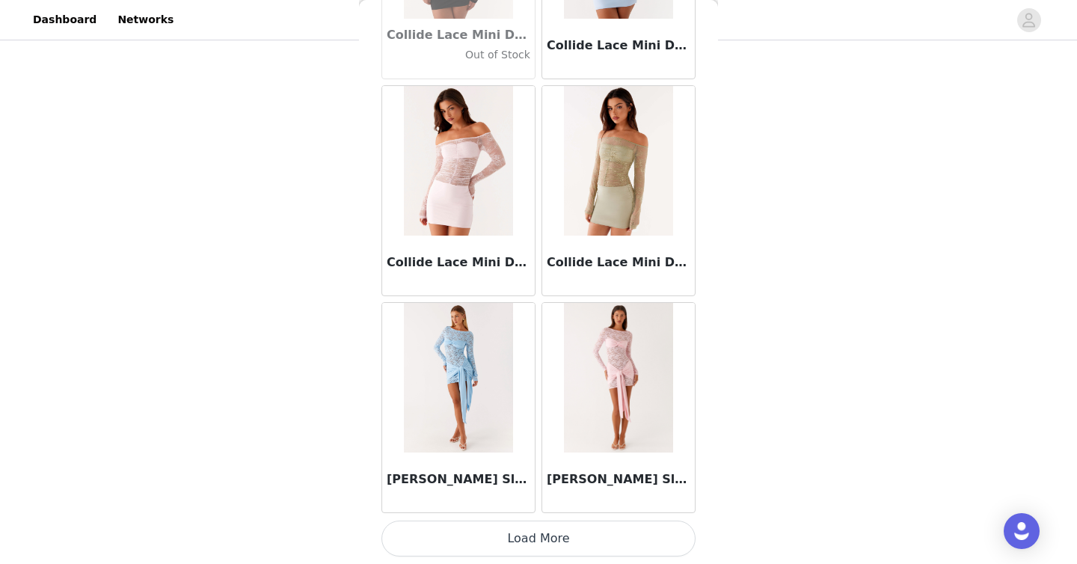
scroll to position [11687, 0]
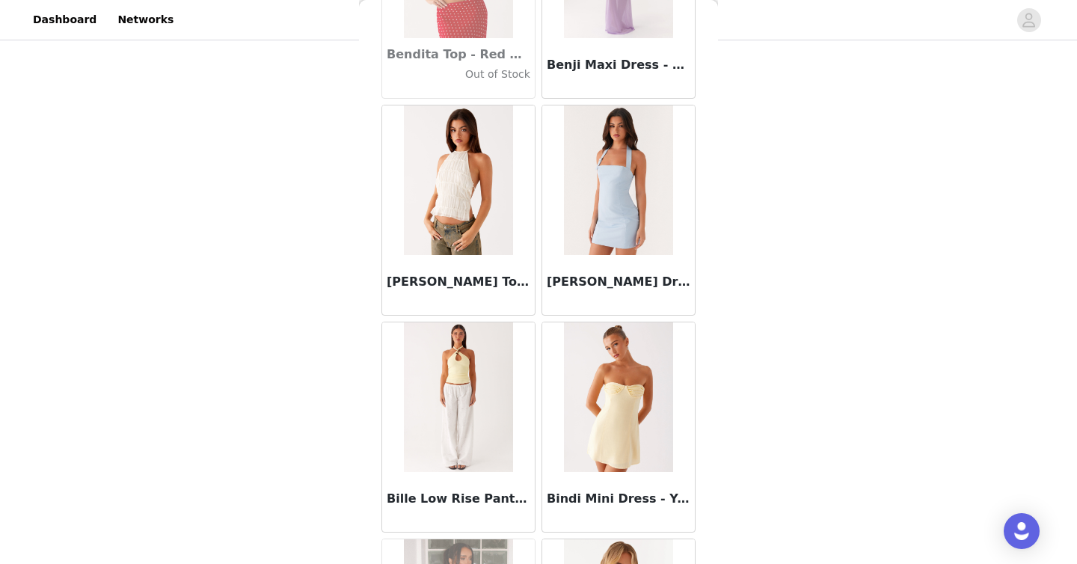
click at [463, 153] on img at bounding box center [458, 180] width 108 height 150
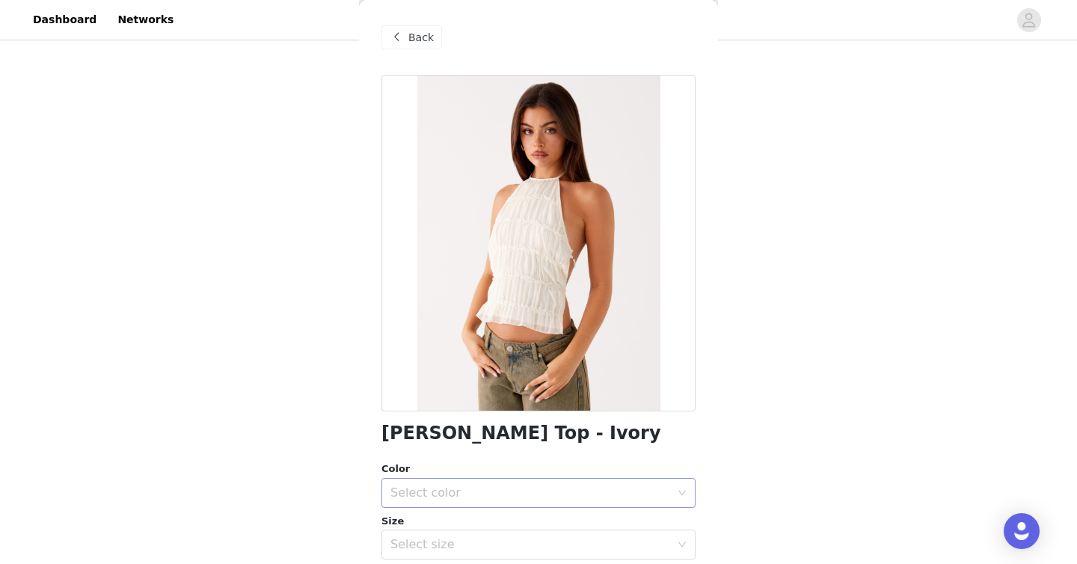
click at [499, 501] on div "Select color" at bounding box center [534, 493] width 287 height 28
click at [472, 524] on li "Ivory" at bounding box center [539, 526] width 314 height 24
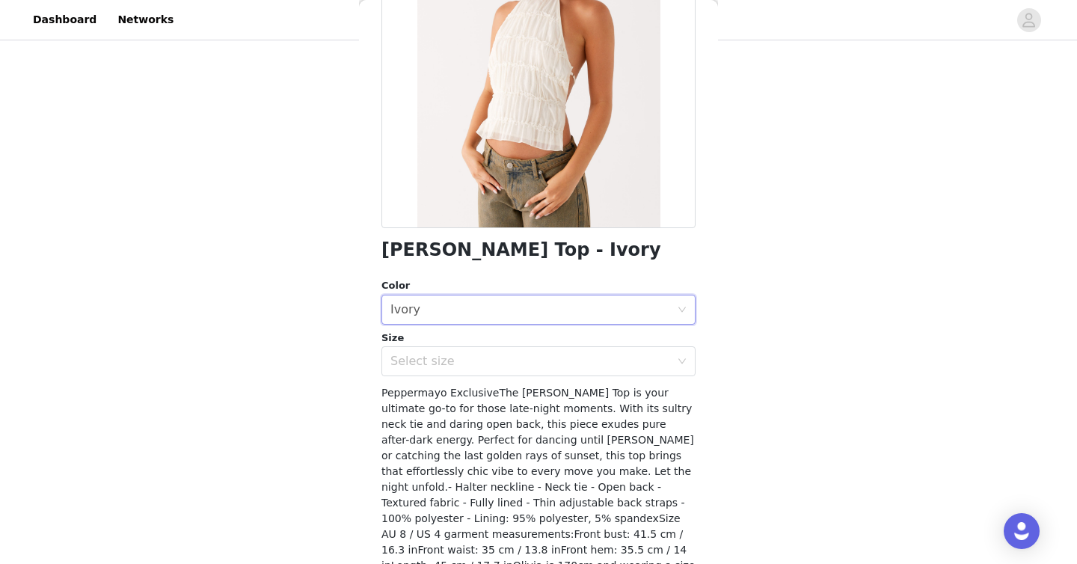
scroll to position [183, 0]
click at [510, 357] on div "Select size" at bounding box center [531, 361] width 280 height 15
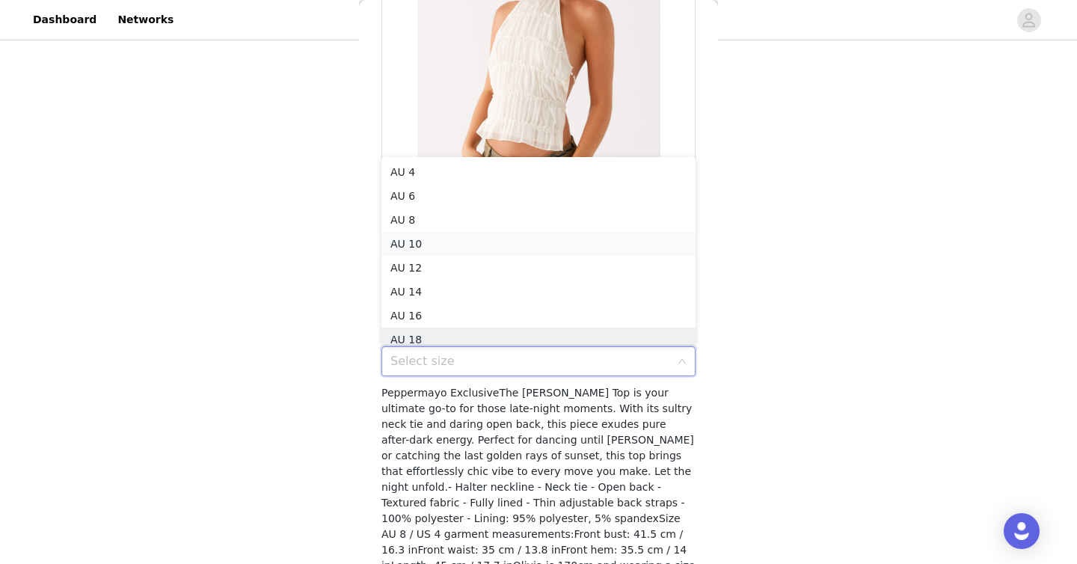
scroll to position [7, 0]
click at [524, 202] on li "AU 8" at bounding box center [539, 213] width 314 height 24
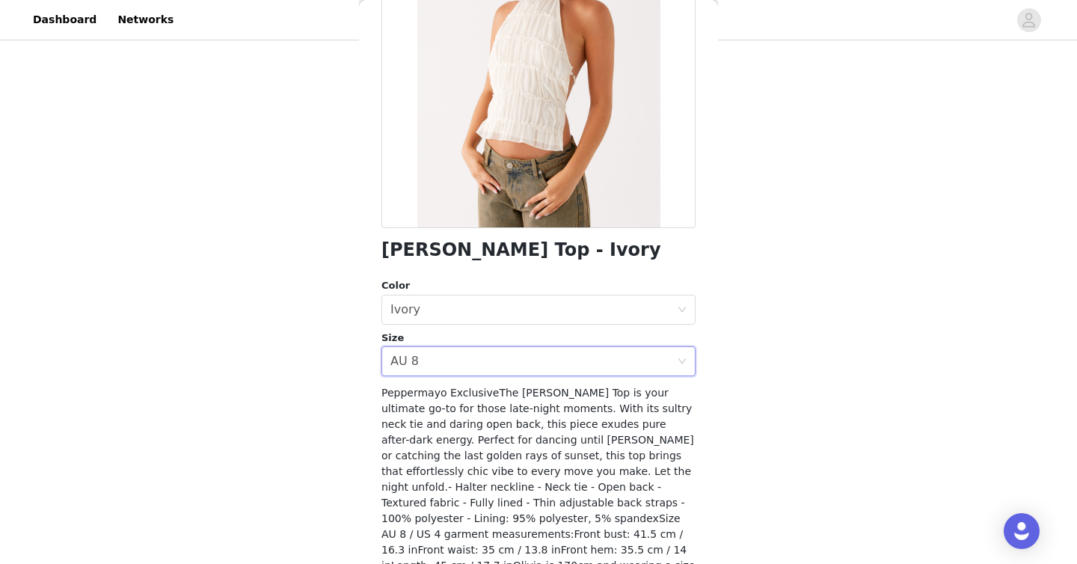
scroll to position [268, 0]
click at [538, 360] on div "Select size AU 8" at bounding box center [534, 361] width 287 height 28
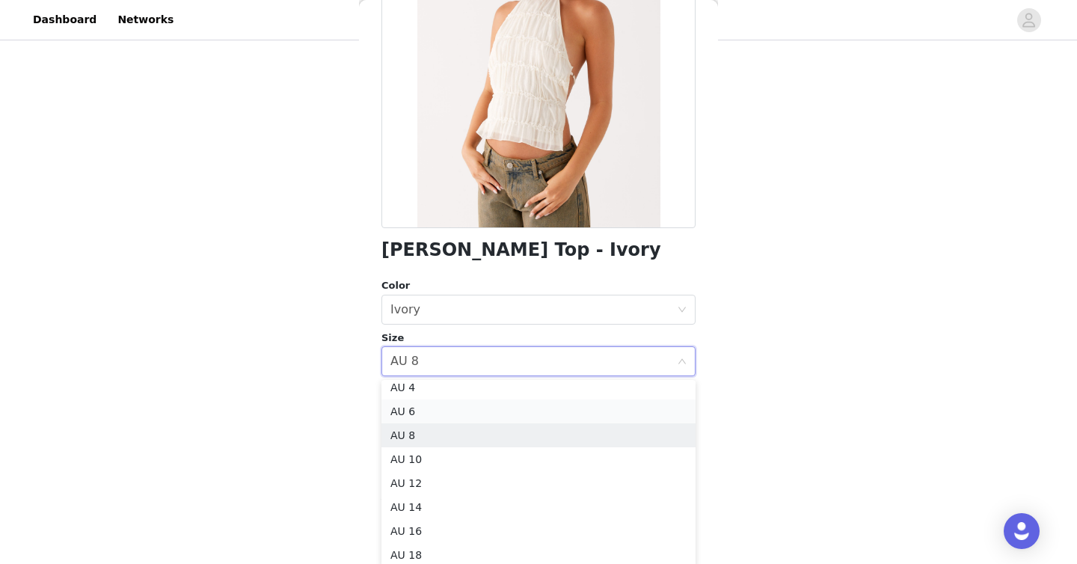
scroll to position [3, 0]
click at [482, 421] on li "AU 6" at bounding box center [539, 416] width 314 height 24
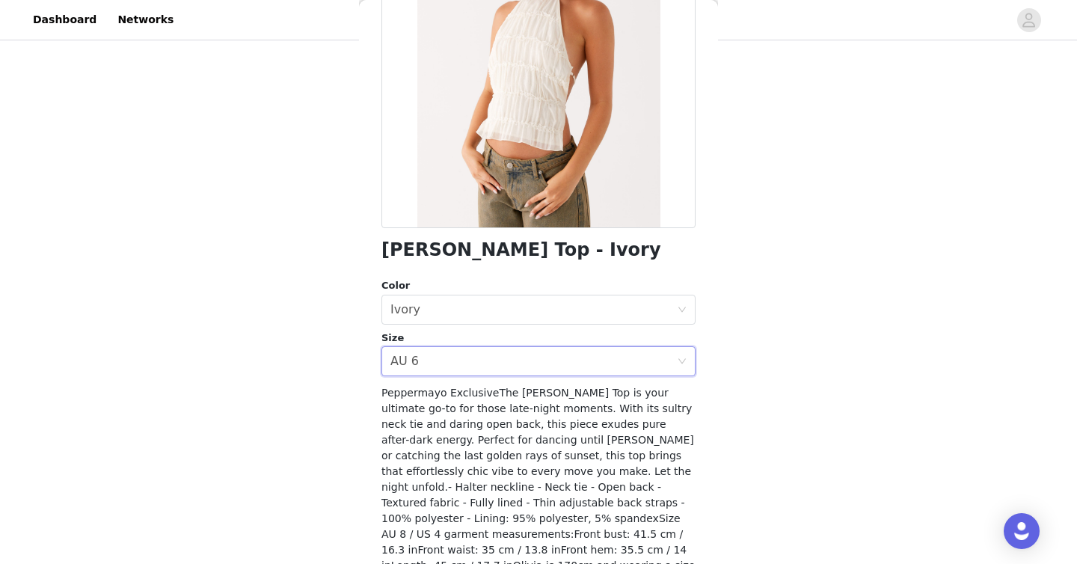
click at [538, 272] on div "STEP 1 OF 5 Select your styles! Please note that the sizes are in AU Sizes 4/6 …" at bounding box center [538, 159] width 1077 height 767
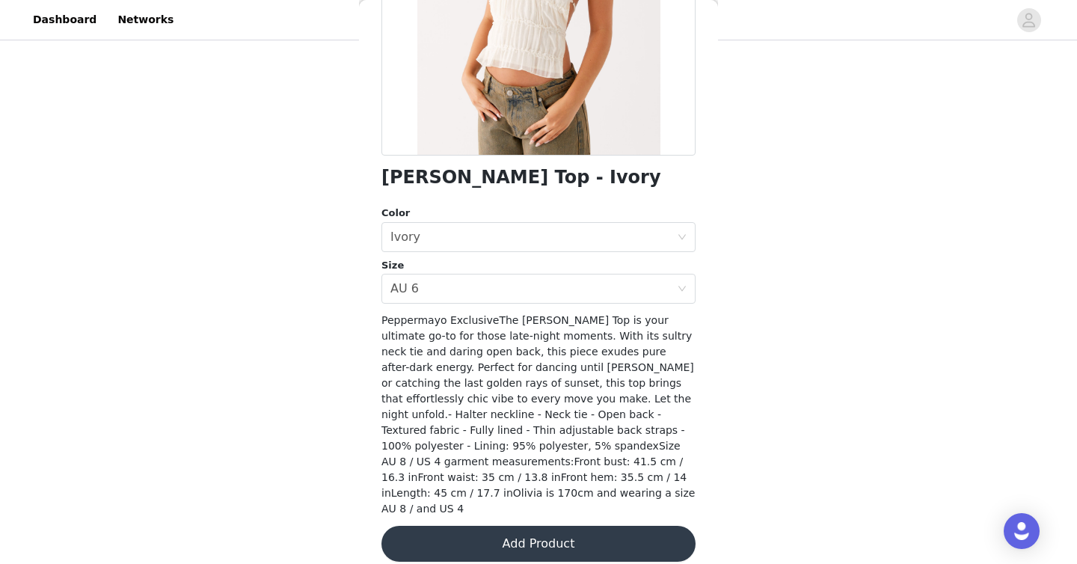
click at [538, 529] on button "Add Product" at bounding box center [539, 544] width 314 height 36
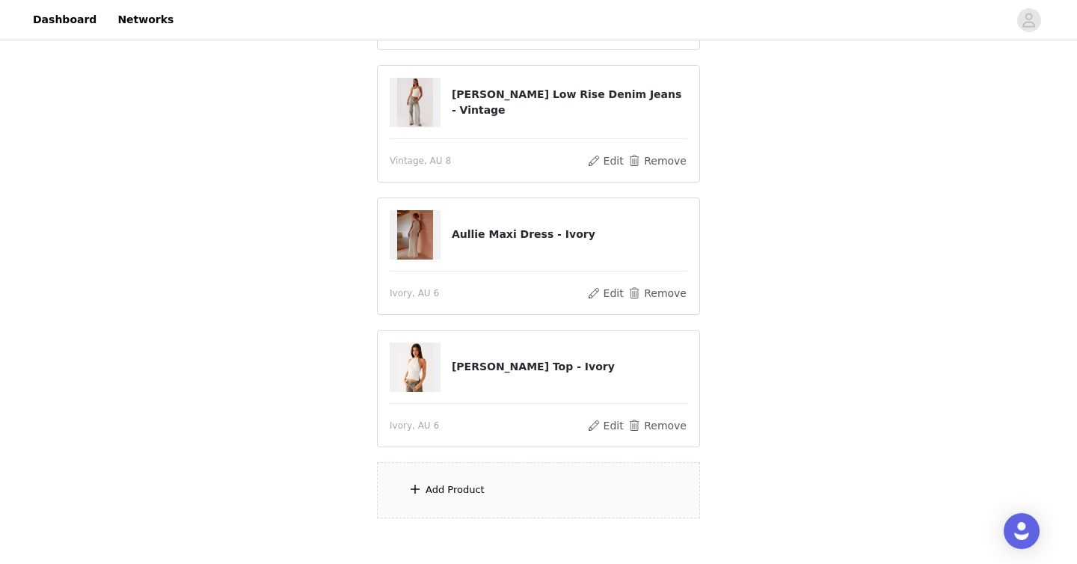
scroll to position [486, 0]
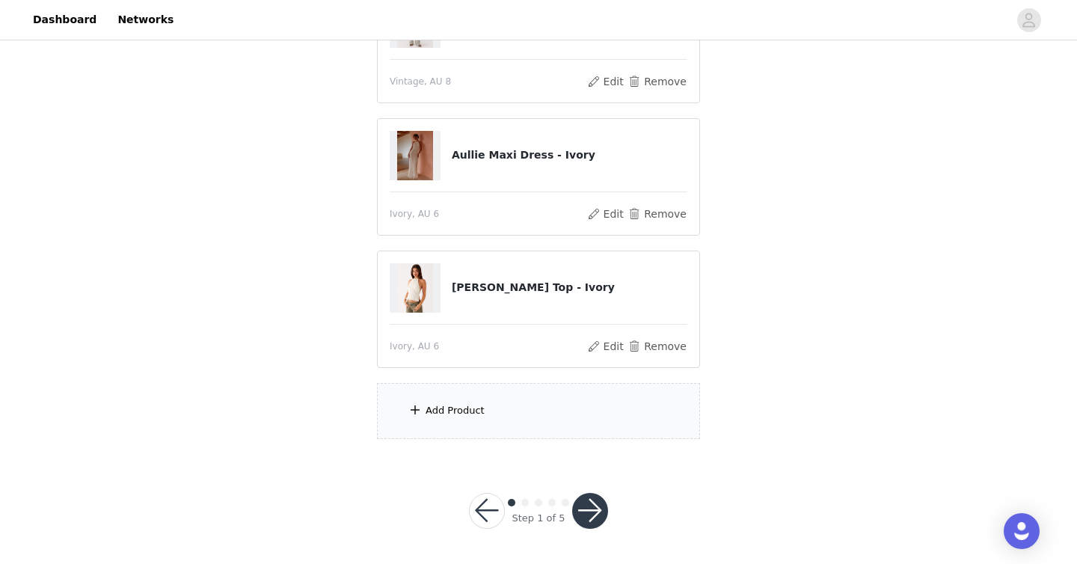
click at [452, 403] on div "Add Product" at bounding box center [538, 411] width 323 height 56
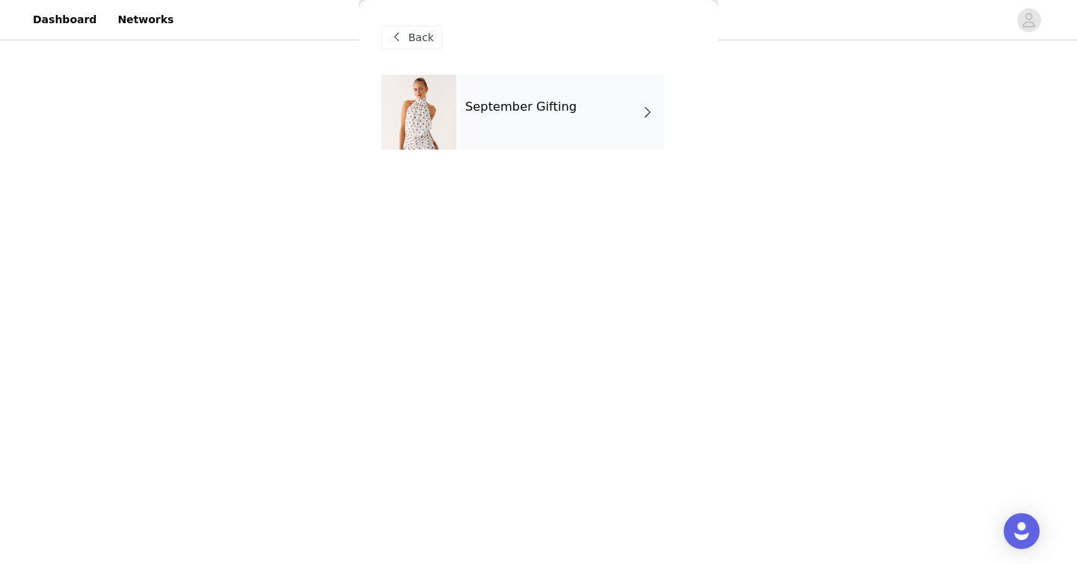
click at [521, 106] on h4 "September Gifting" at bounding box center [520, 106] width 111 height 13
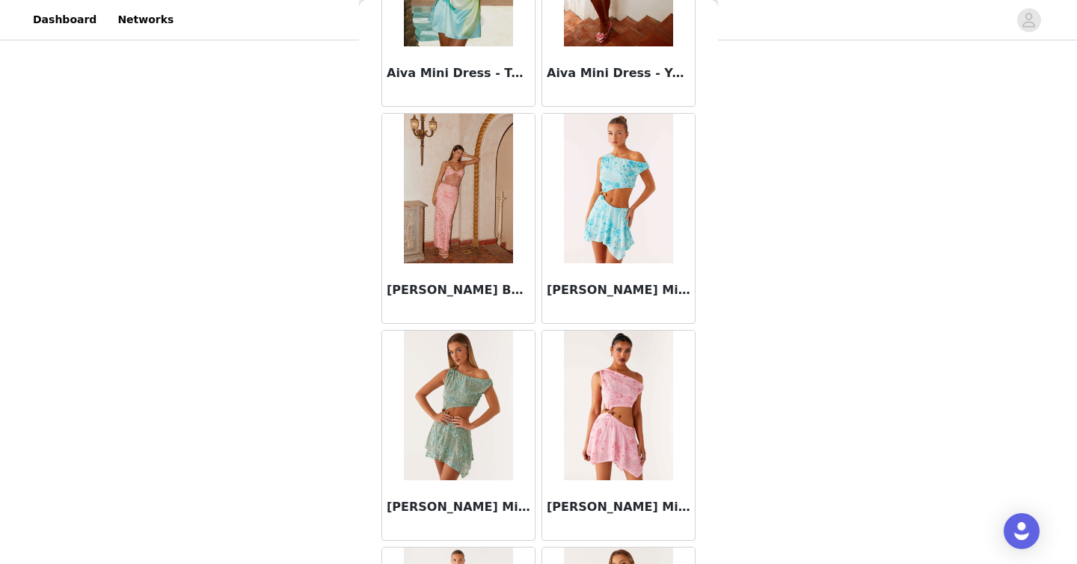
scroll to position [1725, 0]
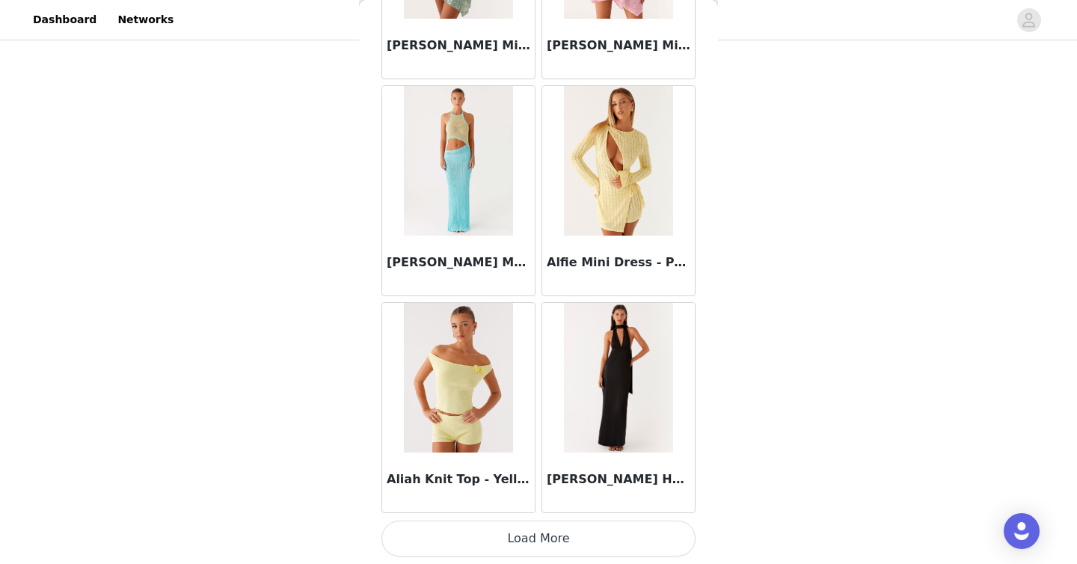
click at [533, 530] on button "Load More" at bounding box center [539, 539] width 314 height 36
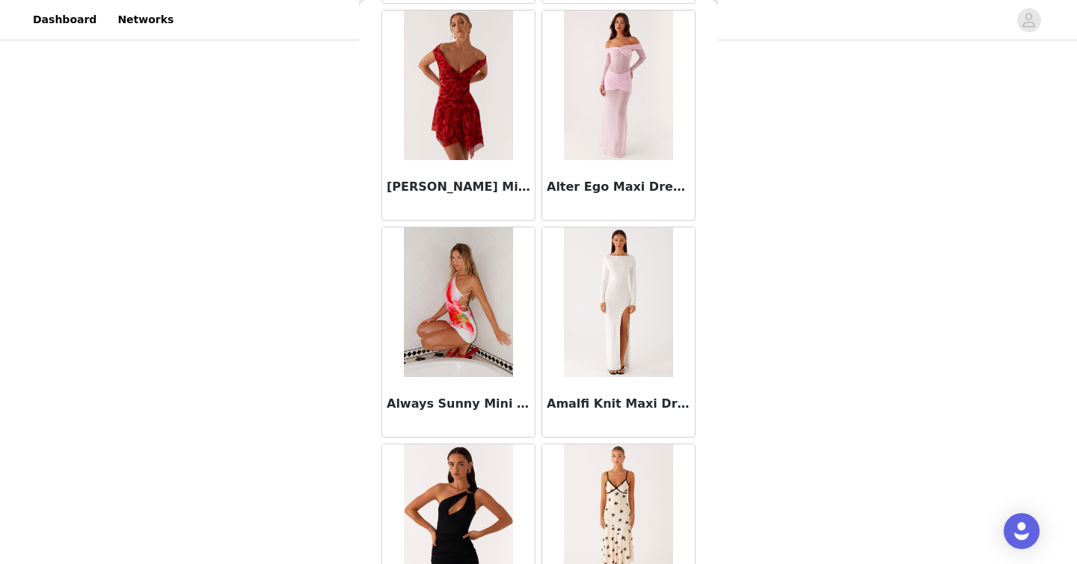
scroll to position [3895, 0]
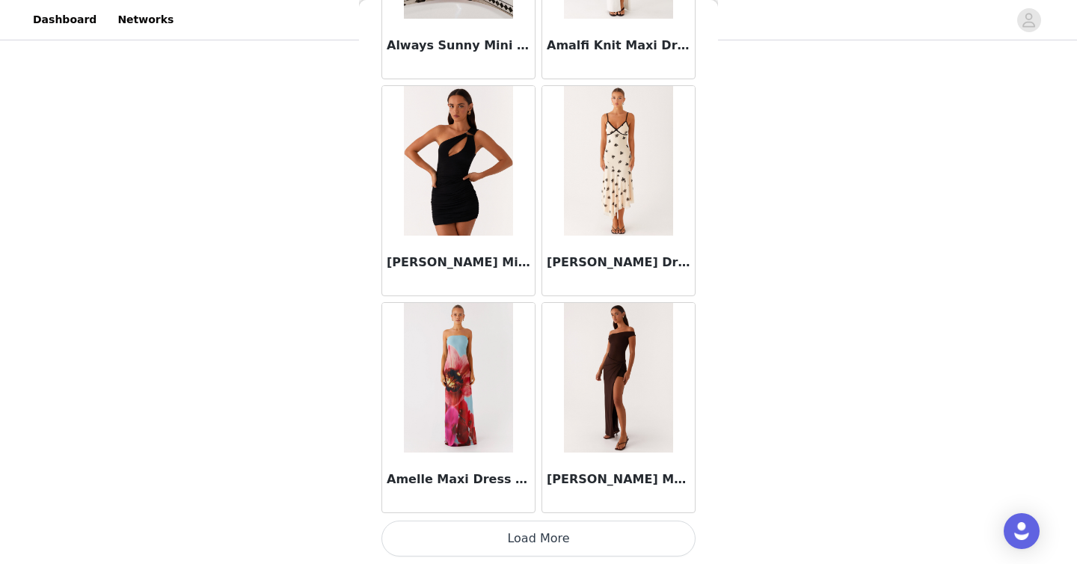
click at [513, 539] on button "Load More" at bounding box center [539, 539] width 314 height 36
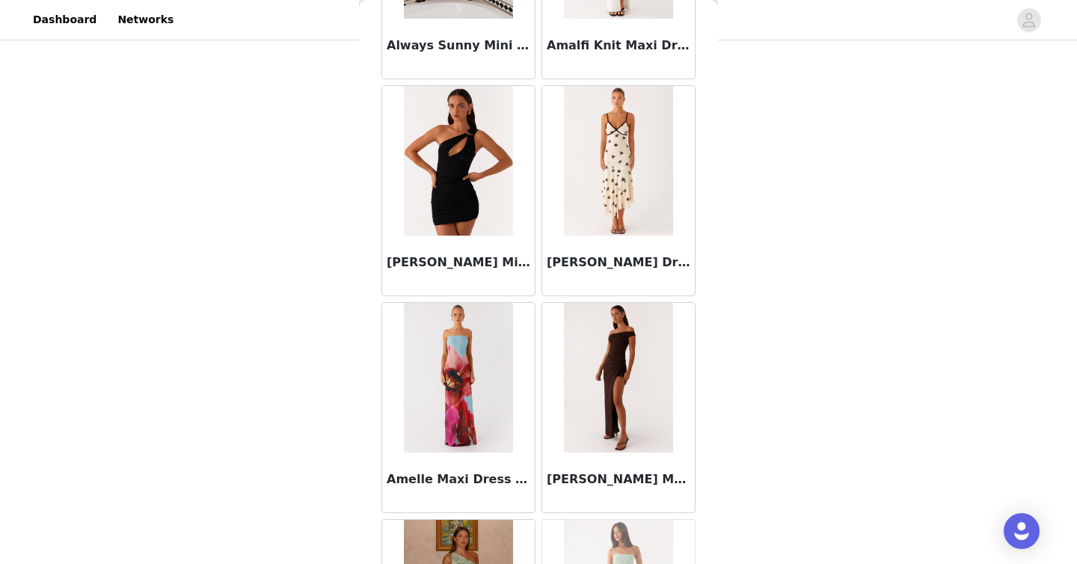
scroll to position [2791, 0]
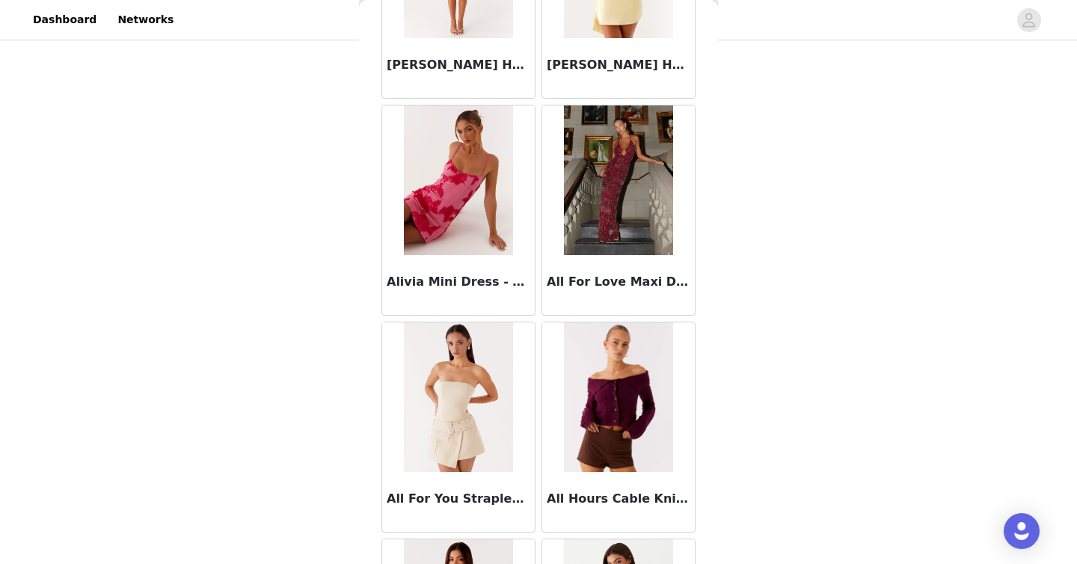
click at [538, 399] on img at bounding box center [618, 397] width 108 height 150
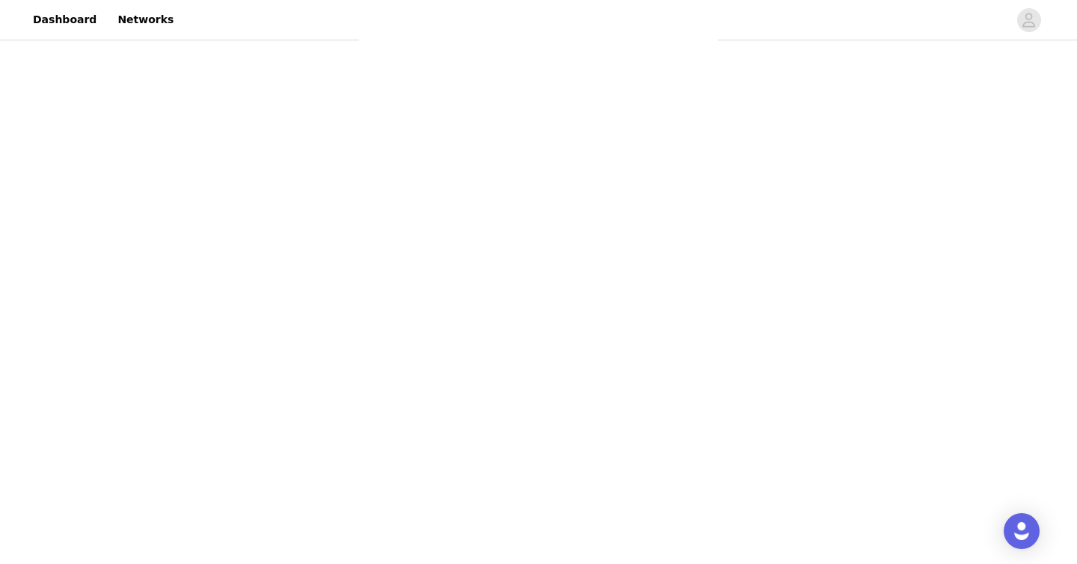
click at [538, 399] on div "Back Aamari Maxi Dress - Red Adelaide Shirt Mini Dress - Brown Adored By You Mi…" at bounding box center [538, 282] width 359 height 564
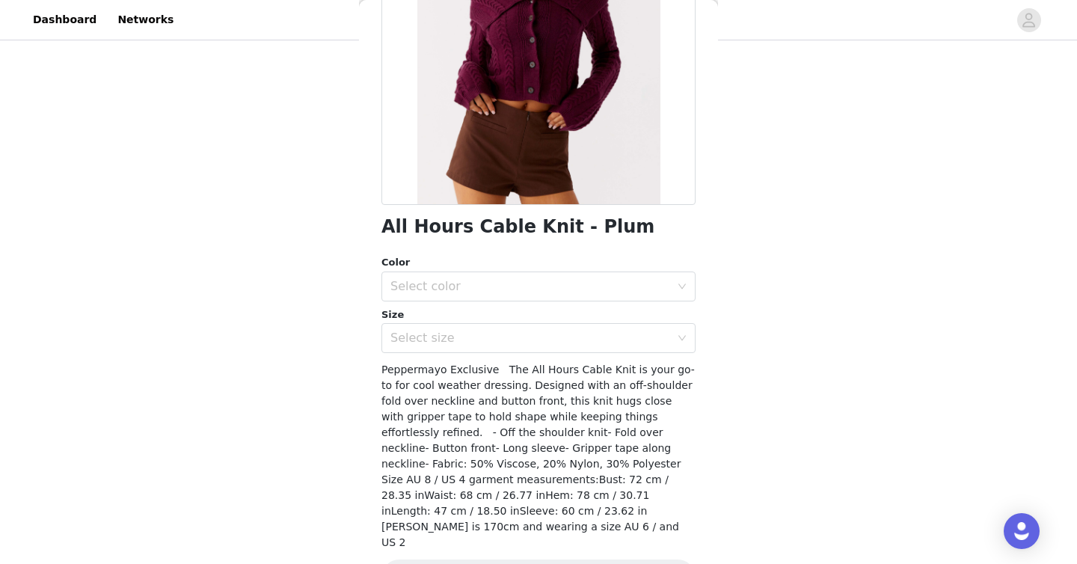
scroll to position [224, 0]
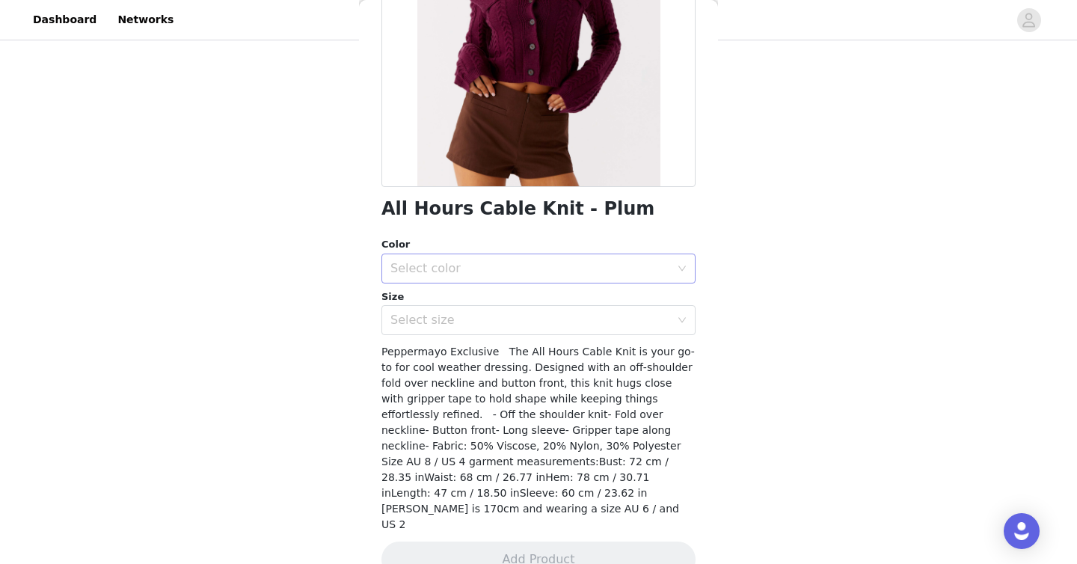
click at [469, 271] on div "Select color" at bounding box center [531, 268] width 280 height 15
click at [465, 305] on li "Plum" at bounding box center [539, 302] width 314 height 24
click at [465, 315] on div "Select size" at bounding box center [531, 320] width 280 height 15
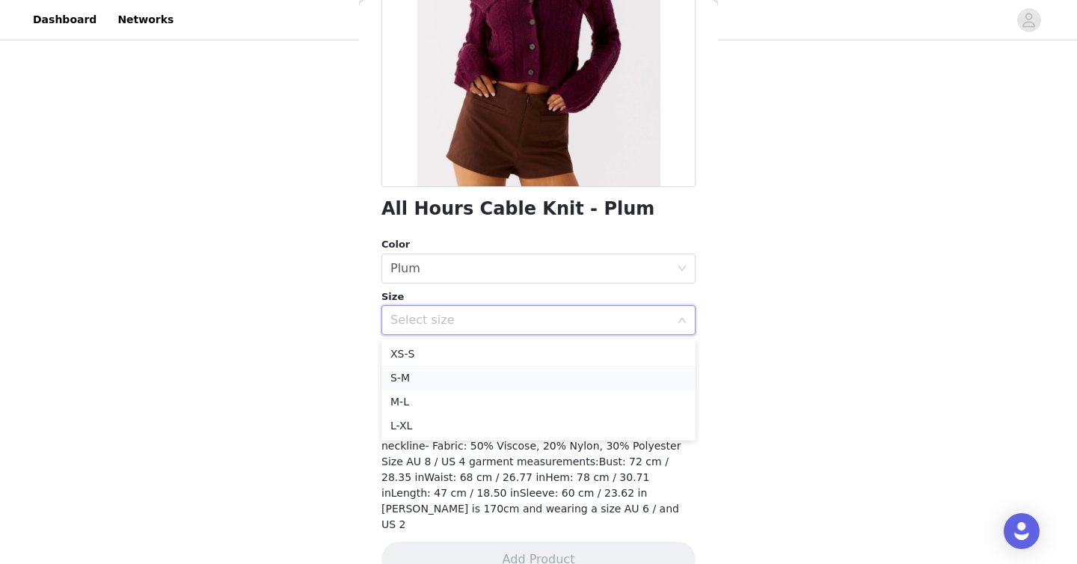
click at [460, 377] on li "S-M" at bounding box center [539, 378] width 314 height 24
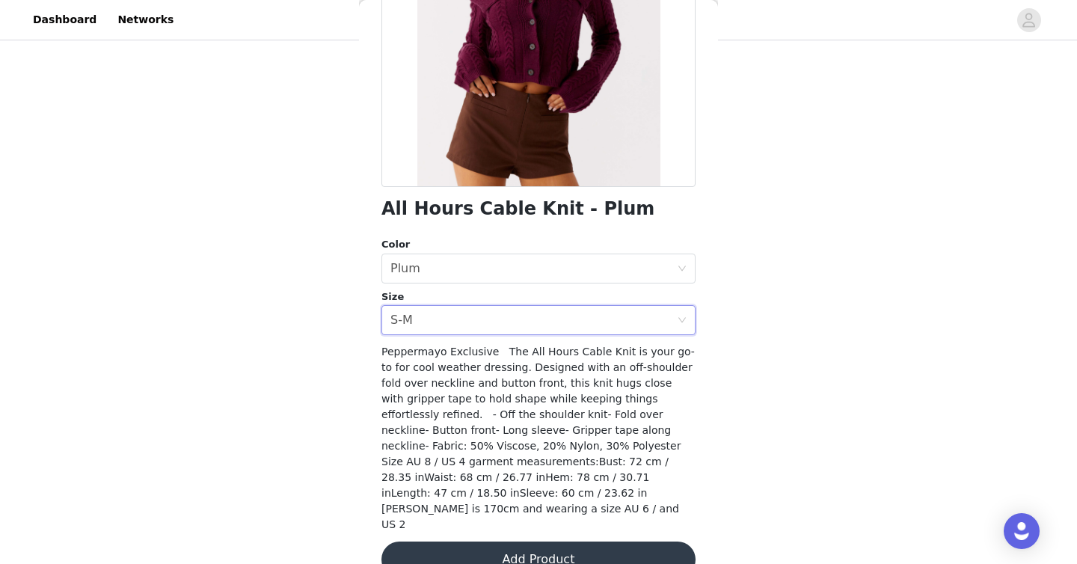
click at [489, 542] on button "Add Product" at bounding box center [539, 560] width 314 height 36
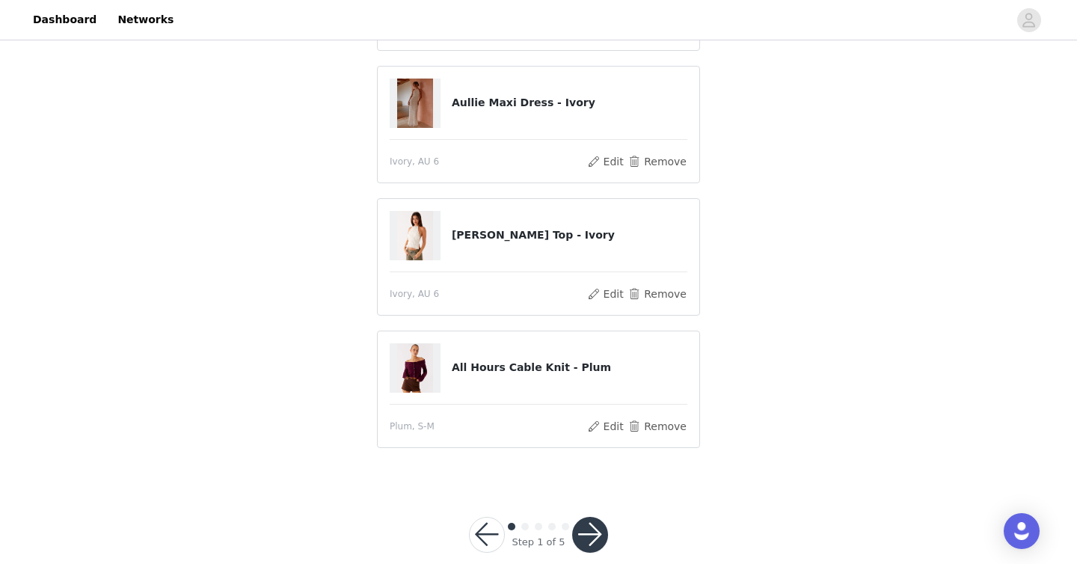
scroll to position [521, 0]
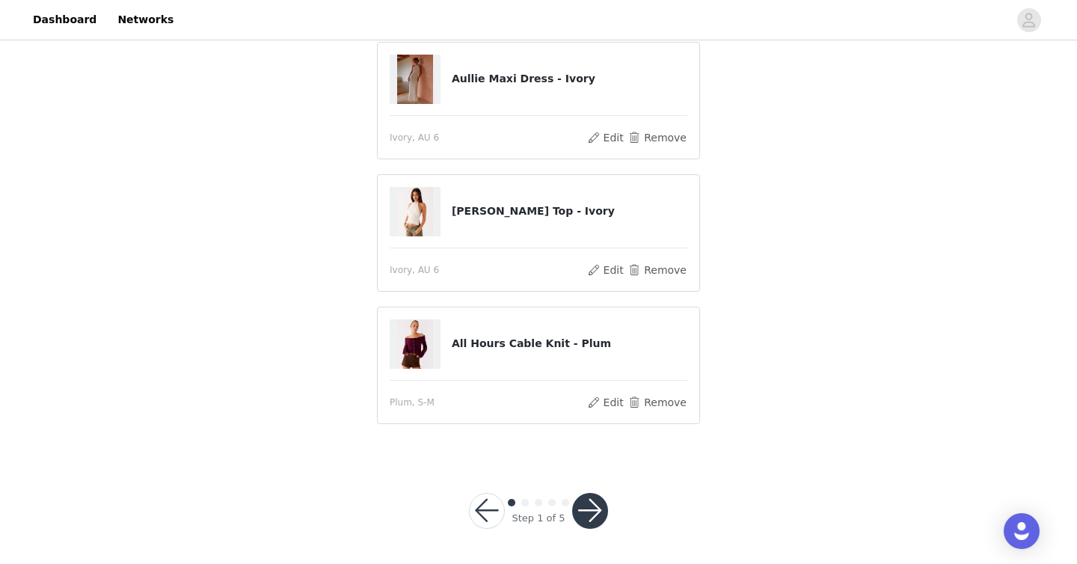
click at [538, 507] on button "button" at bounding box center [590, 511] width 36 height 36
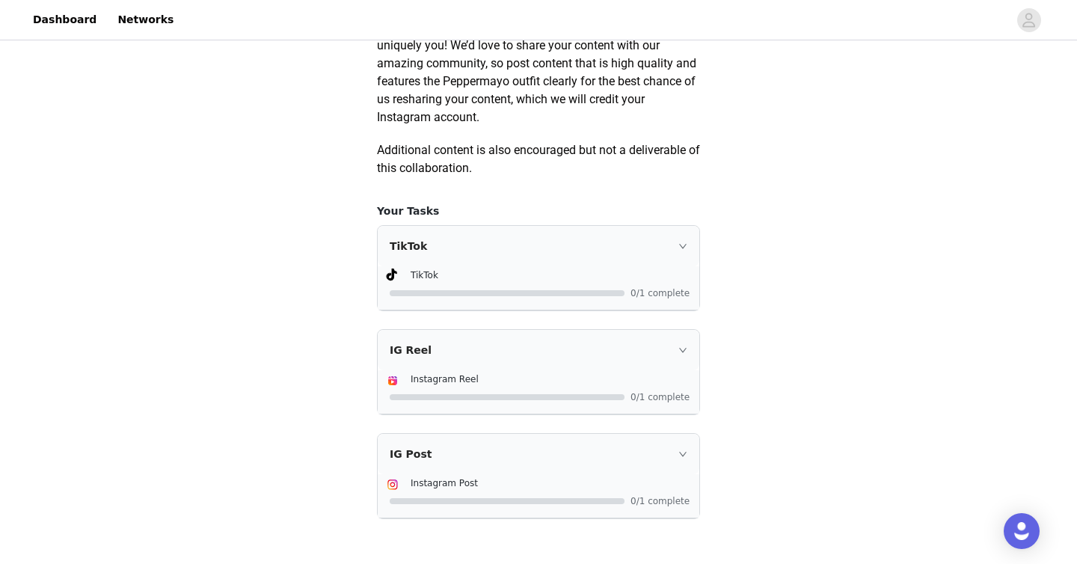
scroll to position [934, 0]
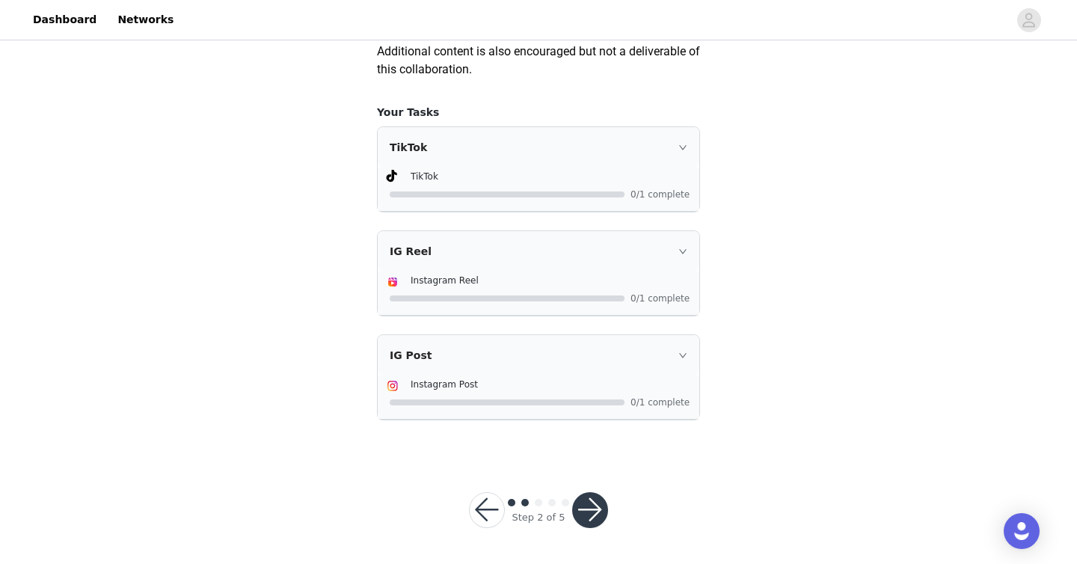
click at [538, 513] on button "button" at bounding box center [590, 510] width 36 height 36
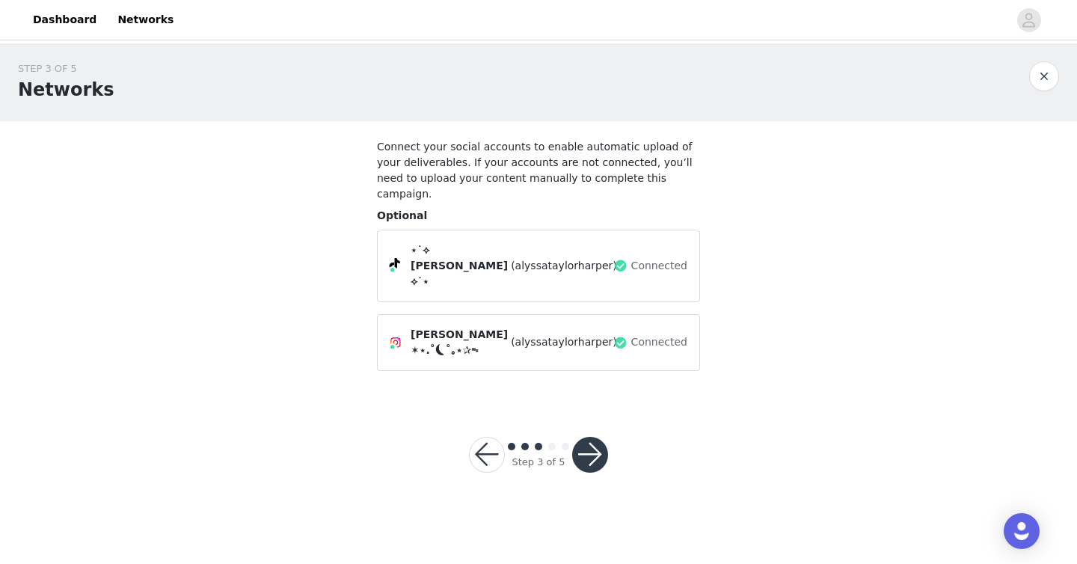
click at [538, 437] on button "button" at bounding box center [590, 455] width 36 height 36
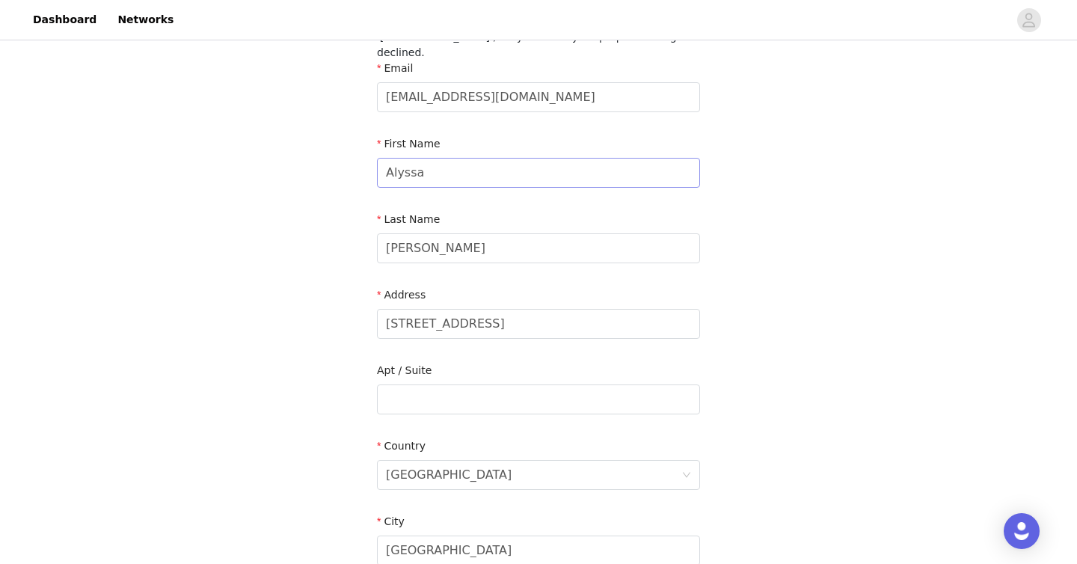
scroll to position [518, 0]
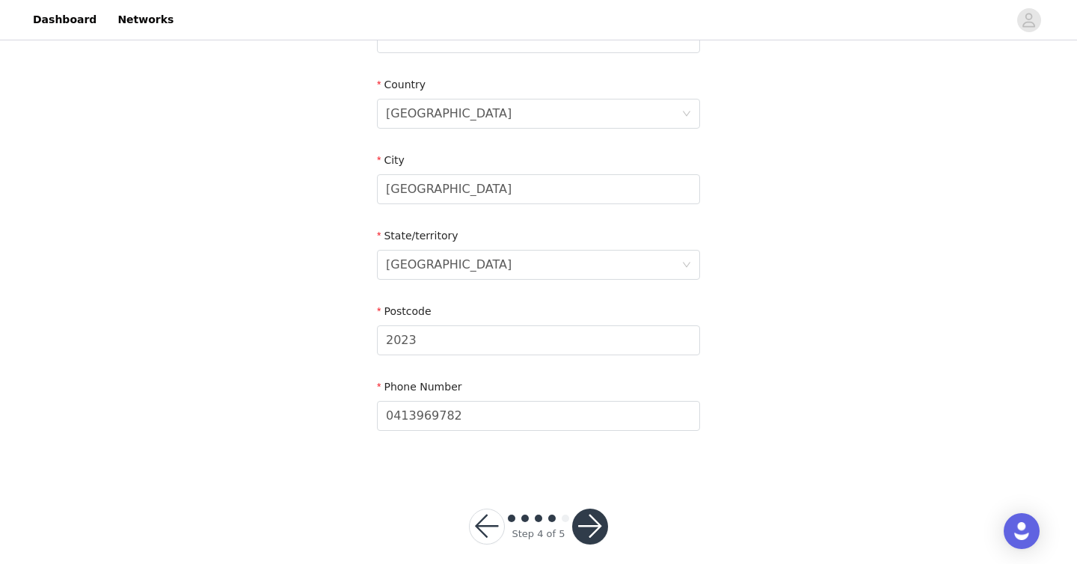
click at [538, 510] on button "button" at bounding box center [590, 527] width 36 height 36
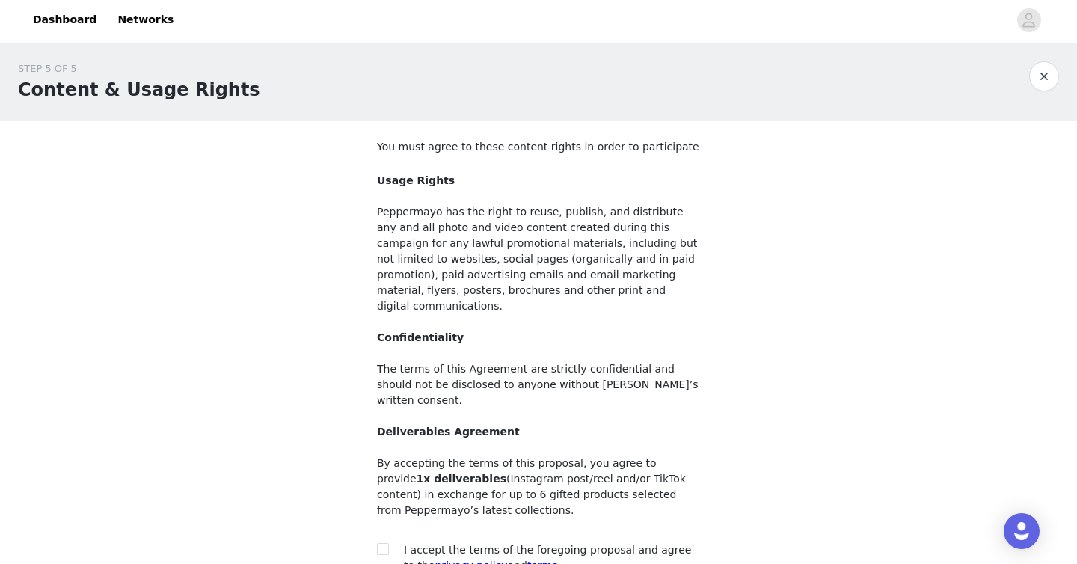
scroll to position [127, 0]
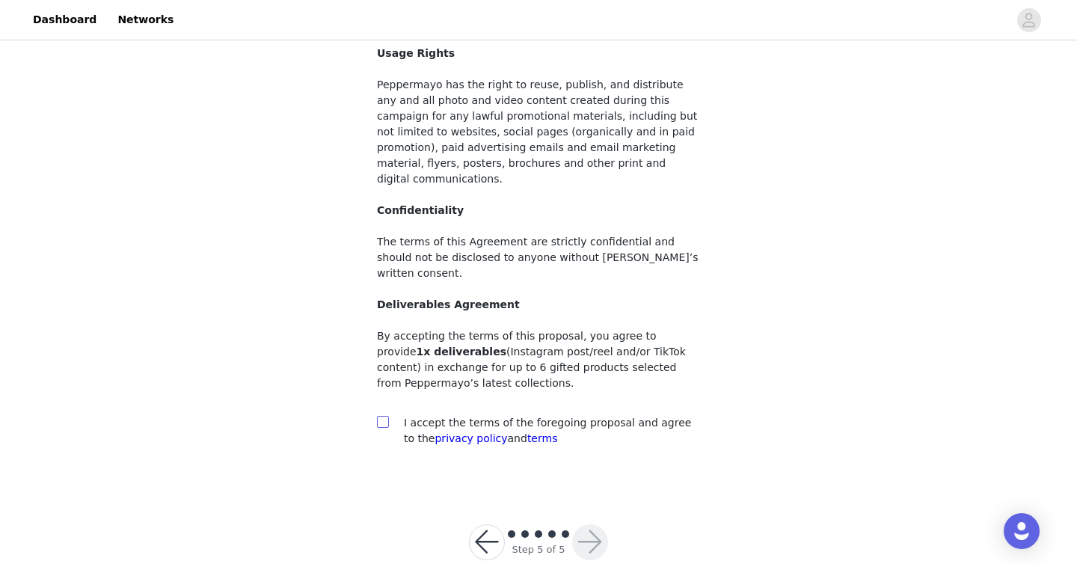
click at [385, 416] on input "checkbox" at bounding box center [382, 421] width 10 height 10
checkbox input "true"
click at [538, 524] on button "button" at bounding box center [590, 542] width 36 height 36
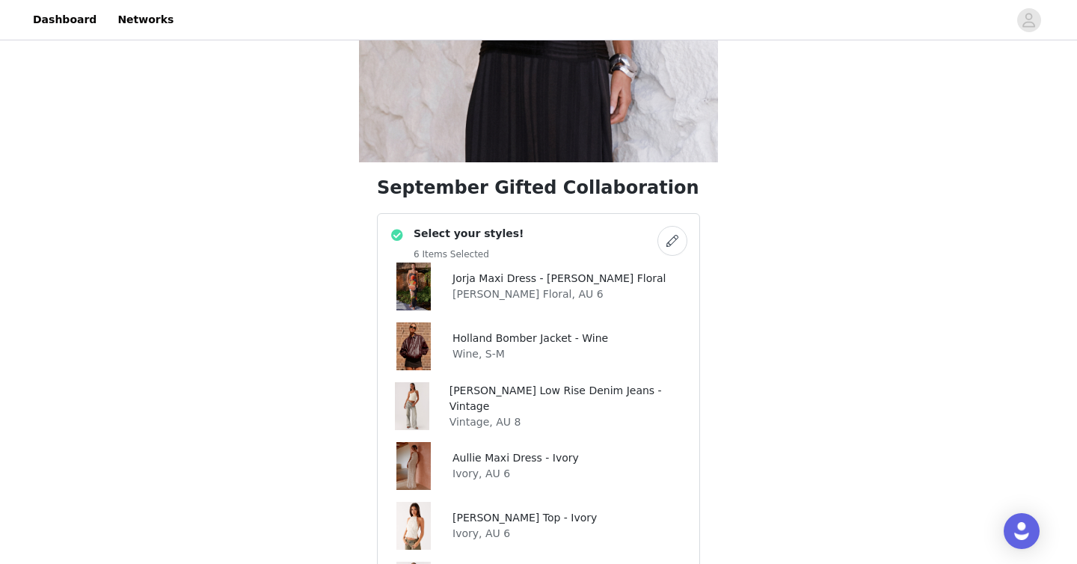
scroll to position [337, 0]
